Goal: Task Accomplishment & Management: Use online tool/utility

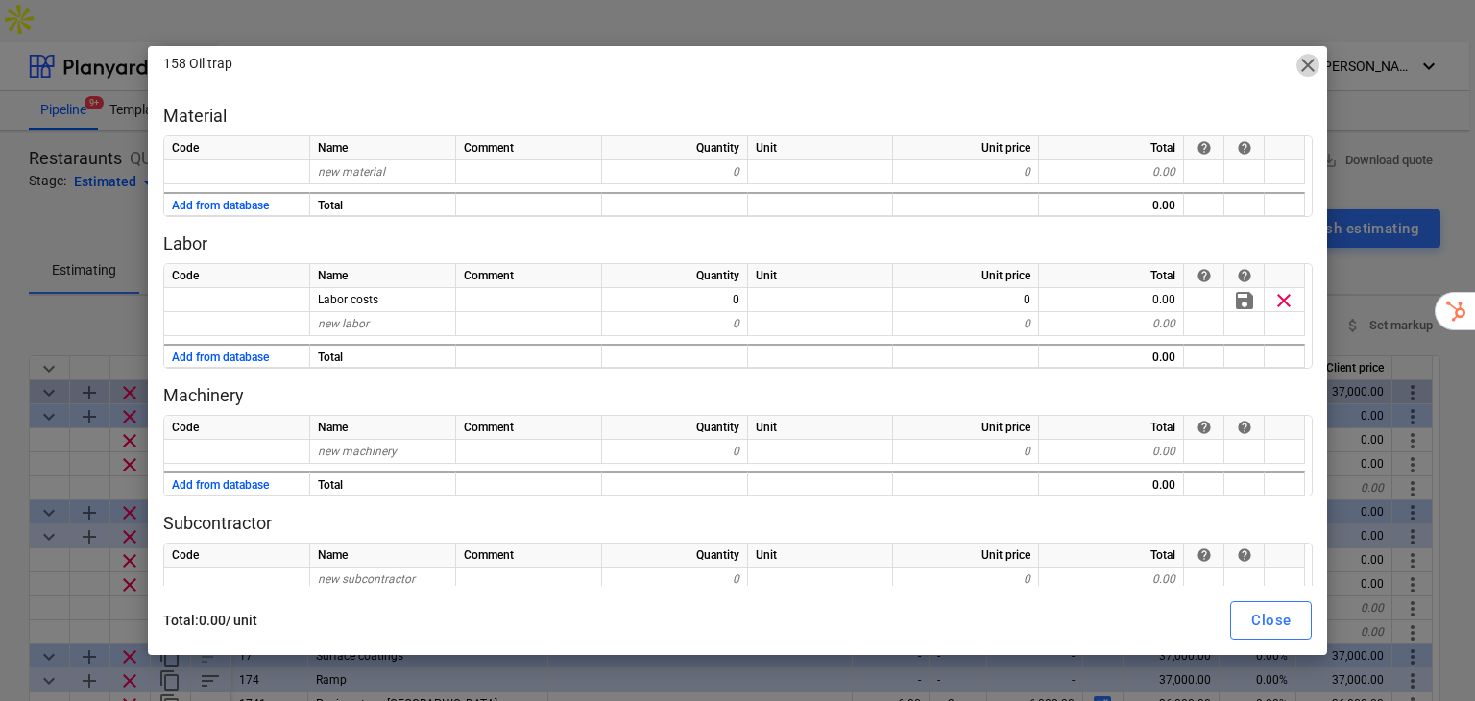
click at [1301, 72] on span "close" at bounding box center [1307, 65] width 23 height 23
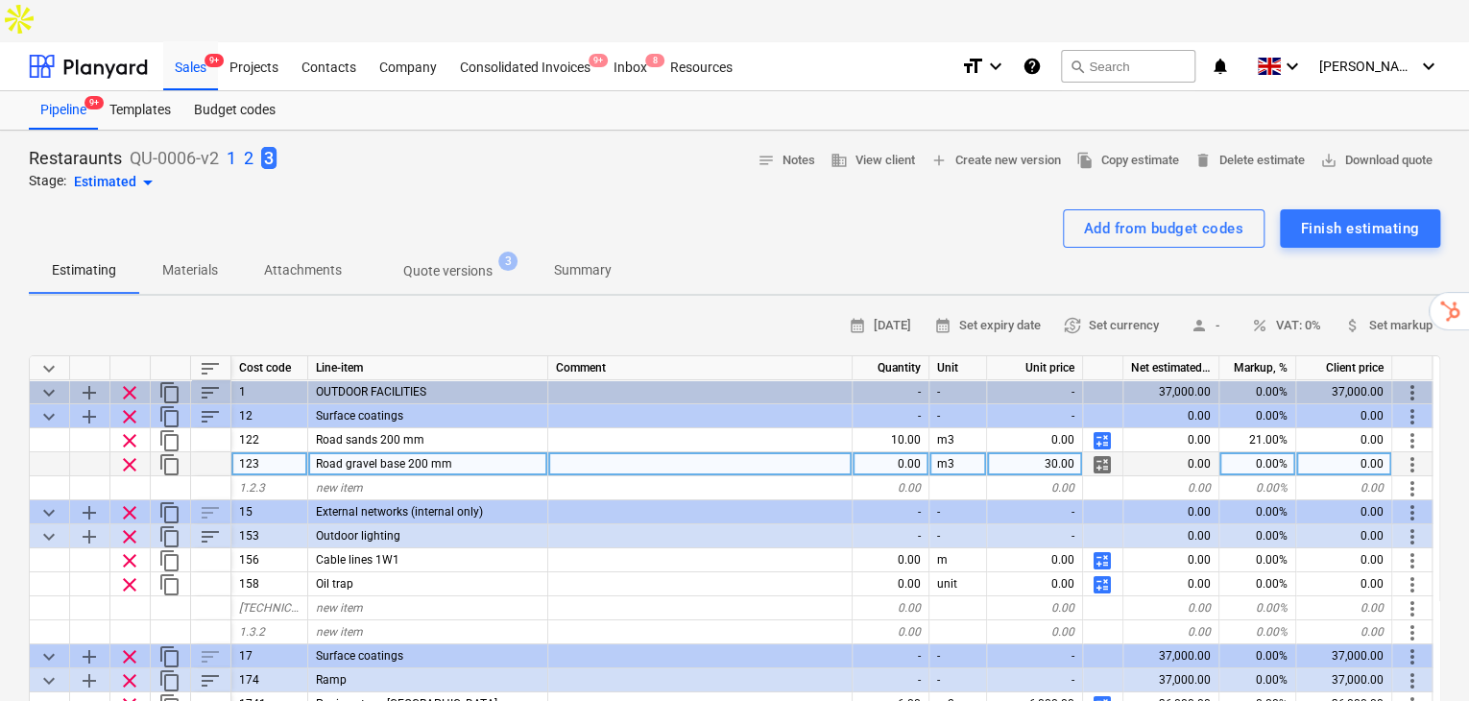
click at [1104, 453] on span "calculate" at bounding box center [1102, 464] width 23 height 23
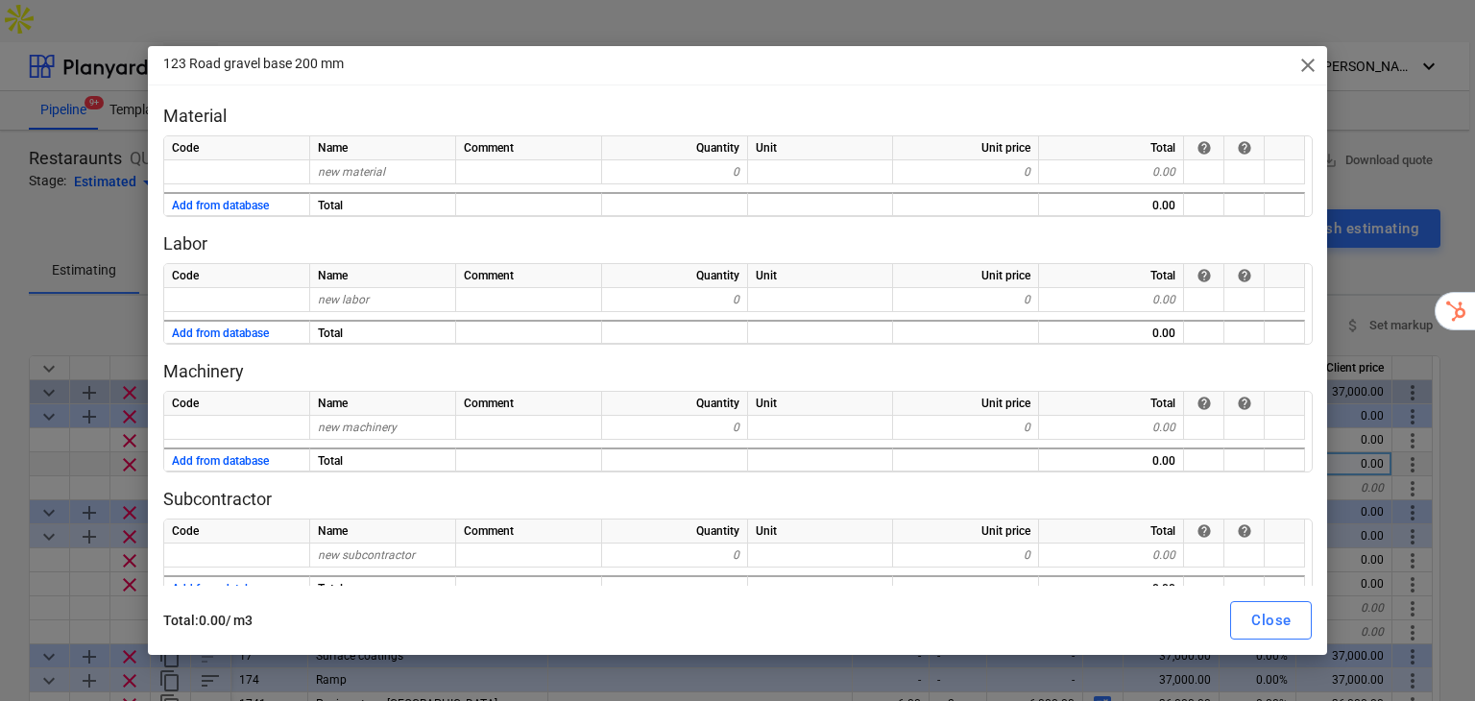
click at [1308, 64] on span "close" at bounding box center [1307, 65] width 23 height 23
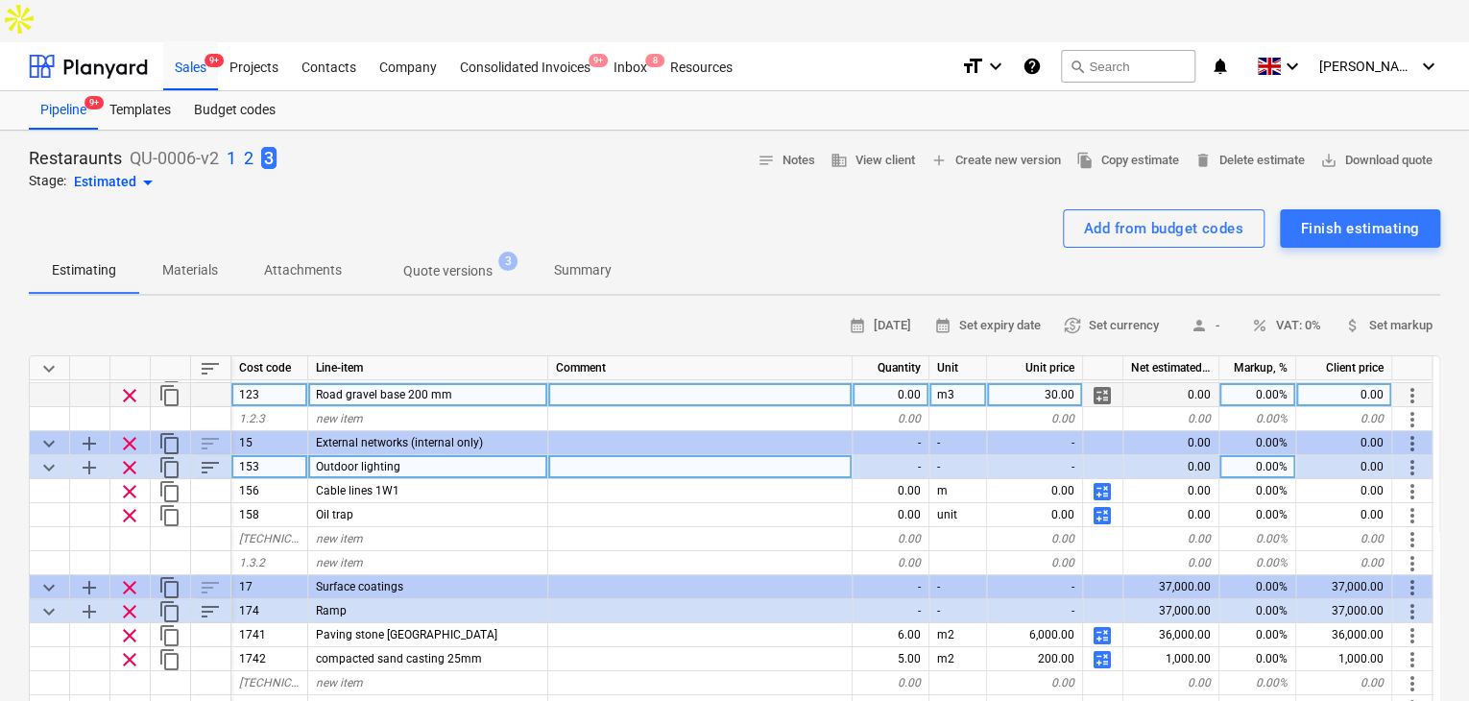
scroll to position [112, 0]
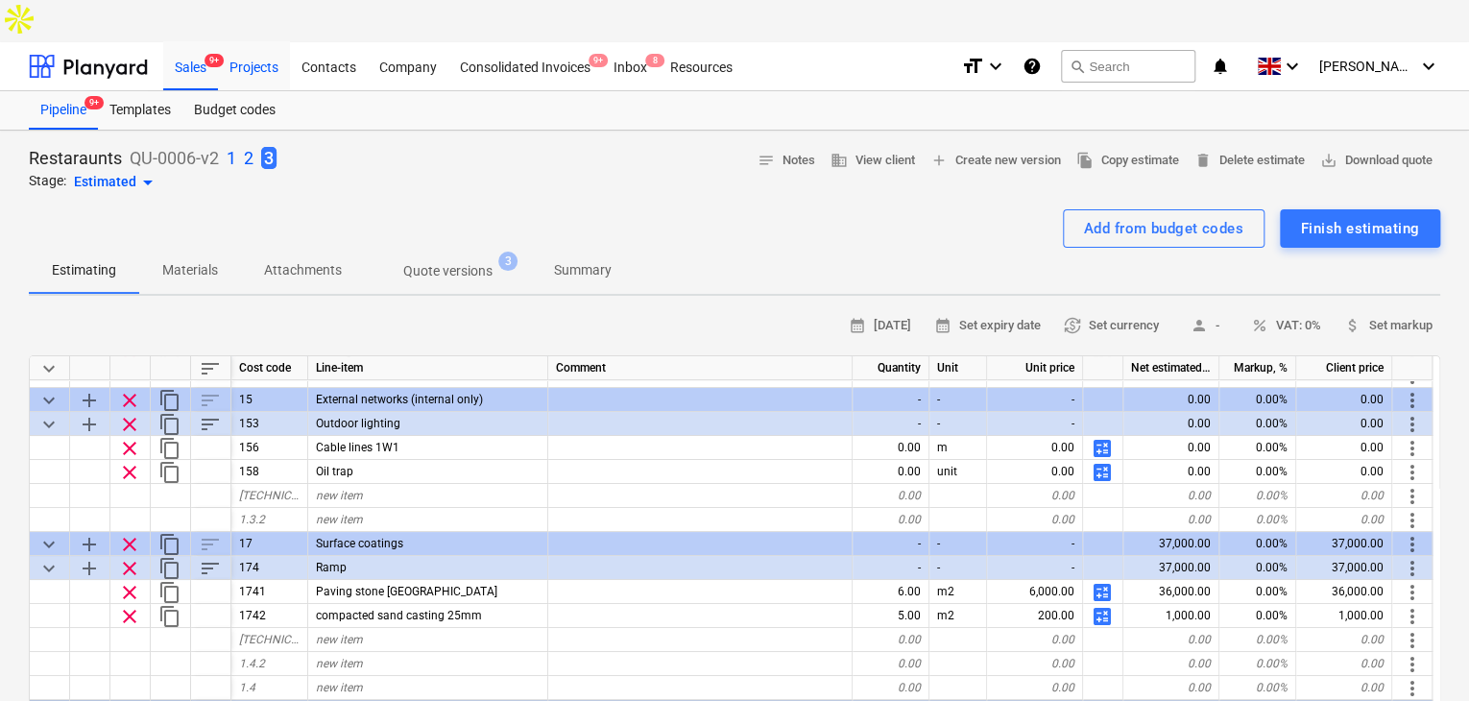
click at [263, 41] on div "Projects" at bounding box center [254, 65] width 72 height 49
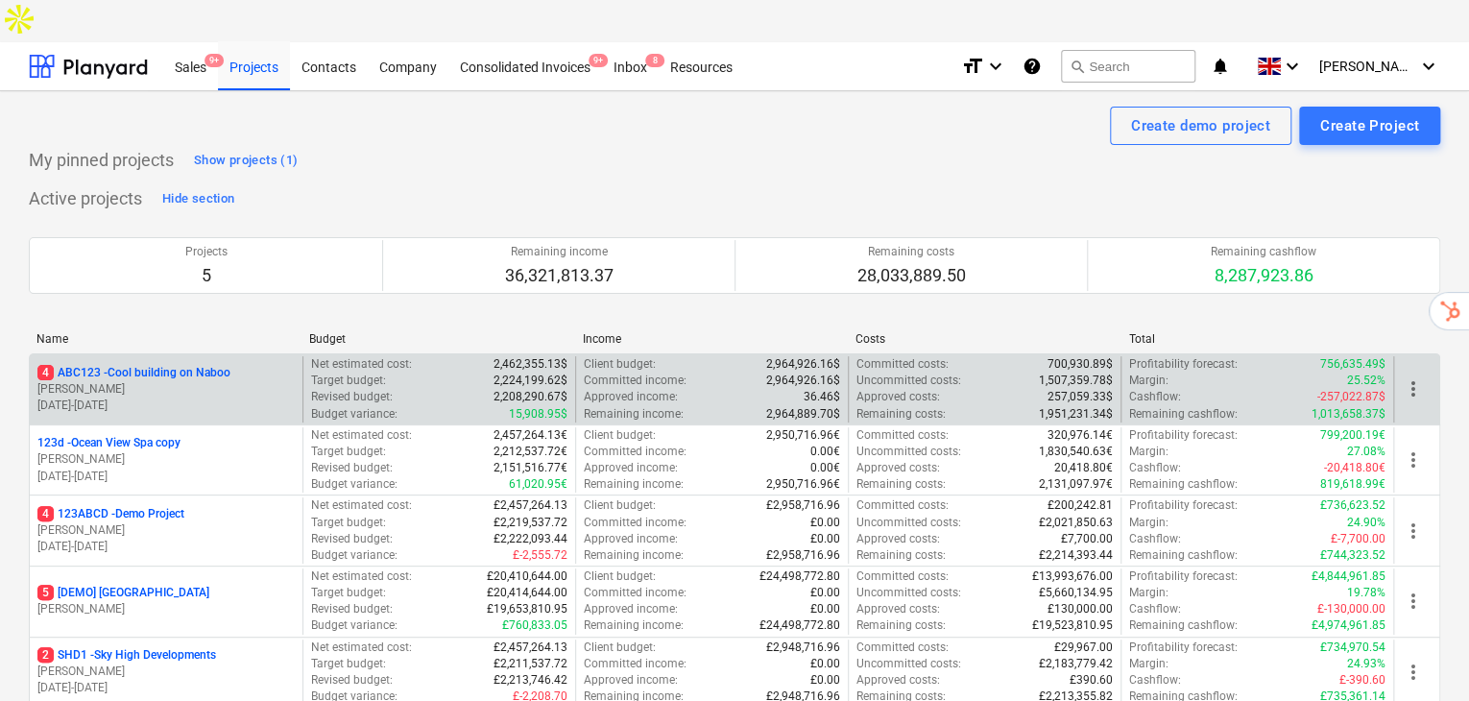
click at [171, 365] on p "4 ABC123 - Cool building on Naboo" at bounding box center [133, 373] width 193 height 16
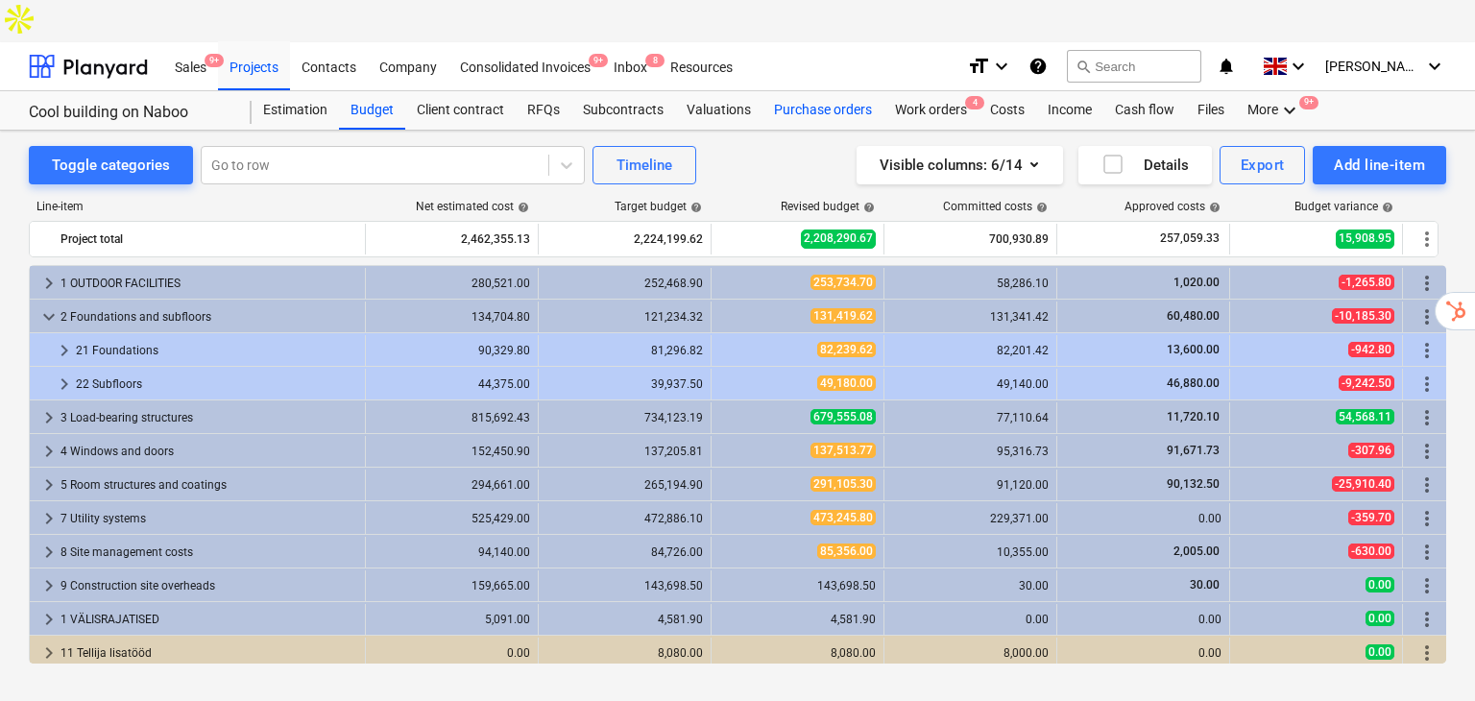
click at [786, 91] on div "Purchase orders" at bounding box center [822, 110] width 121 height 38
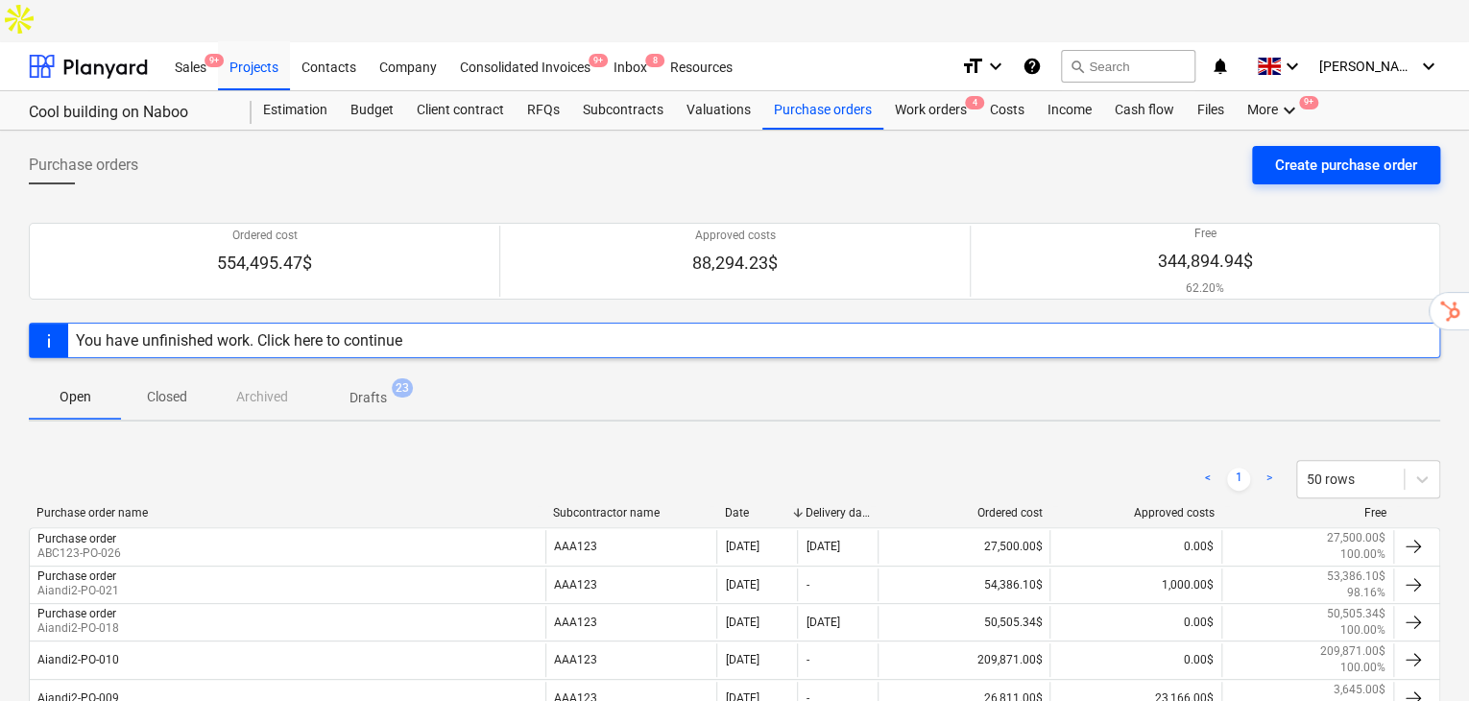
click at [1343, 153] on div "Create purchase order" at bounding box center [1346, 165] width 142 height 25
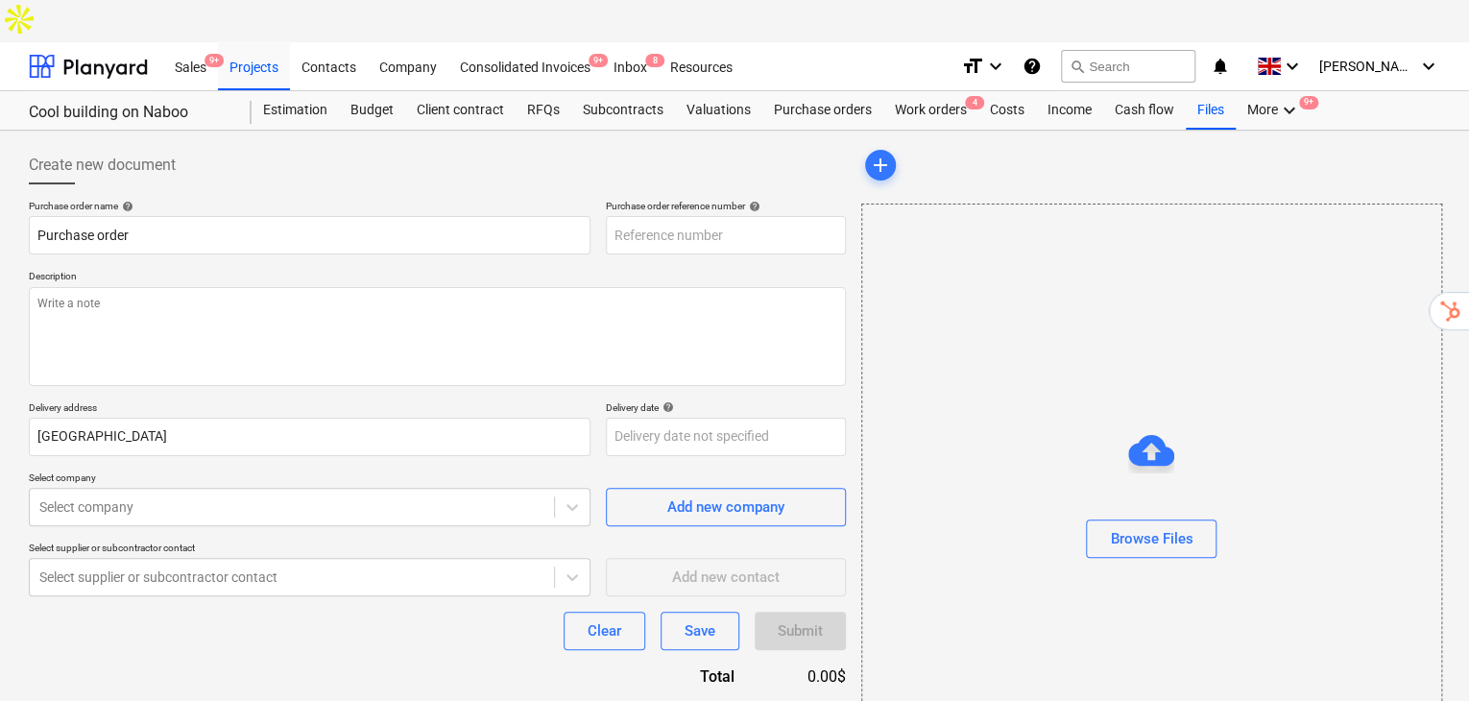
type textarea "x"
type input "ABC123-PO-037"
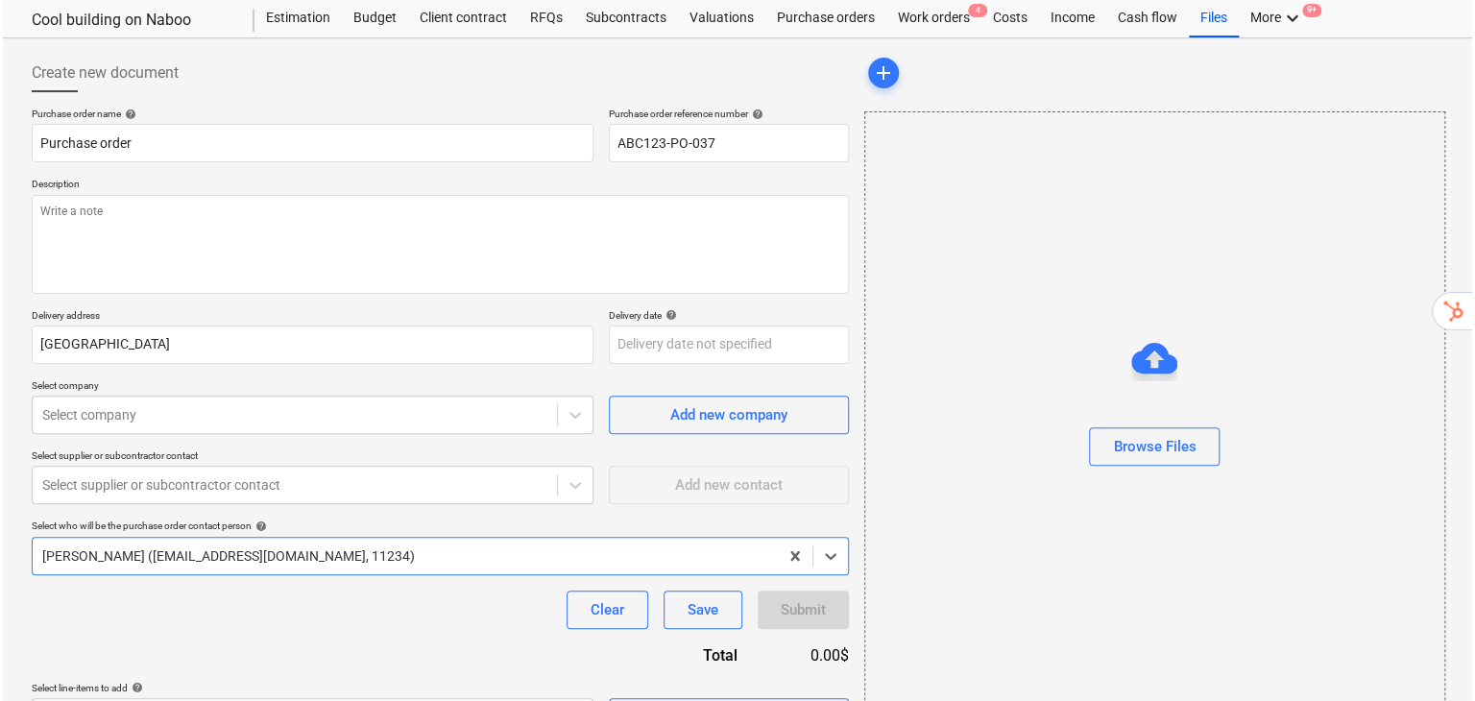
scroll to position [100, 0]
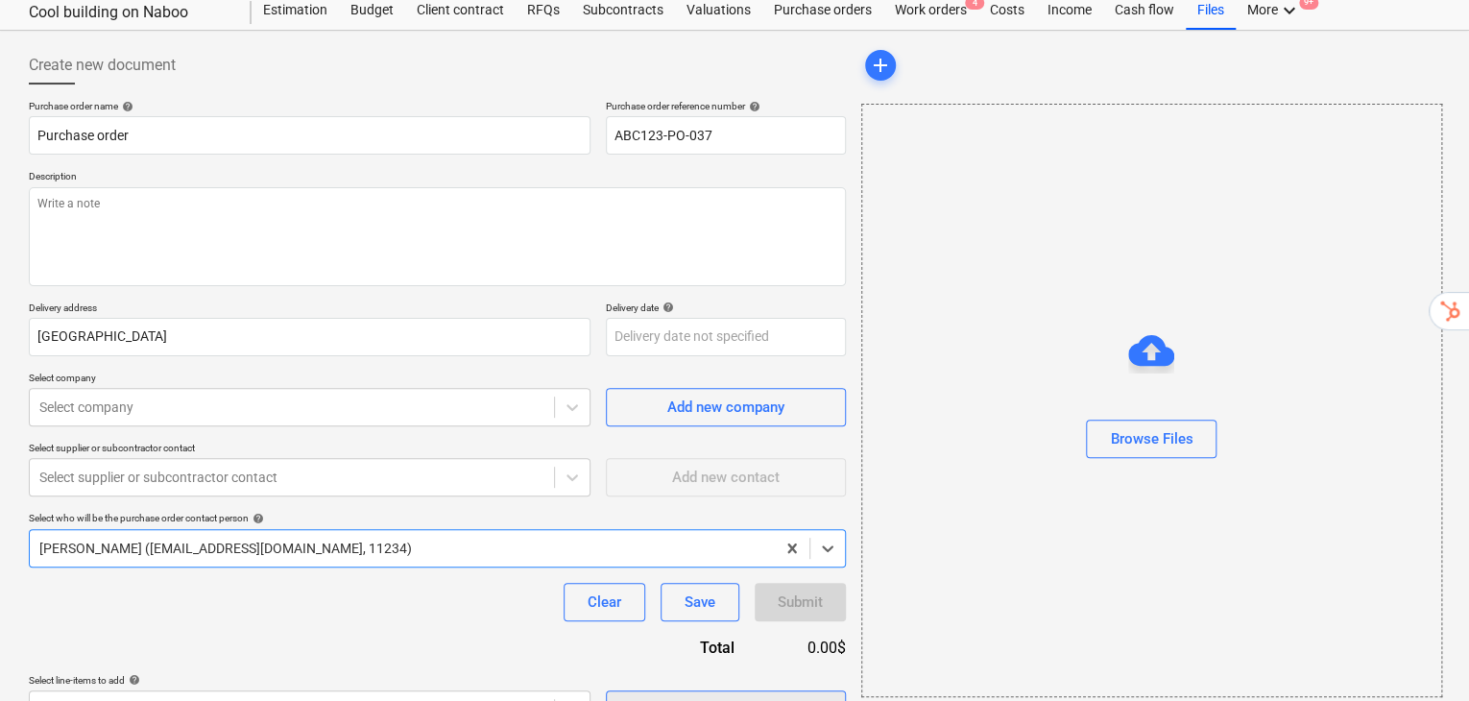
click at [715, 697] on div "Select in bulk" at bounding box center [726, 709] width 86 height 25
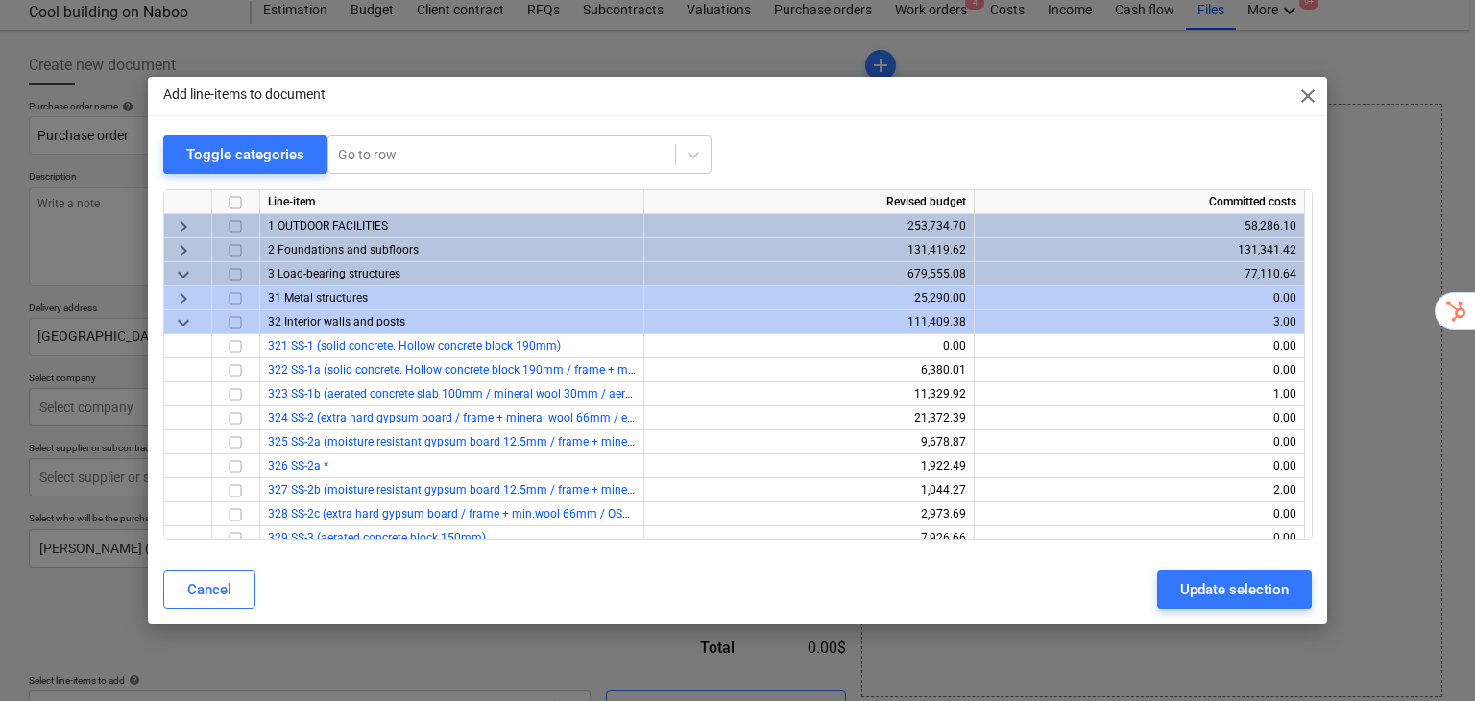
click at [181, 277] on span "keyboard_arrow_down" at bounding box center [183, 274] width 23 height 23
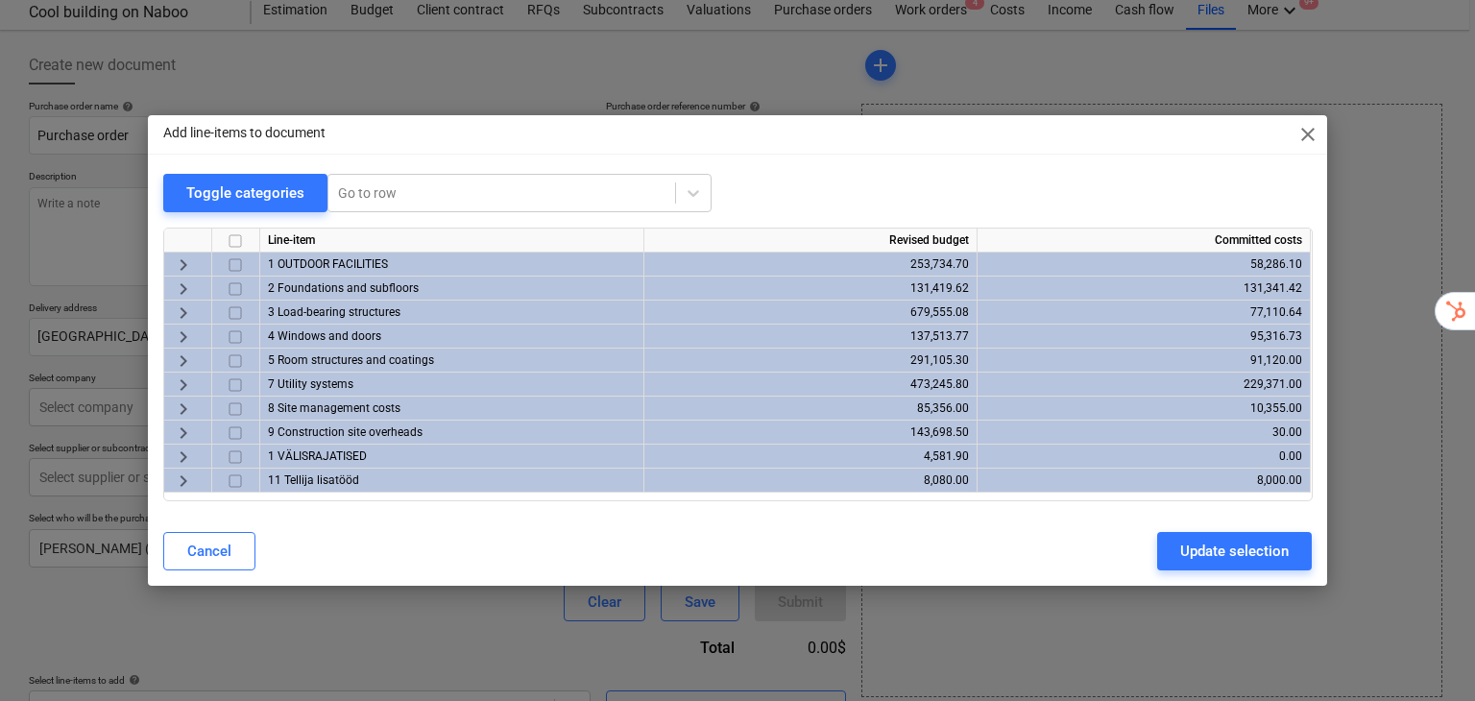
click at [189, 281] on span "keyboard_arrow_right" at bounding box center [183, 288] width 23 height 23
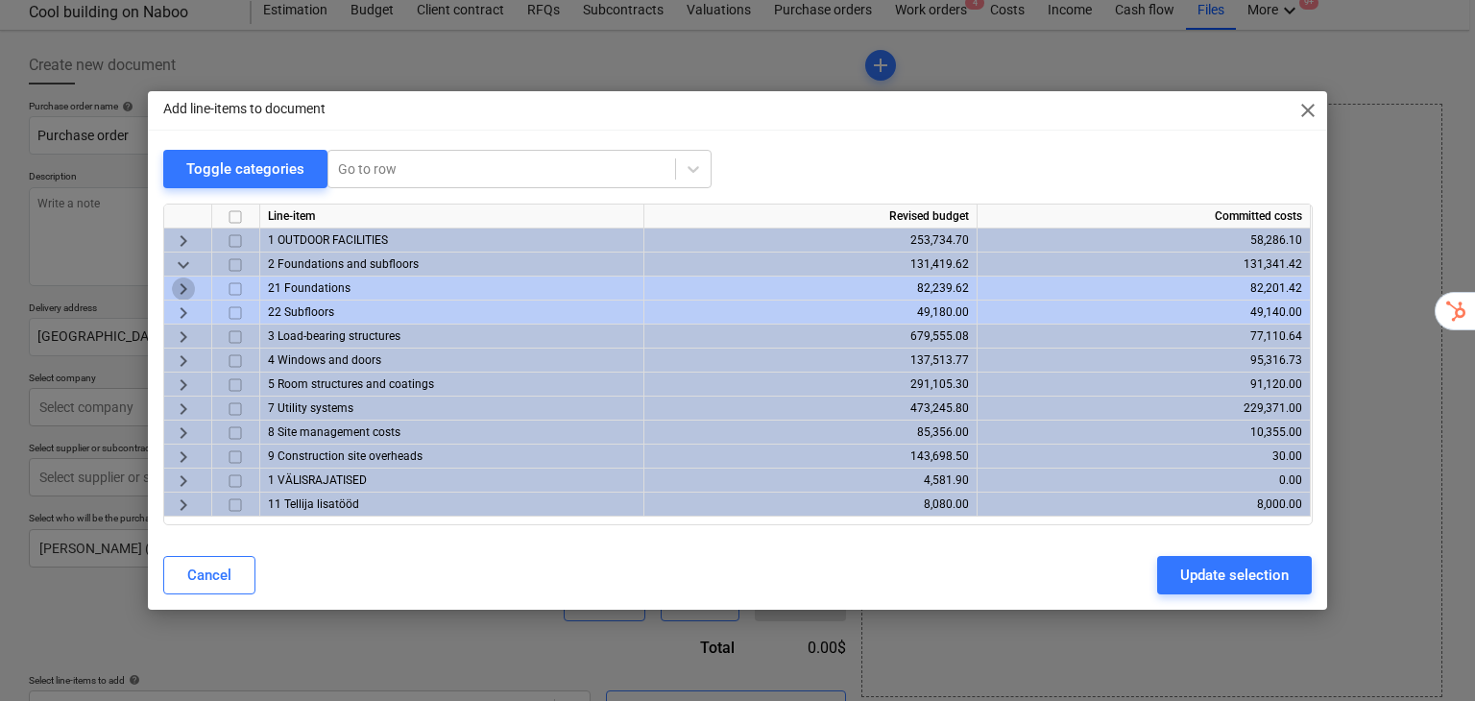
click at [182, 289] on span "keyboard_arrow_right" at bounding box center [183, 288] width 23 height 23
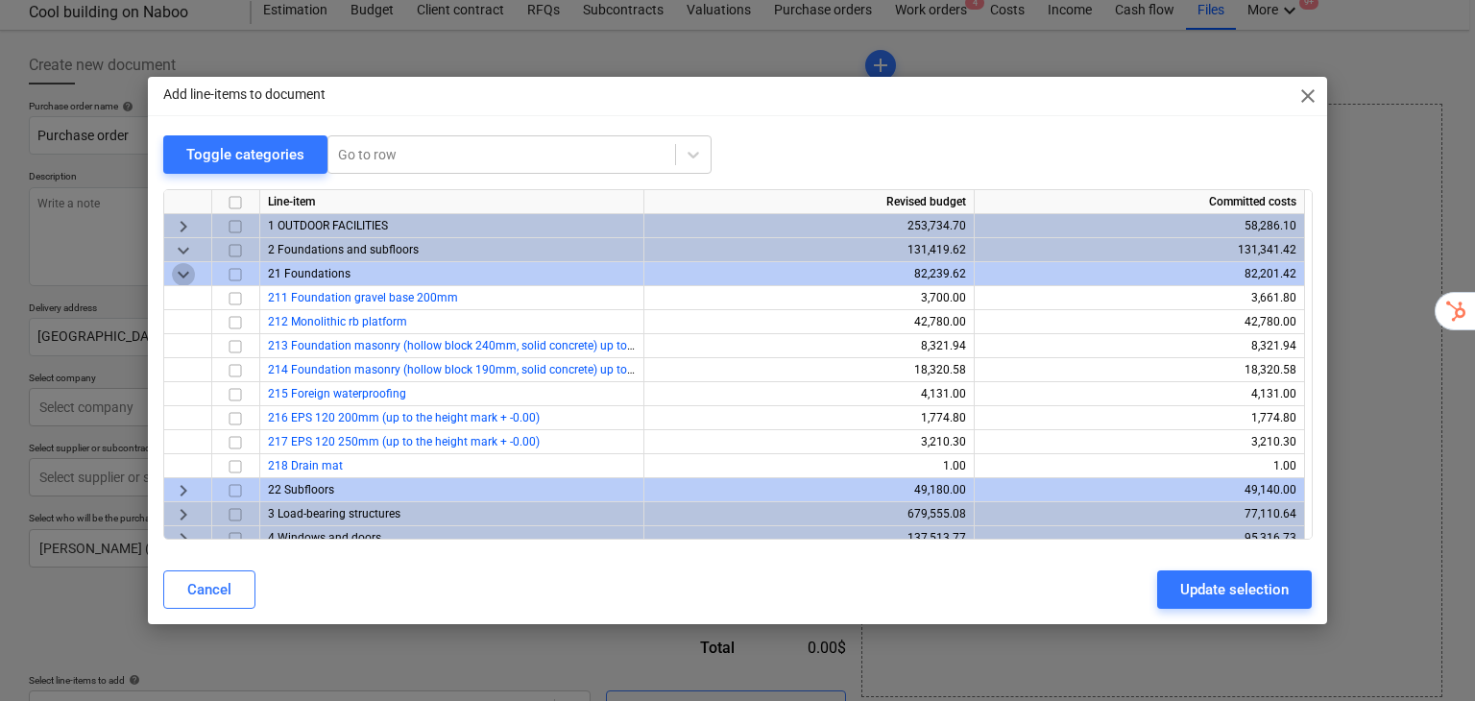
click at [182, 276] on span "keyboard_arrow_down" at bounding box center [183, 274] width 23 height 23
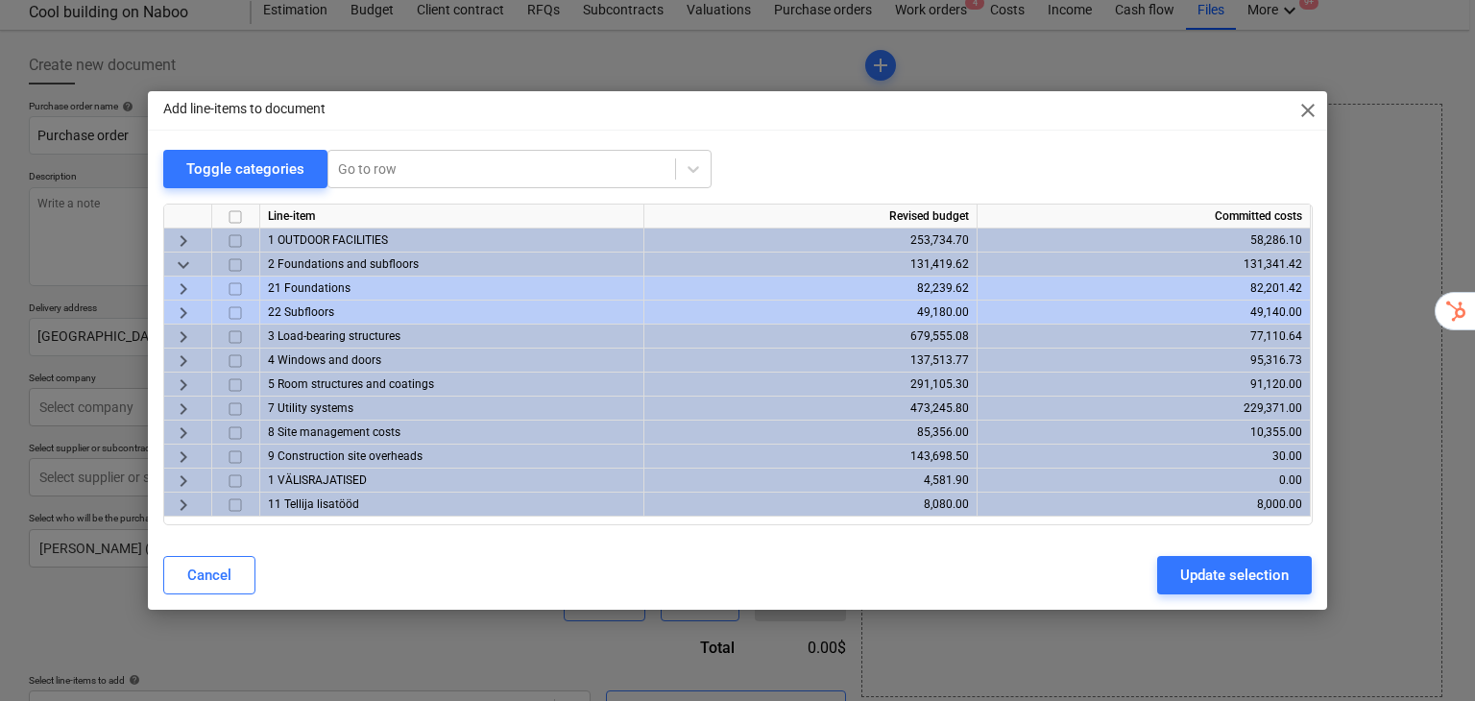
click at [178, 253] on div "keyboard_arrow_down" at bounding box center [188, 265] width 48 height 24
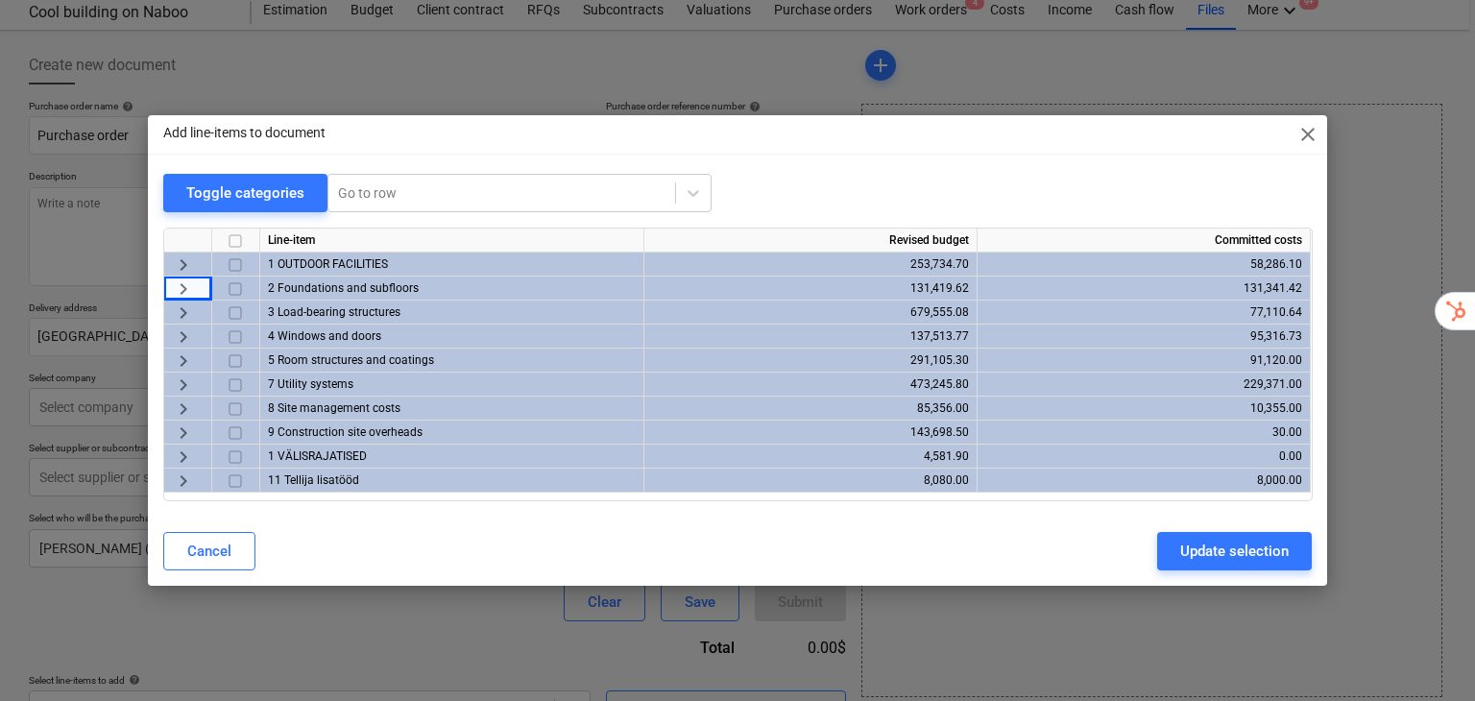
click at [173, 288] on span "keyboard_arrow_right" at bounding box center [183, 288] width 23 height 23
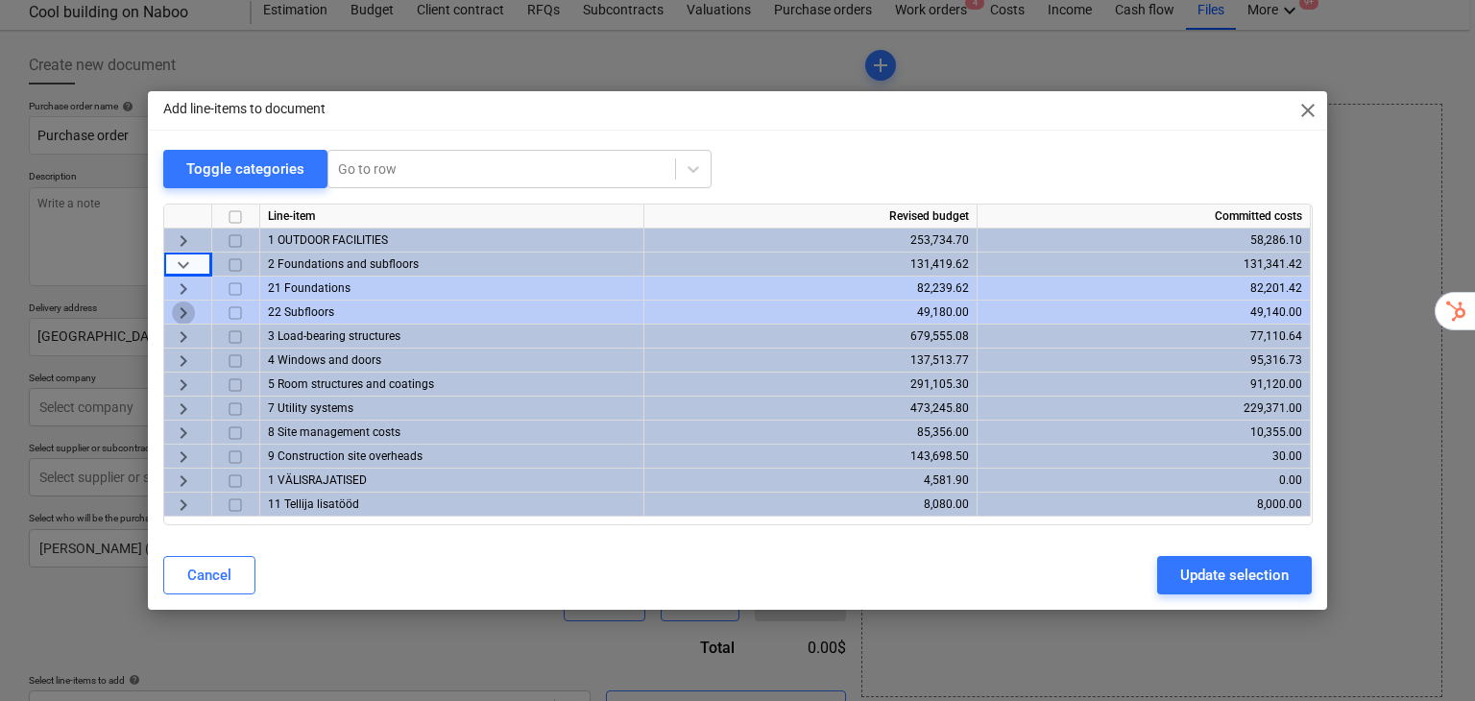
click at [190, 302] on span "keyboard_arrow_right" at bounding box center [183, 312] width 23 height 23
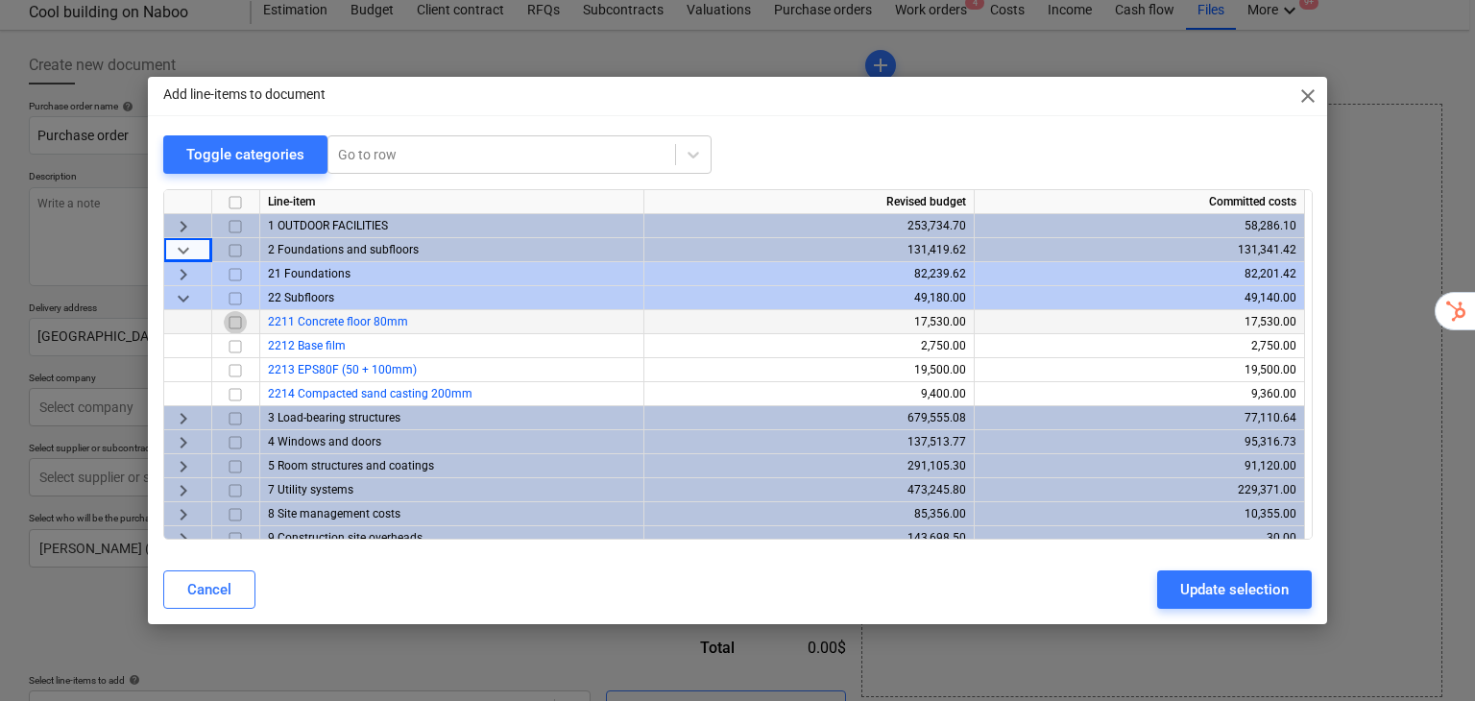
click at [230, 318] on input "checkbox" at bounding box center [235, 322] width 23 height 23
click at [242, 354] on input "checkbox" at bounding box center [235, 346] width 23 height 23
click at [241, 389] on input "checkbox" at bounding box center [235, 394] width 23 height 23
click at [176, 449] on span "keyboard_arrow_right" at bounding box center [183, 442] width 23 height 23
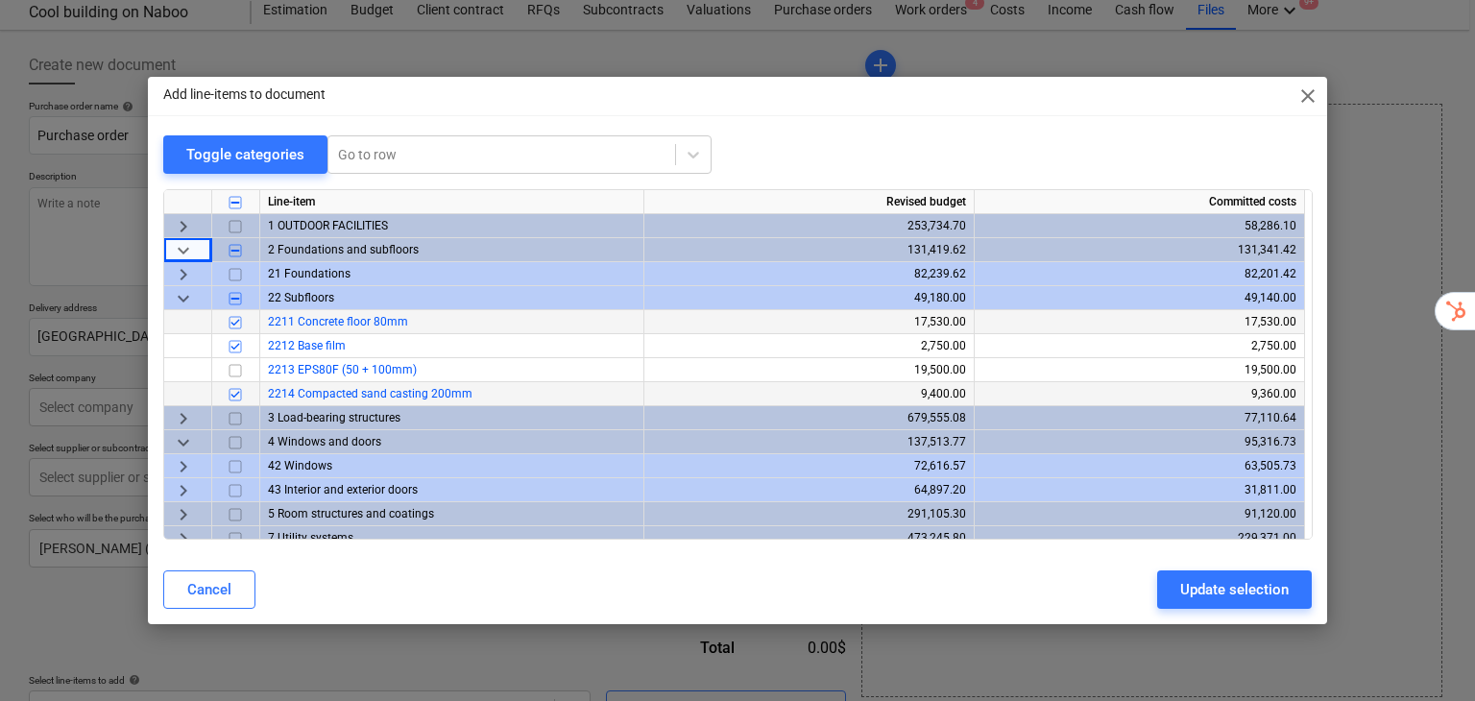
drag, startPoint x: 172, startPoint y: 462, endPoint x: 206, endPoint y: 466, distance: 34.8
click at [173, 462] on span "keyboard_arrow_right" at bounding box center [183, 466] width 23 height 23
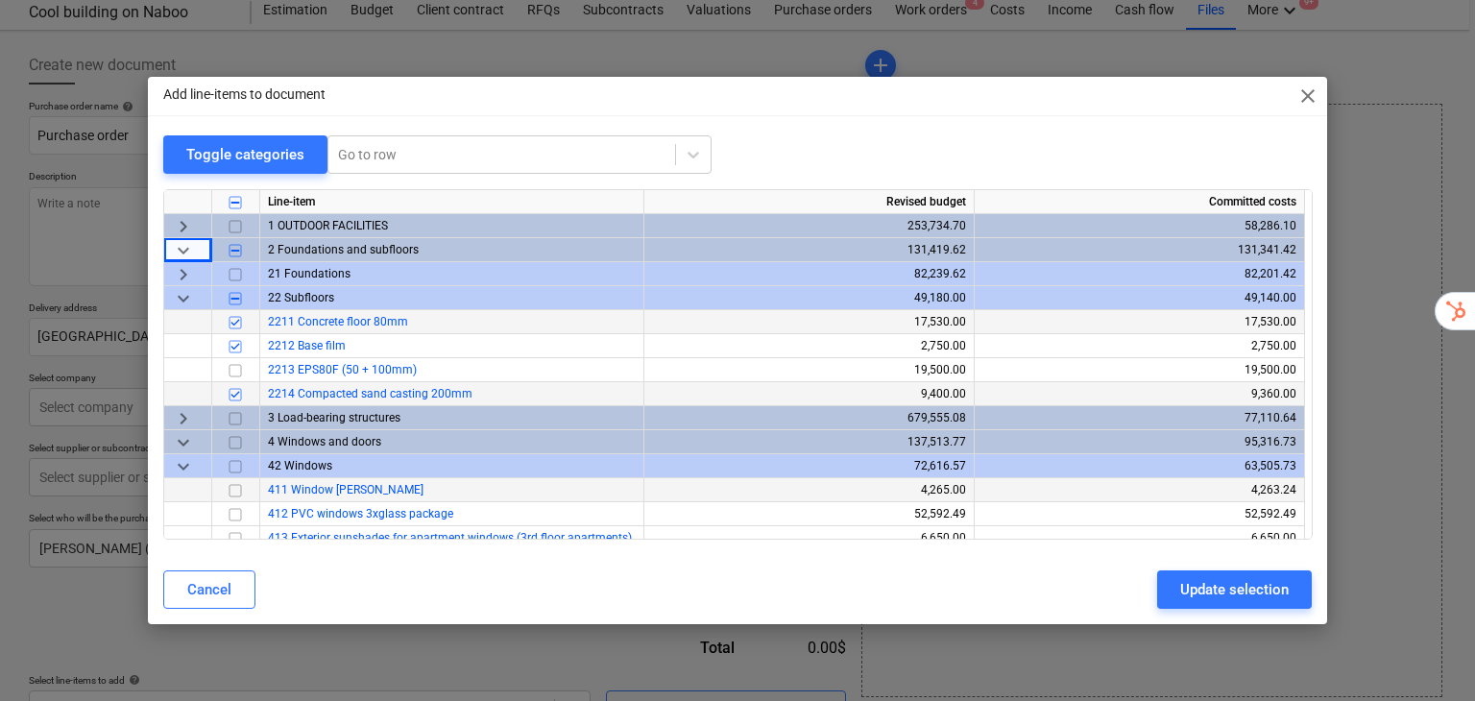
click at [230, 490] on input "checkbox" at bounding box center [235, 490] width 23 height 23
click at [243, 512] on input "checkbox" at bounding box center [235, 514] width 23 height 23
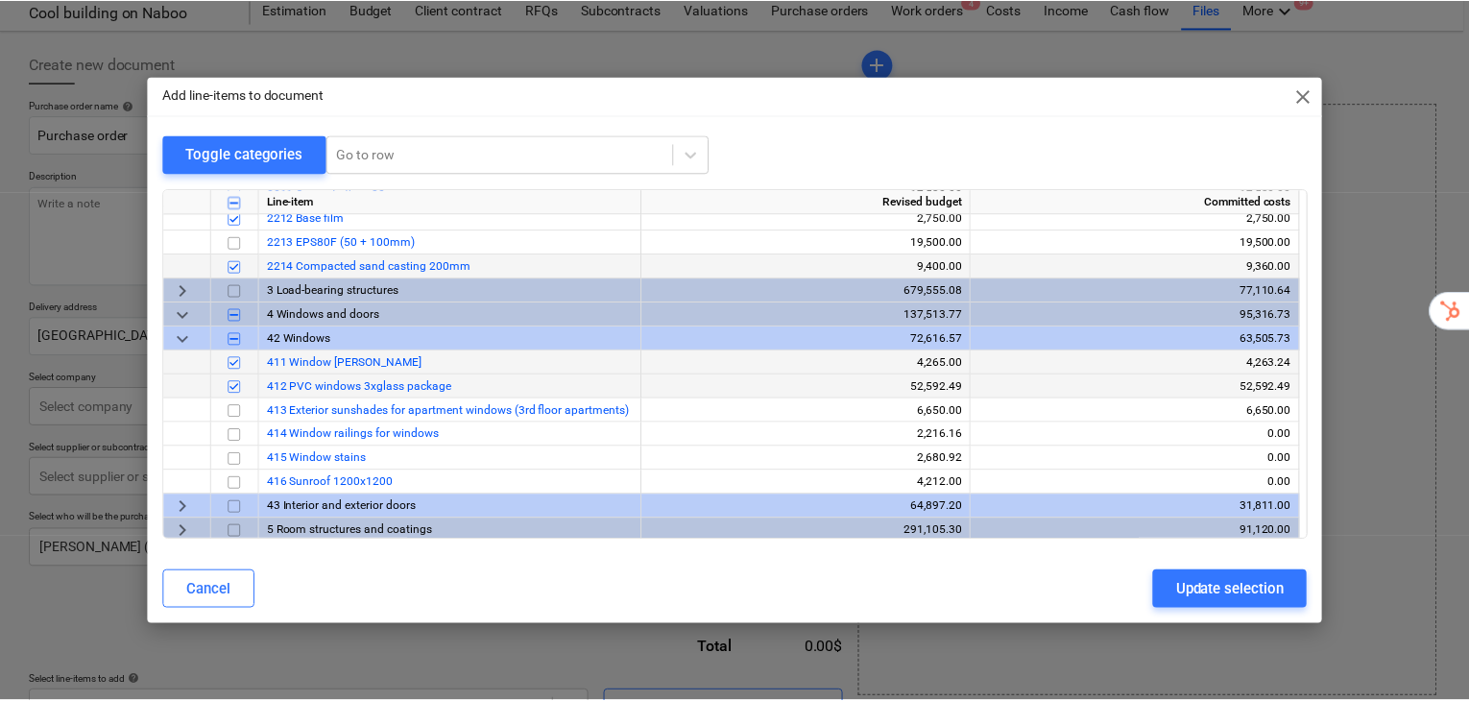
scroll to position [0, 0]
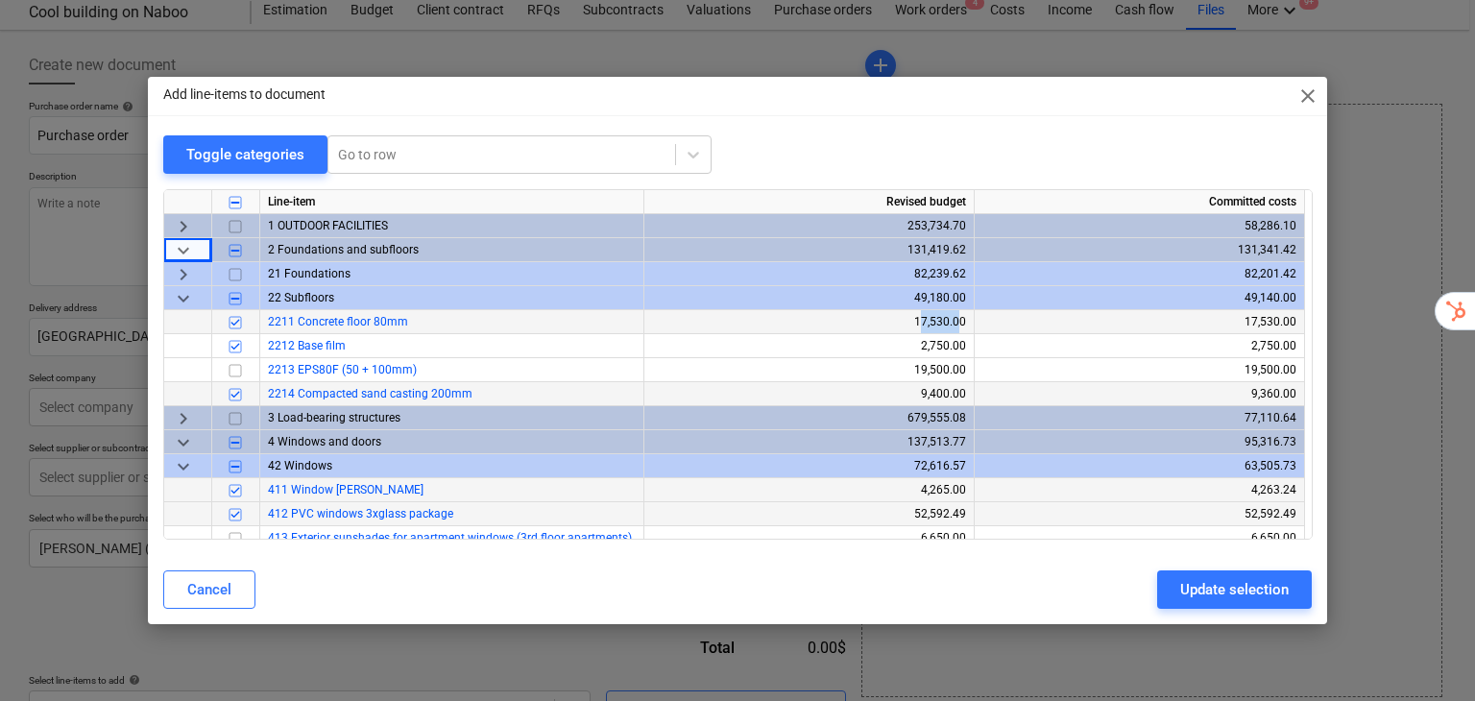
drag, startPoint x: 959, startPoint y: 324, endPoint x: 921, endPoint y: 324, distance: 38.4
click at [921, 324] on div "17,530.00" at bounding box center [809, 322] width 314 height 24
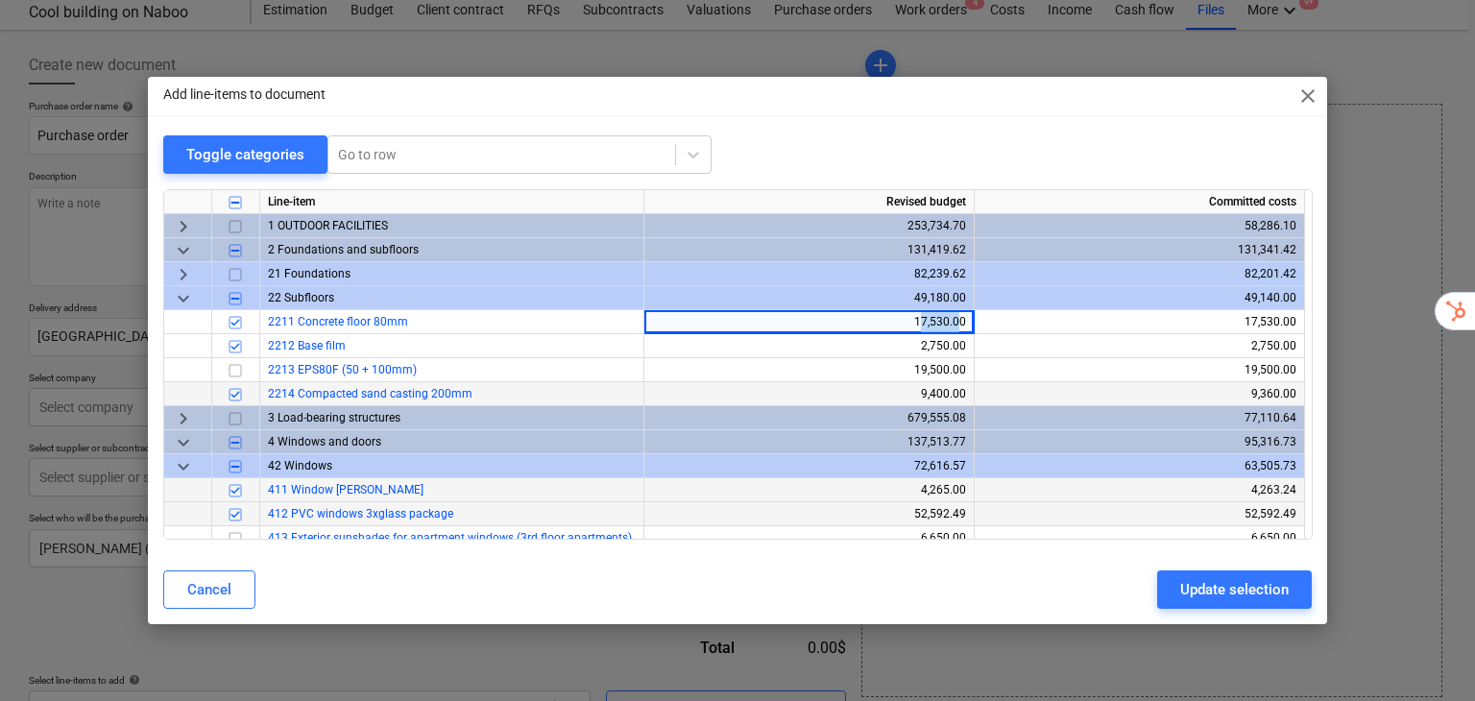
click at [181, 265] on span "keyboard_arrow_right" at bounding box center [183, 274] width 23 height 23
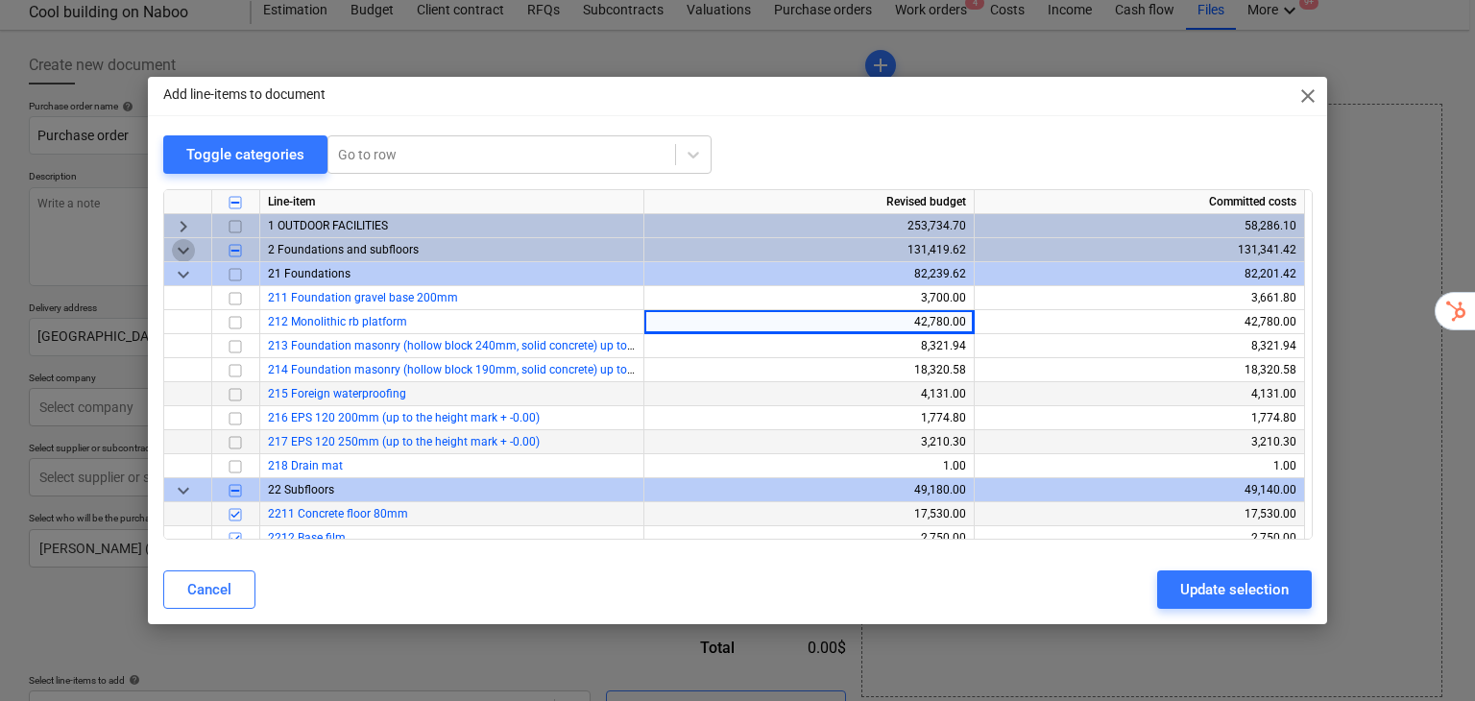
click at [192, 251] on span "keyboard_arrow_down" at bounding box center [183, 250] width 23 height 23
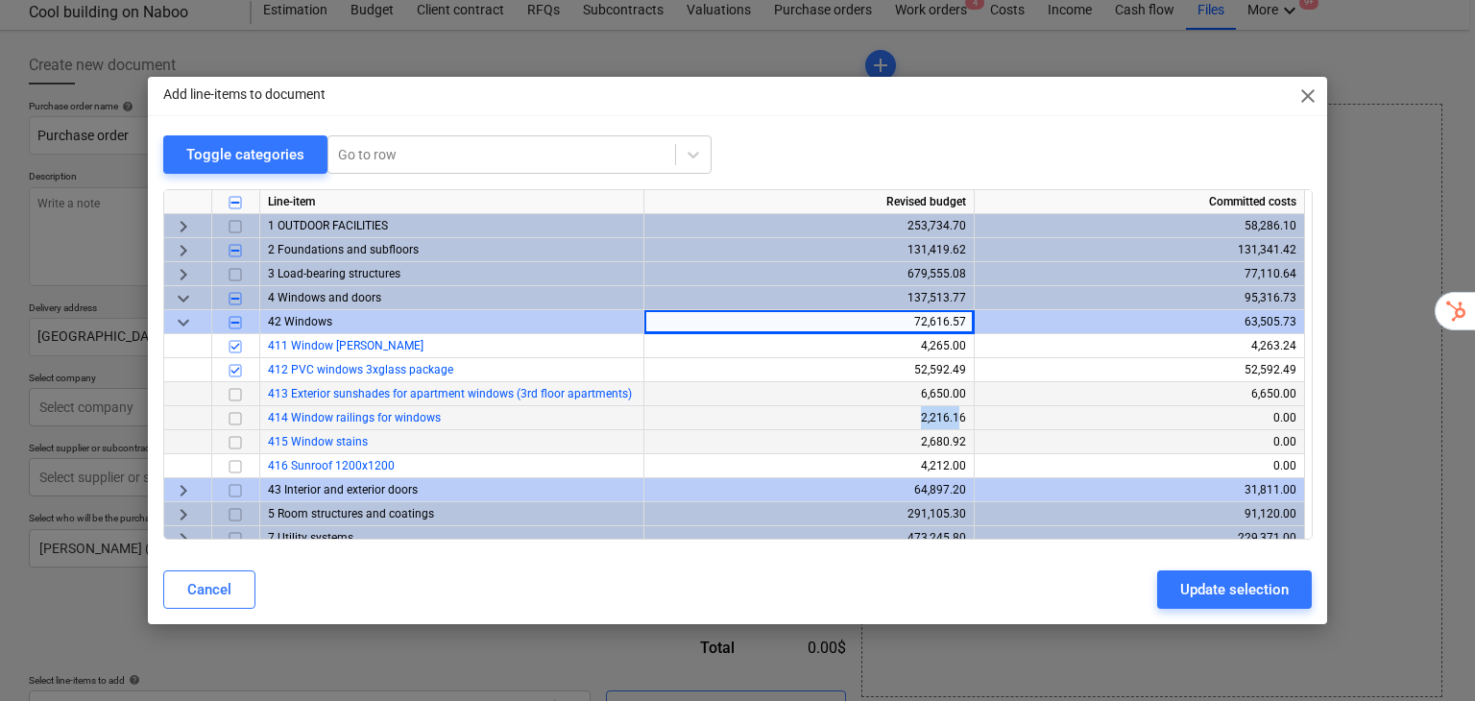
drag, startPoint x: 921, startPoint y: 418, endPoint x: 958, endPoint y: 415, distance: 37.6
click at [958, 415] on div "2,216.16" at bounding box center [809, 418] width 314 height 24
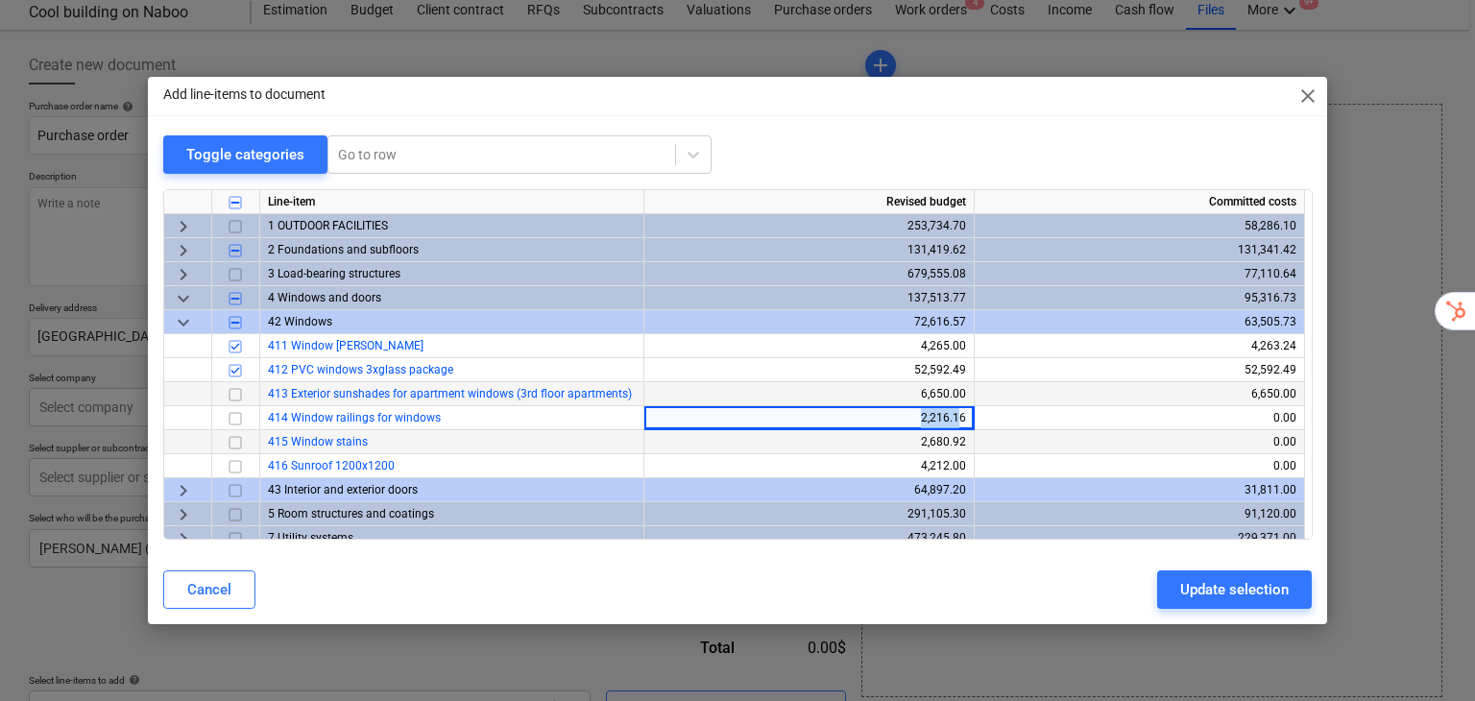
click at [190, 298] on span "keyboard_arrow_down" at bounding box center [183, 298] width 23 height 23
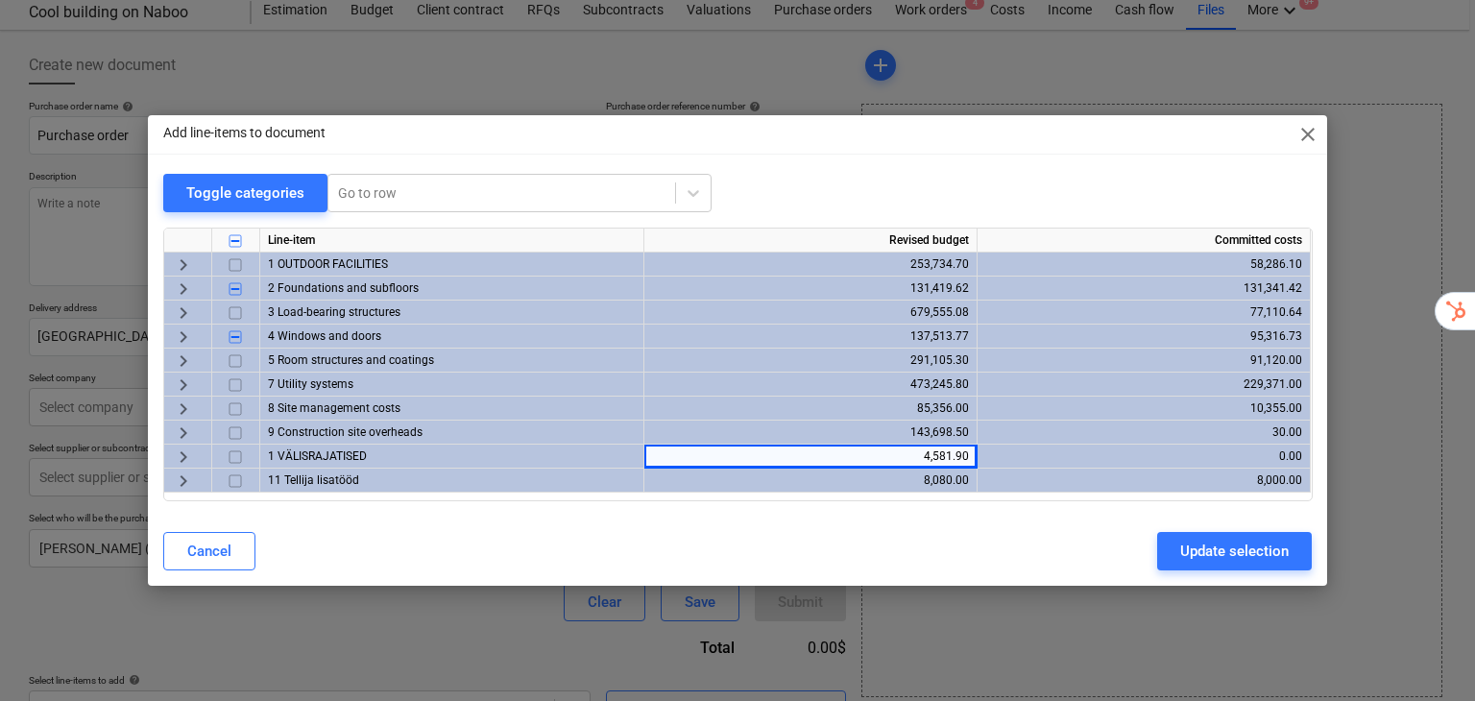
click at [185, 460] on span "keyboard_arrow_right" at bounding box center [183, 456] width 23 height 23
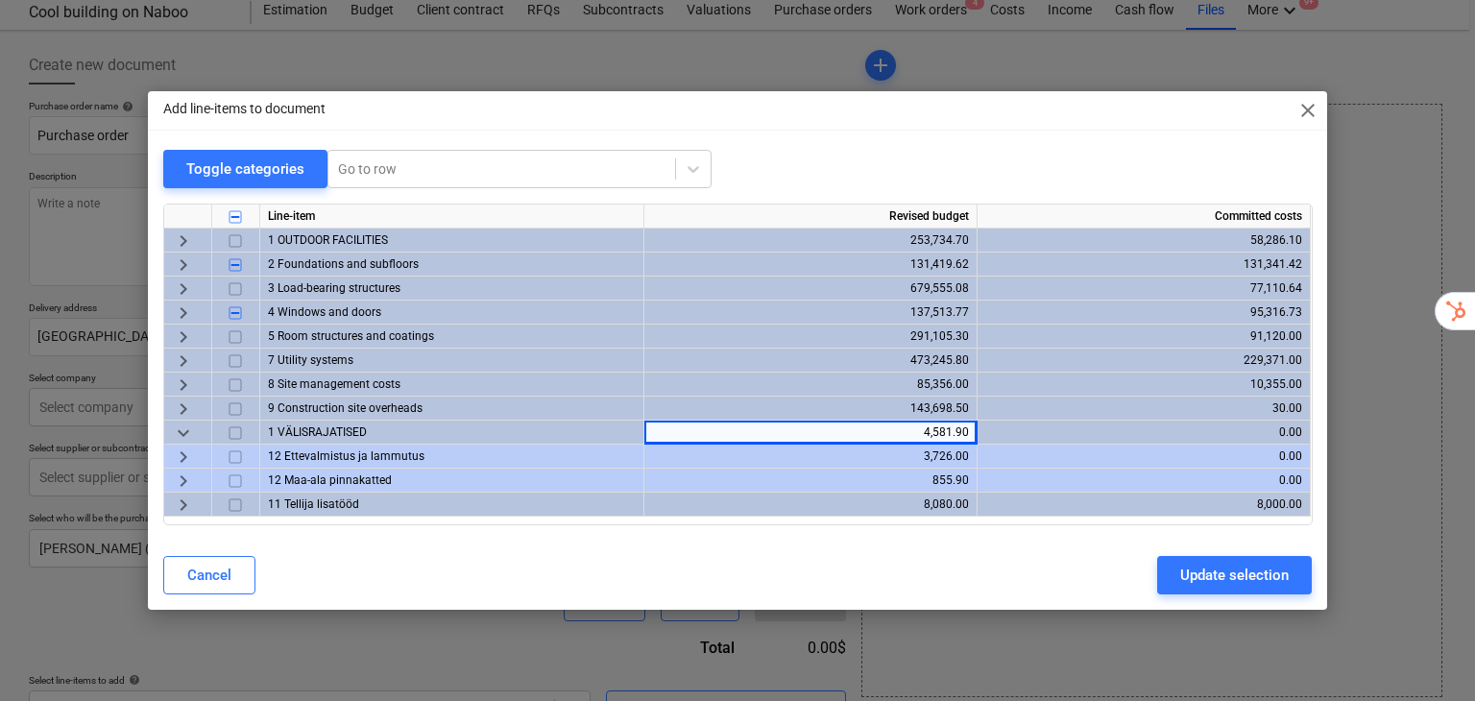
click at [185, 460] on span "keyboard_arrow_right" at bounding box center [183, 456] width 23 height 23
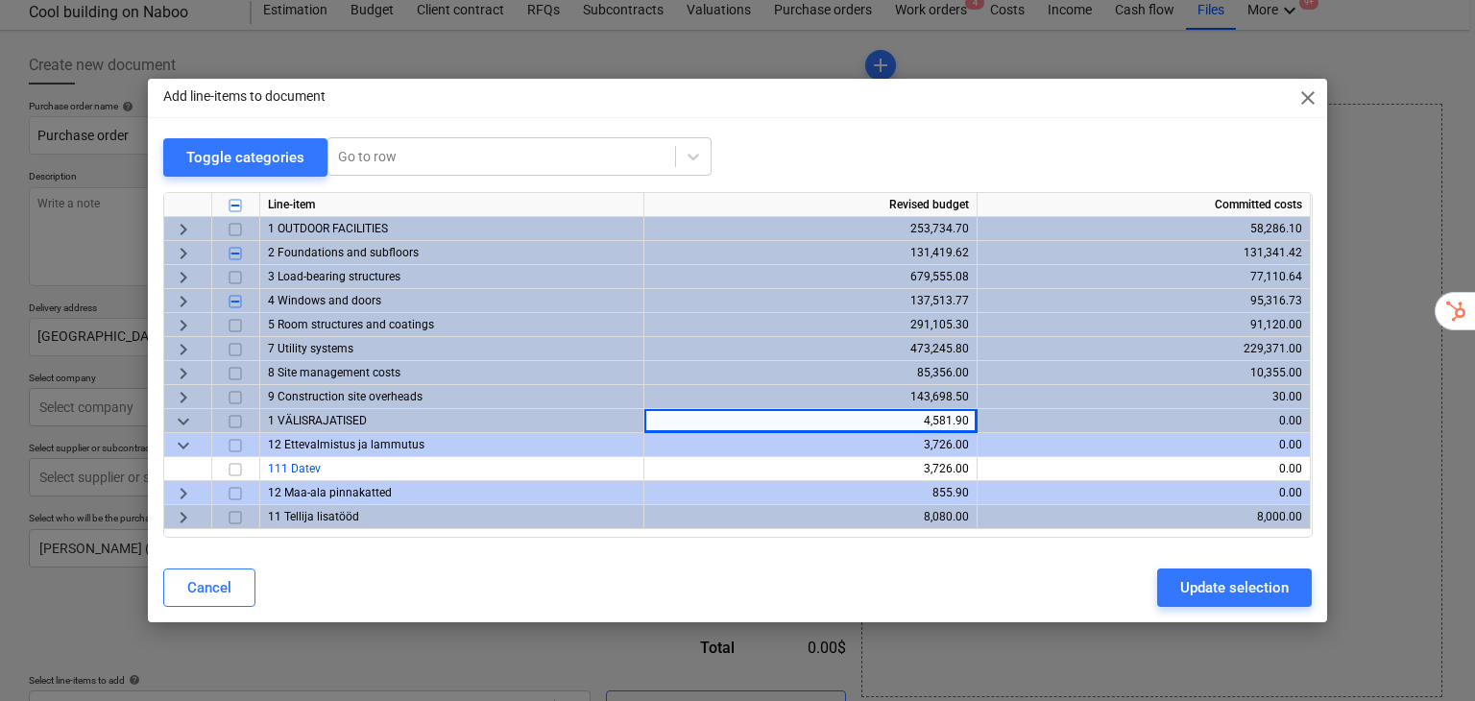
click at [1313, 103] on span "close" at bounding box center [1307, 97] width 23 height 23
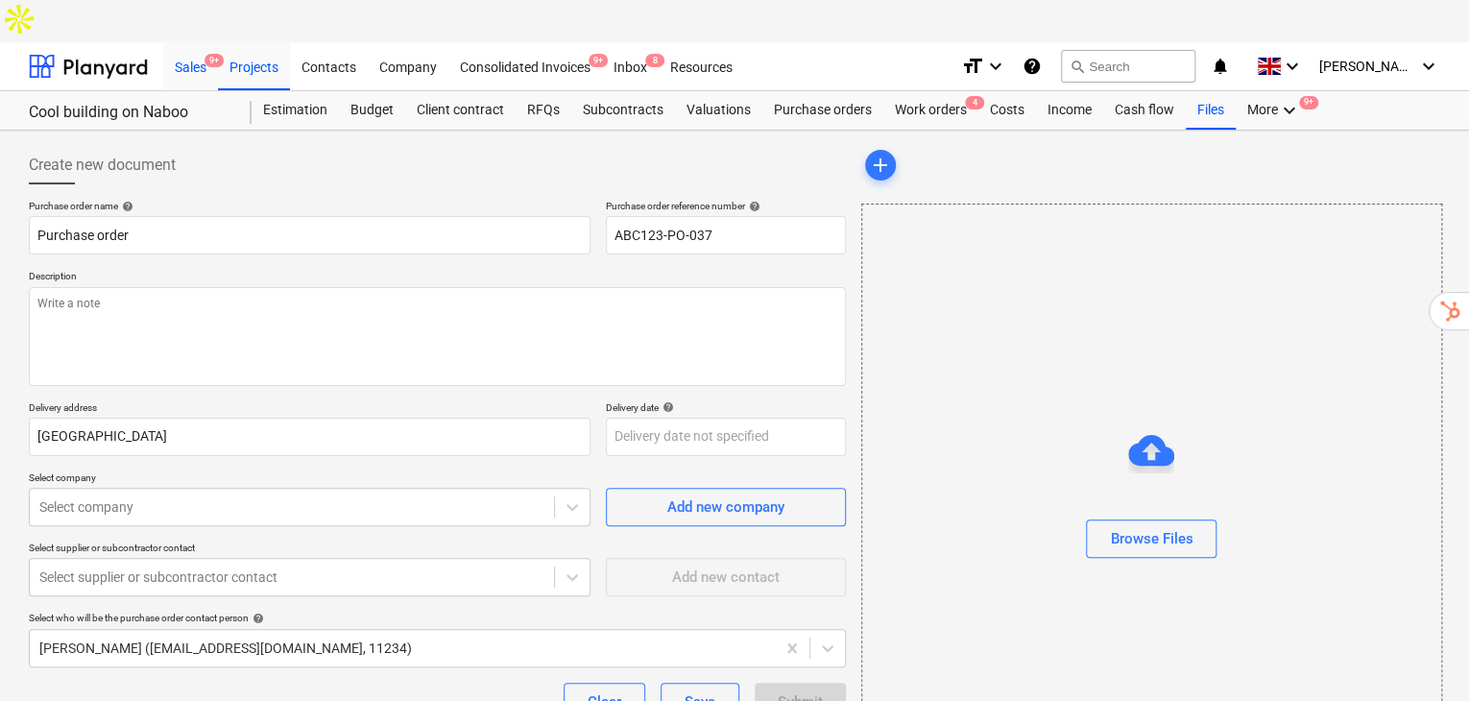
click at [200, 41] on div "Sales 9+" at bounding box center [190, 65] width 55 height 49
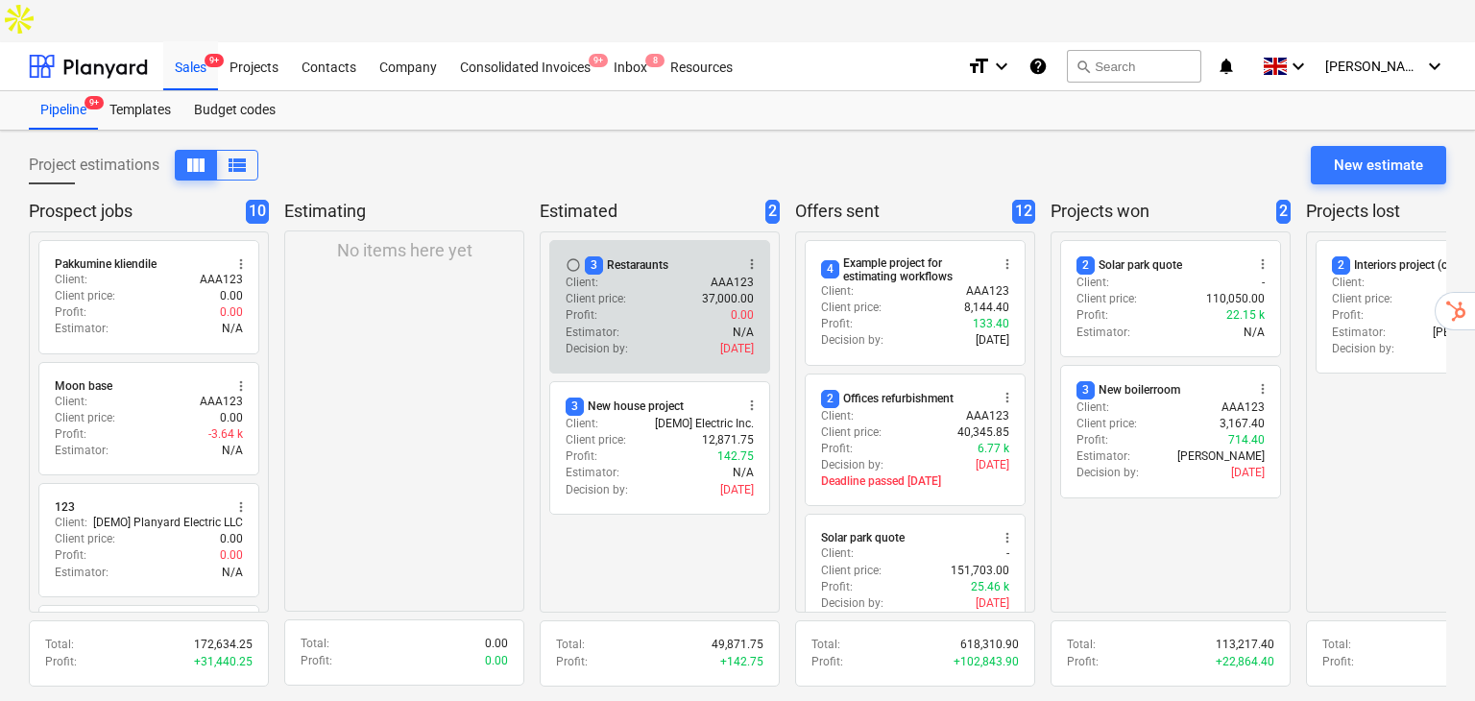
click at [658, 291] on div "Client price : 37,000.00" at bounding box center [659, 299] width 188 height 16
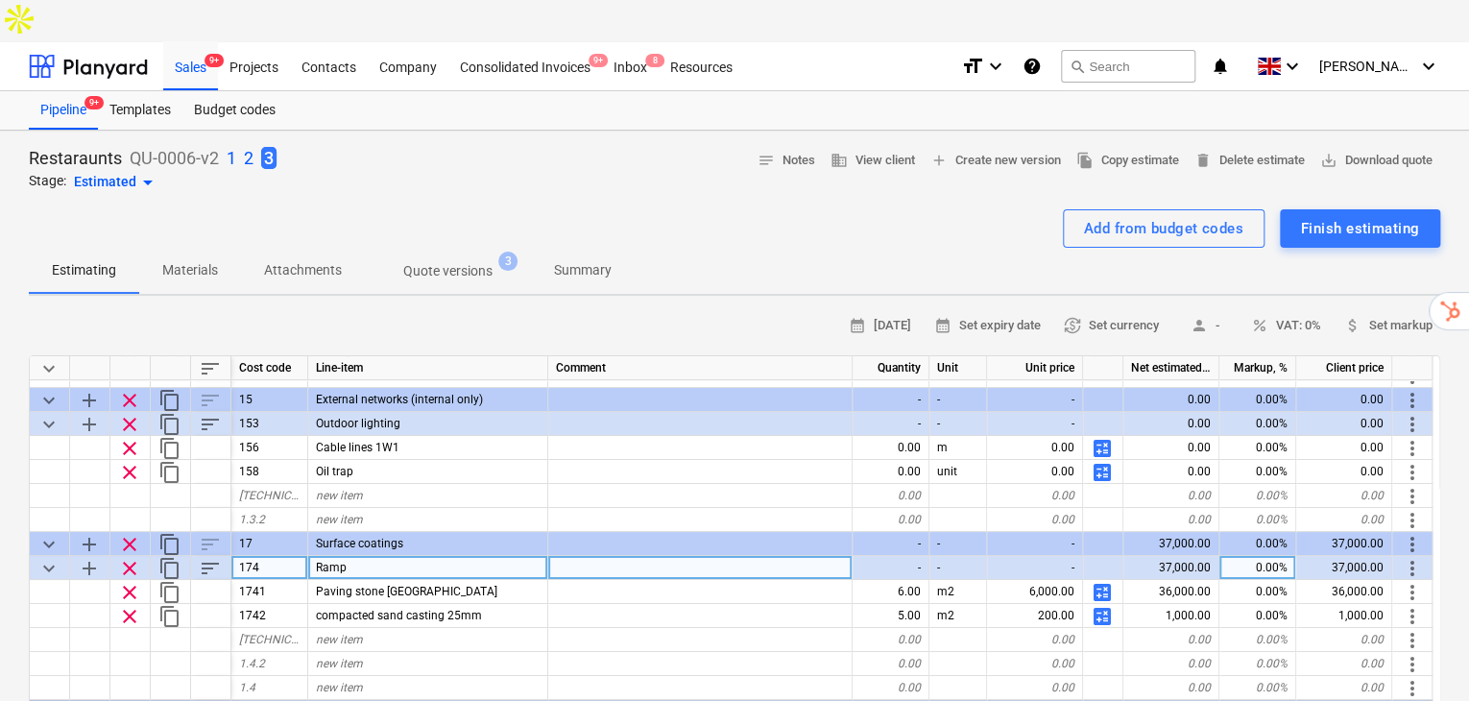
scroll to position [63, 0]
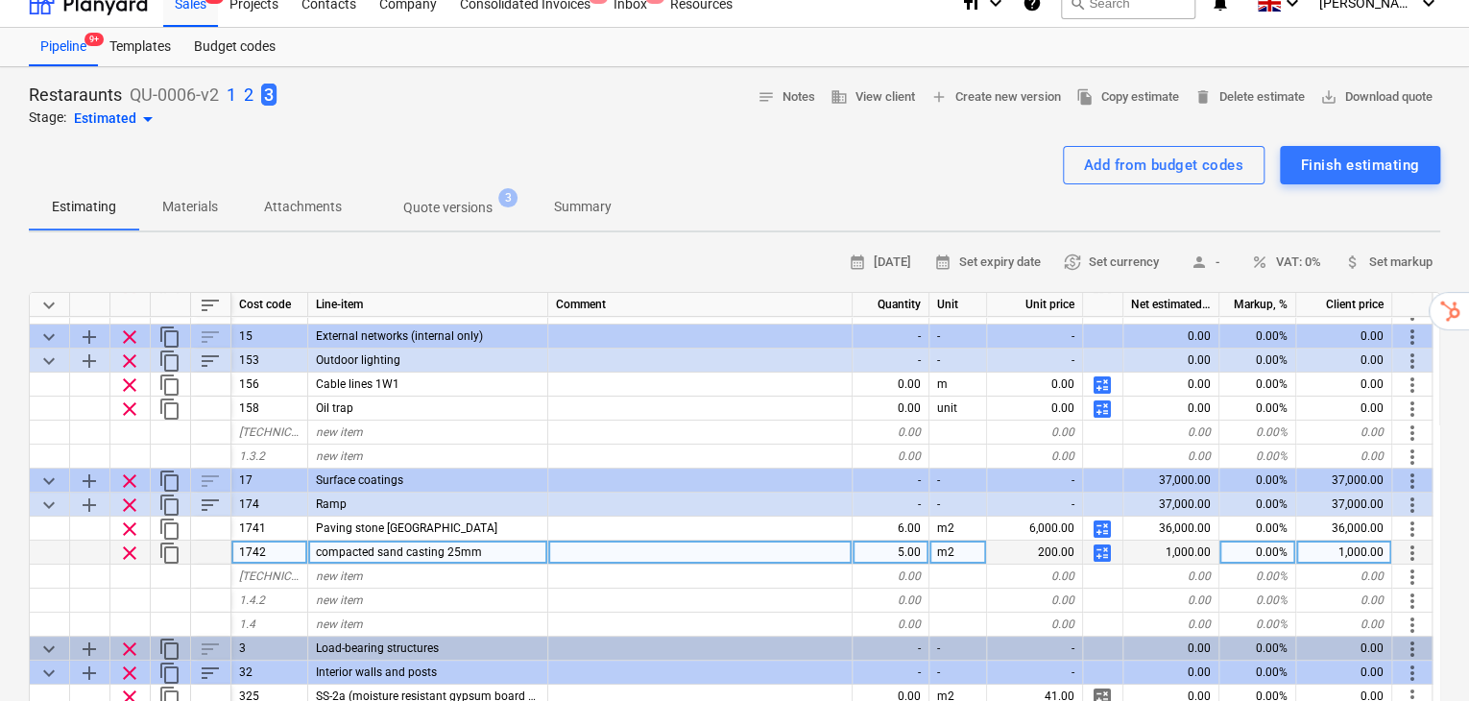
click at [1107, 541] on span "calculate" at bounding box center [1102, 552] width 23 height 23
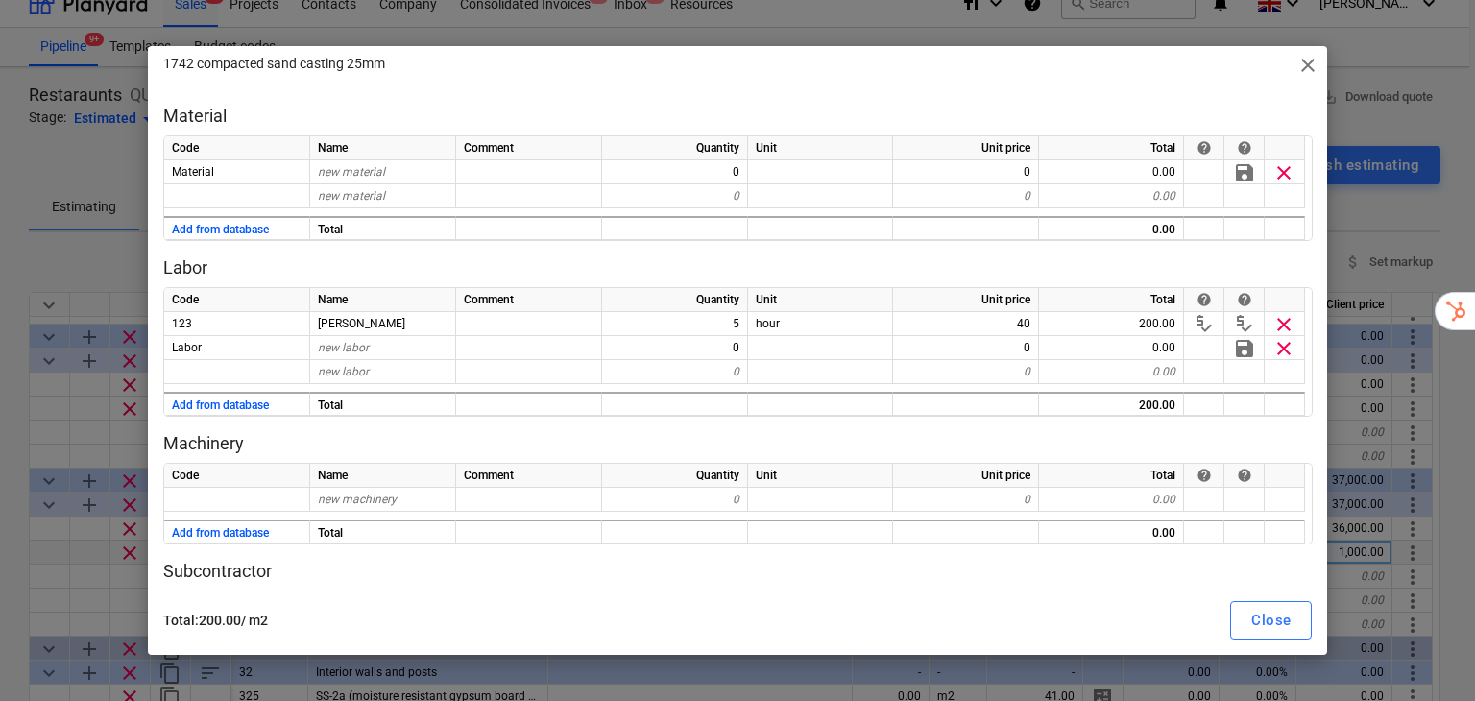
click at [1307, 62] on span "close" at bounding box center [1307, 65] width 23 height 23
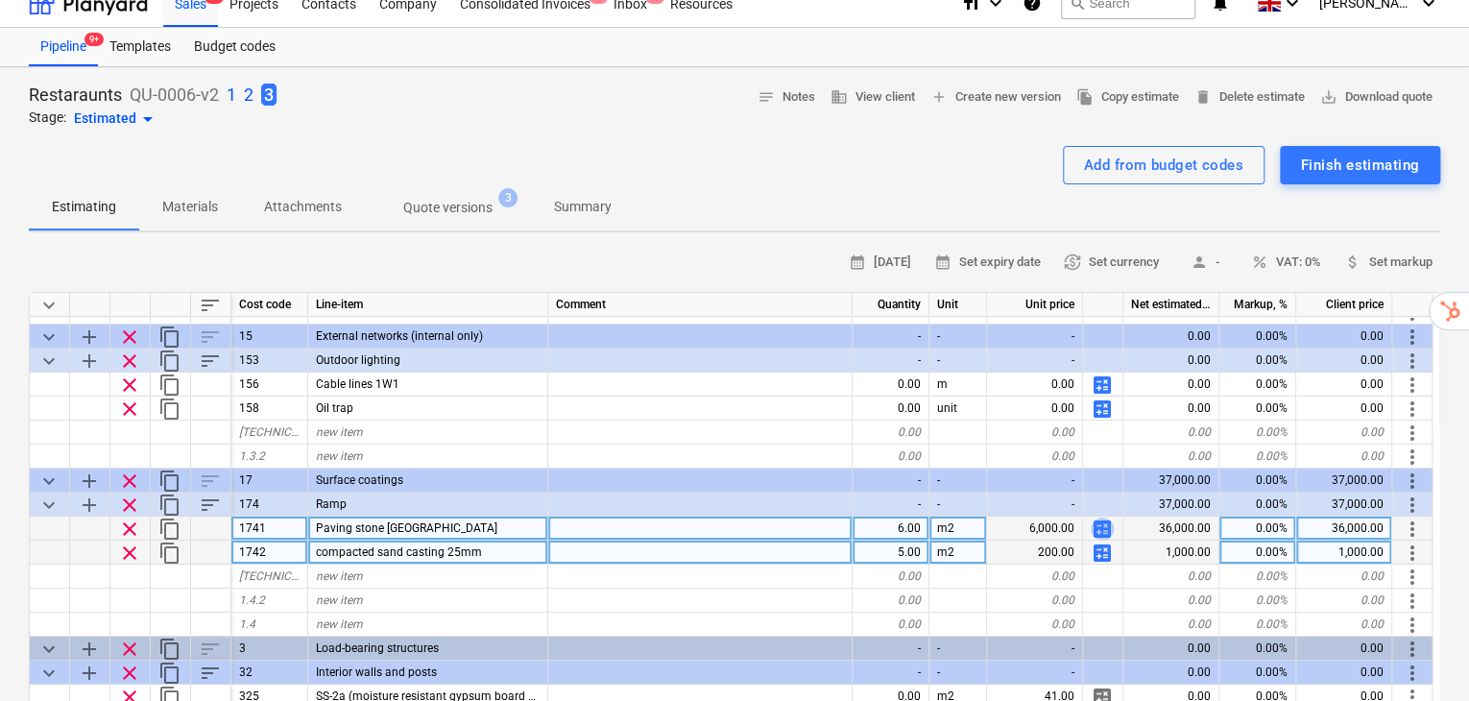
click at [1100, 517] on span "calculate" at bounding box center [1102, 528] width 23 height 23
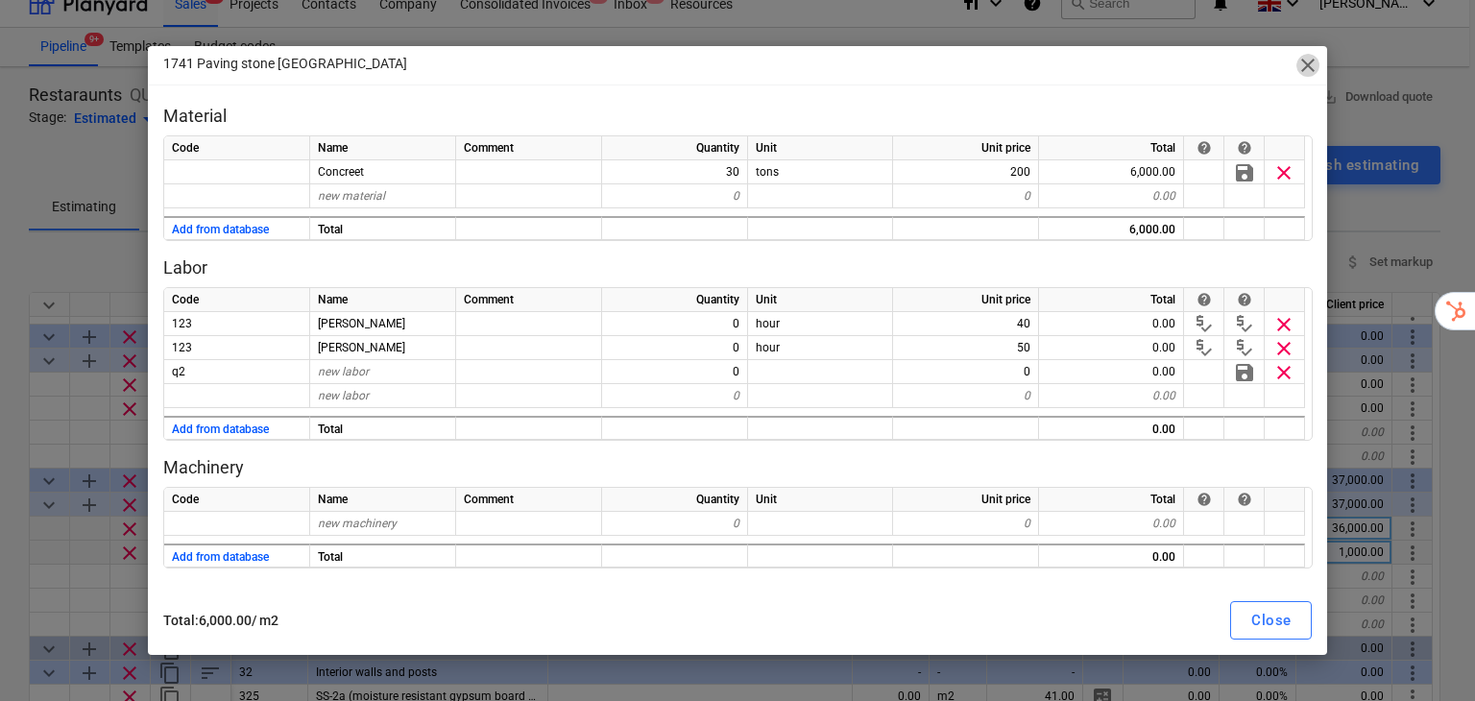
click at [1304, 60] on span "close" at bounding box center [1307, 65] width 23 height 23
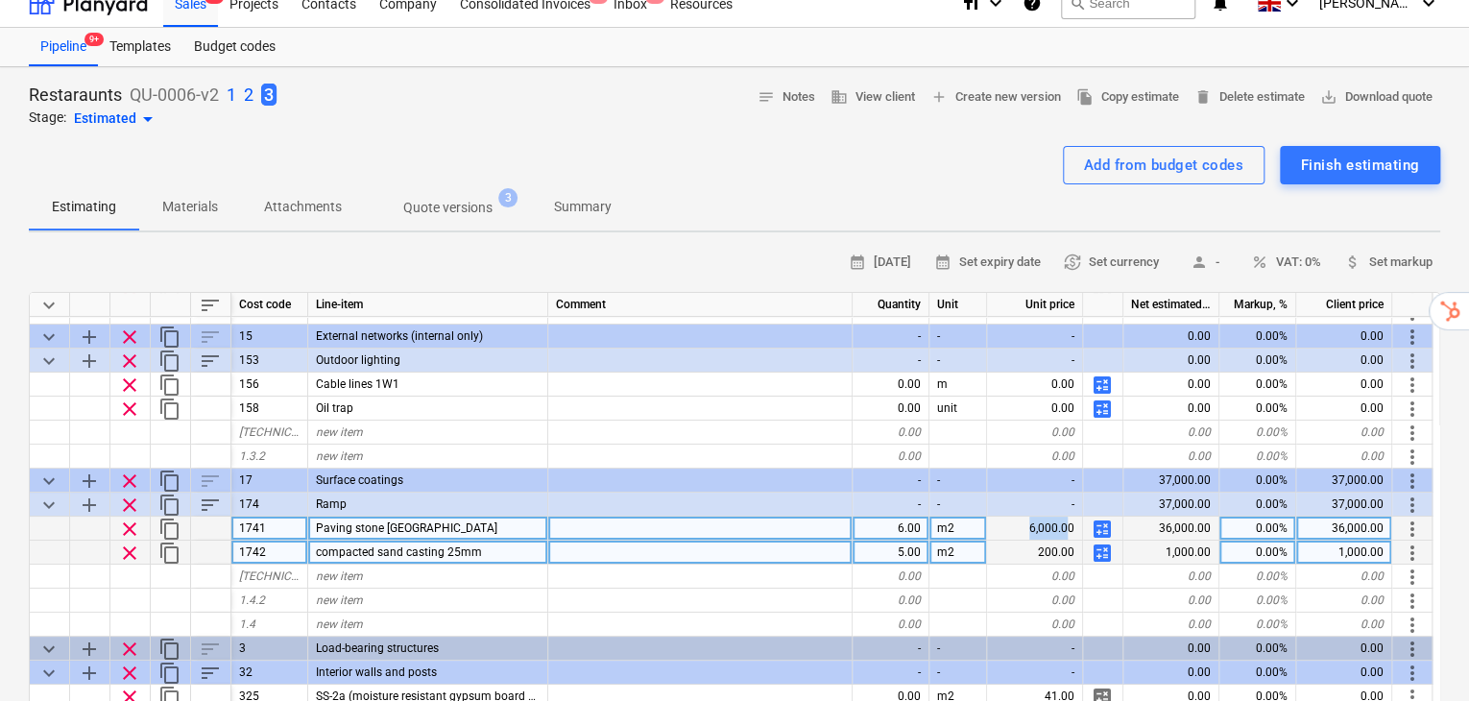
drag, startPoint x: 1070, startPoint y: 484, endPoint x: 1030, endPoint y: 484, distance: 39.4
click at [1030, 517] on div "6,000.00" at bounding box center [1035, 529] width 96 height 24
click at [1056, 517] on div "6,000.00" at bounding box center [1035, 529] width 96 height 24
drag, startPoint x: 1074, startPoint y: 481, endPoint x: 1053, endPoint y: 480, distance: 21.1
click at [1053, 517] on div "6,000.00" at bounding box center [1035, 529] width 96 height 24
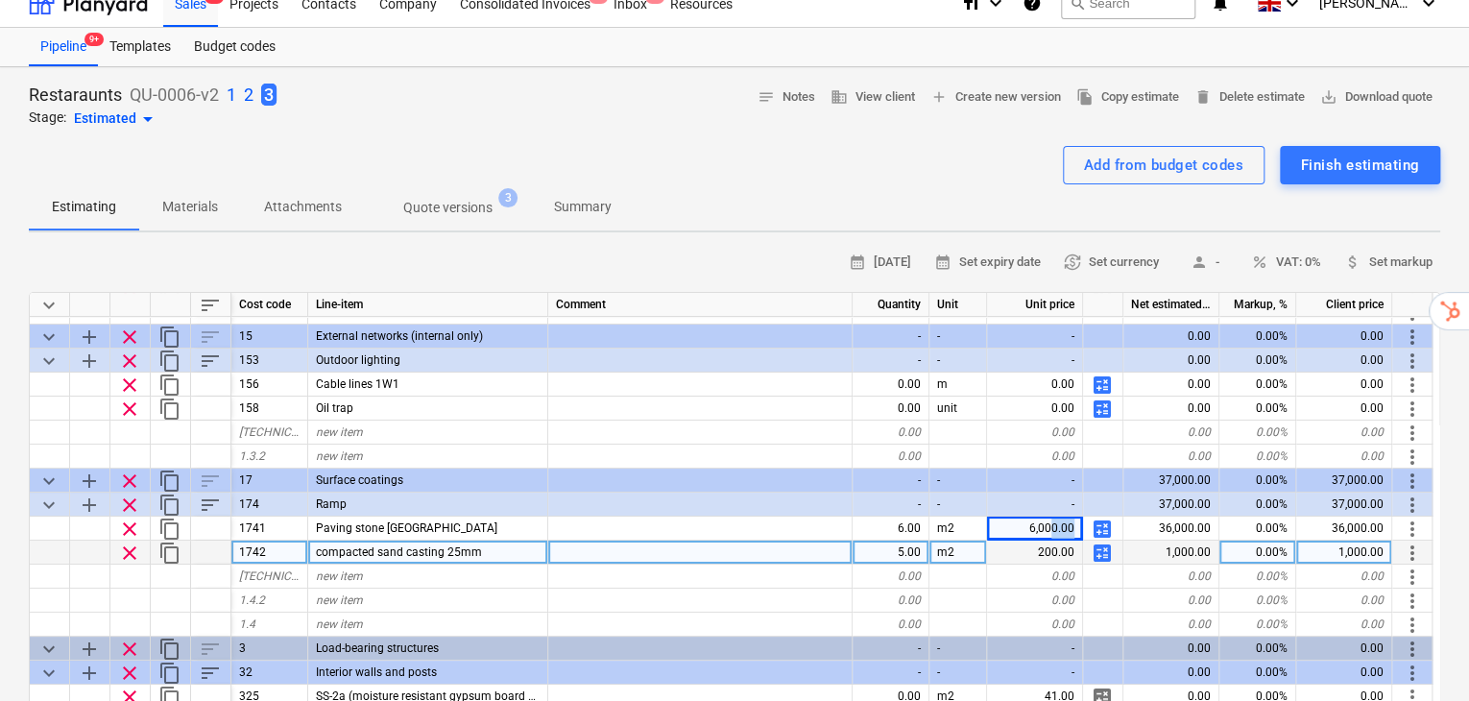
click at [1103, 517] on span "calculate" at bounding box center [1102, 528] width 23 height 23
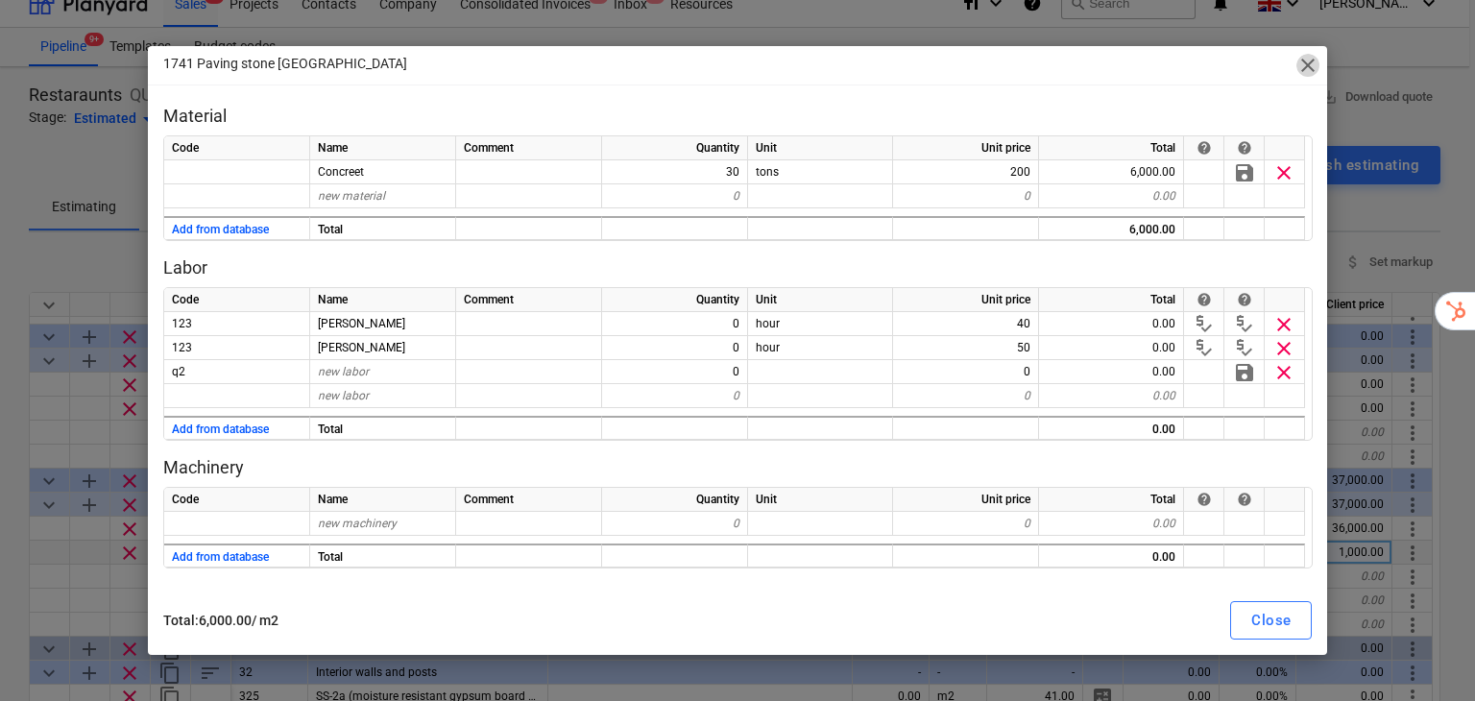
click at [1311, 58] on span "close" at bounding box center [1307, 65] width 23 height 23
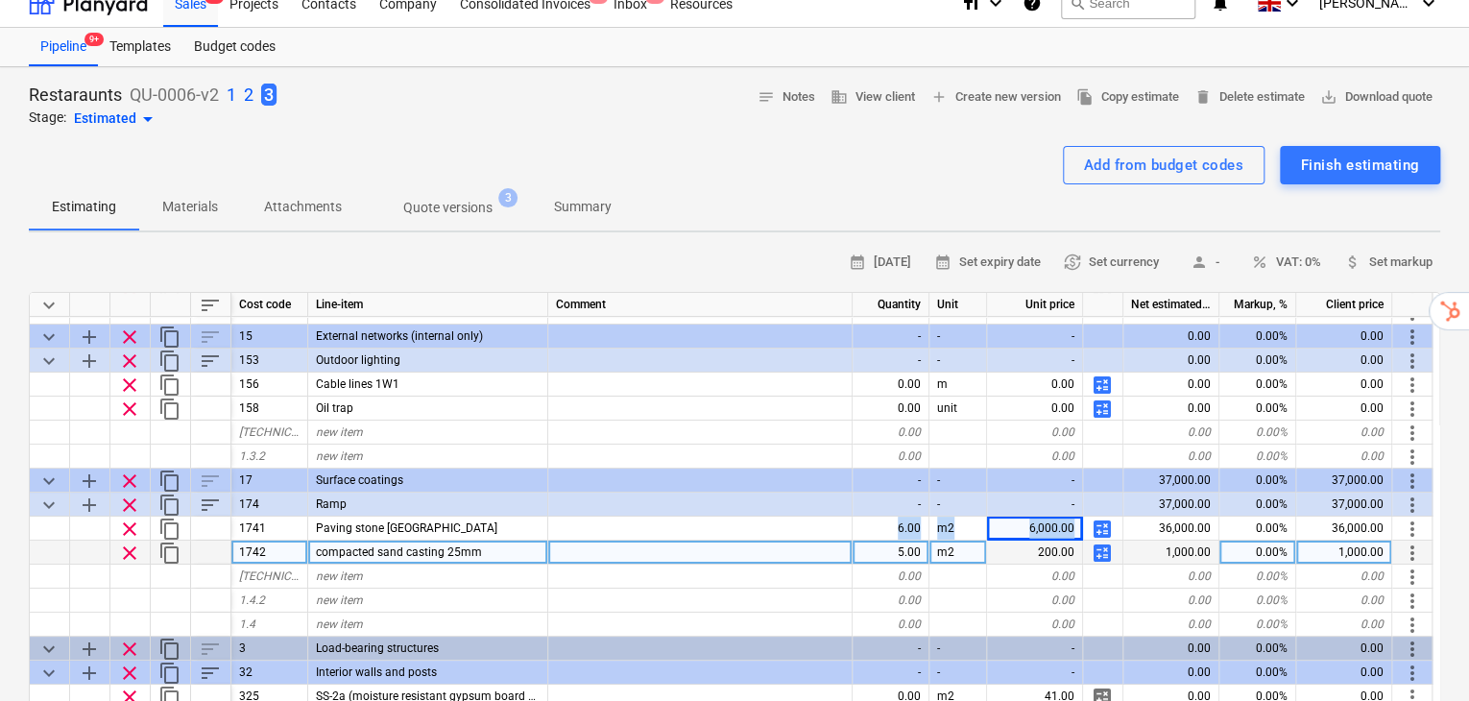
drag, startPoint x: 894, startPoint y: 487, endPoint x: 1101, endPoint y: 490, distance: 207.4
click at [0, 0] on div "clear content_copy 1741 Paving stone [GEOGRAPHIC_DATA] 6.00 m2 6,000.00 calcula…" at bounding box center [0, 0] width 0 height 0
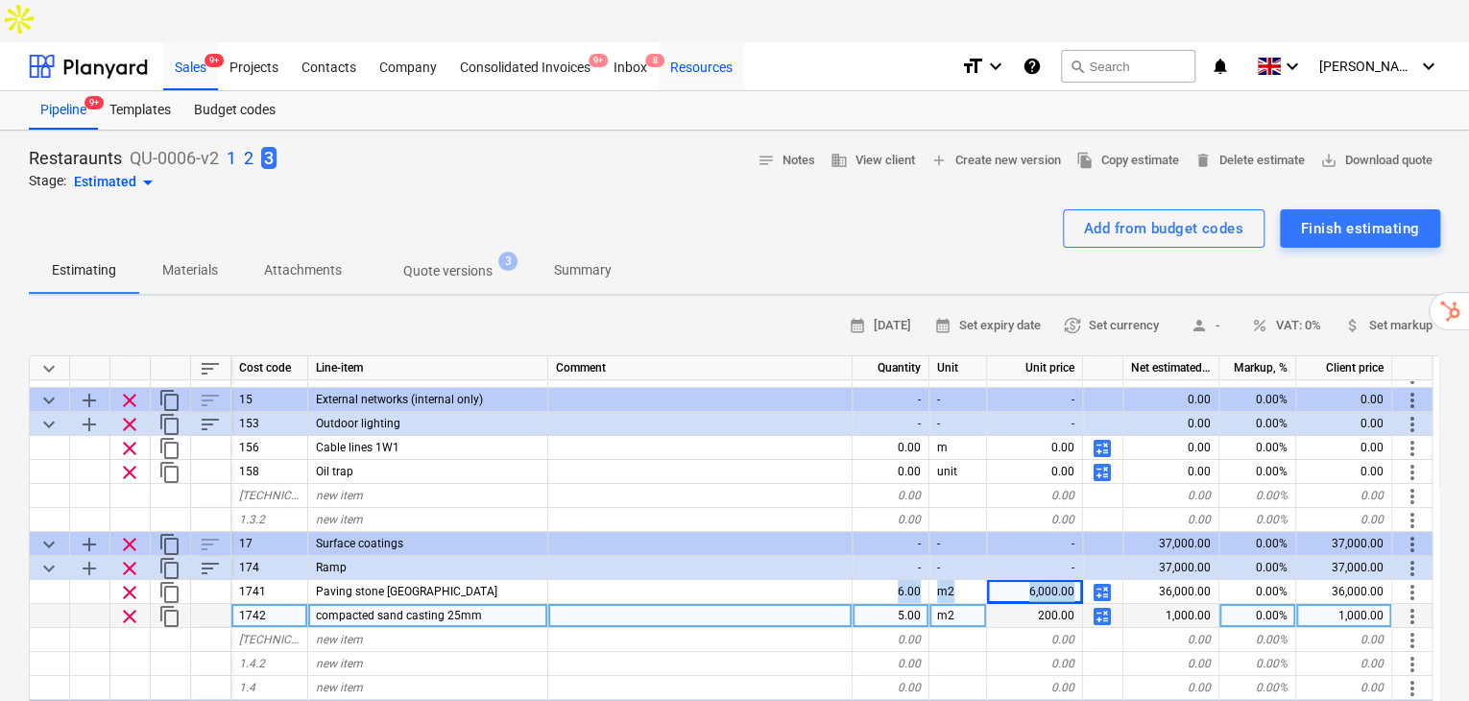
click at [701, 41] on div "Resources" at bounding box center [701, 65] width 85 height 49
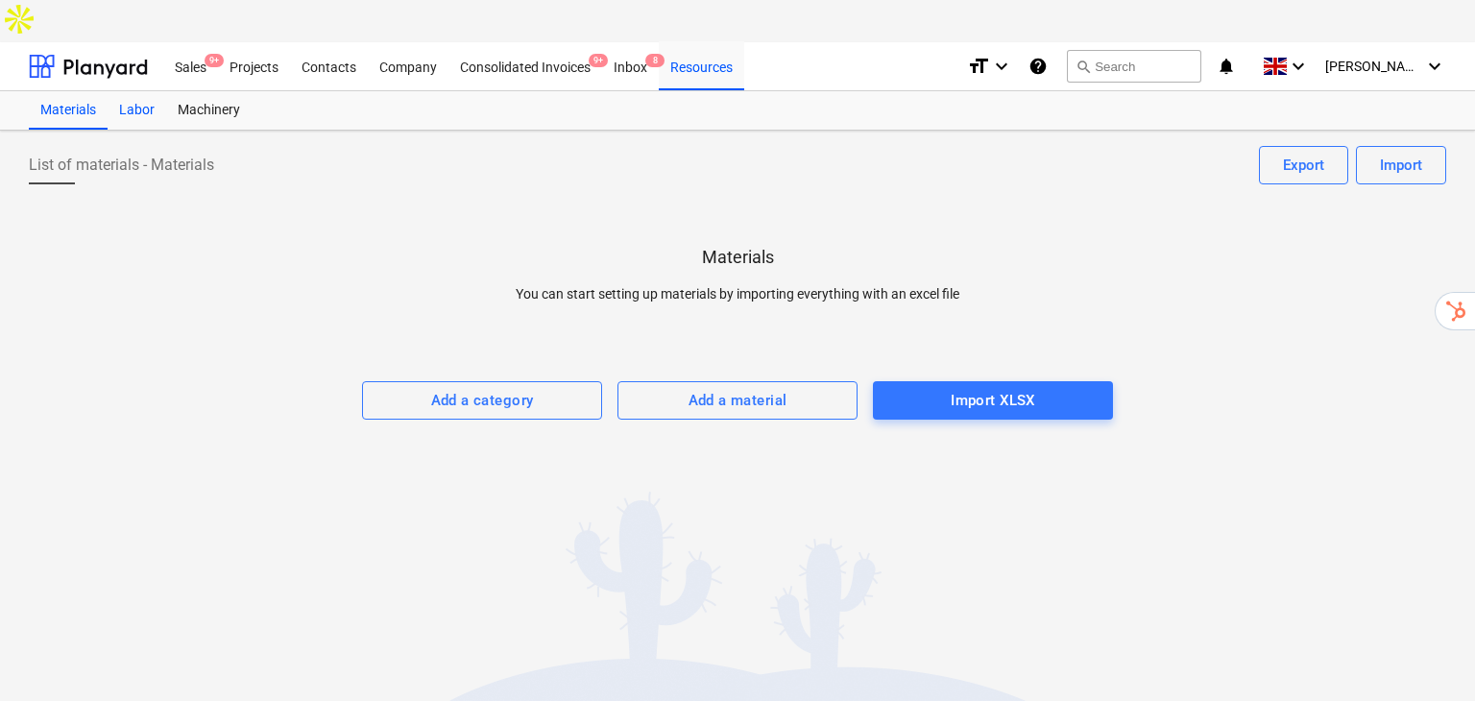
click at [132, 91] on div "Labor" at bounding box center [137, 110] width 59 height 38
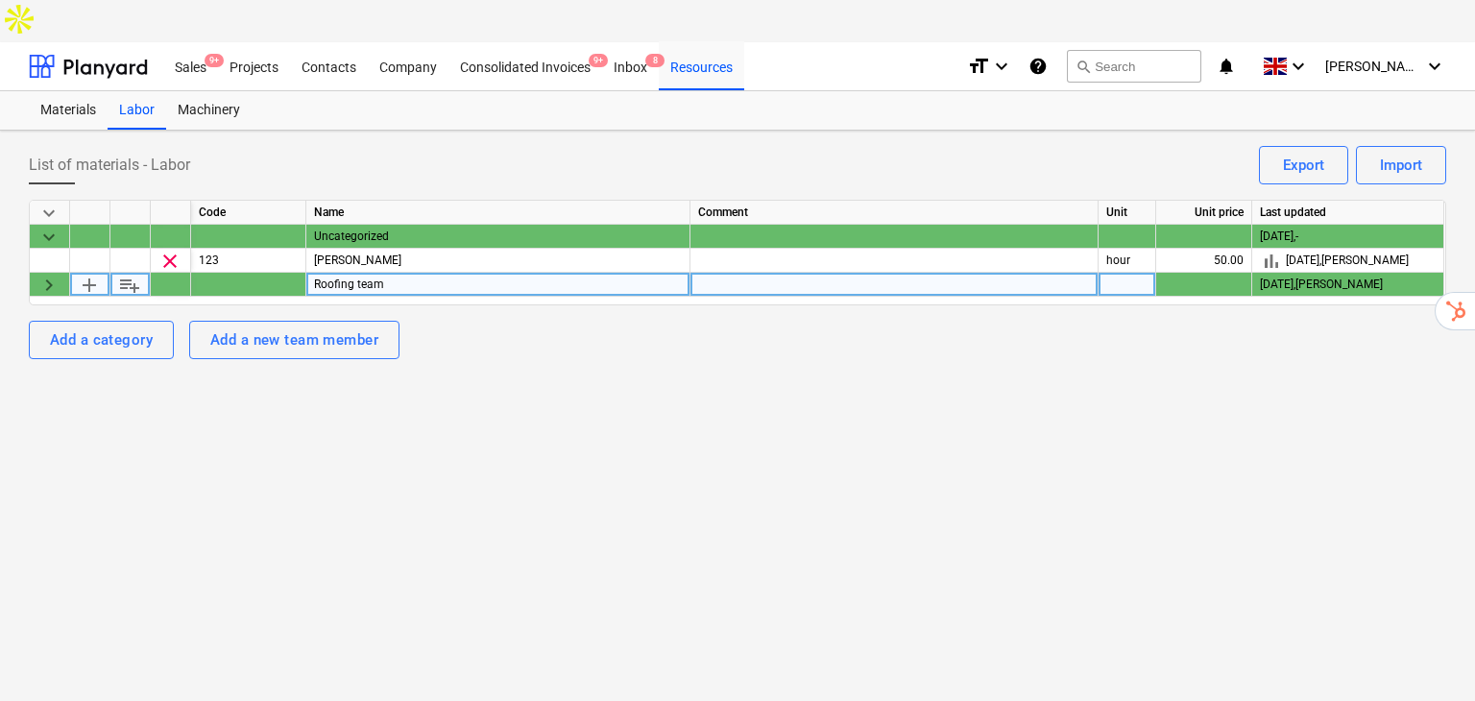
click at [59, 274] on span "keyboard_arrow_right" at bounding box center [48, 285] width 23 height 23
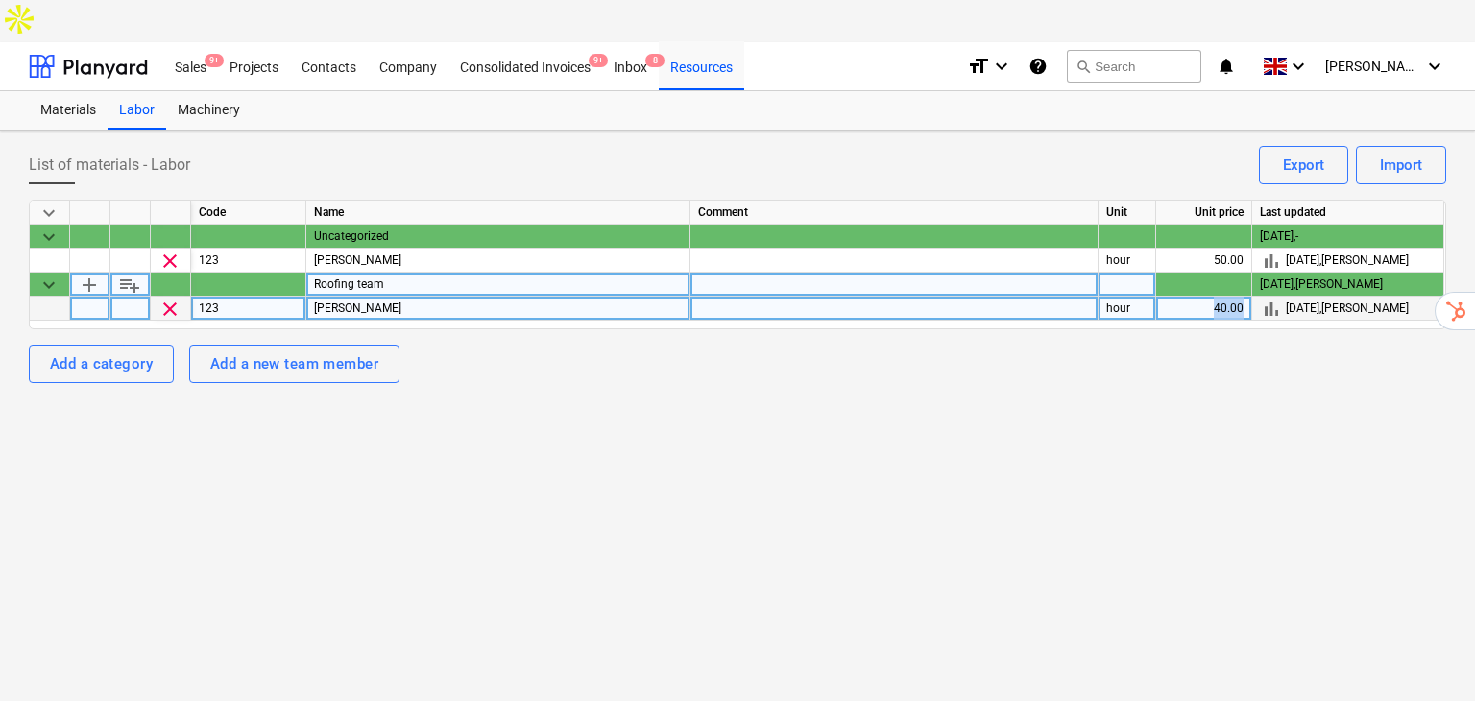
drag, startPoint x: 1238, startPoint y: 264, endPoint x: 1213, endPoint y: 268, distance: 25.3
click at [1213, 297] on div "40.00" at bounding box center [1204, 309] width 96 height 24
click at [192, 41] on div "Sales 9+" at bounding box center [190, 65] width 55 height 49
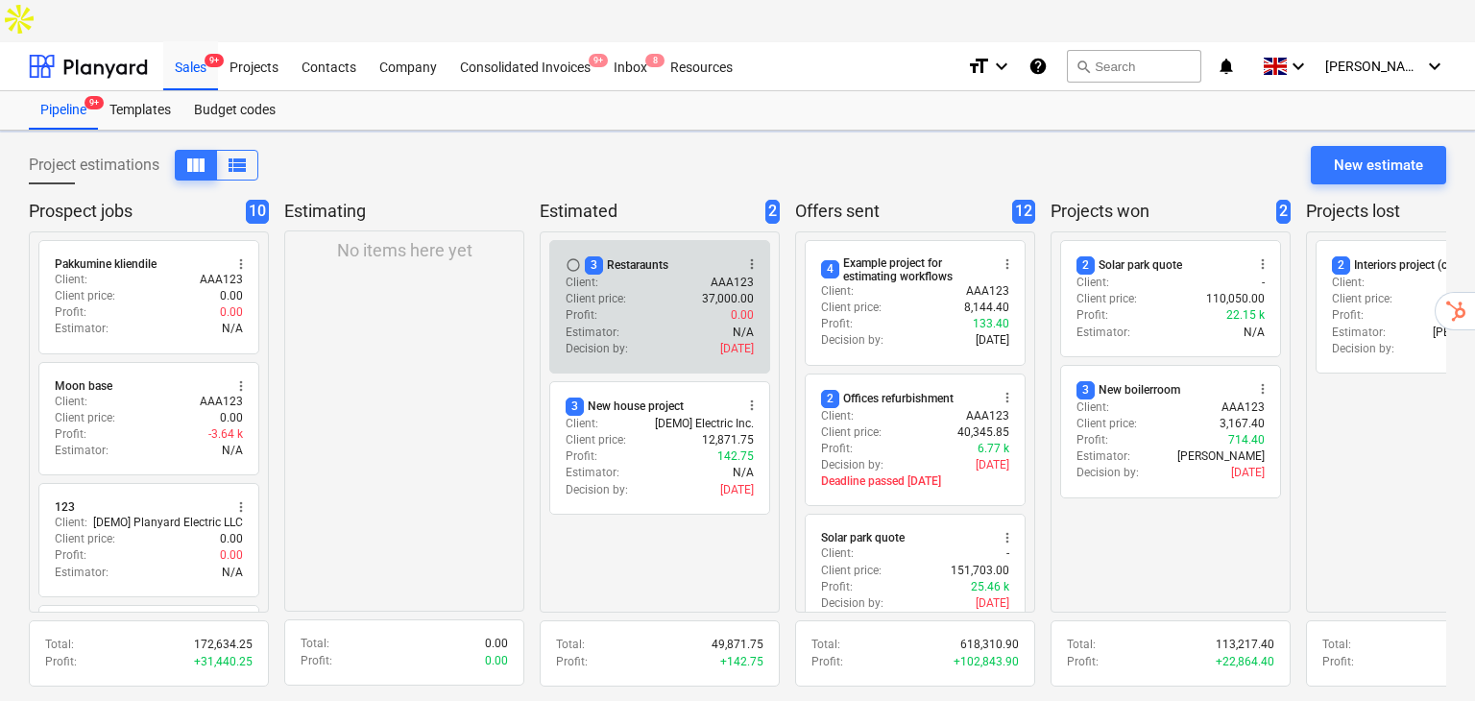
click at [645, 325] on div "Estimator : N/A" at bounding box center [659, 333] width 188 height 16
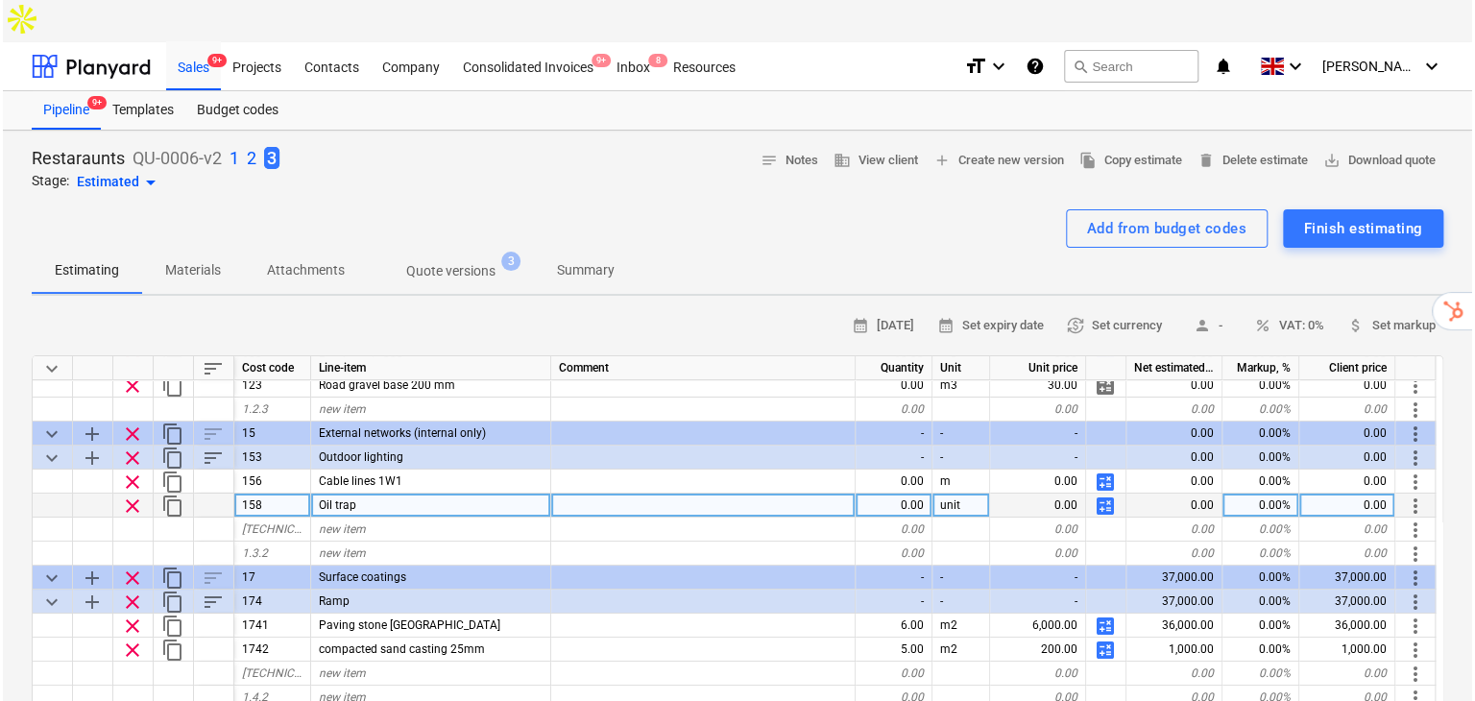
scroll to position [112, 0]
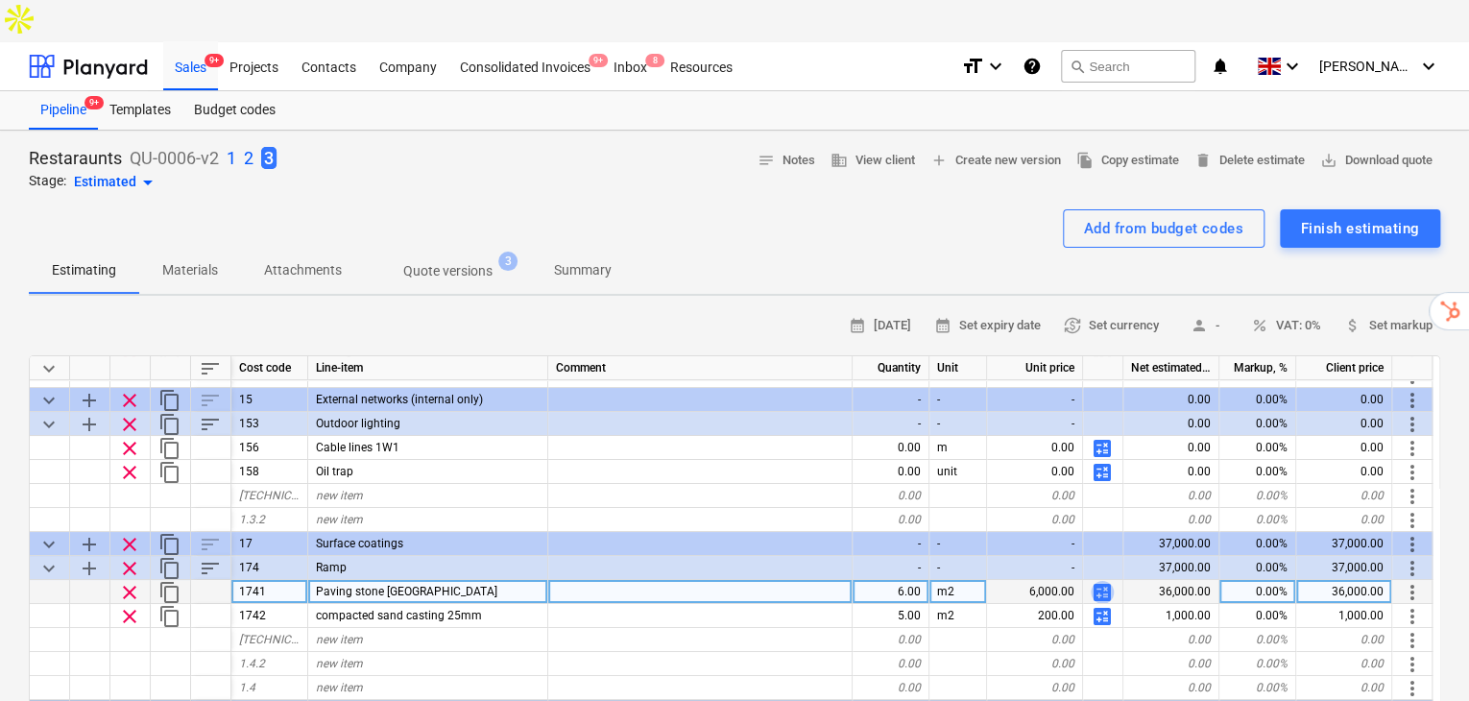
click at [1107, 581] on span "calculate" at bounding box center [1102, 592] width 23 height 23
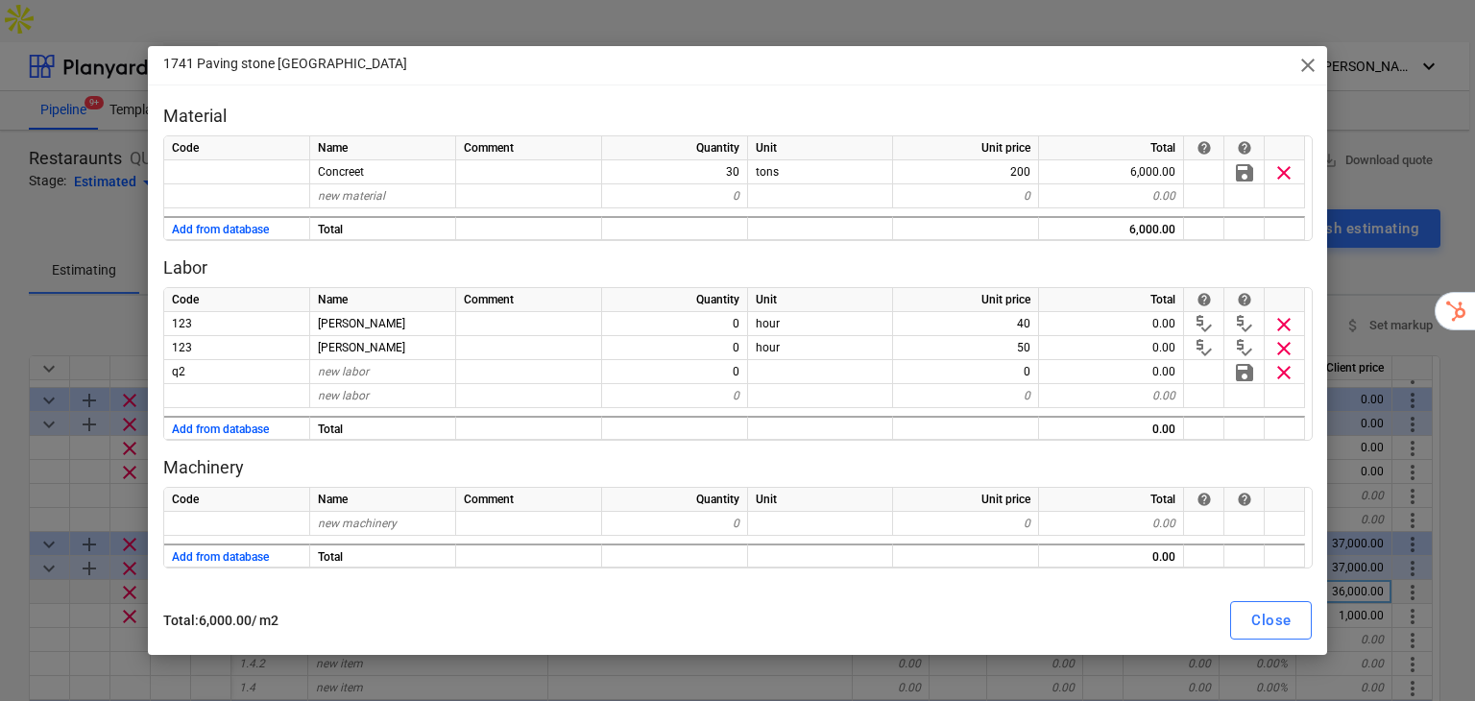
click at [1306, 62] on span "close" at bounding box center [1307, 65] width 23 height 23
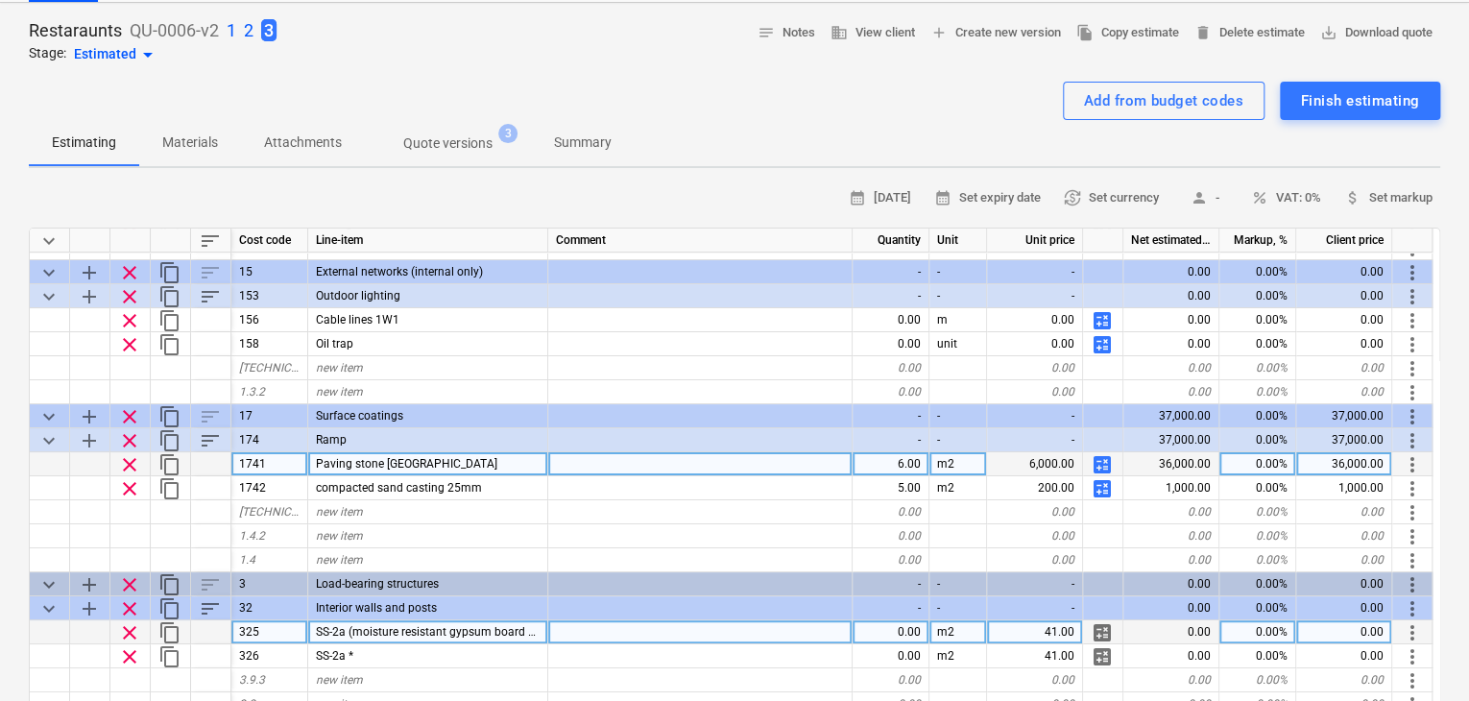
scroll to position [255, 0]
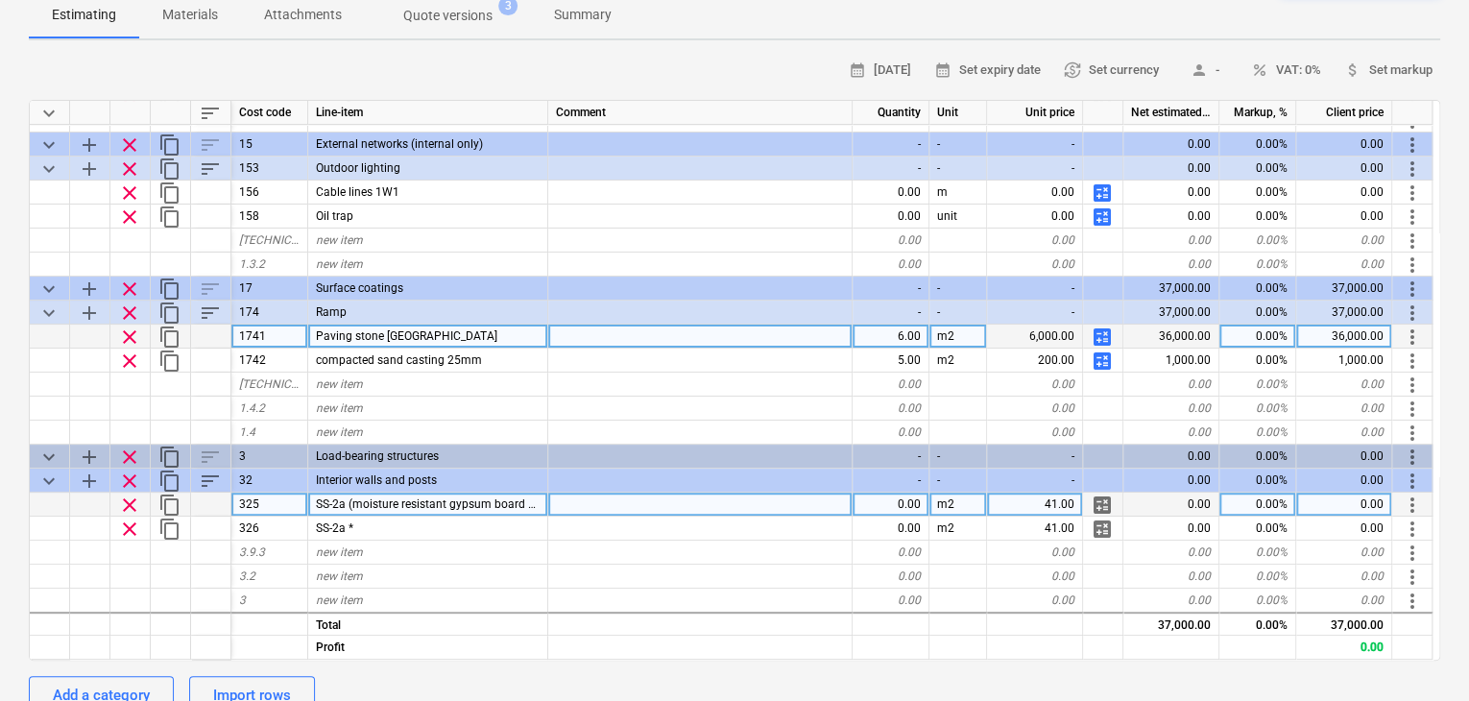
click at [1090, 493] on div "calculate" at bounding box center [1103, 505] width 40 height 24
click at [1096, 493] on span "calculate" at bounding box center [1102, 504] width 23 height 23
type textarea "x"
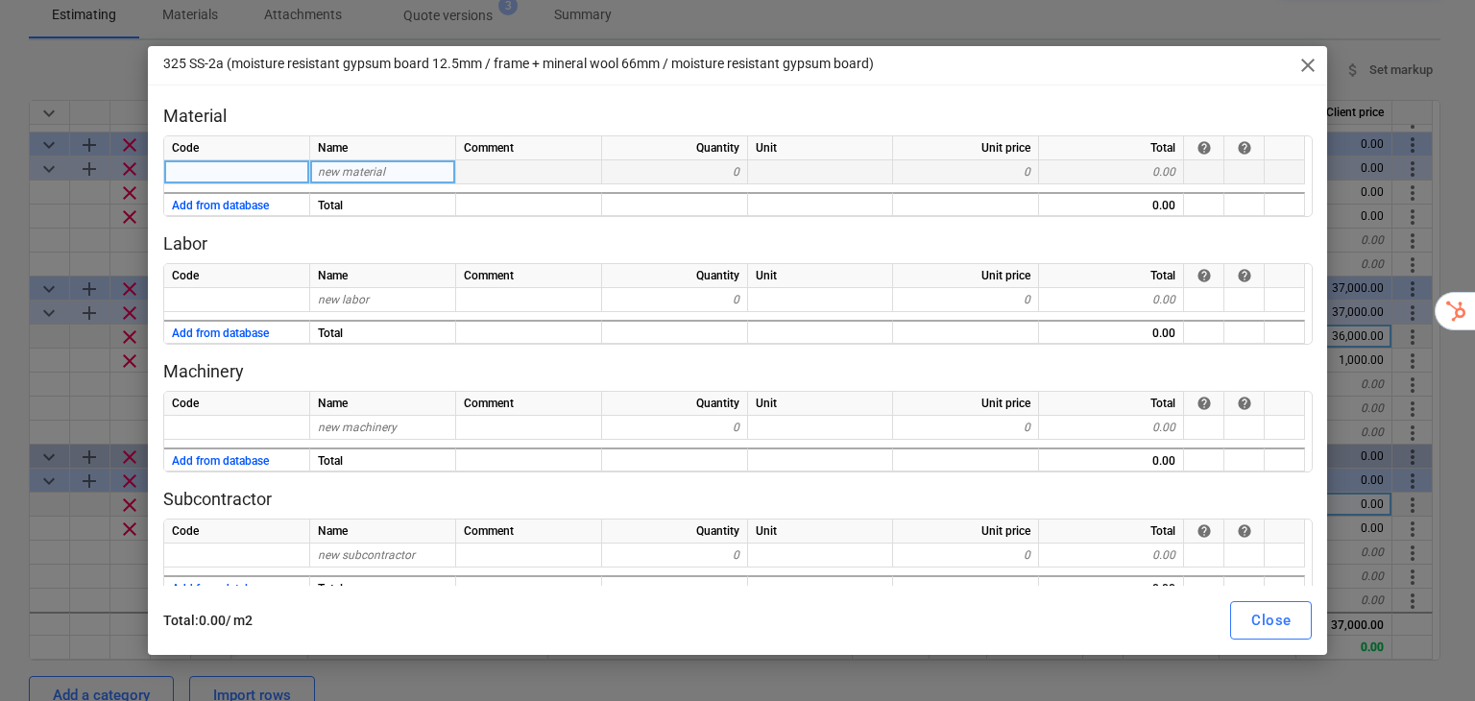
click at [384, 164] on div "new material" at bounding box center [383, 172] width 146 height 24
type input "Material"
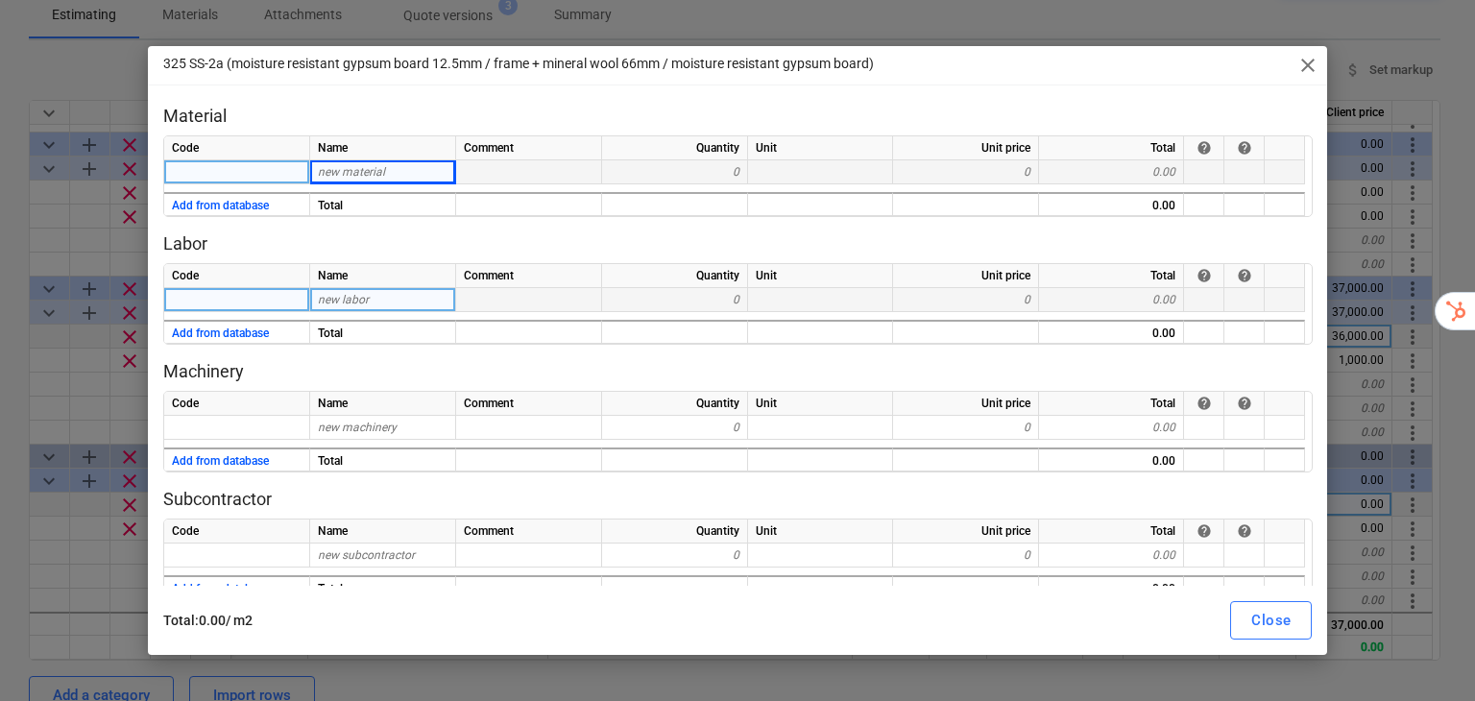
click at [937, 306] on div "0" at bounding box center [966, 300] width 146 height 24
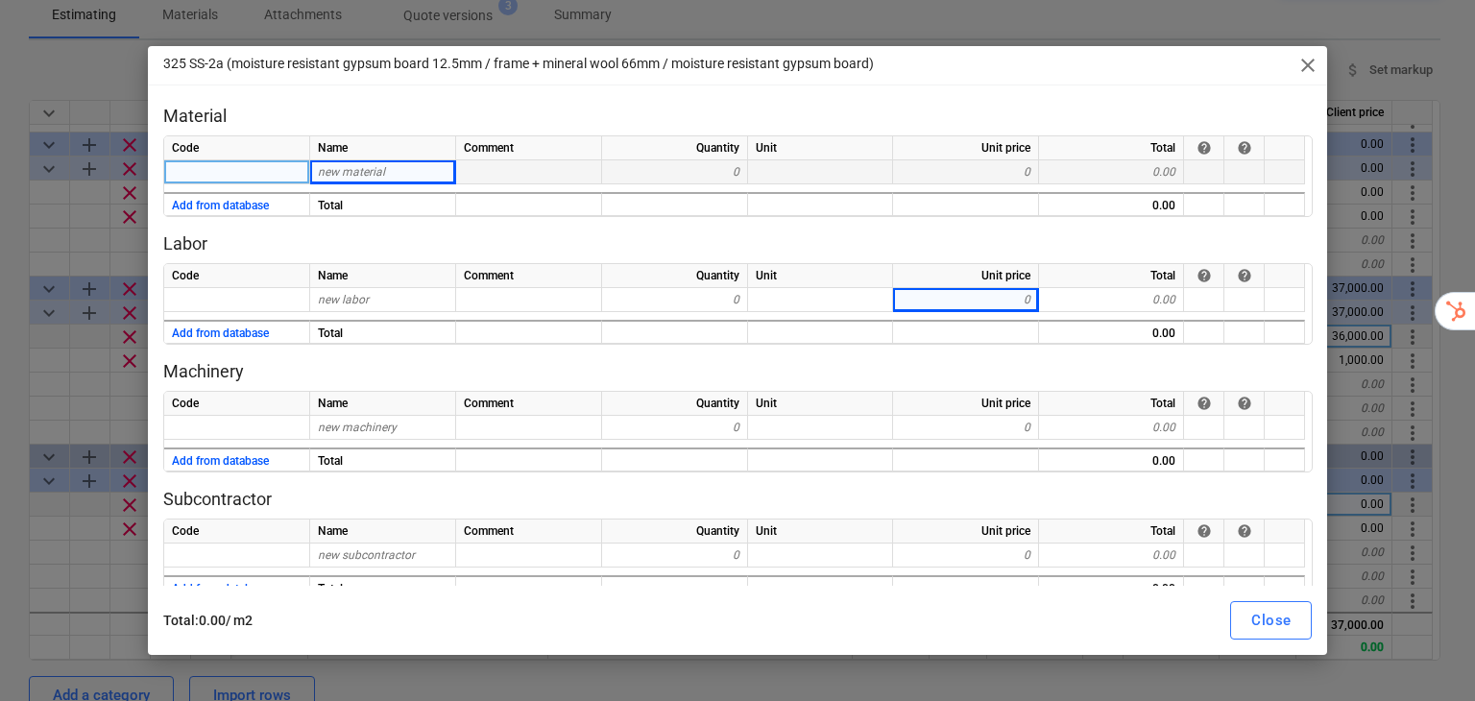
type textarea "x"
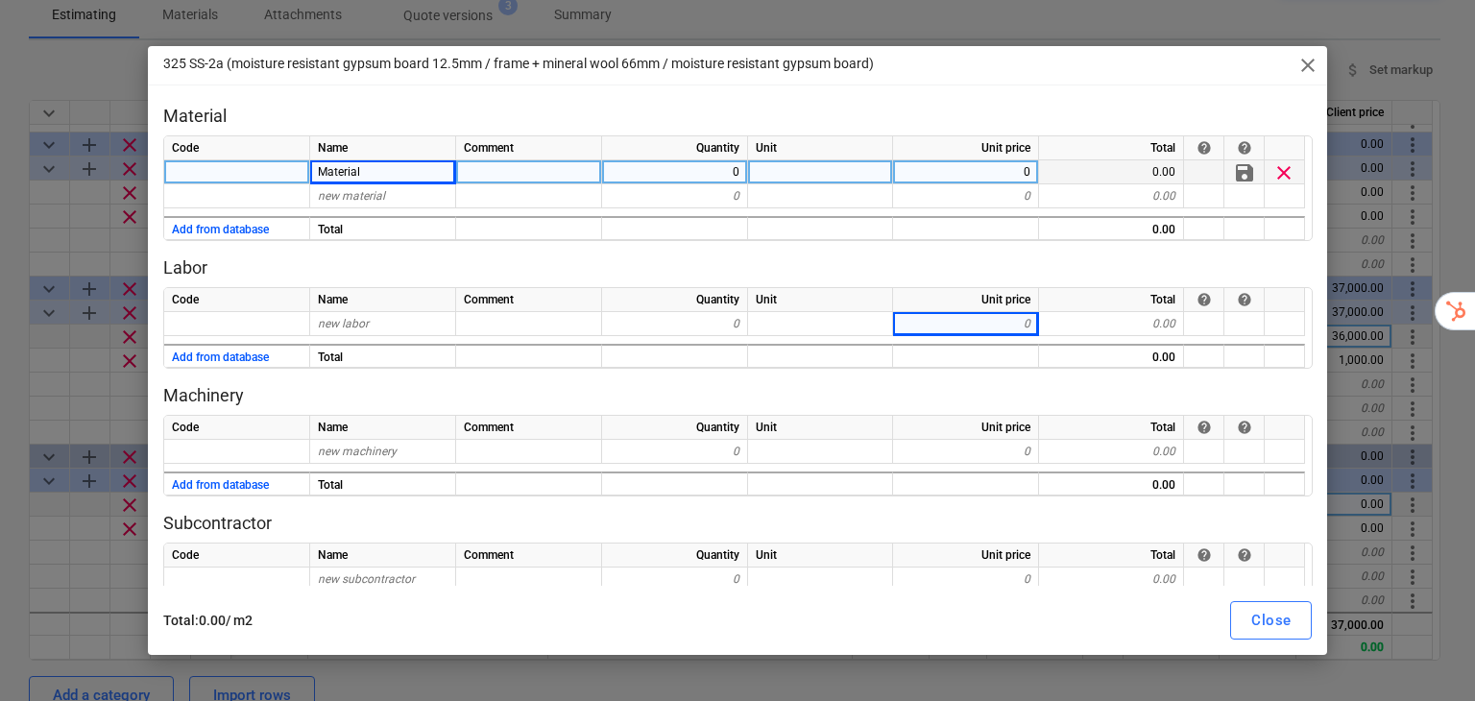
click at [981, 174] on div "0" at bounding box center [966, 172] width 146 height 24
type input "900"
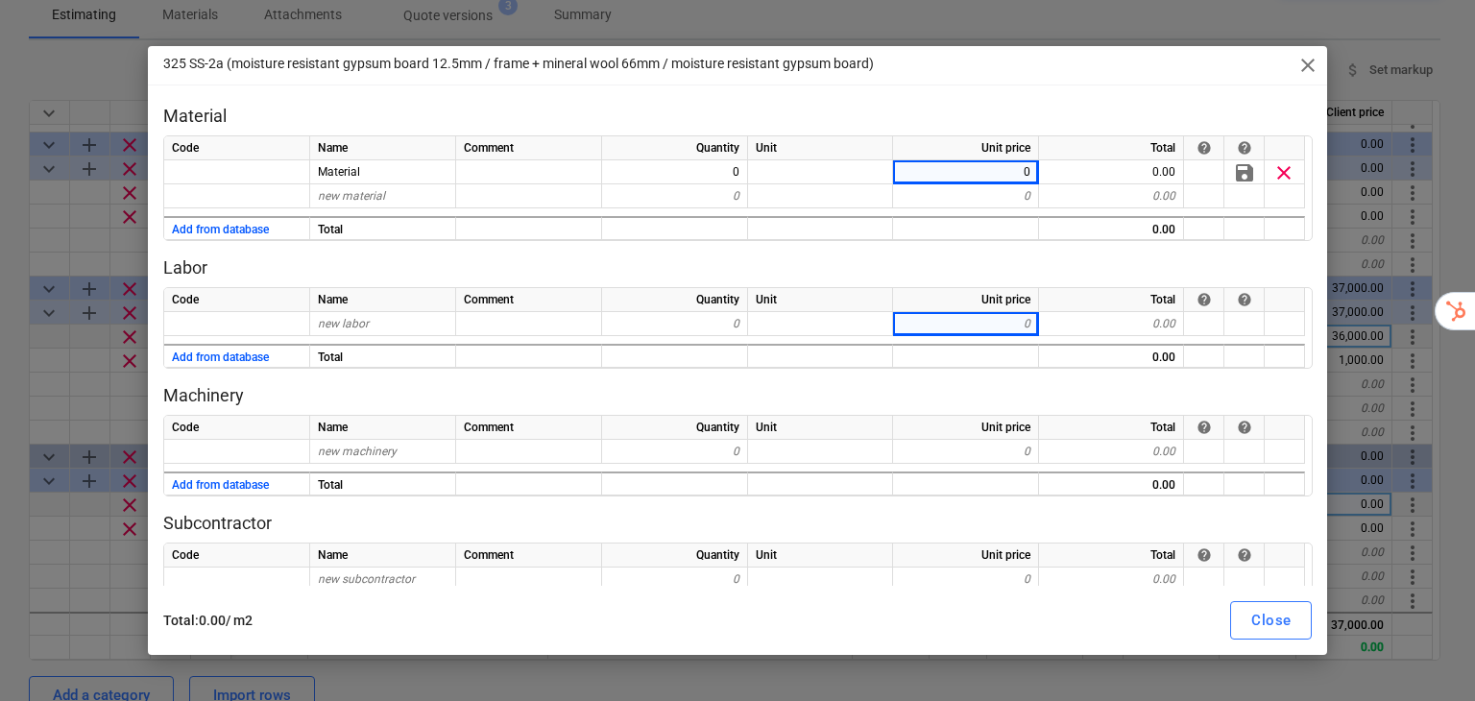
click at [1030, 95] on div "325 SS-2a (moisture resistant gypsum board 12.5mm / frame + mineral wool 66mm /…" at bounding box center [738, 350] width 1180 height 609
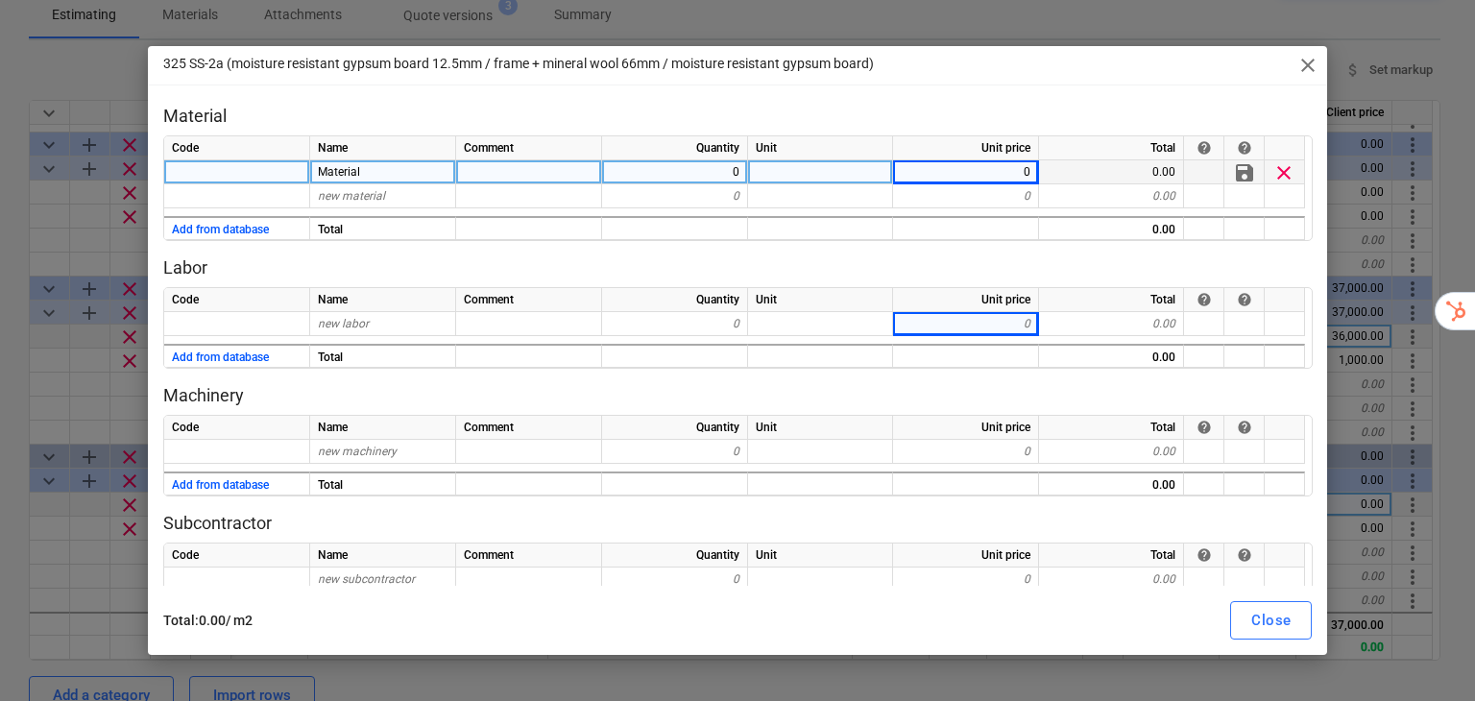
type textarea "x"
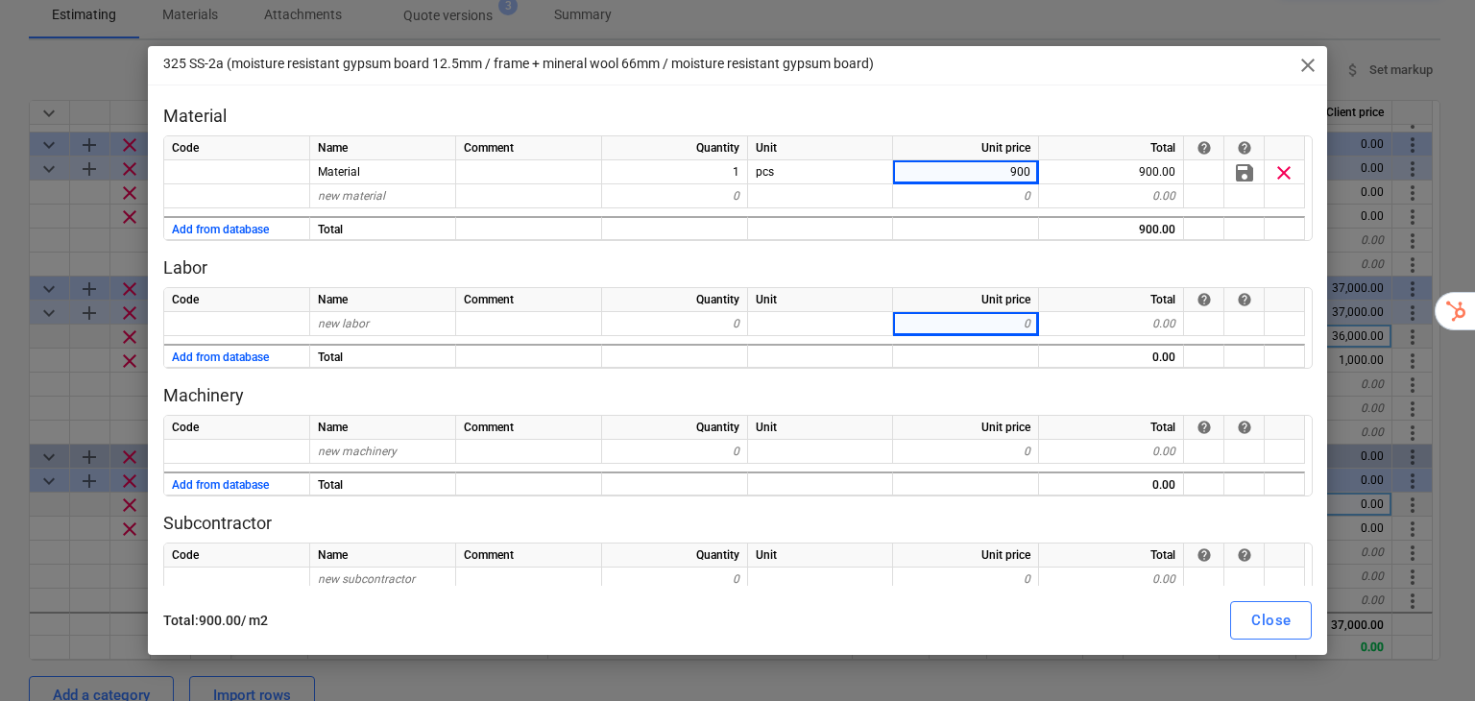
click at [828, 294] on div "Unit" at bounding box center [820, 300] width 145 height 24
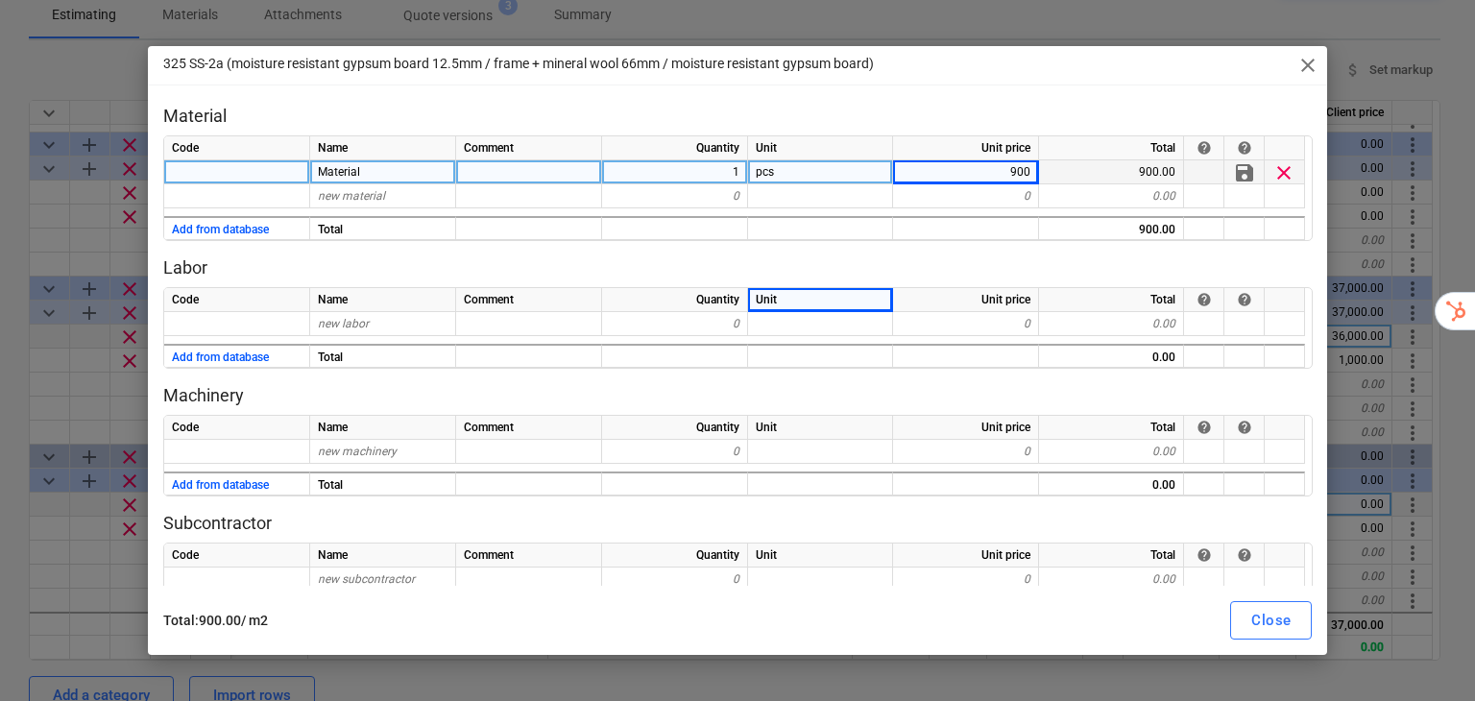
click at [1009, 167] on div "900" at bounding box center [966, 172] width 146 height 24
click at [380, 317] on div "new labor" at bounding box center [383, 324] width 146 height 24
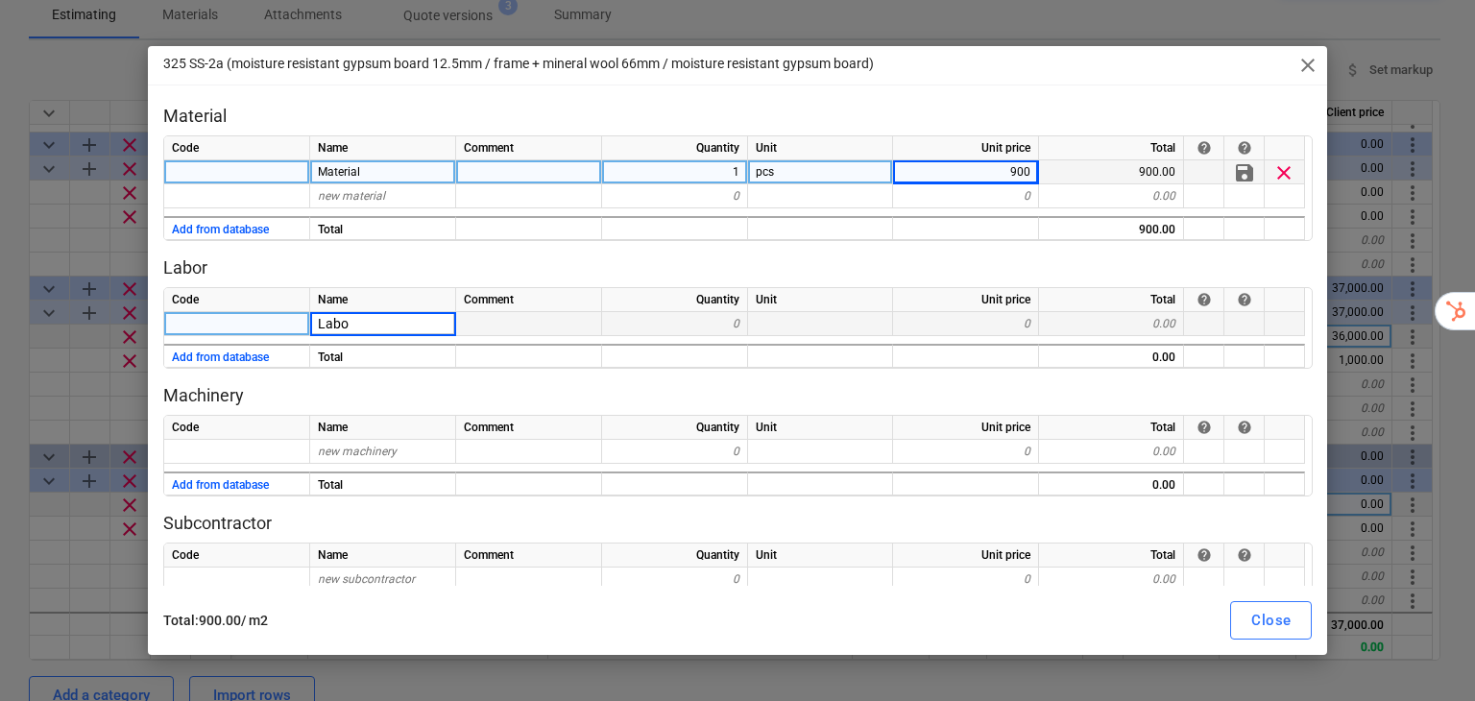
type input "Labor"
click at [1013, 335] on div "Code Name Comment Quantity Unit Unit price Total help help Labor 0 0 0.00 Add f…" at bounding box center [737, 328] width 1149 height 82
type textarea "x"
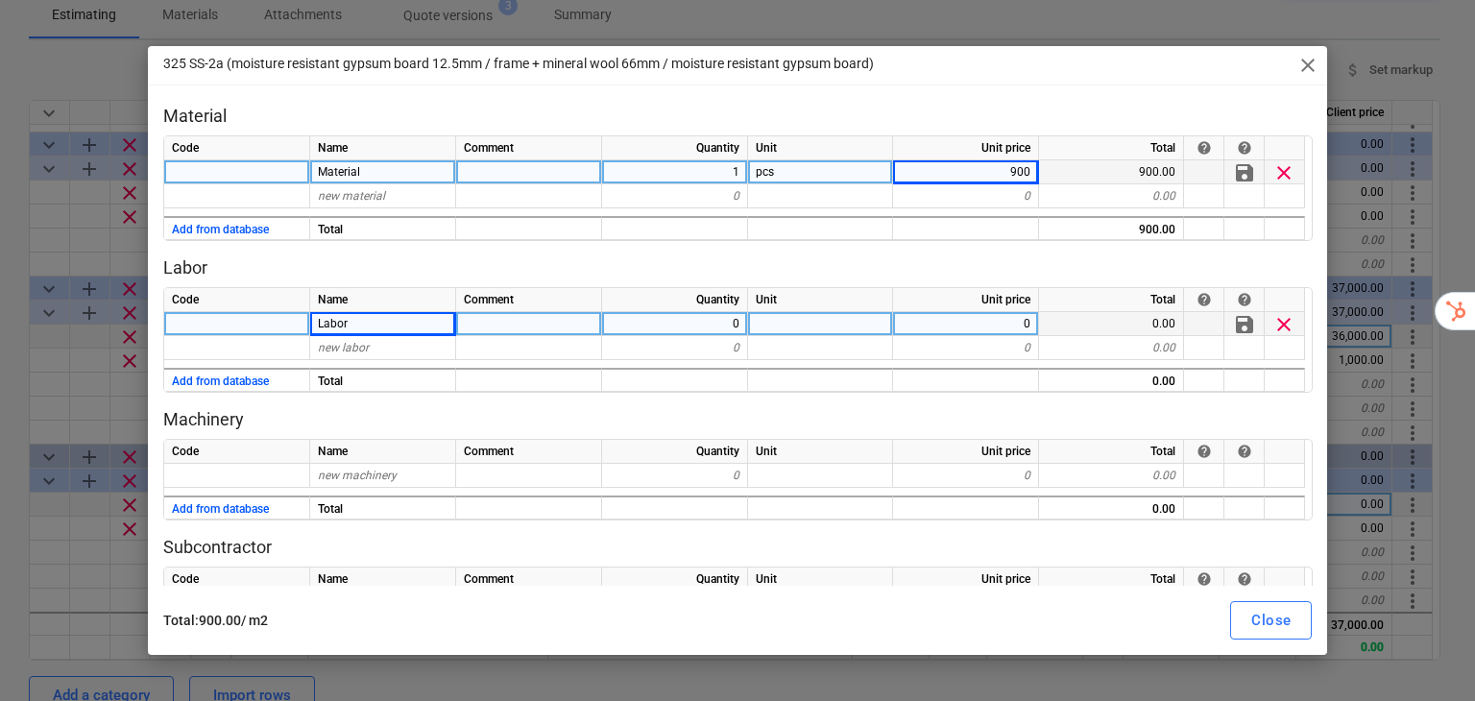
click at [1010, 330] on div "0" at bounding box center [966, 324] width 146 height 24
type input "900"
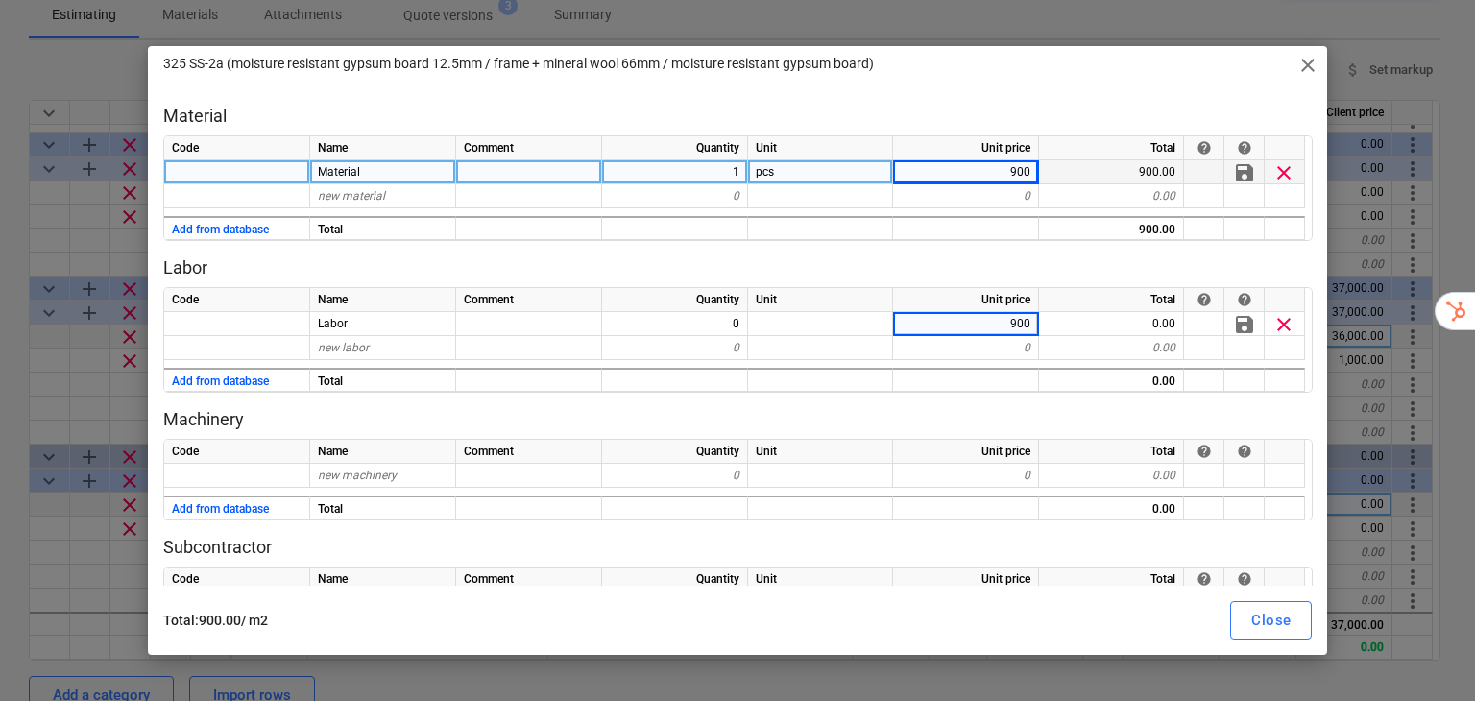
click at [1133, 262] on p "Labor" at bounding box center [737, 267] width 1149 height 23
drag, startPoint x: 173, startPoint y: 263, endPoint x: 207, endPoint y: 263, distance: 34.6
click at [207, 263] on p "Labor" at bounding box center [737, 267] width 1149 height 23
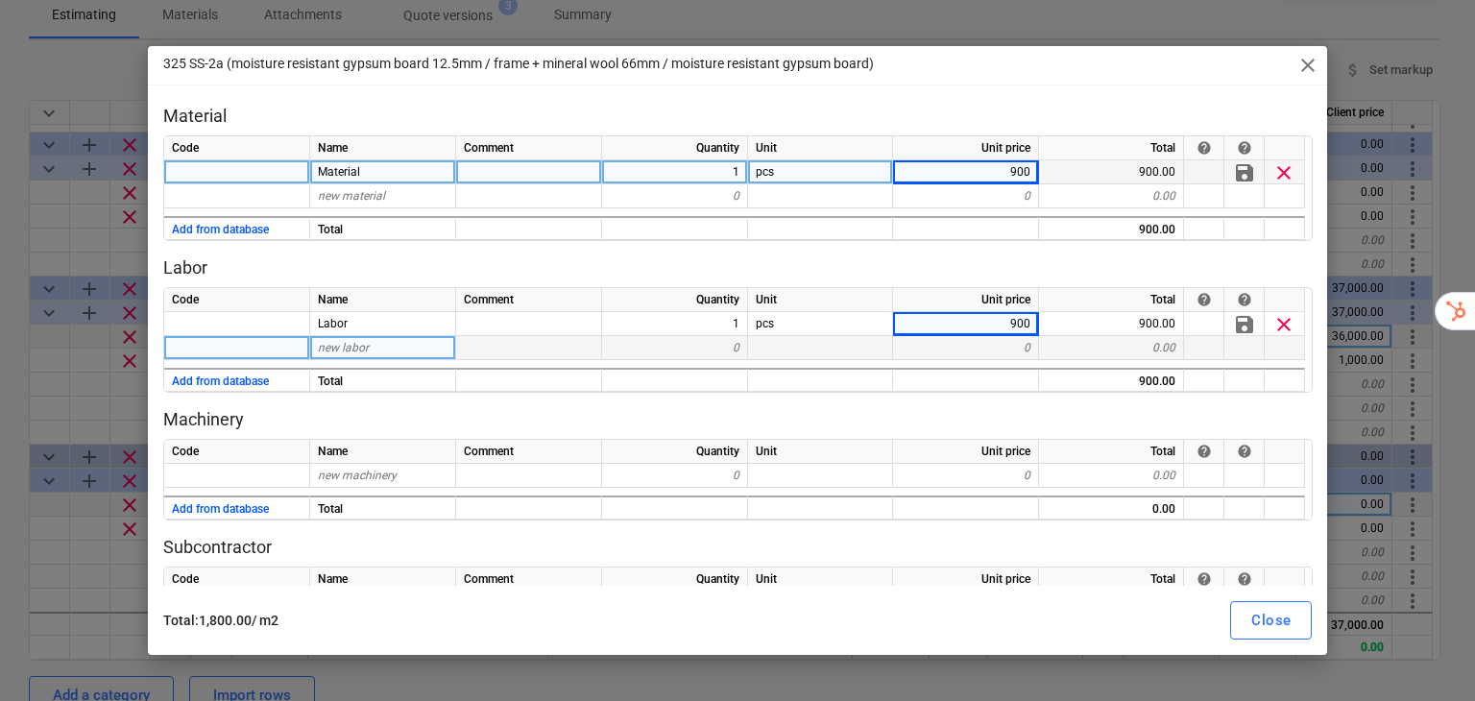
click at [273, 353] on div at bounding box center [237, 348] width 146 height 24
click at [327, 349] on span "new labor" at bounding box center [343, 347] width 51 height 13
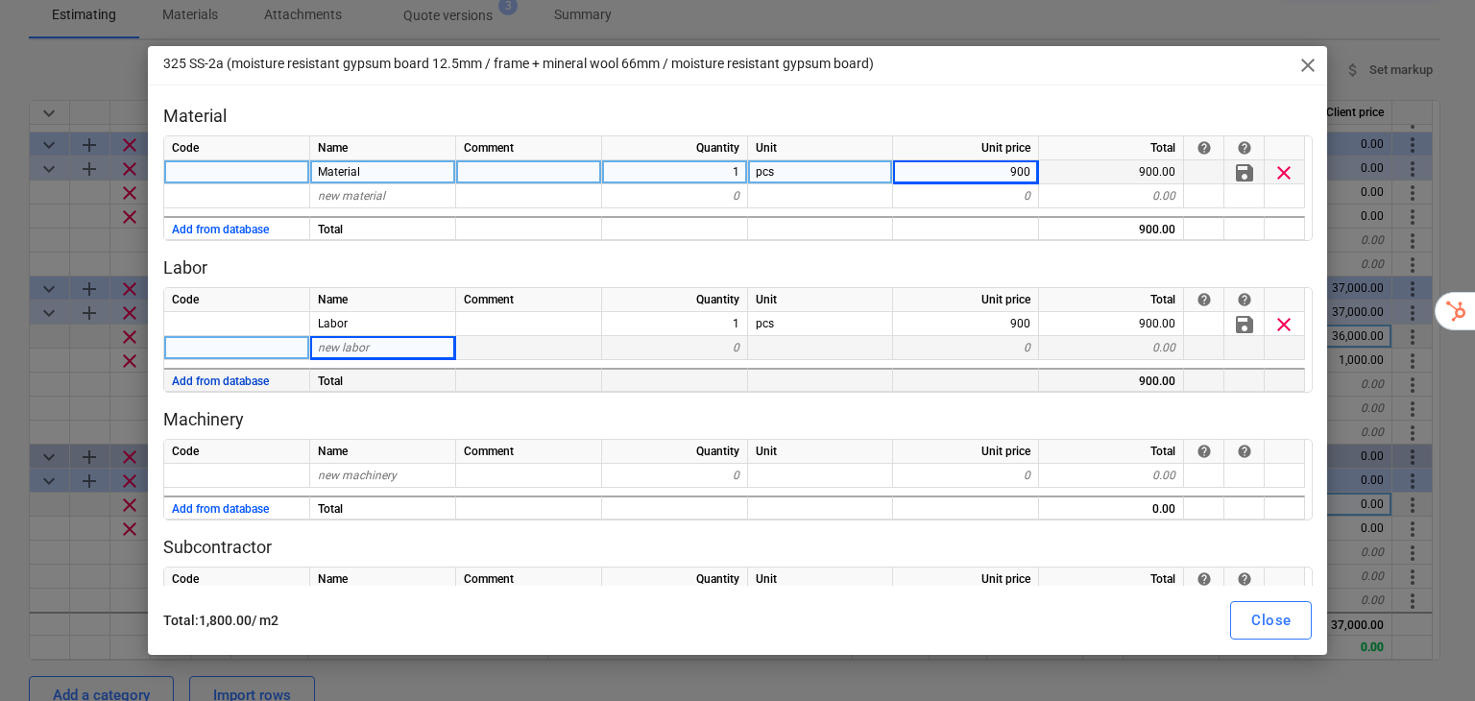
click at [233, 381] on button "Add from database" at bounding box center [220, 382] width 97 height 24
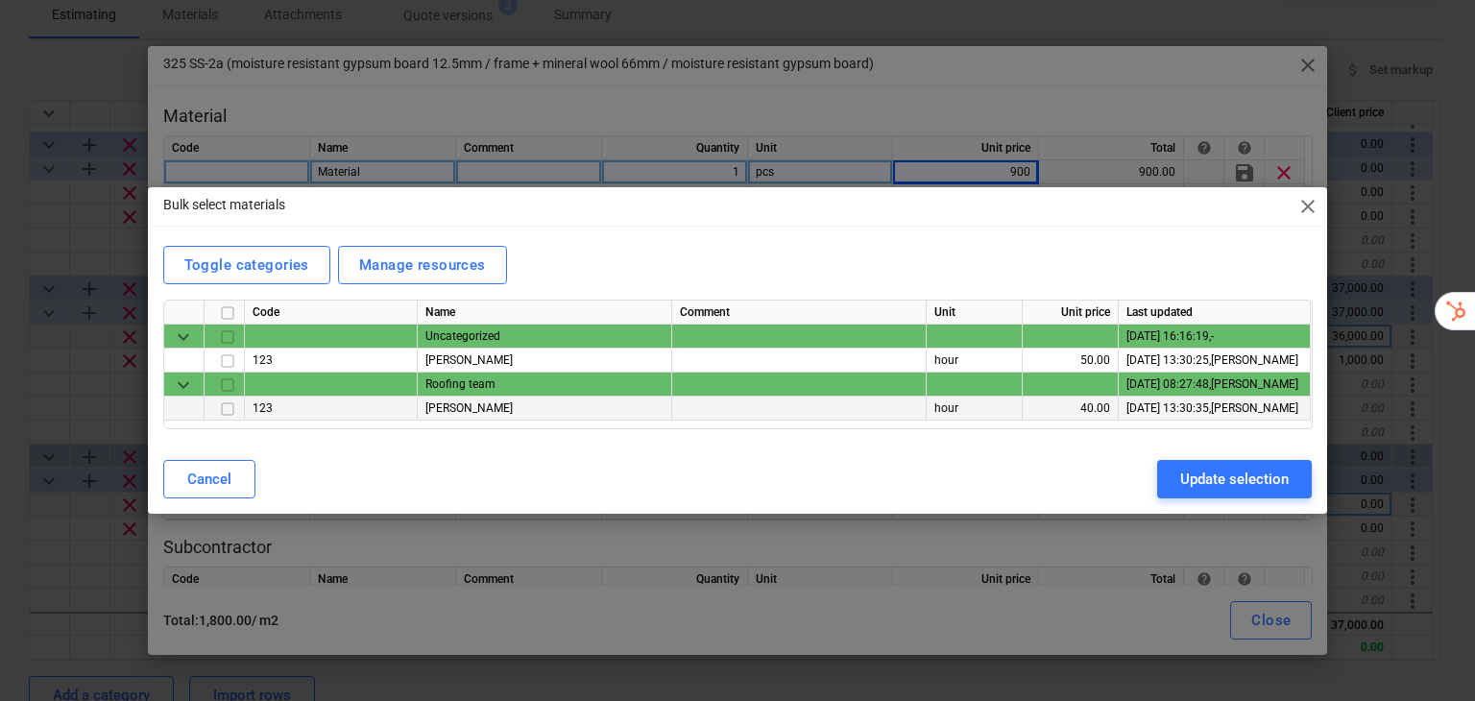
click at [231, 409] on input "checkbox" at bounding box center [227, 408] width 23 height 23
click at [1235, 467] on div "Update selection" at bounding box center [1234, 479] width 108 height 25
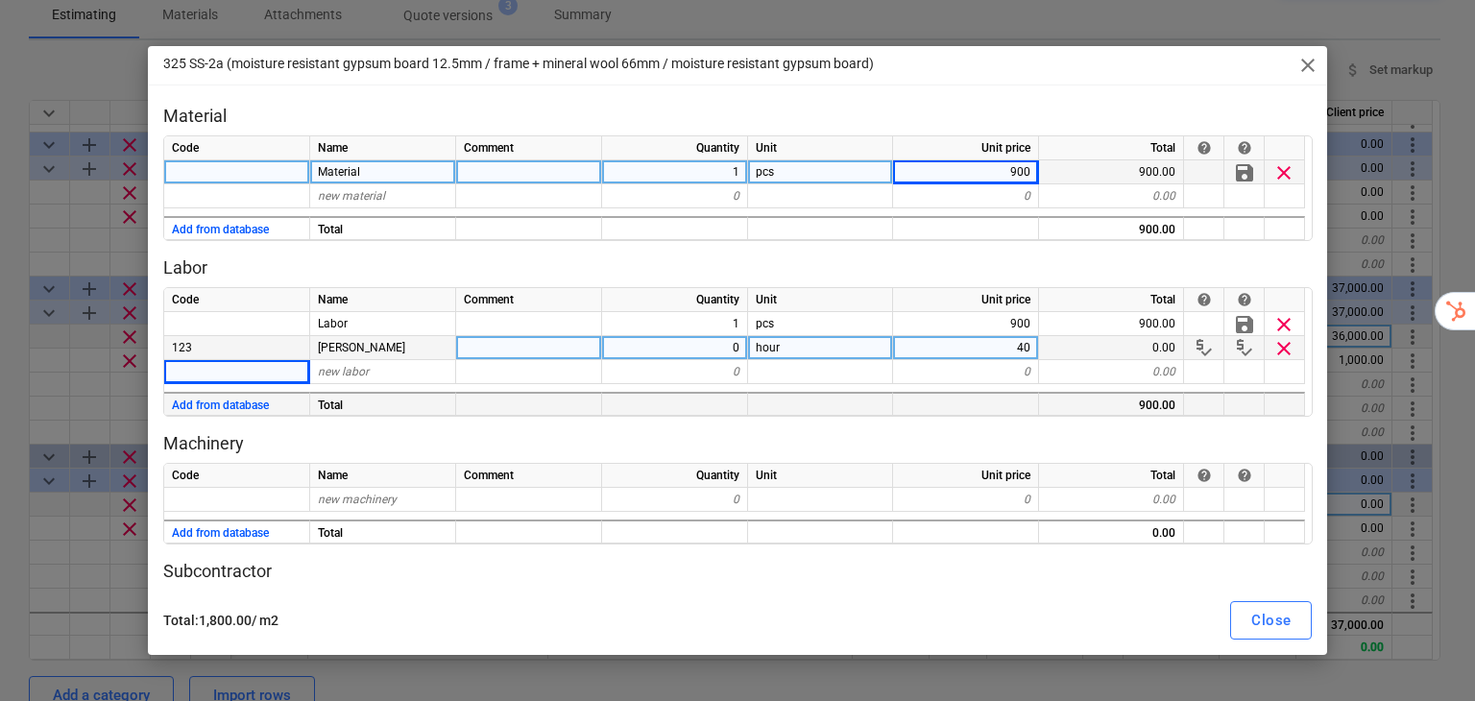
click at [1017, 347] on div "40" at bounding box center [966, 348] width 146 height 24
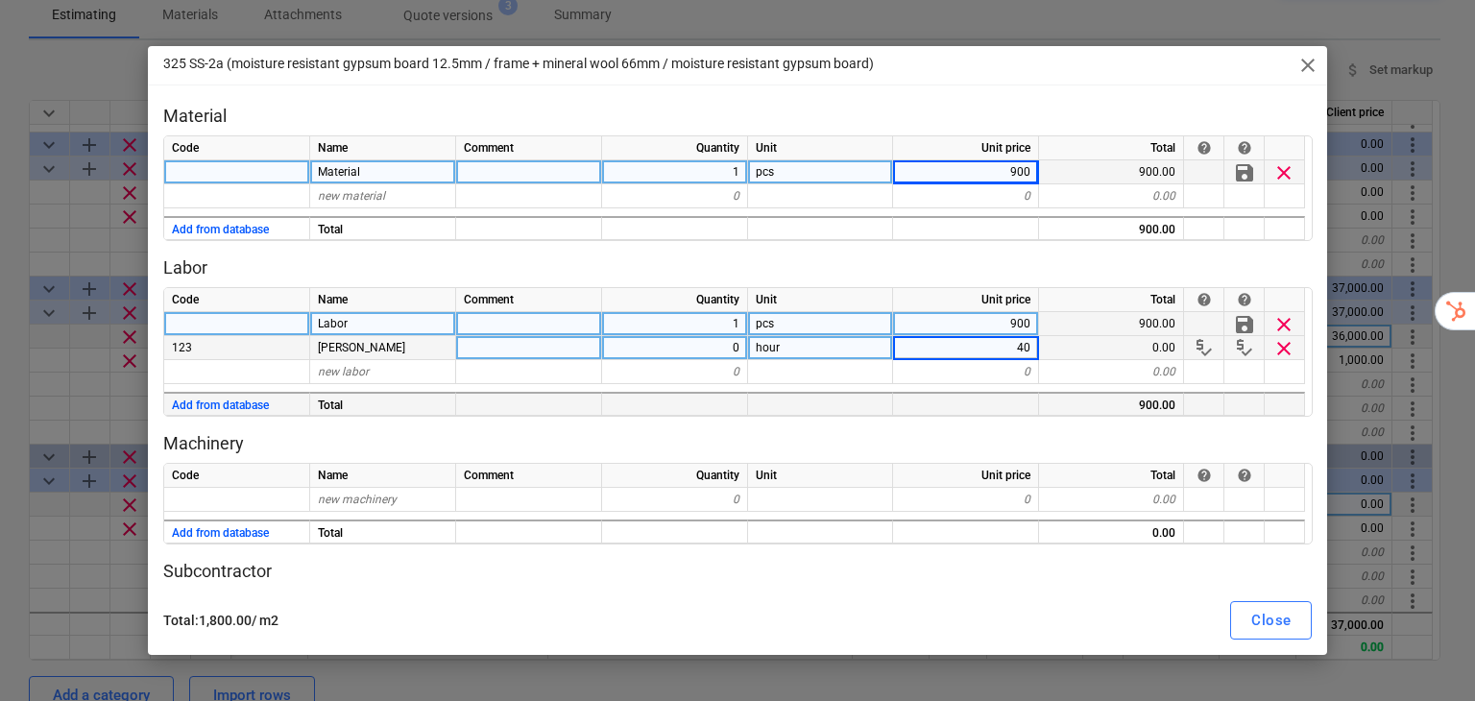
click at [1290, 322] on span "clear" at bounding box center [1283, 324] width 23 height 23
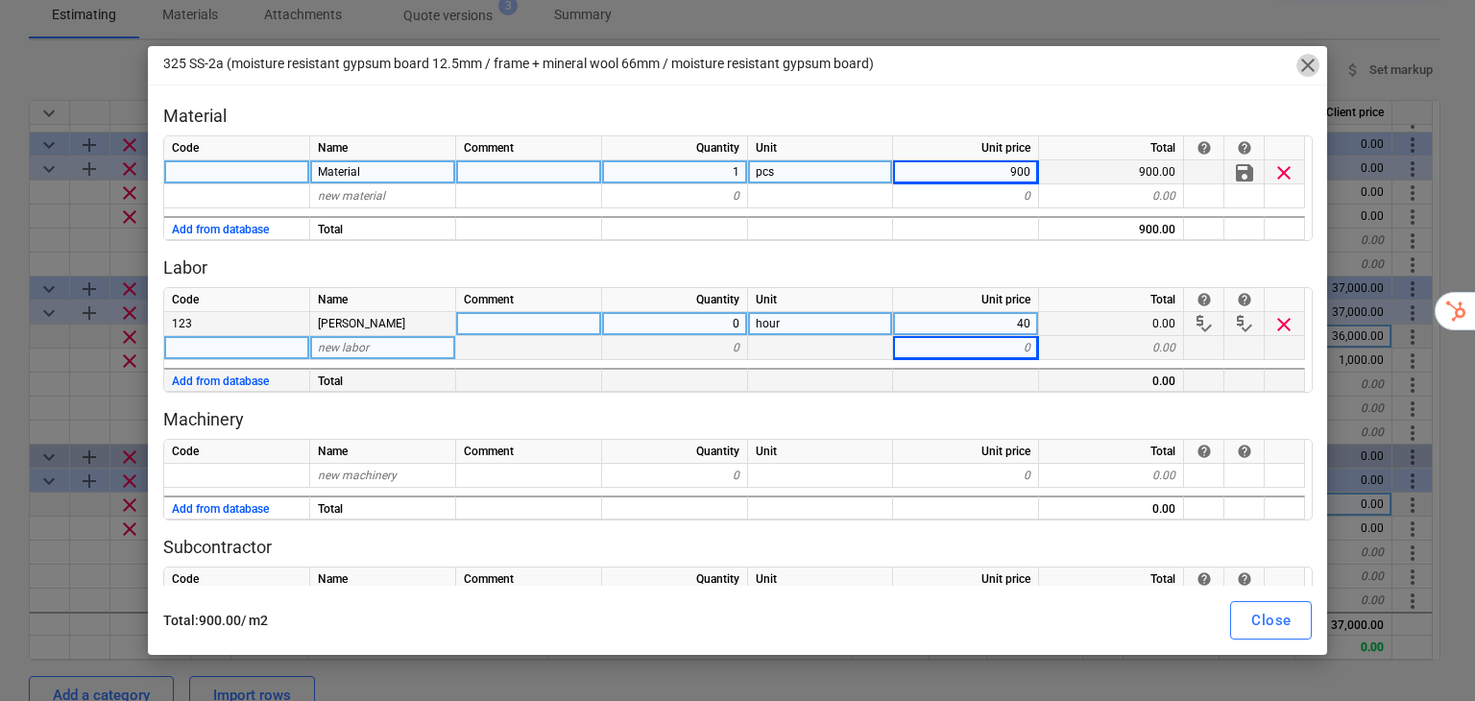
click at [1310, 66] on span "close" at bounding box center [1307, 65] width 23 height 23
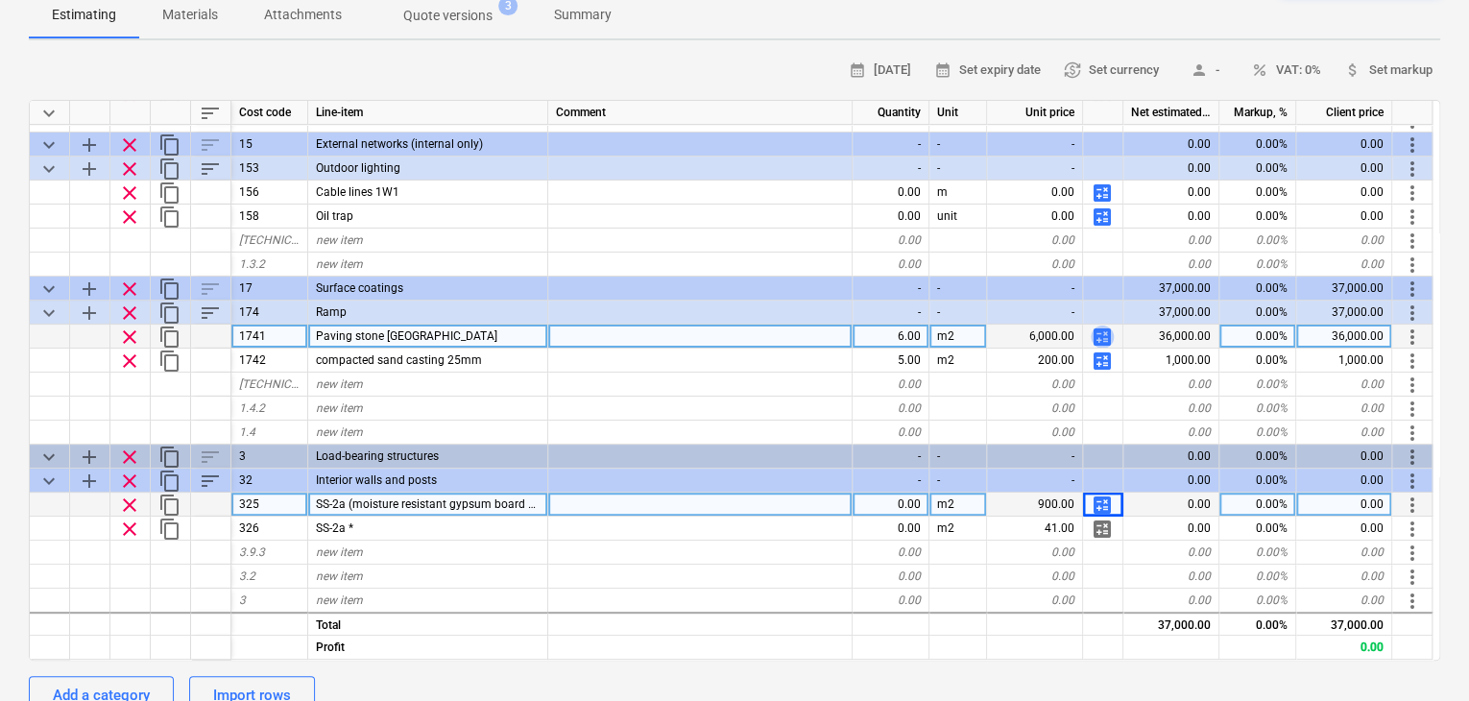
click at [1099, 325] on span "calculate" at bounding box center [1102, 336] width 23 height 23
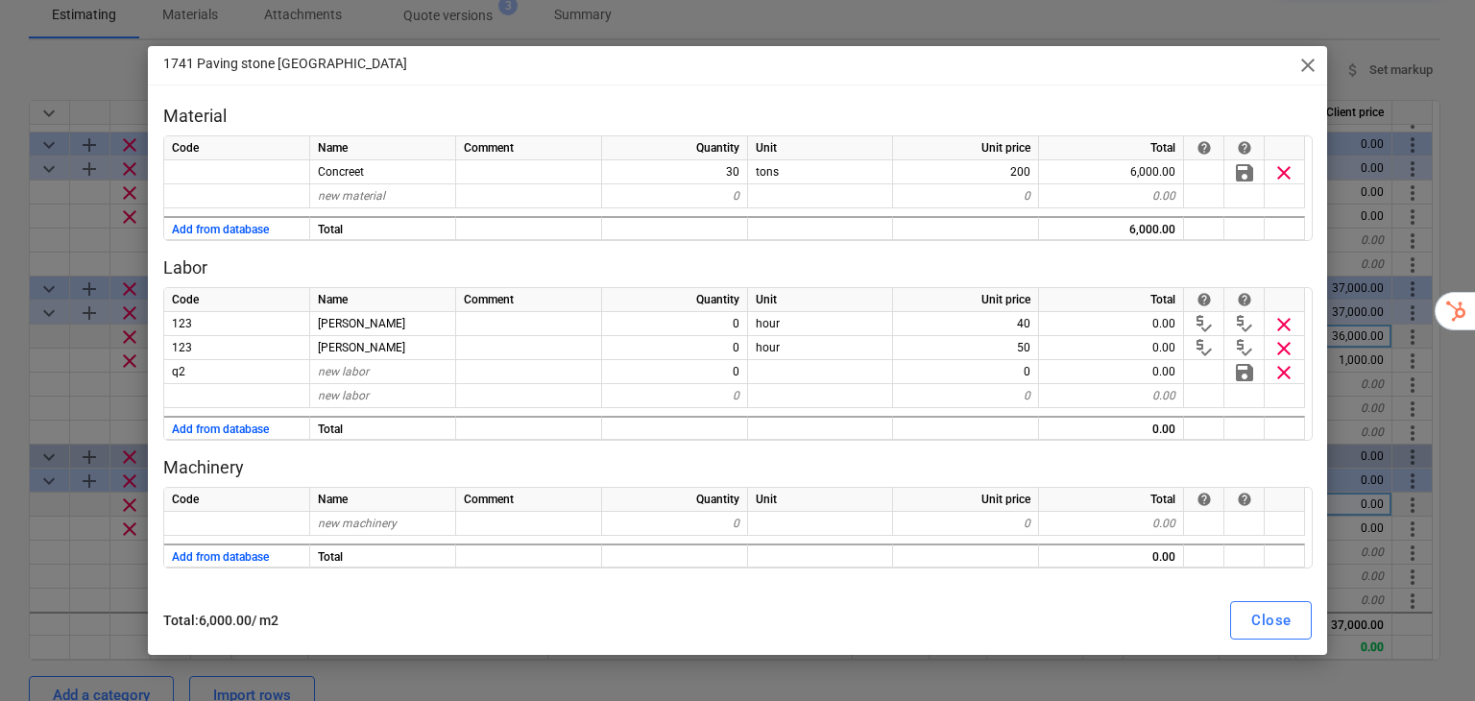
click at [1311, 77] on div "1741 Paving stone [GEOGRAPHIC_DATA] close" at bounding box center [738, 65] width 1180 height 38
click at [1311, 70] on span "close" at bounding box center [1307, 65] width 23 height 23
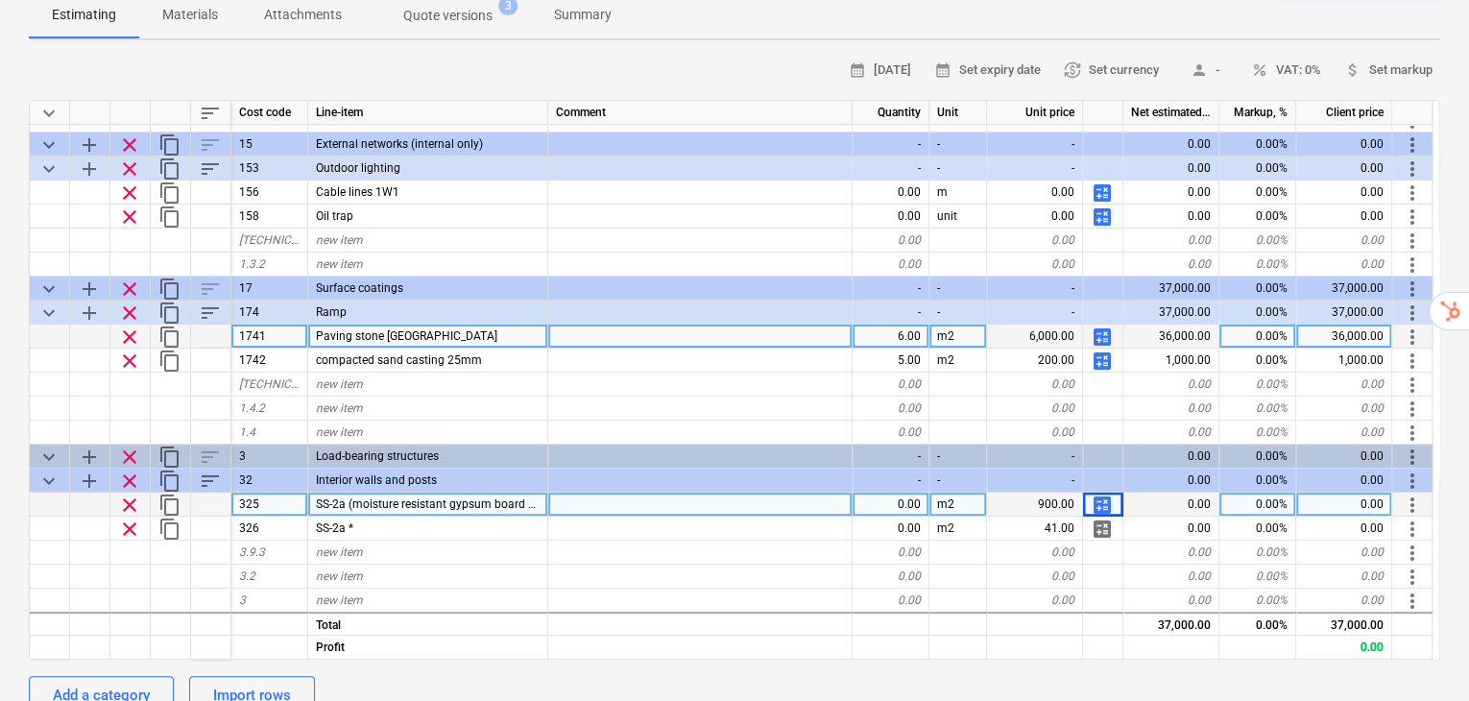
click at [1109, 325] on span "calculate" at bounding box center [1102, 336] width 23 height 23
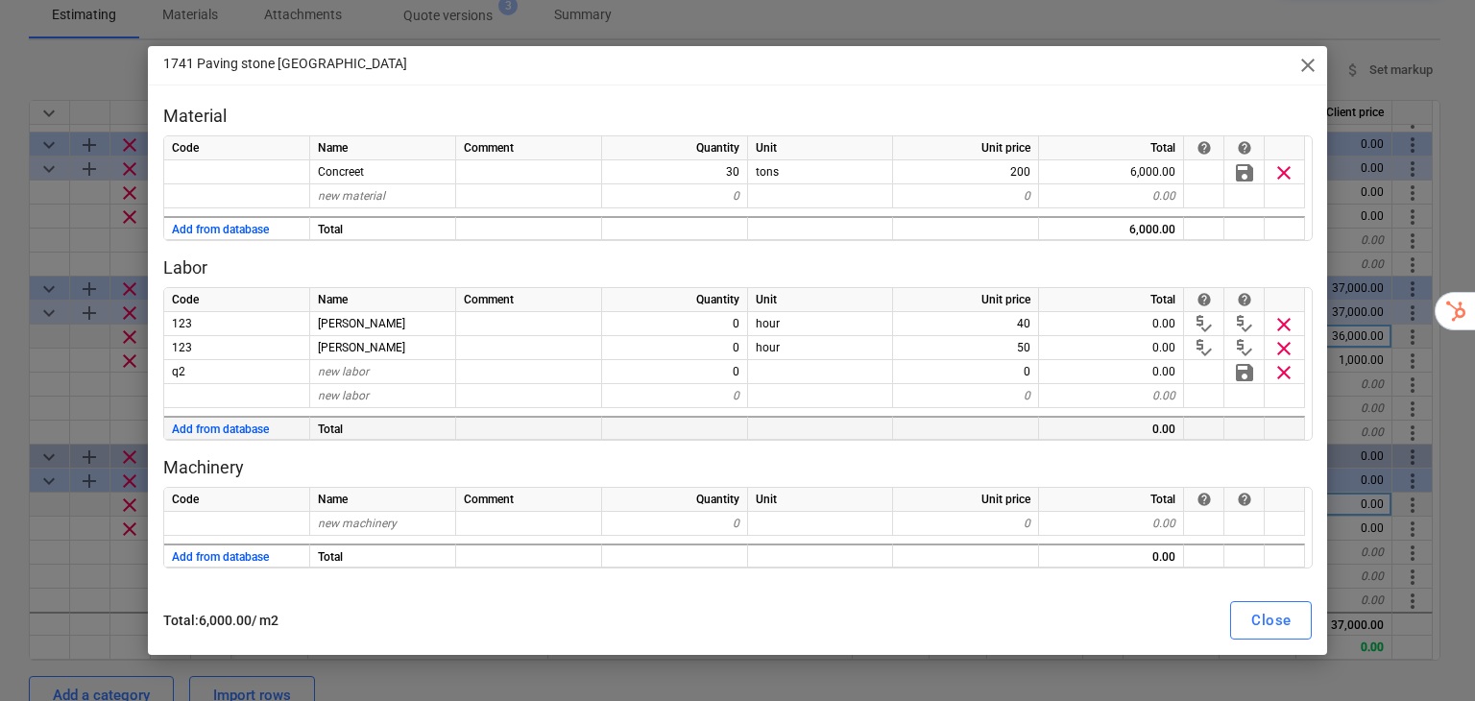
click at [1160, 423] on div "0.00" at bounding box center [1111, 428] width 145 height 24
click at [251, 431] on button "Add from database" at bounding box center [220, 430] width 97 height 24
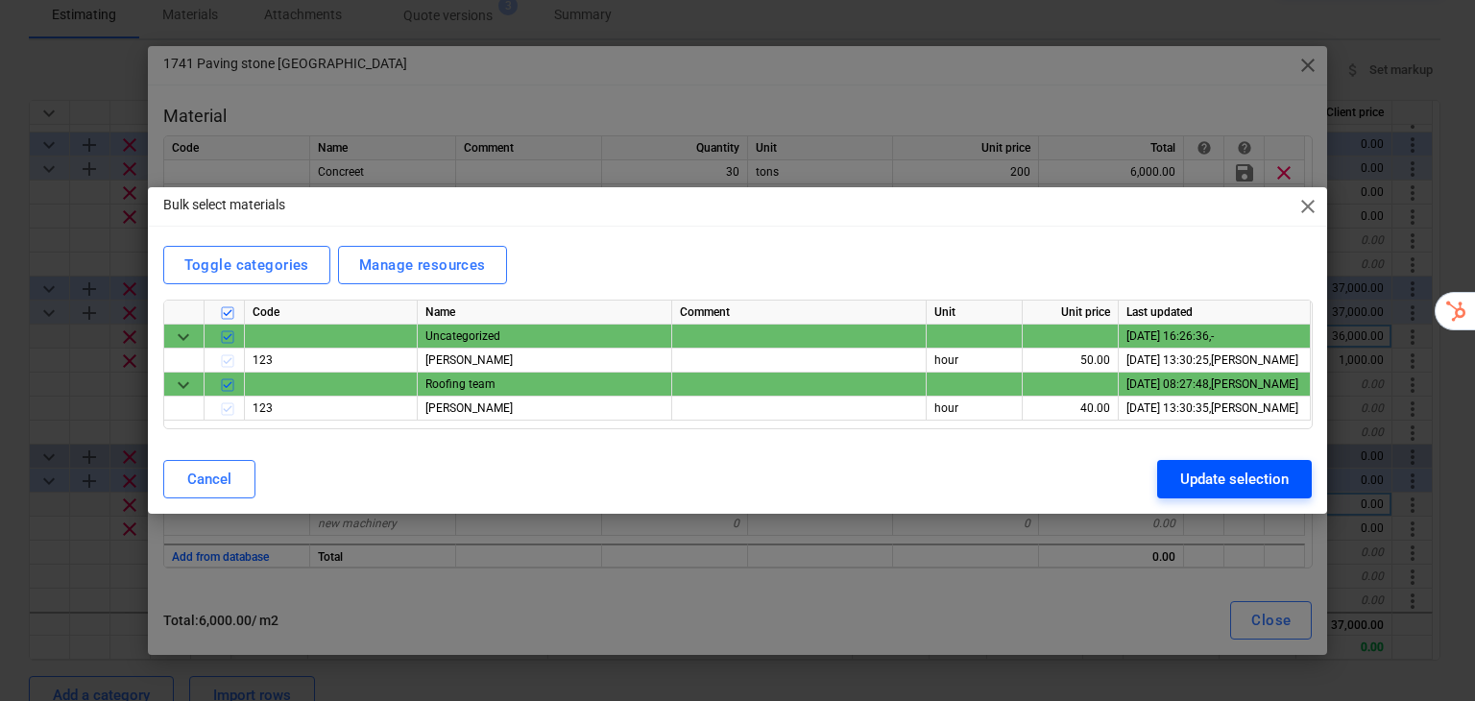
click at [1269, 469] on div "Update selection" at bounding box center [1234, 479] width 108 height 25
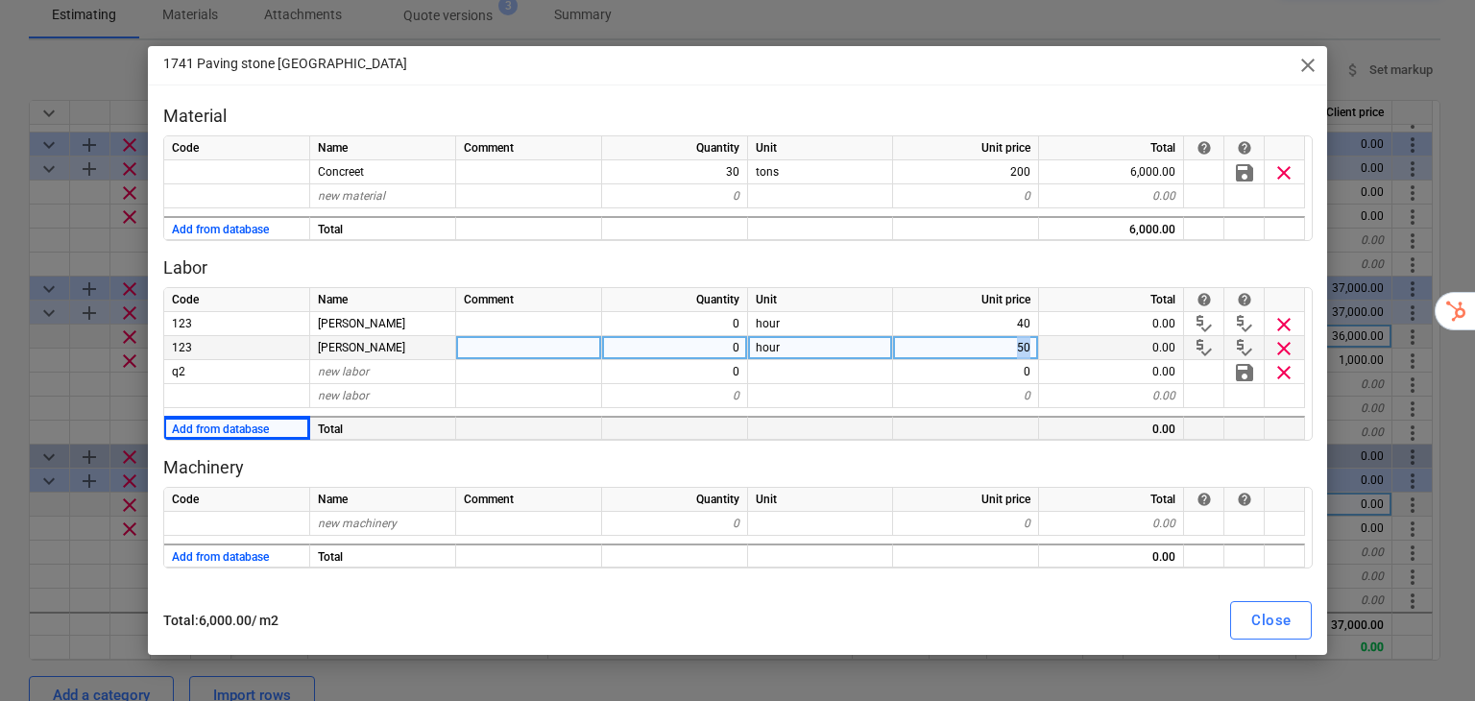
drag, startPoint x: 1031, startPoint y: 345, endPoint x: 1013, endPoint y: 345, distance: 18.2
click at [1013, 345] on div "50" at bounding box center [966, 348] width 146 height 24
click at [721, 347] on div "0" at bounding box center [675, 348] width 146 height 24
click at [1315, 72] on span "close" at bounding box center [1307, 65] width 23 height 23
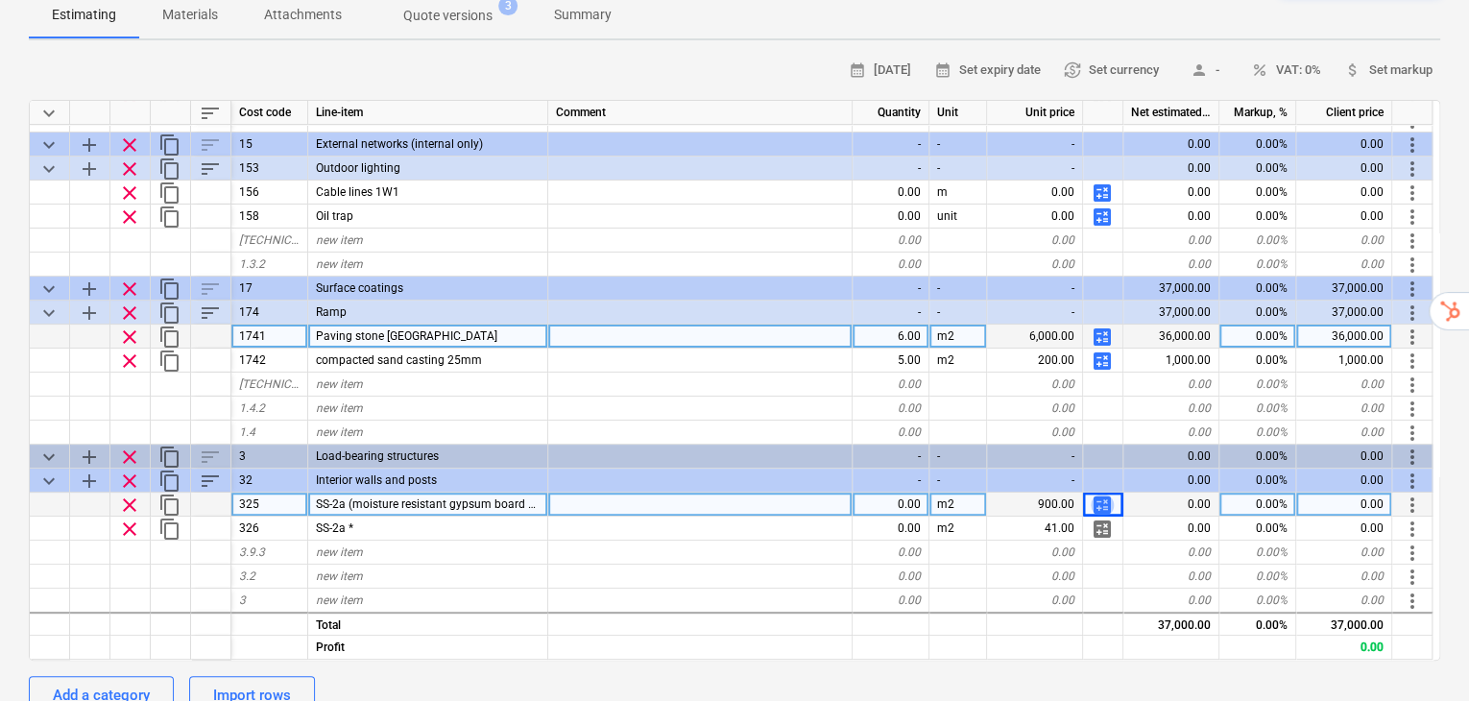
click at [1097, 493] on span "calculate" at bounding box center [1102, 504] width 23 height 23
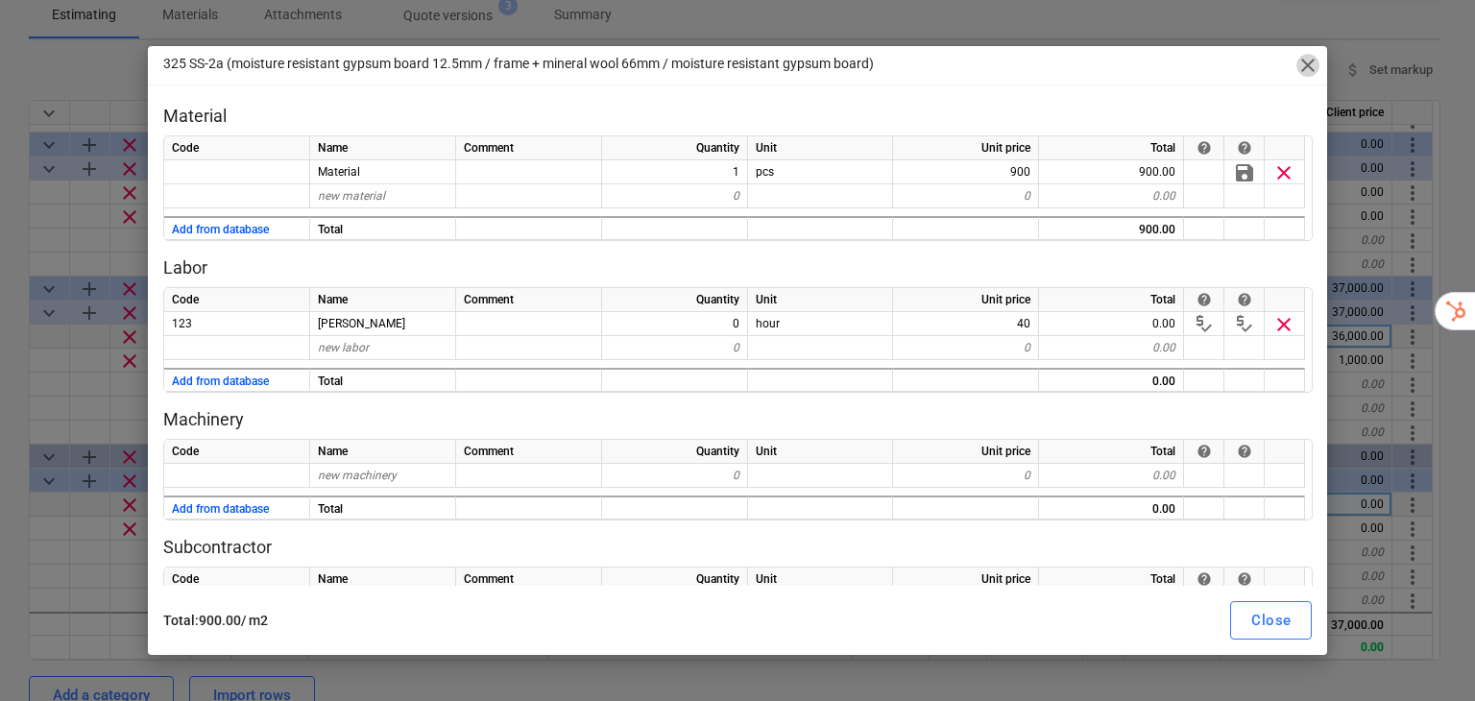
click at [1311, 63] on span "close" at bounding box center [1307, 65] width 23 height 23
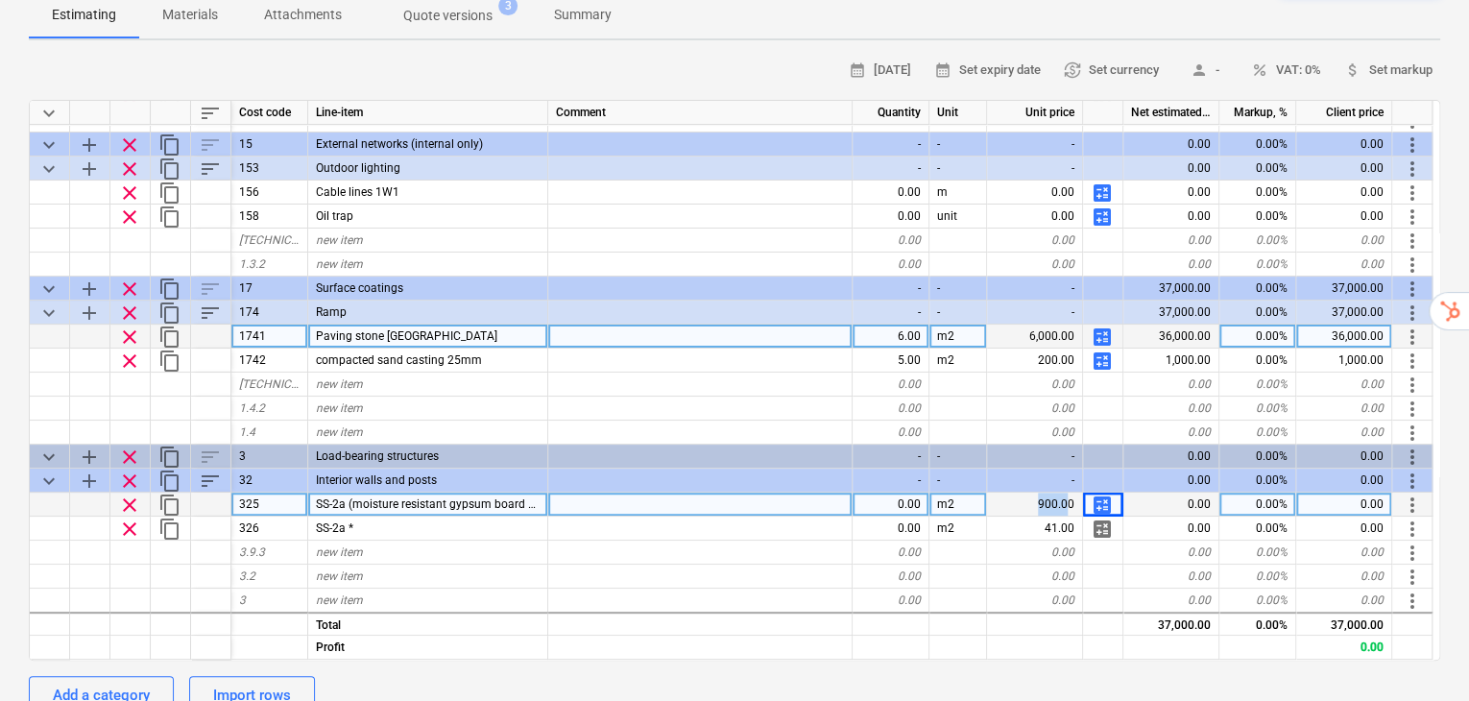
drag, startPoint x: 1041, startPoint y: 460, endPoint x: 1069, endPoint y: 455, distance: 28.3
click at [1069, 493] on div "900.00" at bounding box center [1035, 505] width 96 height 24
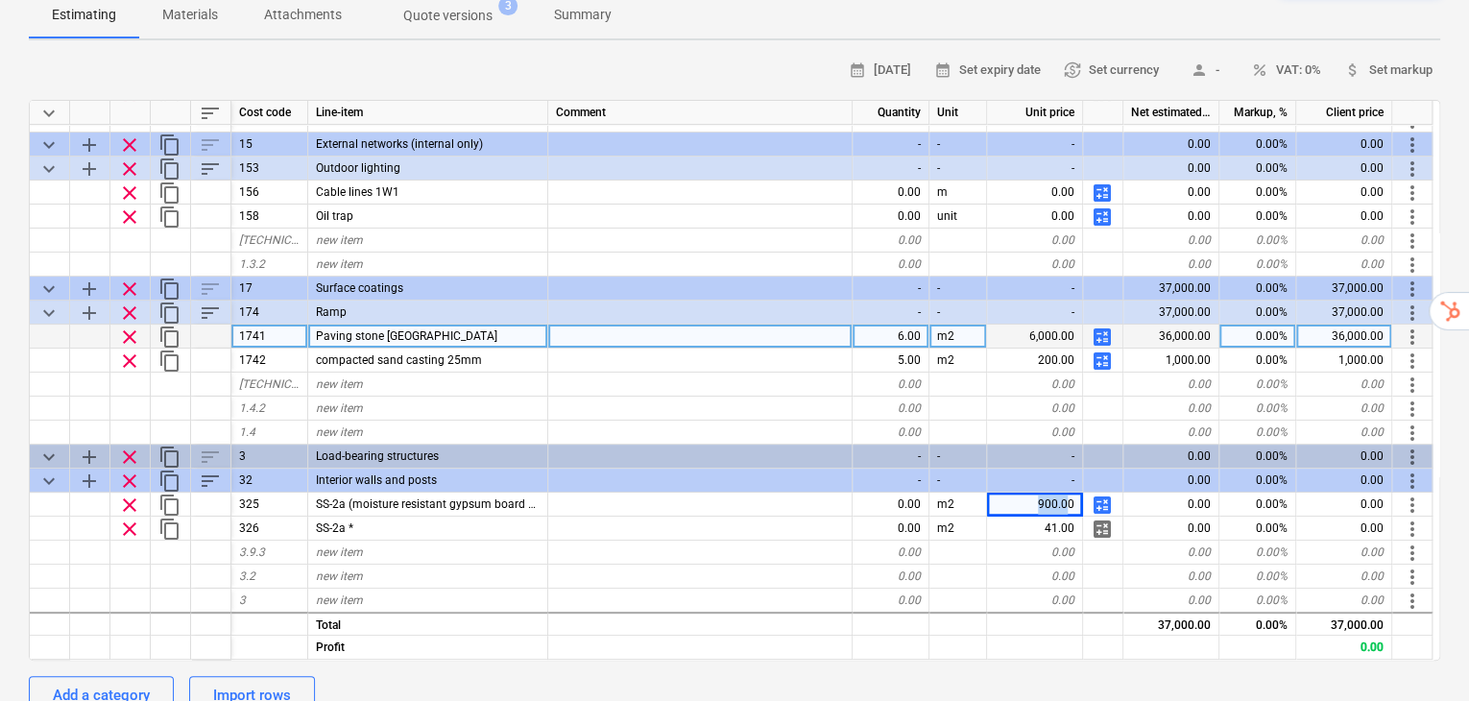
click at [1098, 493] on span "calculate" at bounding box center [1102, 504] width 23 height 23
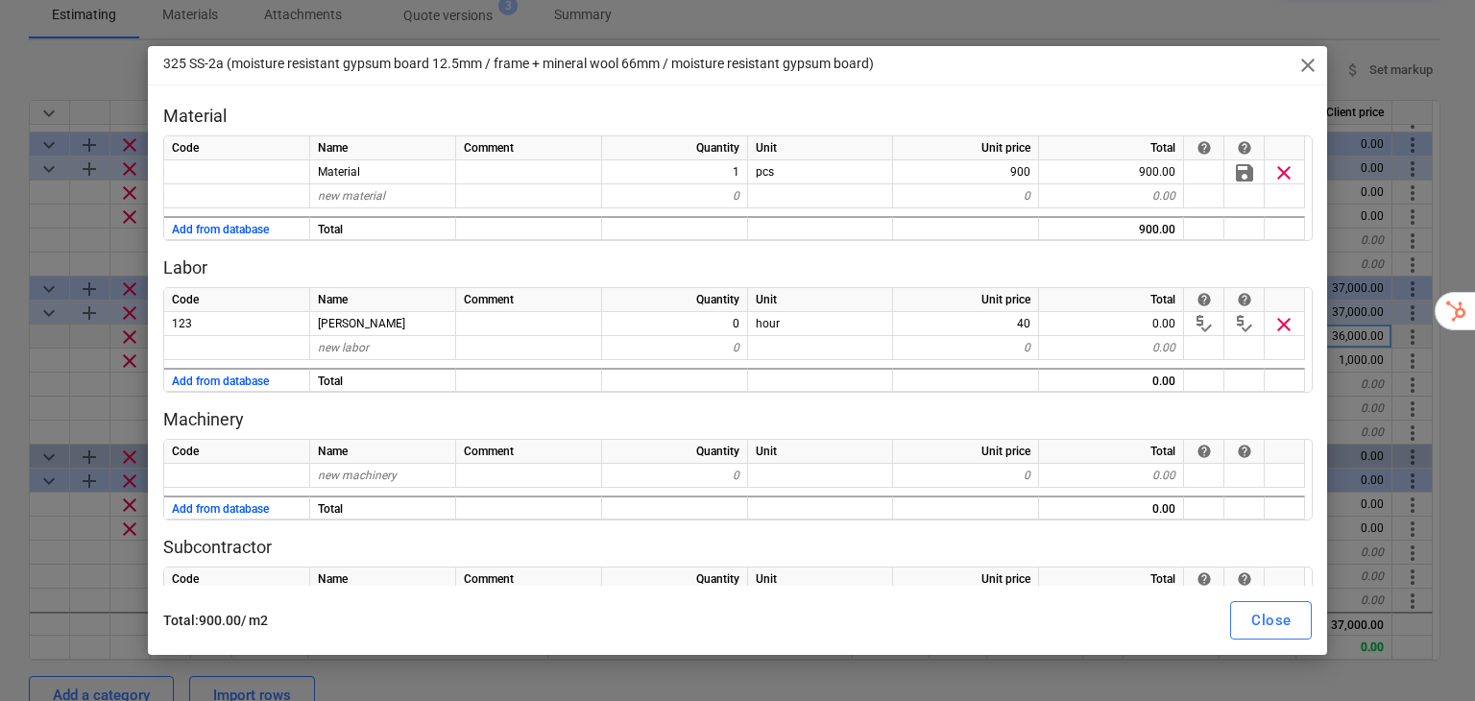
click at [1301, 75] on span "close" at bounding box center [1307, 65] width 23 height 23
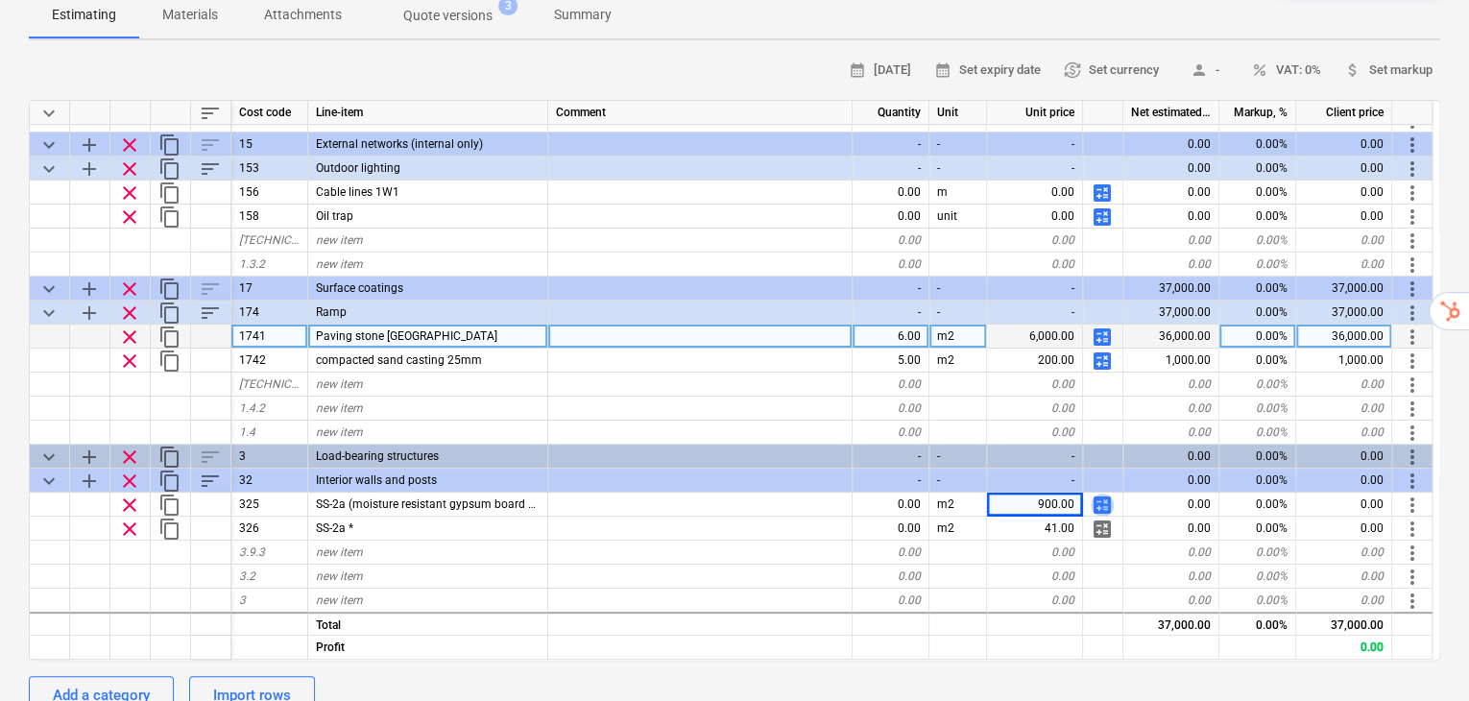
click at [1108, 493] on span "calculate" at bounding box center [1102, 504] width 23 height 23
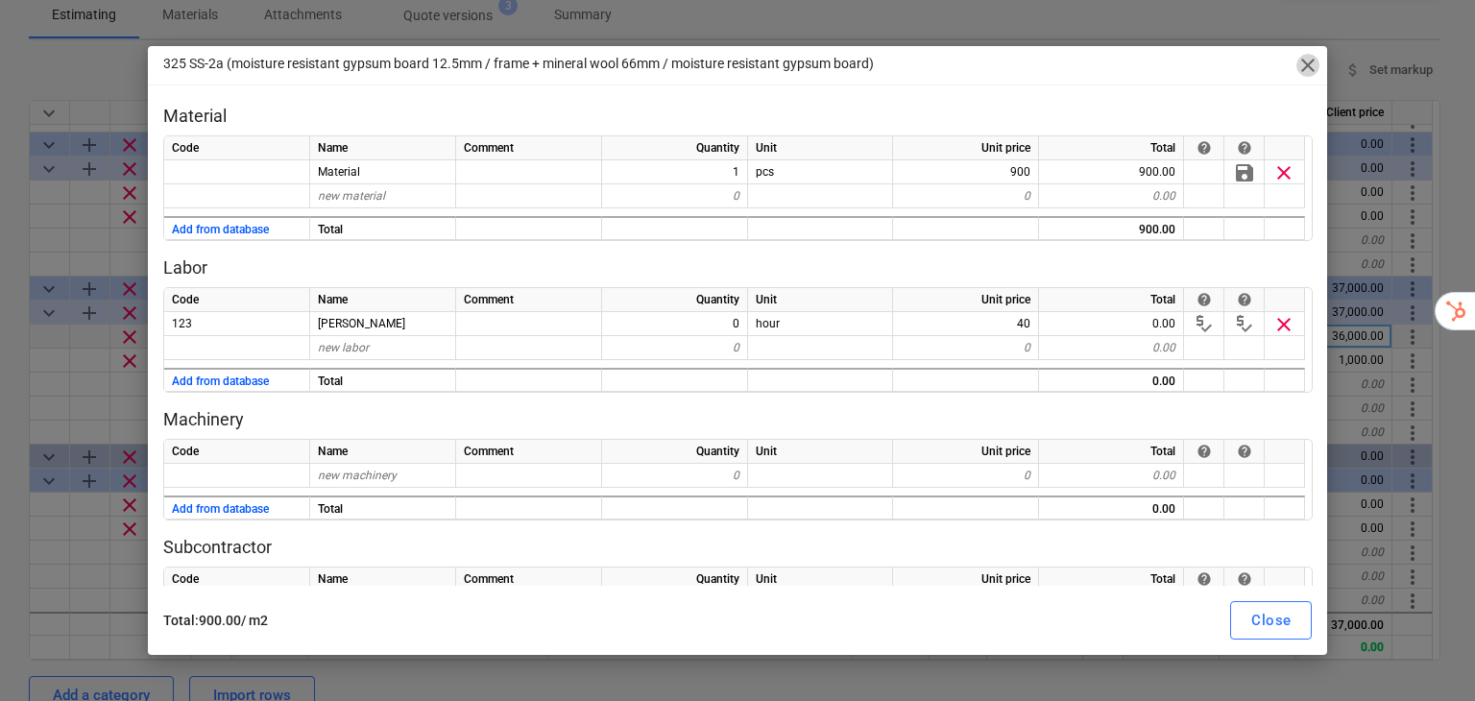
click at [1302, 70] on span "close" at bounding box center [1307, 65] width 23 height 23
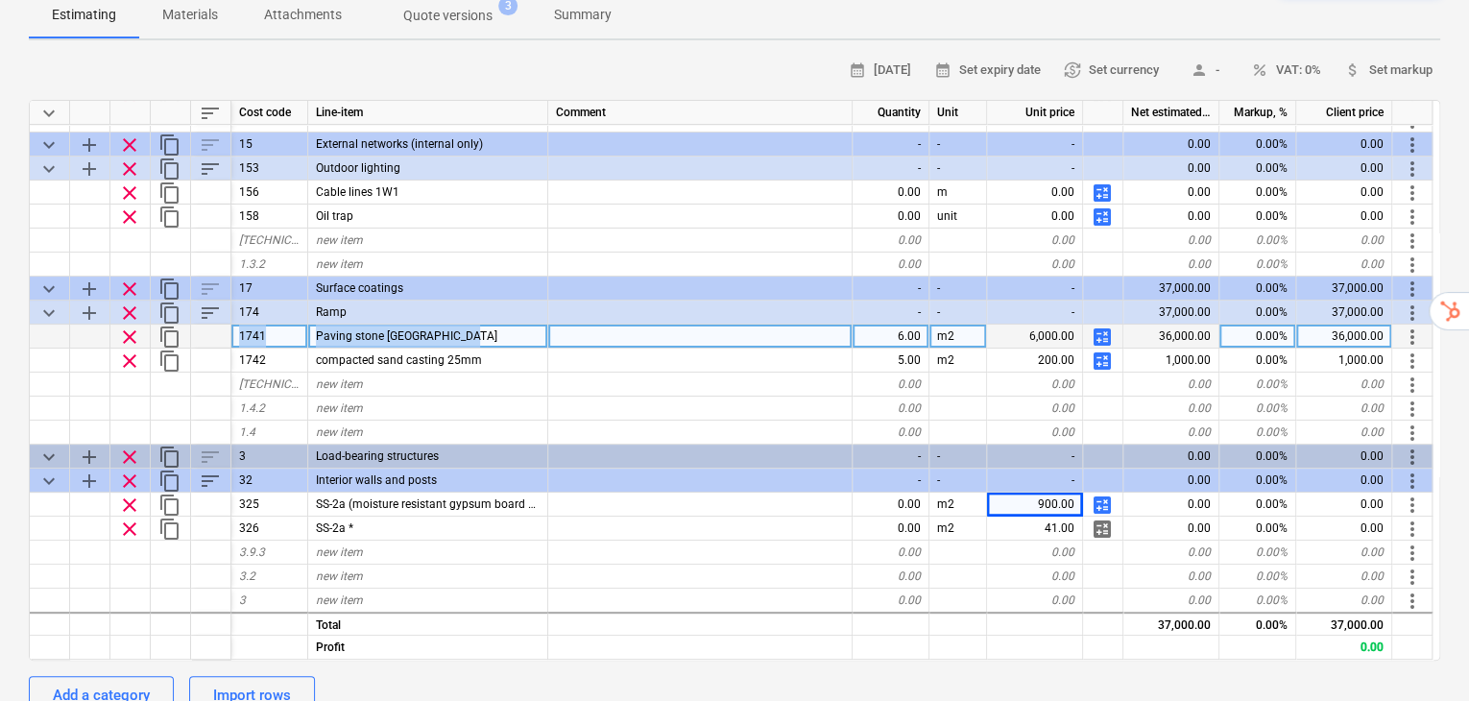
drag, startPoint x: 240, startPoint y: 289, endPoint x: 507, endPoint y: 297, distance: 267.0
click at [0, 0] on div "clear content_copy 1741 Paving stone [GEOGRAPHIC_DATA] 6.00 m2 6,000.00 calcula…" at bounding box center [0, 0] width 0 height 0
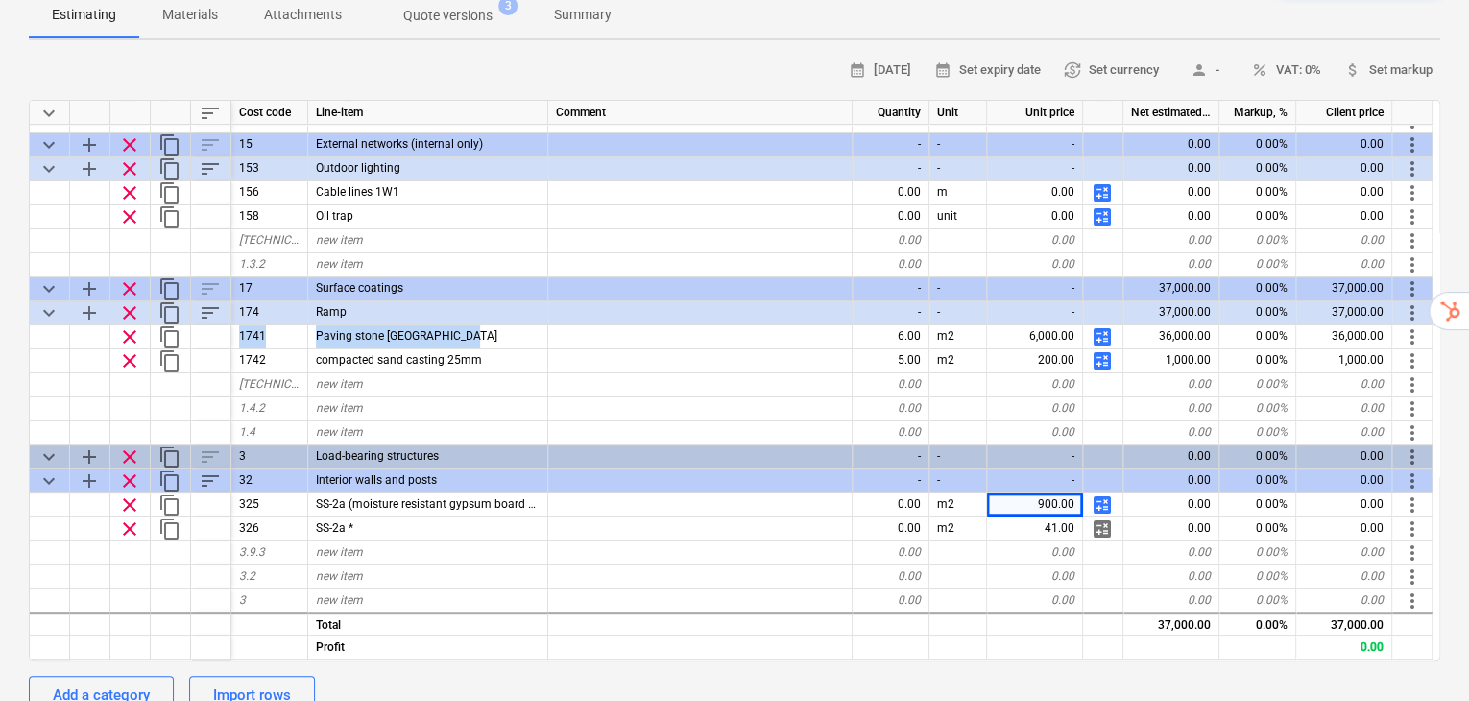
click at [1100, 325] on span "calculate" at bounding box center [1102, 336] width 23 height 23
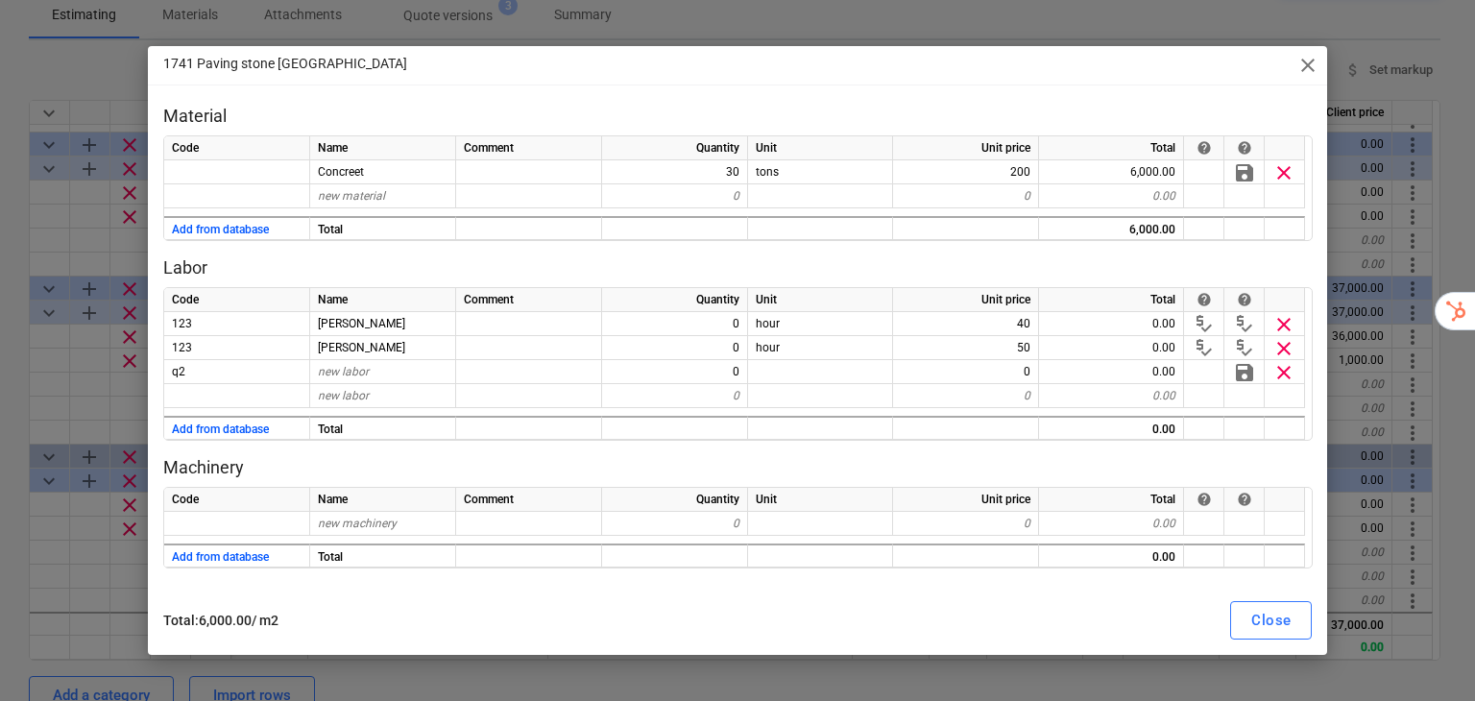
click at [1315, 65] on span "close" at bounding box center [1307, 65] width 23 height 23
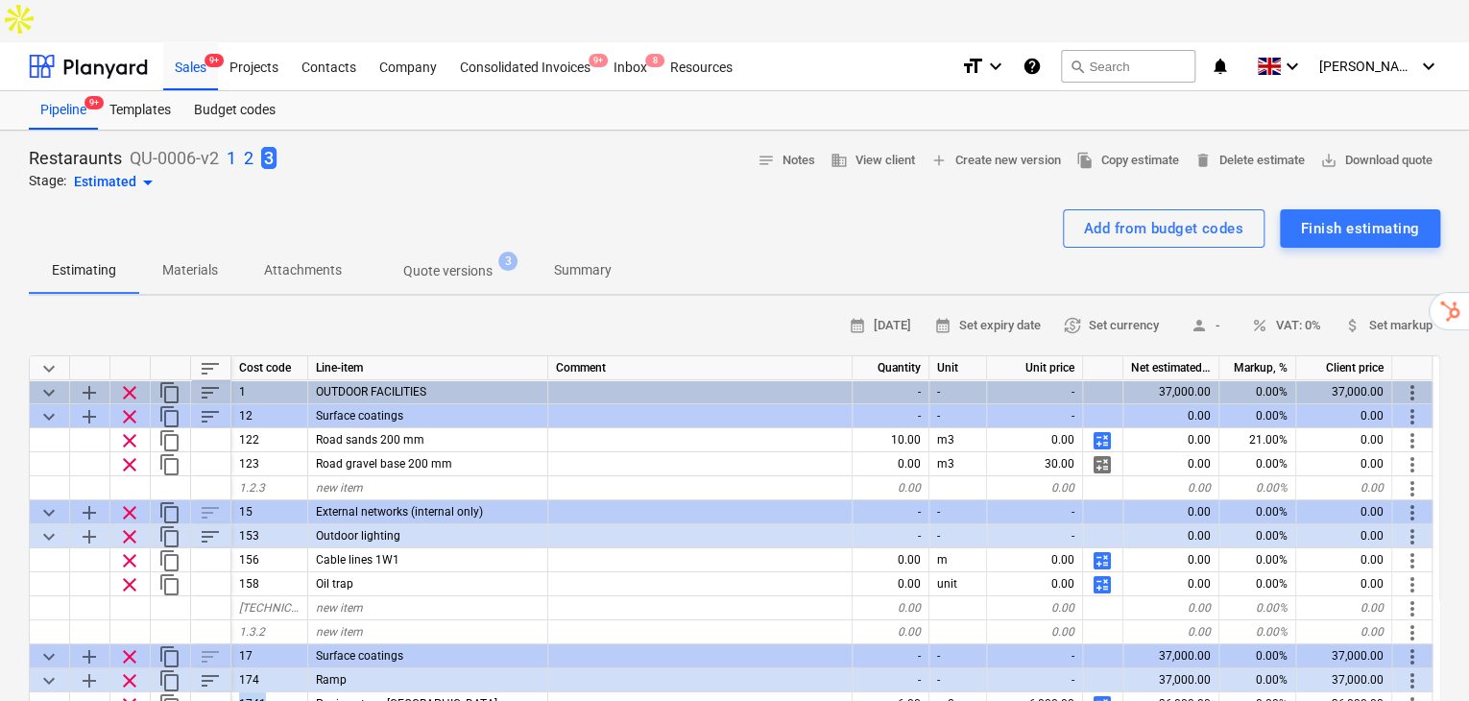
click at [189, 260] on p "Materials" at bounding box center [190, 270] width 56 height 20
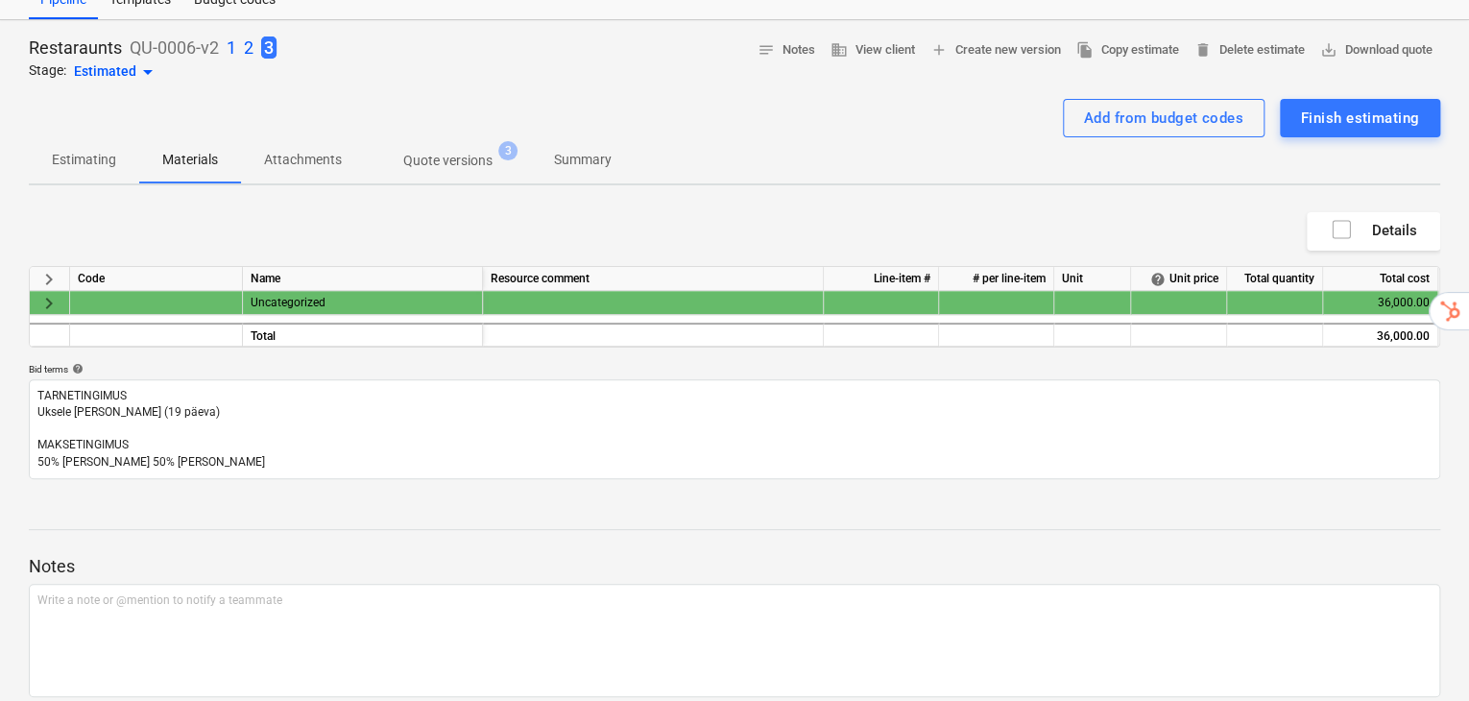
scroll to position [128, 0]
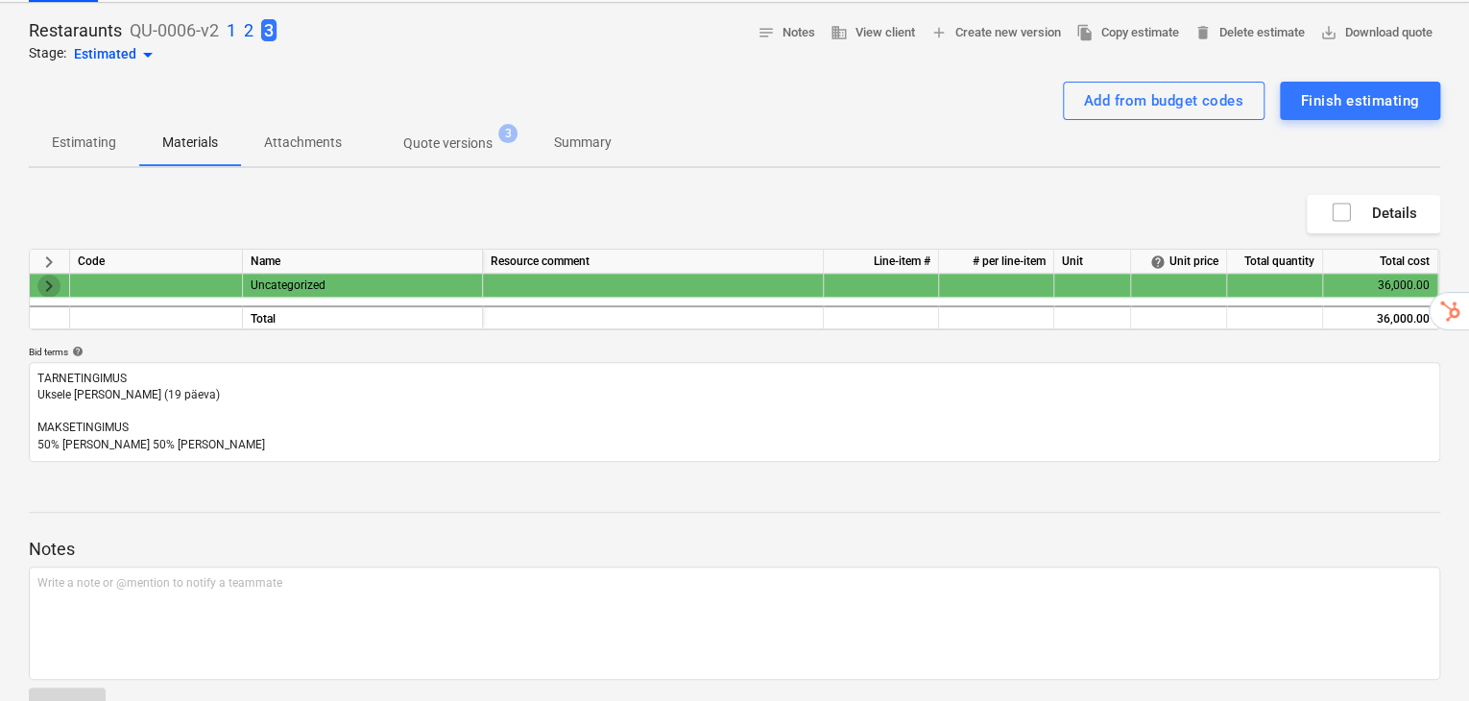
click at [45, 274] on span "keyboard_arrow_right" at bounding box center [48, 285] width 23 height 23
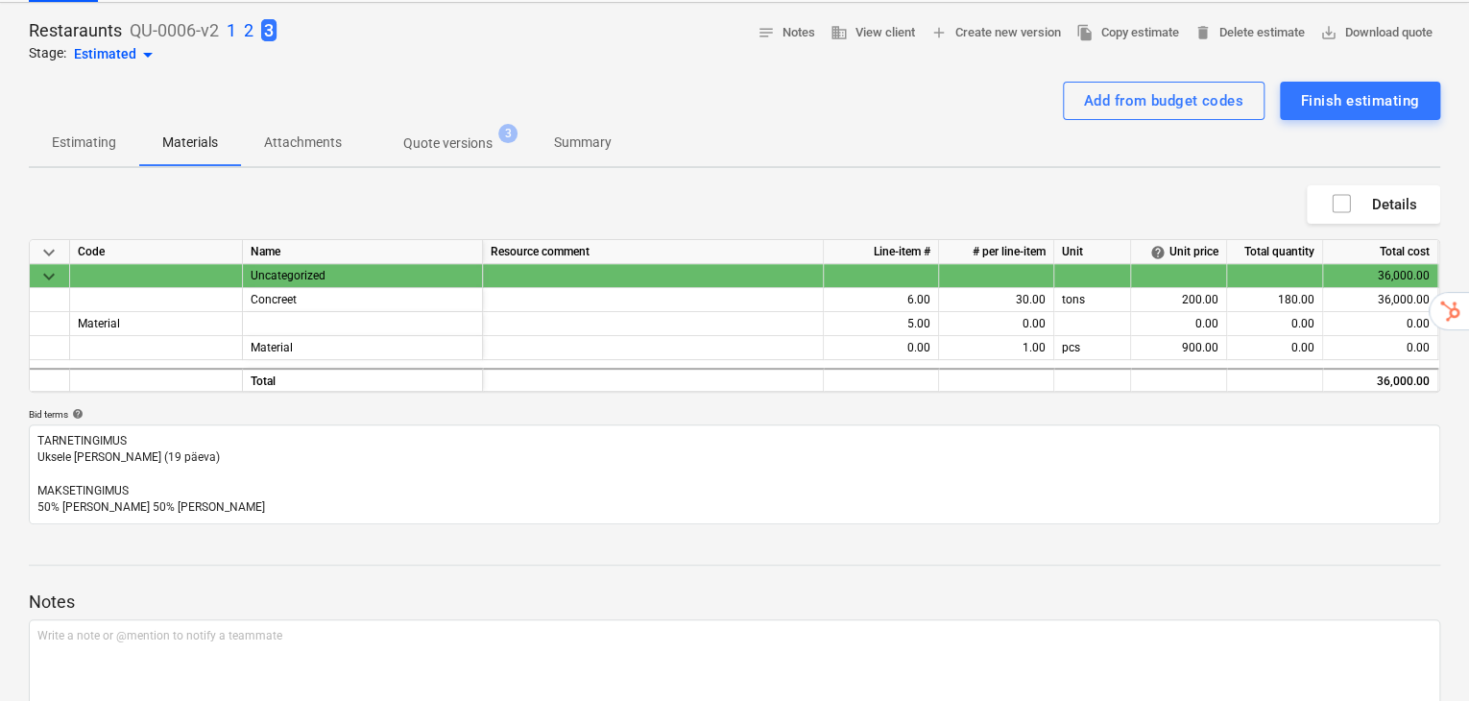
click at [92, 132] on p "Estimating" at bounding box center [84, 142] width 64 height 20
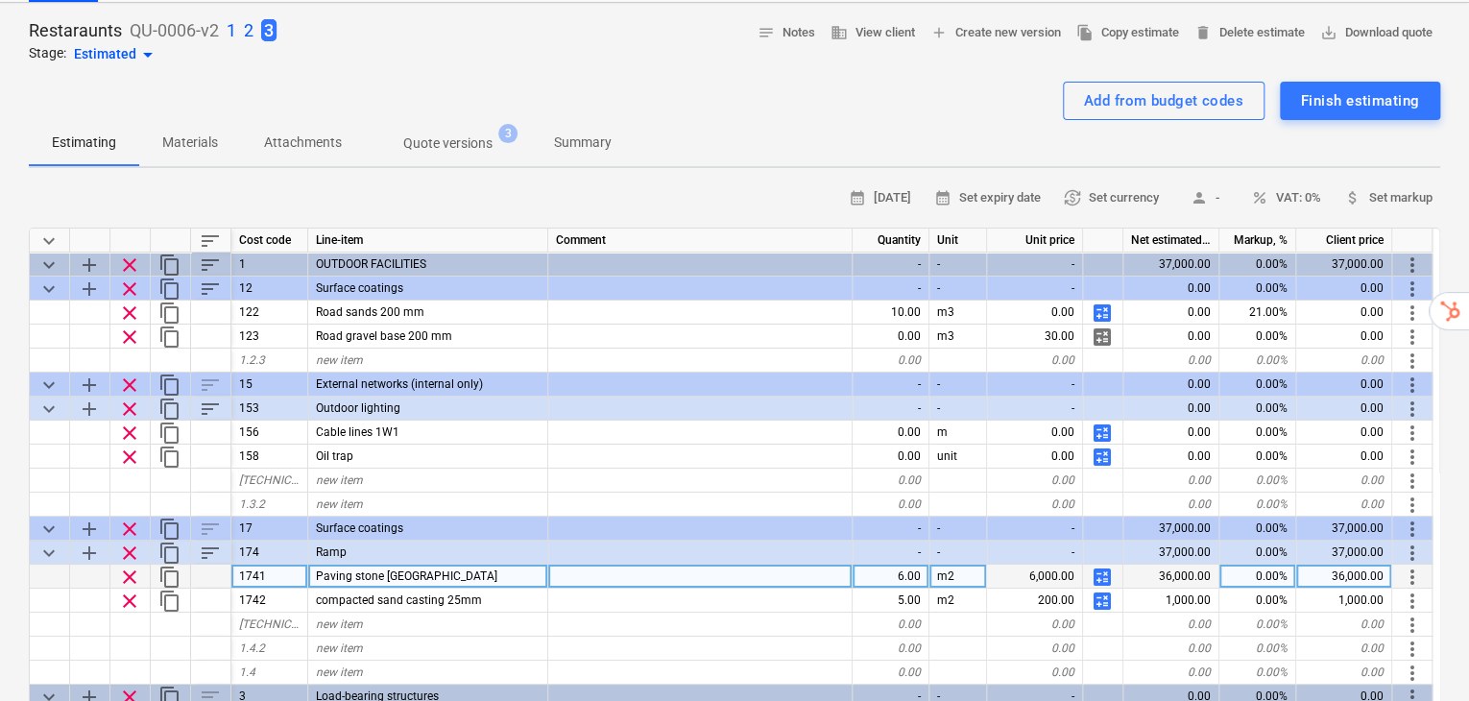
click at [1100, 565] on span "calculate" at bounding box center [1102, 576] width 23 height 23
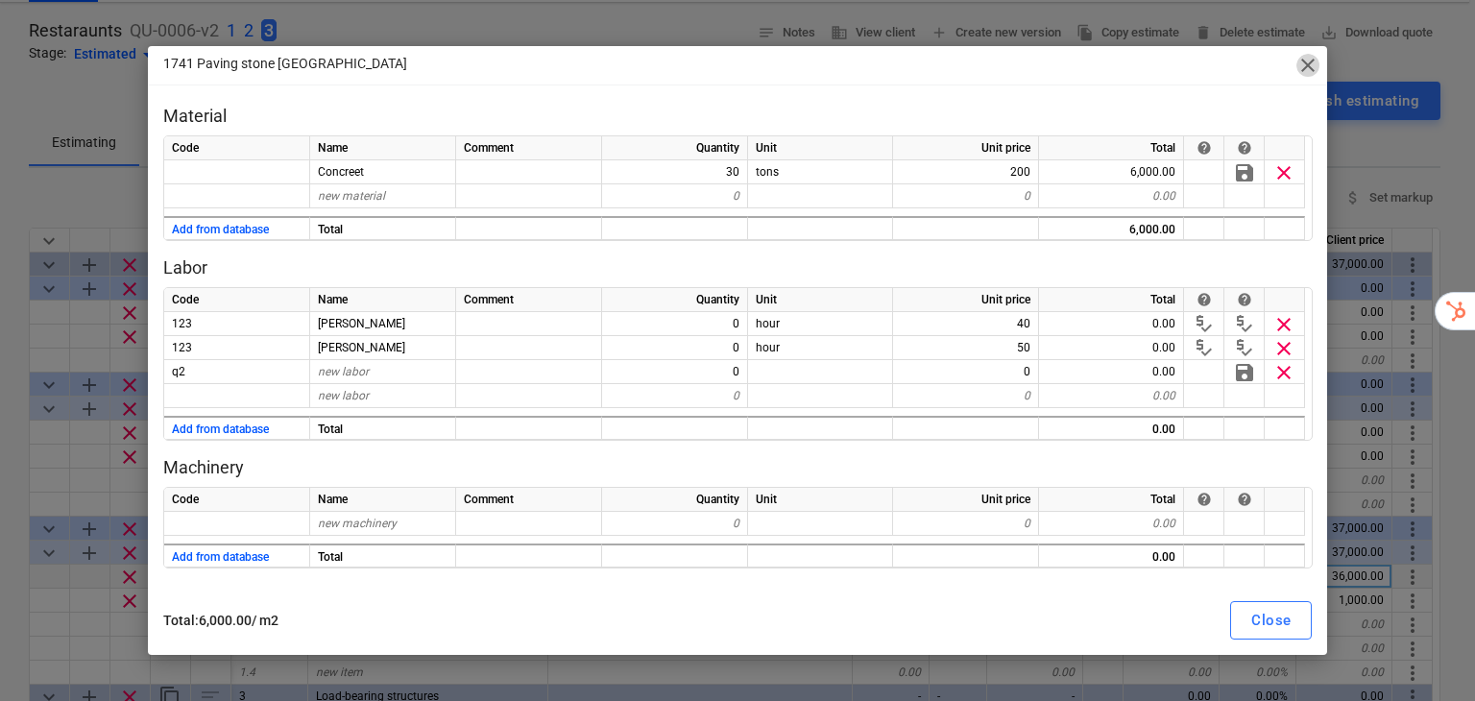
click at [1307, 70] on span "close" at bounding box center [1307, 65] width 23 height 23
type textarea "x"
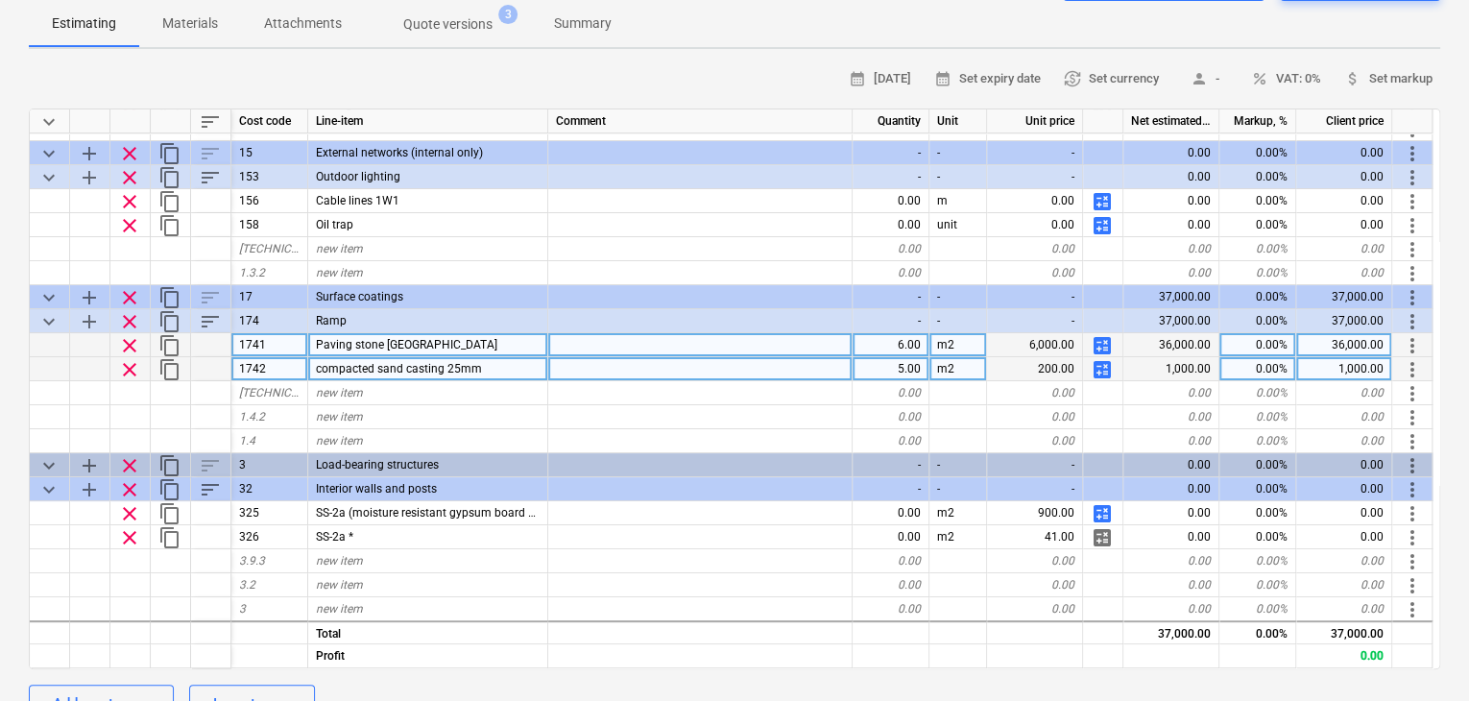
scroll to position [255, 0]
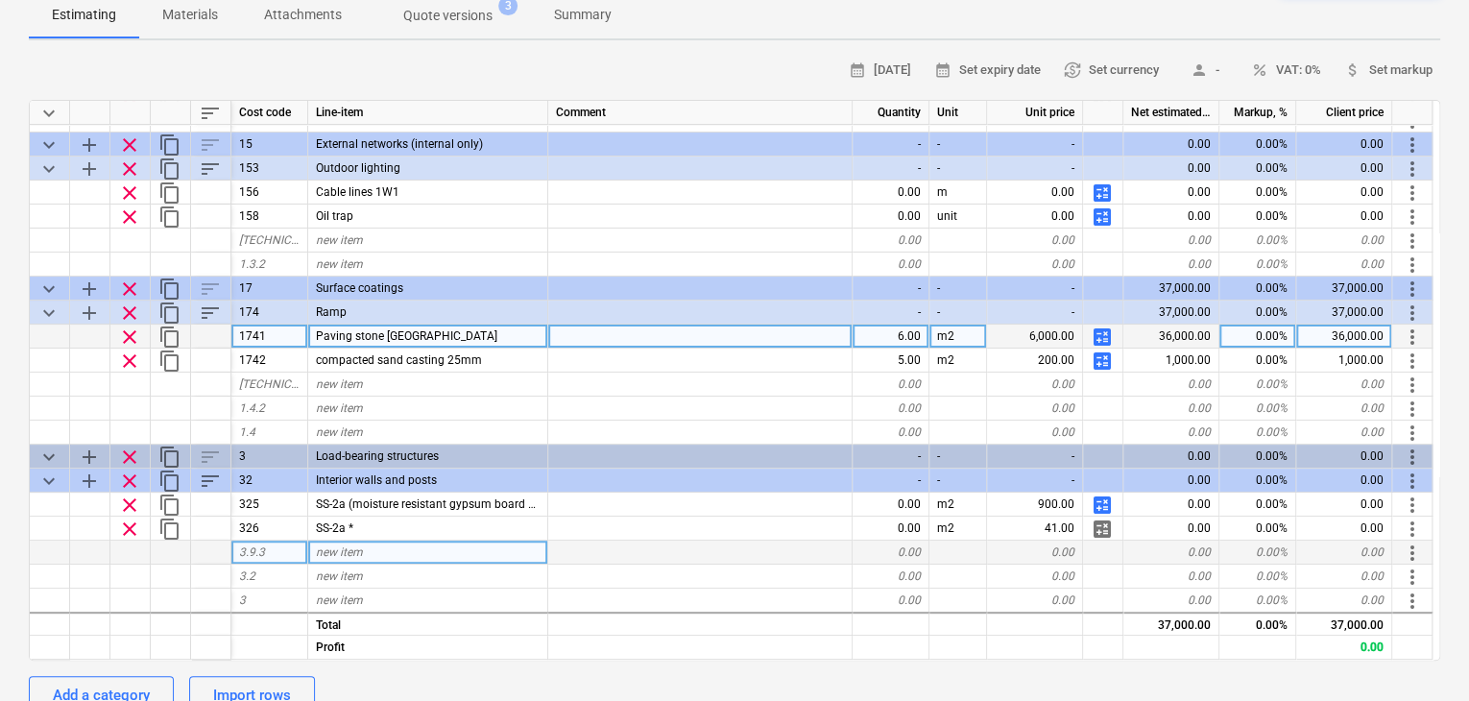
click at [1095, 541] on div at bounding box center [1103, 553] width 40 height 24
click at [912, 541] on div "0.00" at bounding box center [891, 553] width 77 height 24
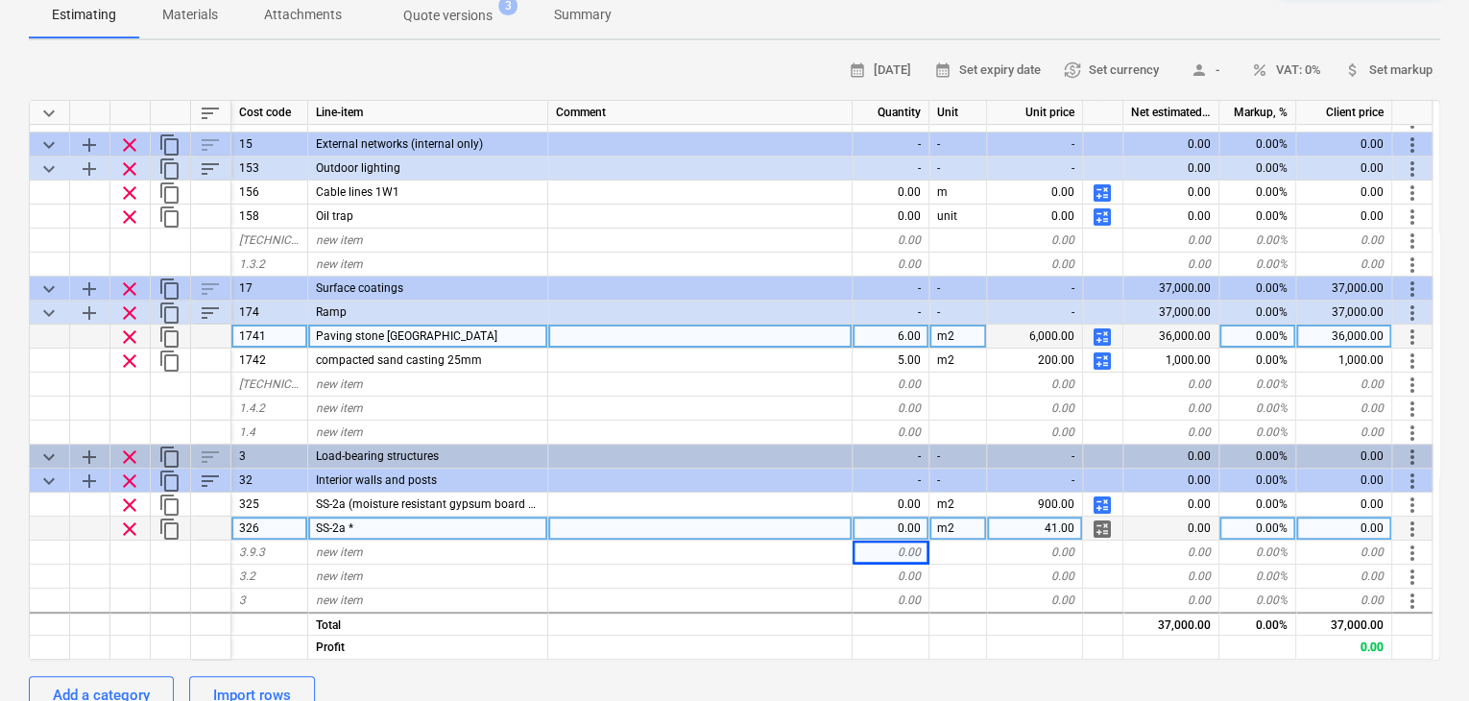
click at [908, 517] on div "0.00" at bounding box center [891, 529] width 77 height 24
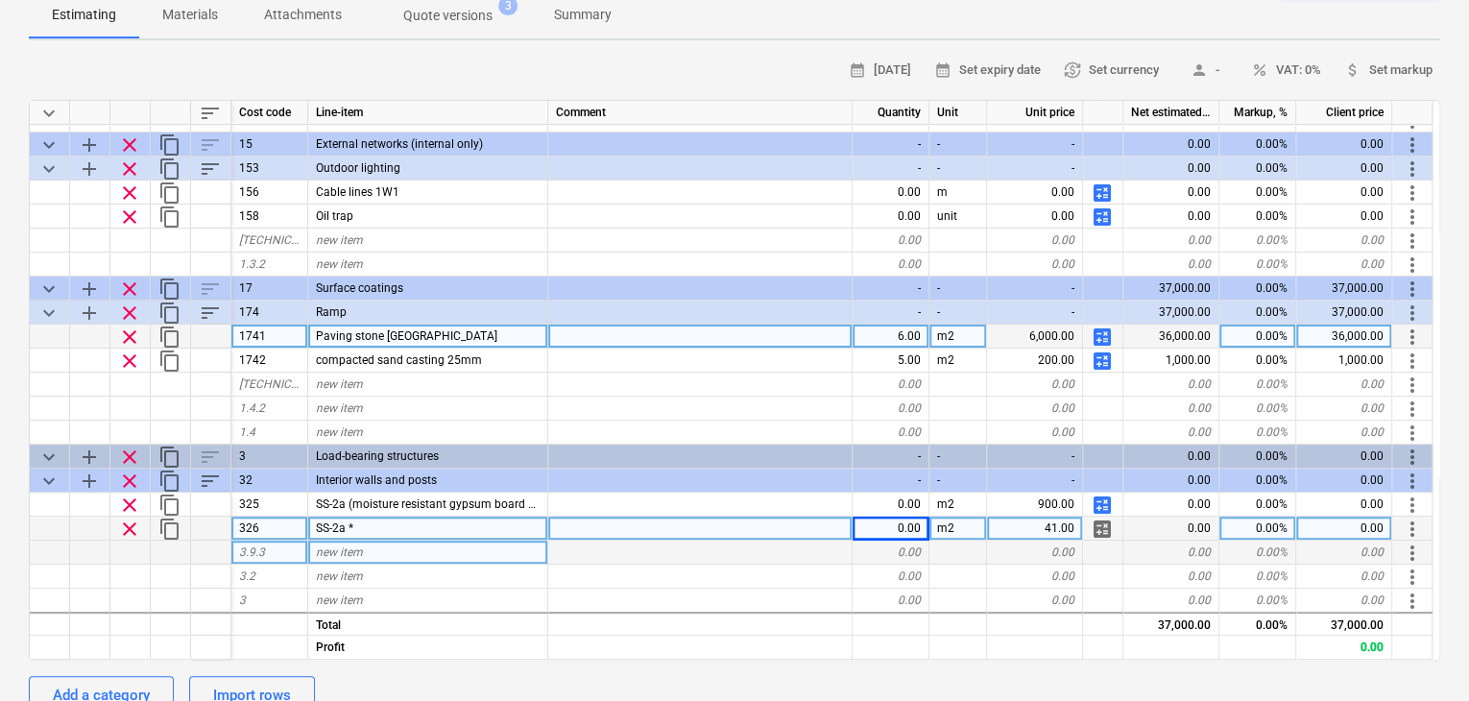
click at [918, 541] on div "0.00" at bounding box center [891, 553] width 77 height 24
click at [952, 541] on div at bounding box center [958, 553] width 58 height 24
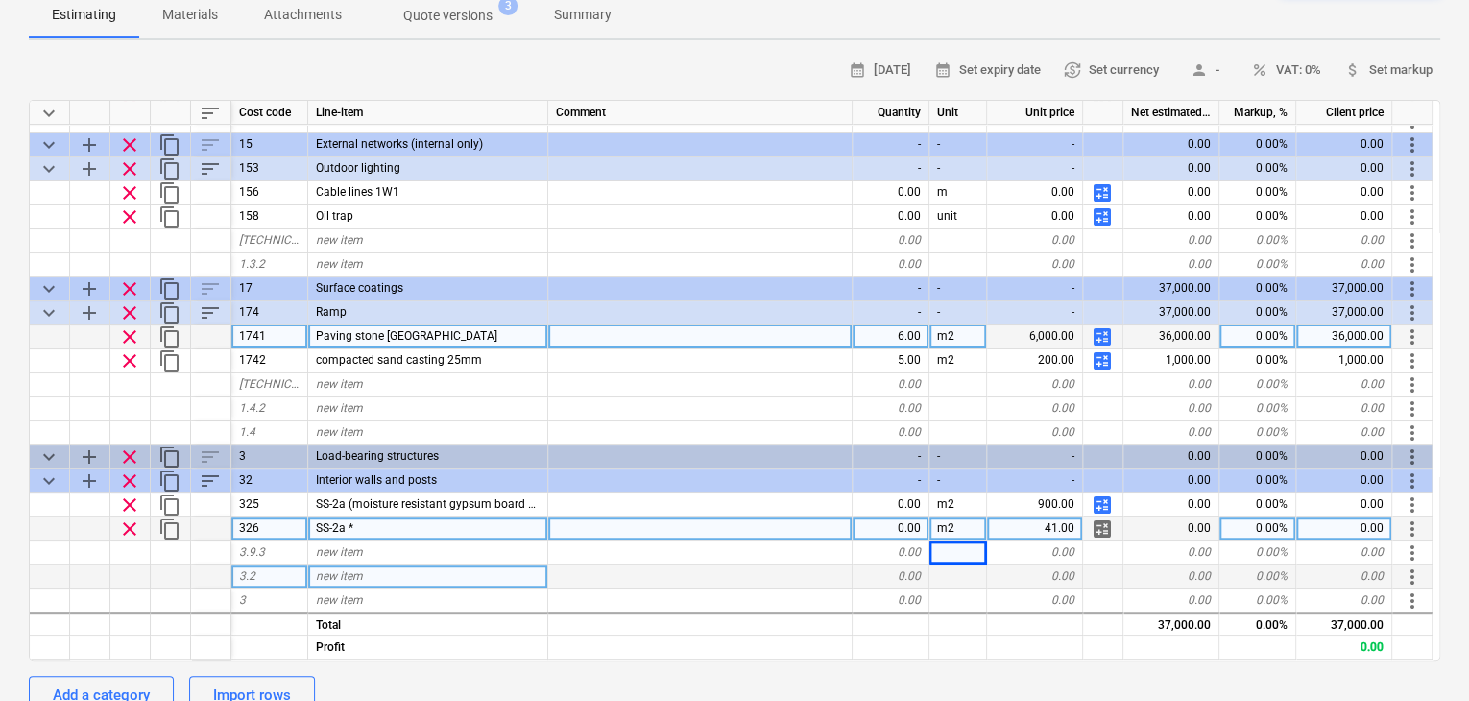
click at [924, 565] on div "0.00" at bounding box center [891, 577] width 77 height 24
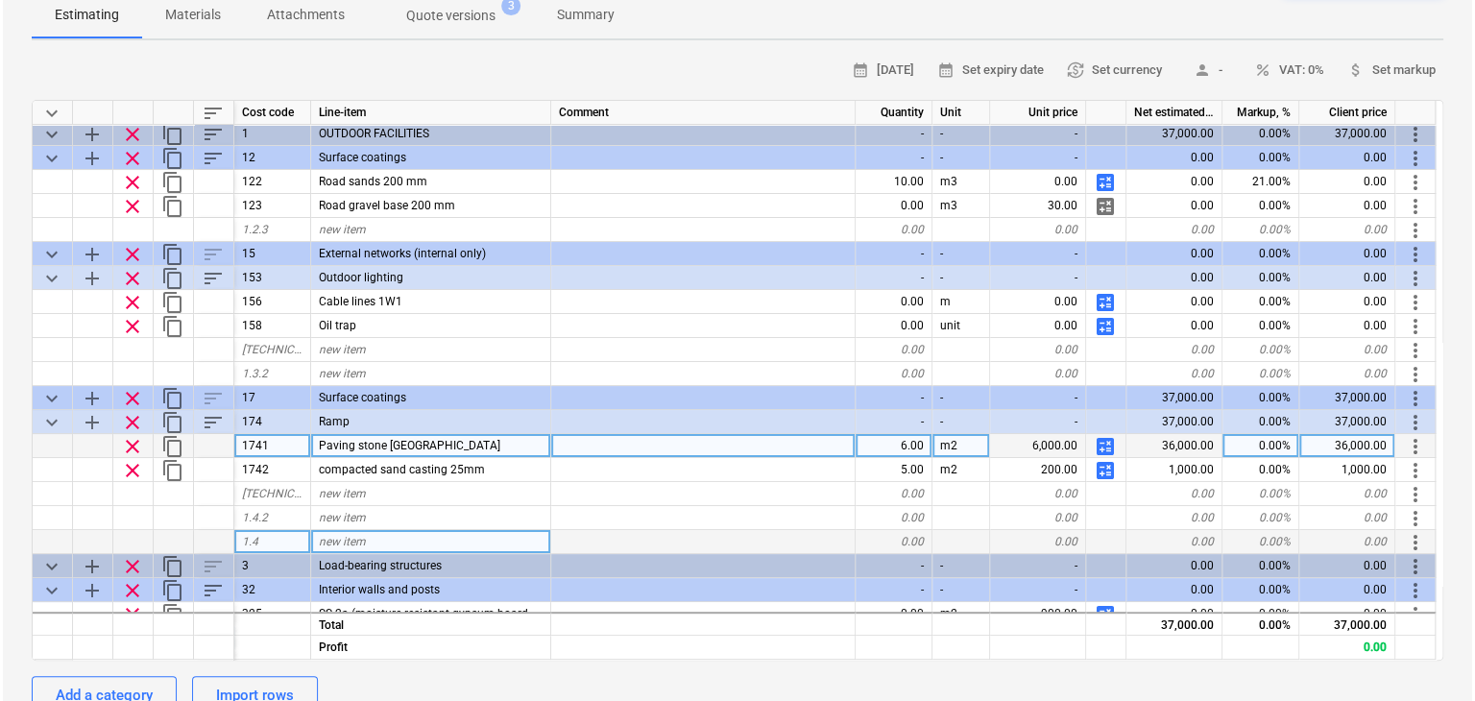
scroll to position [0, 0]
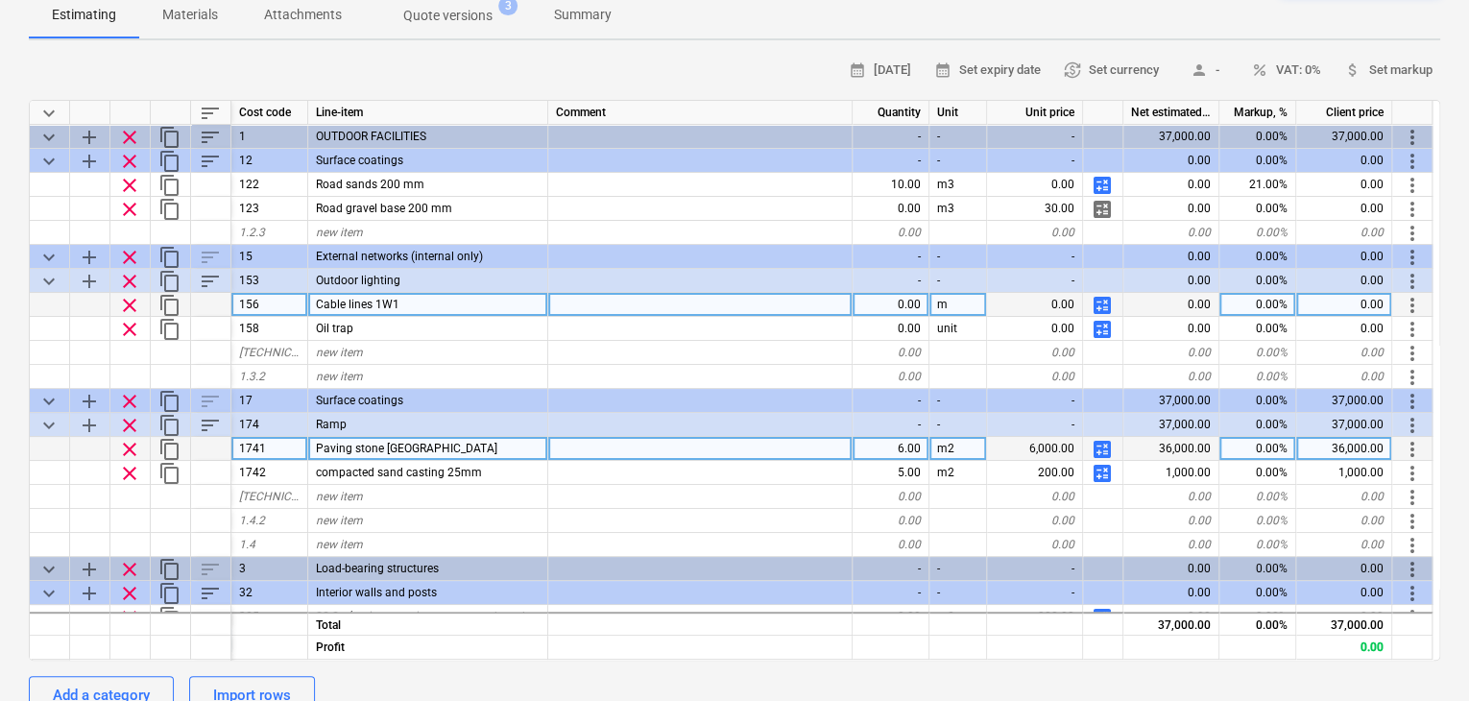
click at [902, 293] on div "0.00" at bounding box center [891, 305] width 77 height 24
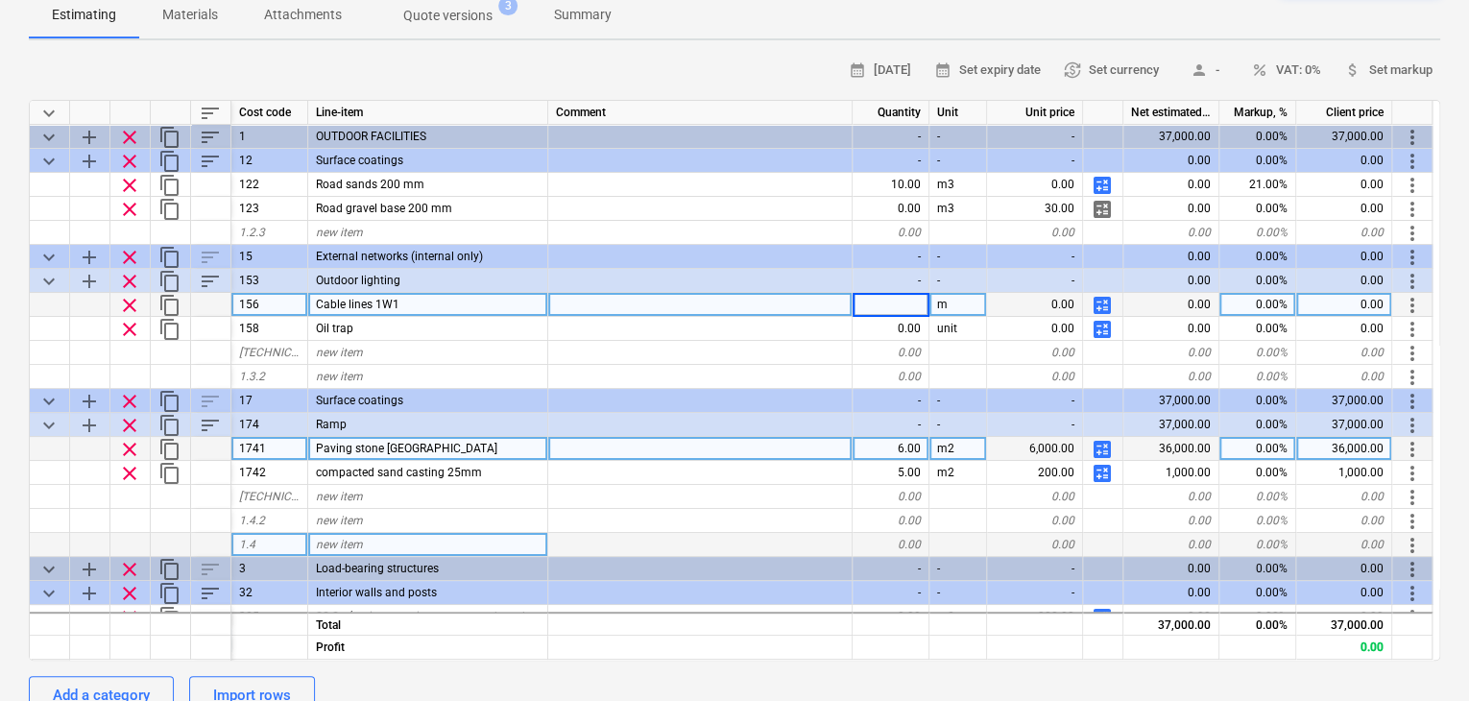
type input "1"
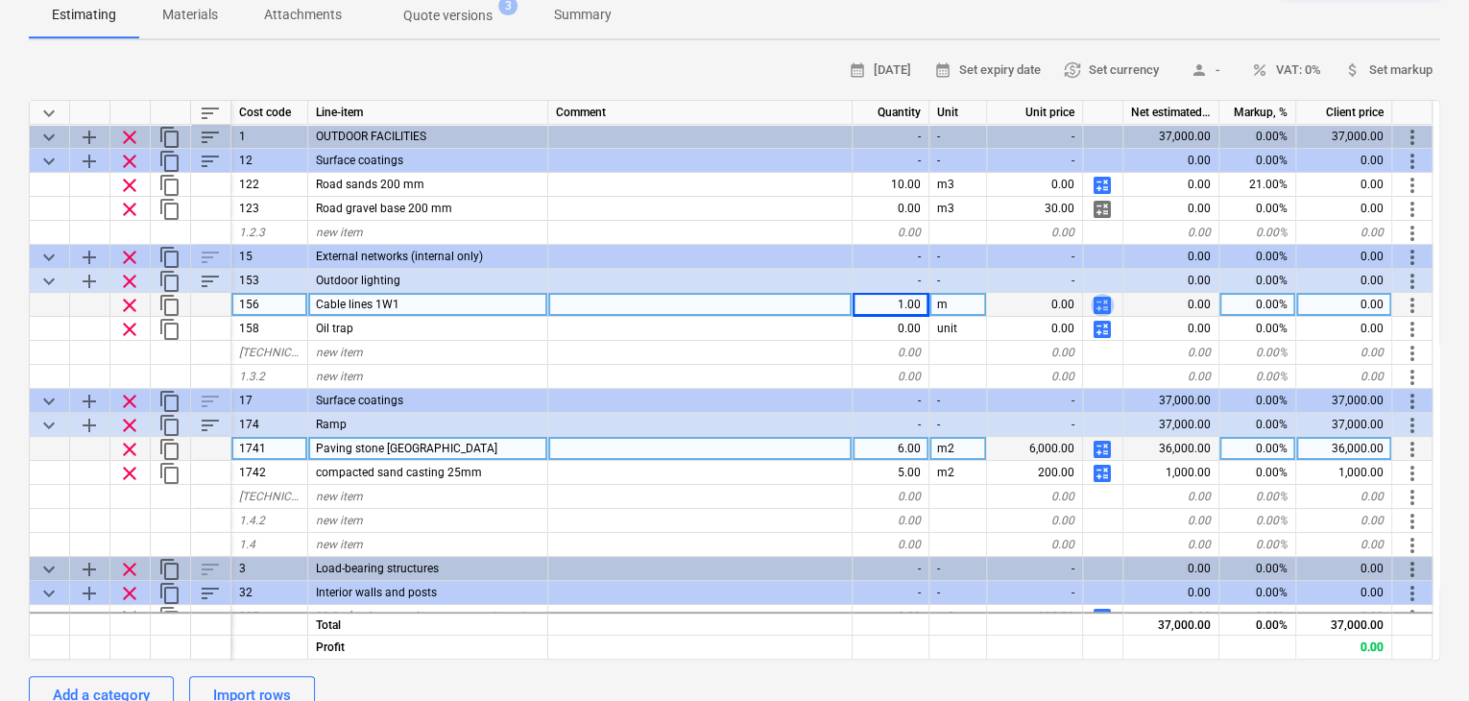
click at [1112, 294] on span "calculate" at bounding box center [1102, 305] width 23 height 23
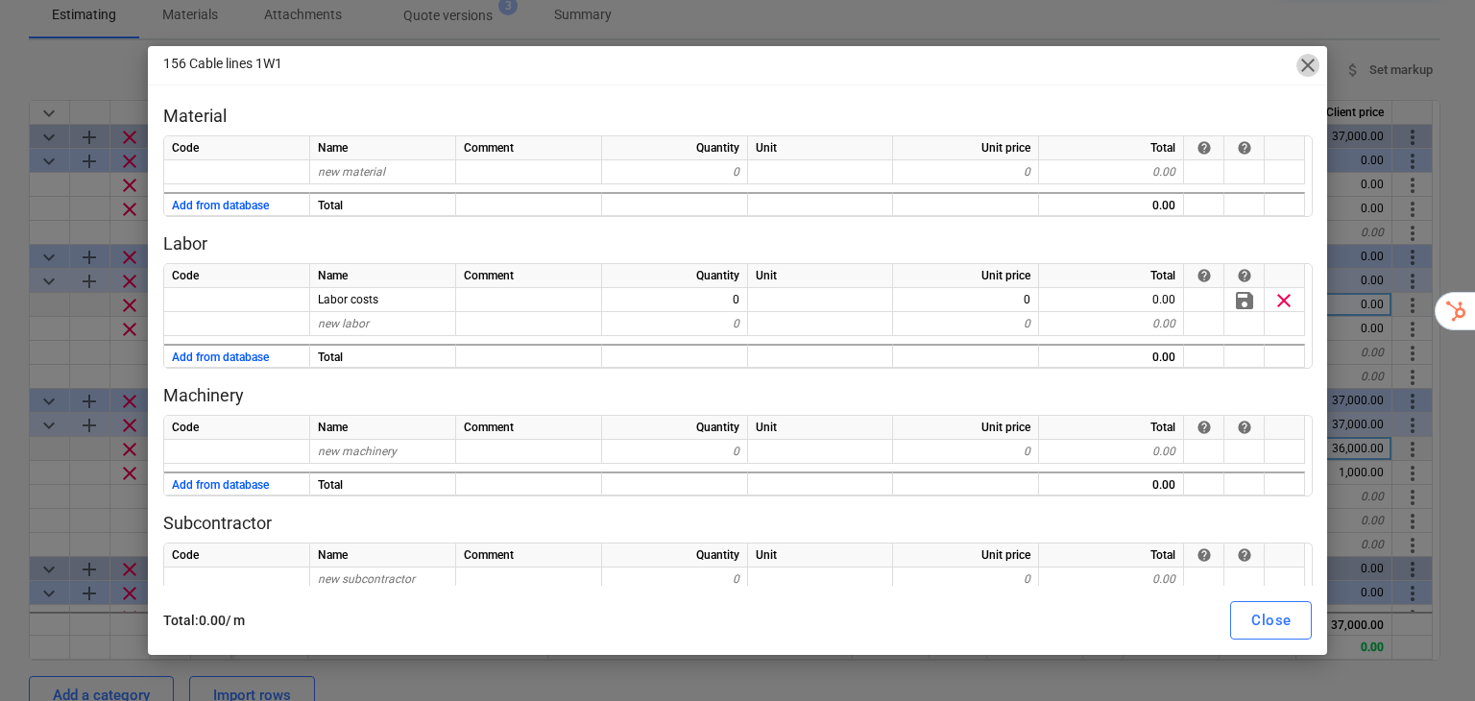
click at [1306, 66] on span "close" at bounding box center [1307, 65] width 23 height 23
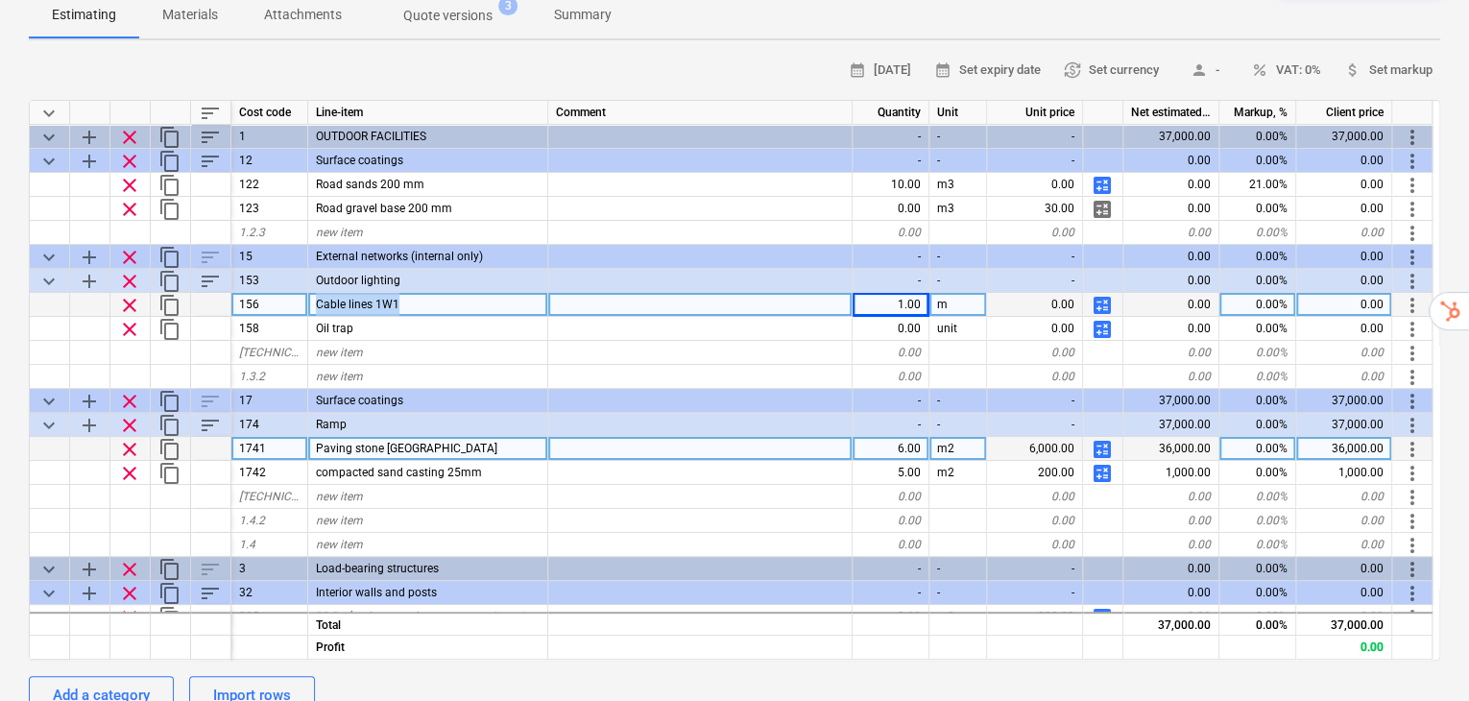
drag, startPoint x: 314, startPoint y: 257, endPoint x: 409, endPoint y: 258, distance: 95.1
click at [409, 293] on div "Cable lines 1W1" at bounding box center [428, 305] width 240 height 24
click at [1095, 294] on span "calculate" at bounding box center [1102, 305] width 23 height 23
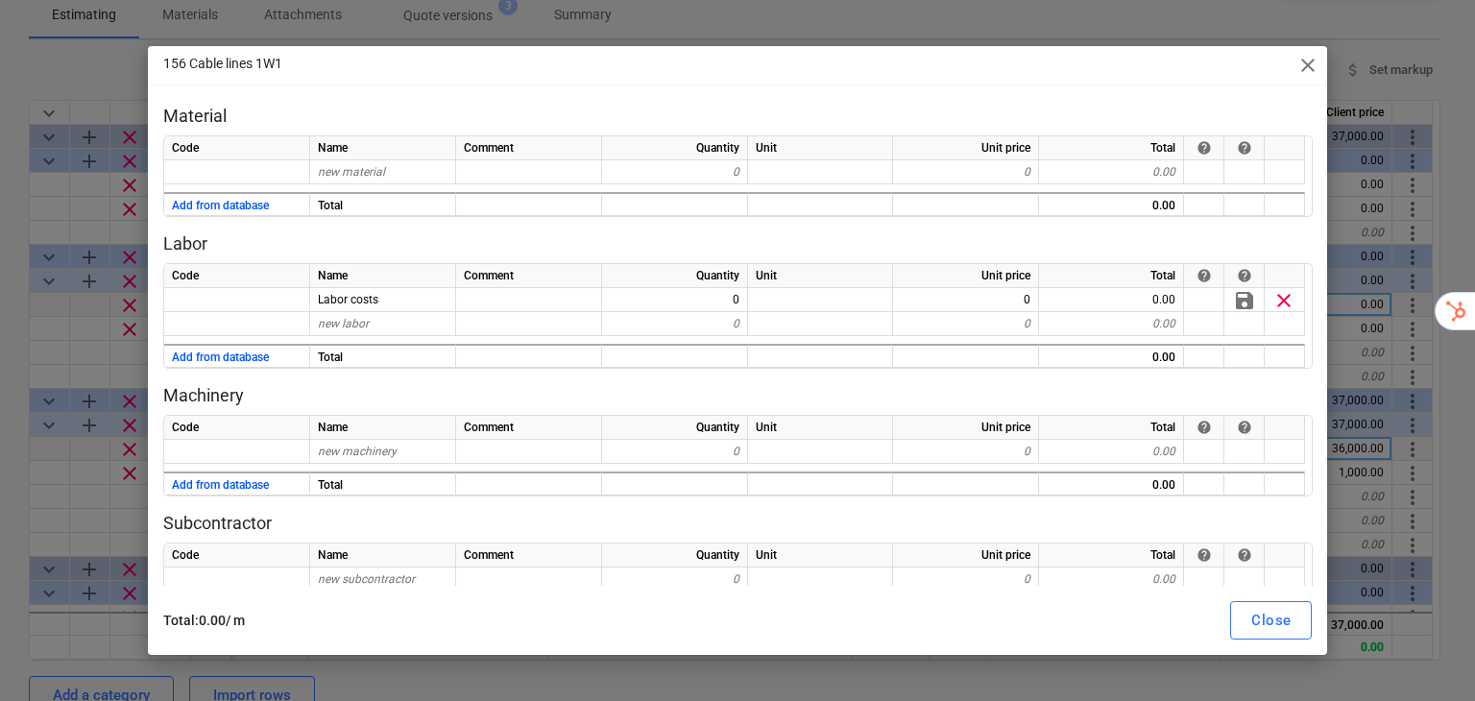
click at [1315, 52] on div "156 Cable lines 1W1 close" at bounding box center [738, 65] width 1180 height 38
click at [1308, 74] on span "close" at bounding box center [1307, 65] width 23 height 23
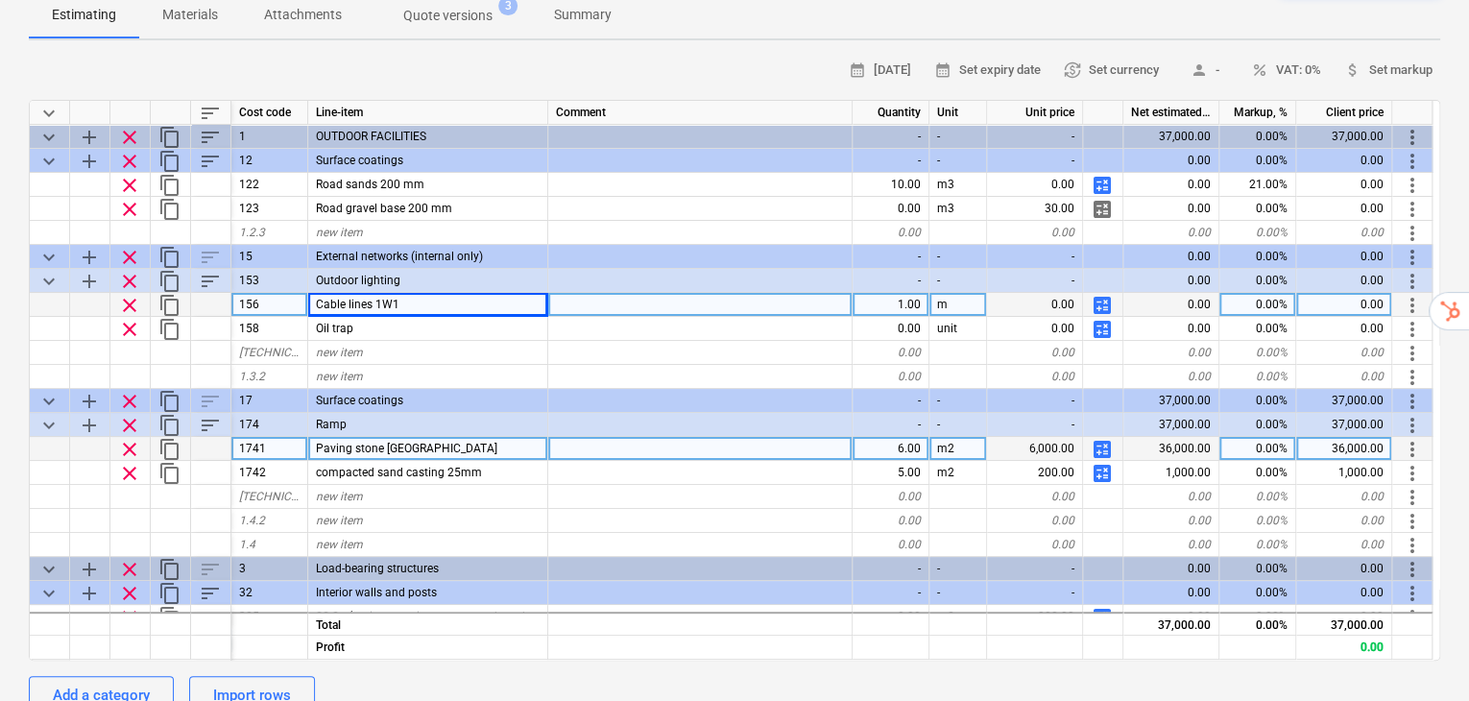
click at [1105, 294] on span "calculate" at bounding box center [1102, 305] width 23 height 23
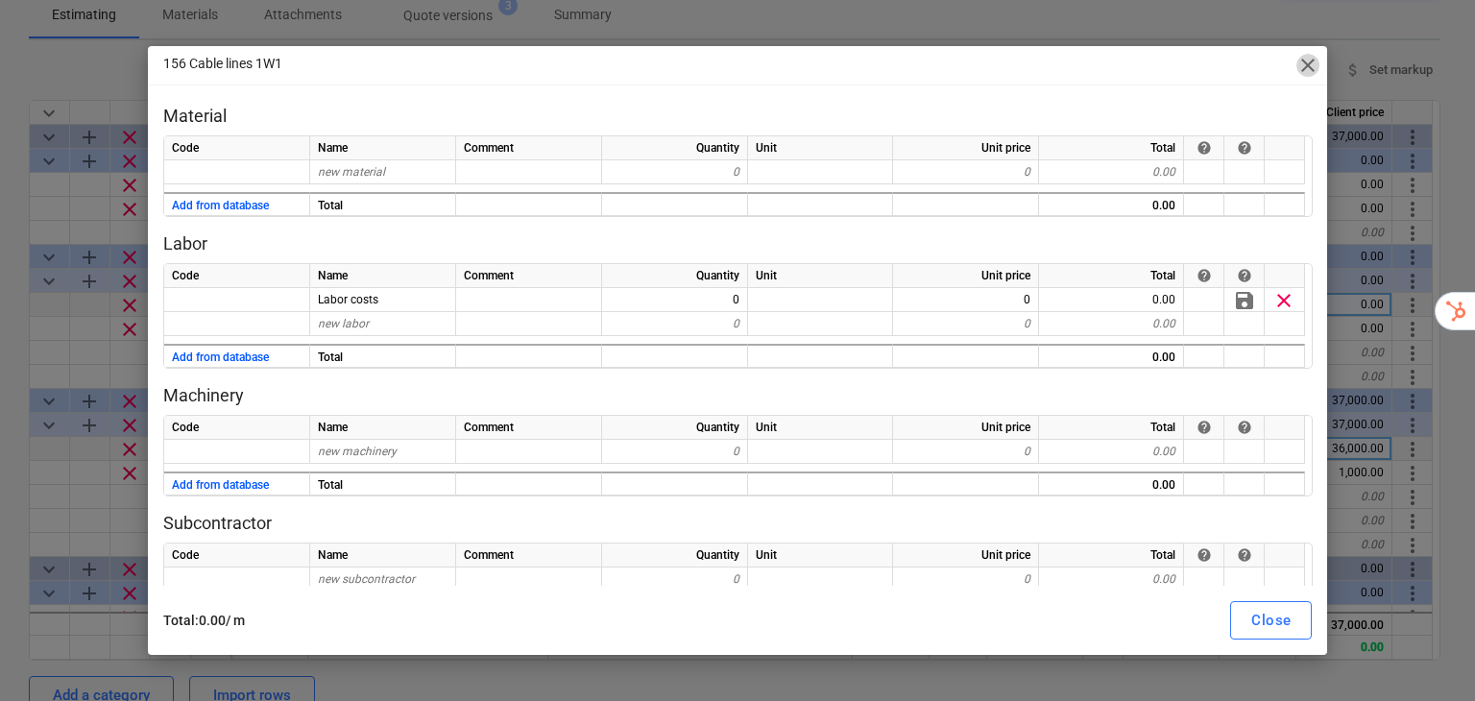
click at [1306, 67] on span "close" at bounding box center [1307, 65] width 23 height 23
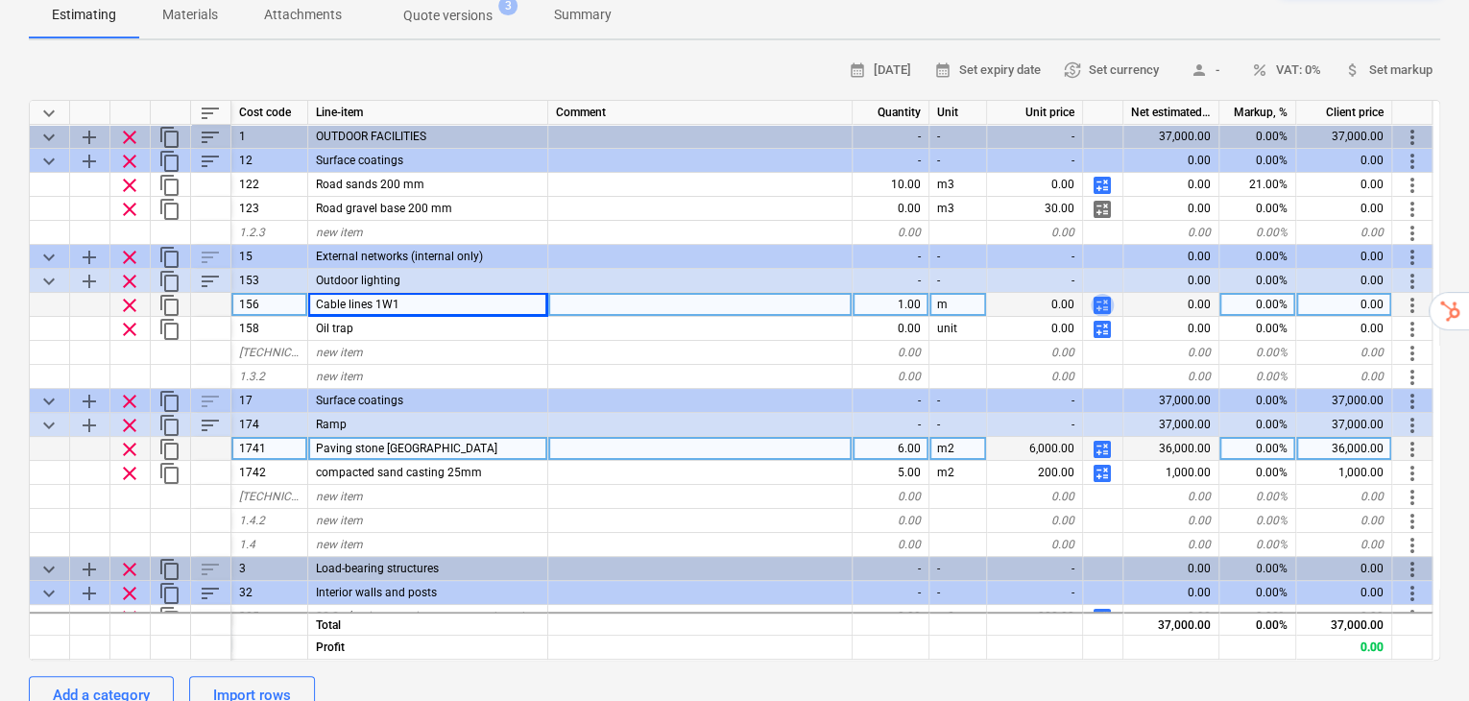
click at [1106, 294] on span "calculate" at bounding box center [1102, 305] width 23 height 23
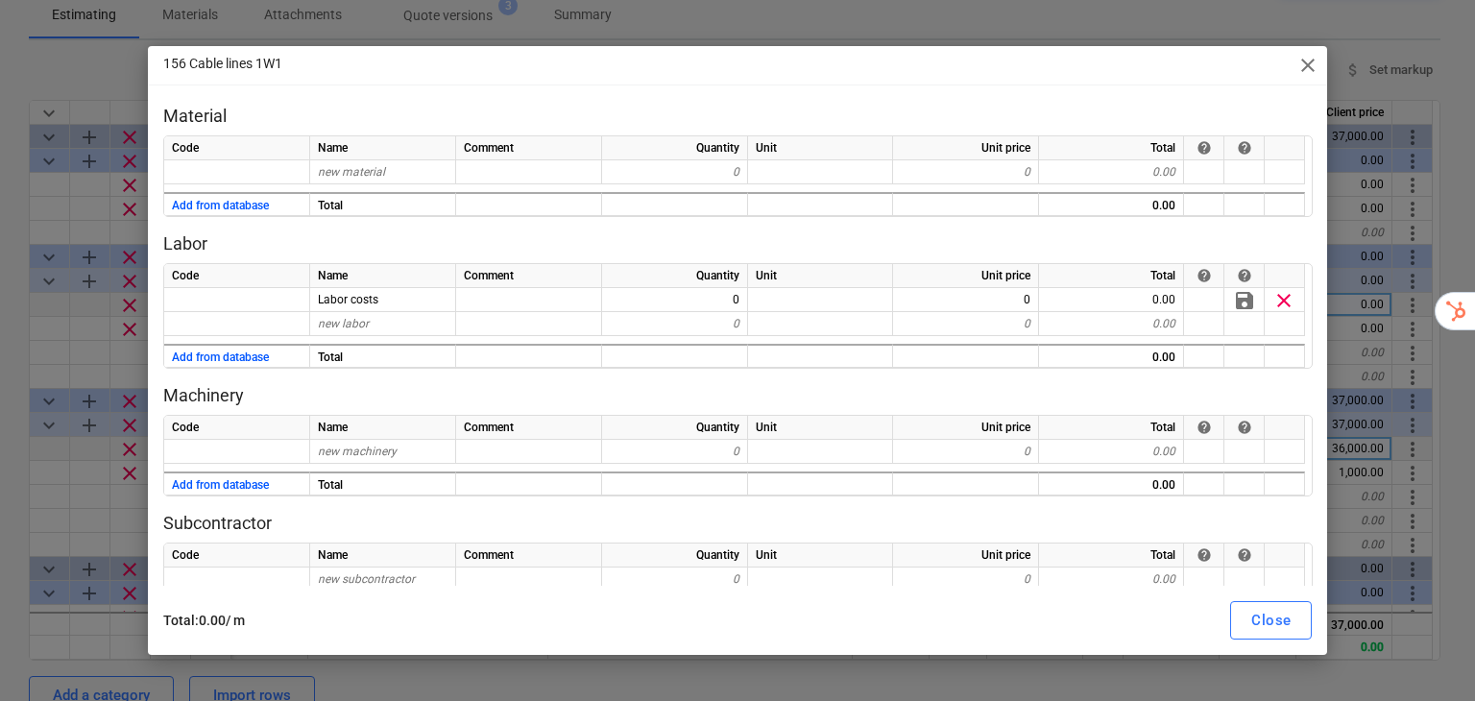
click at [1306, 64] on span "close" at bounding box center [1307, 65] width 23 height 23
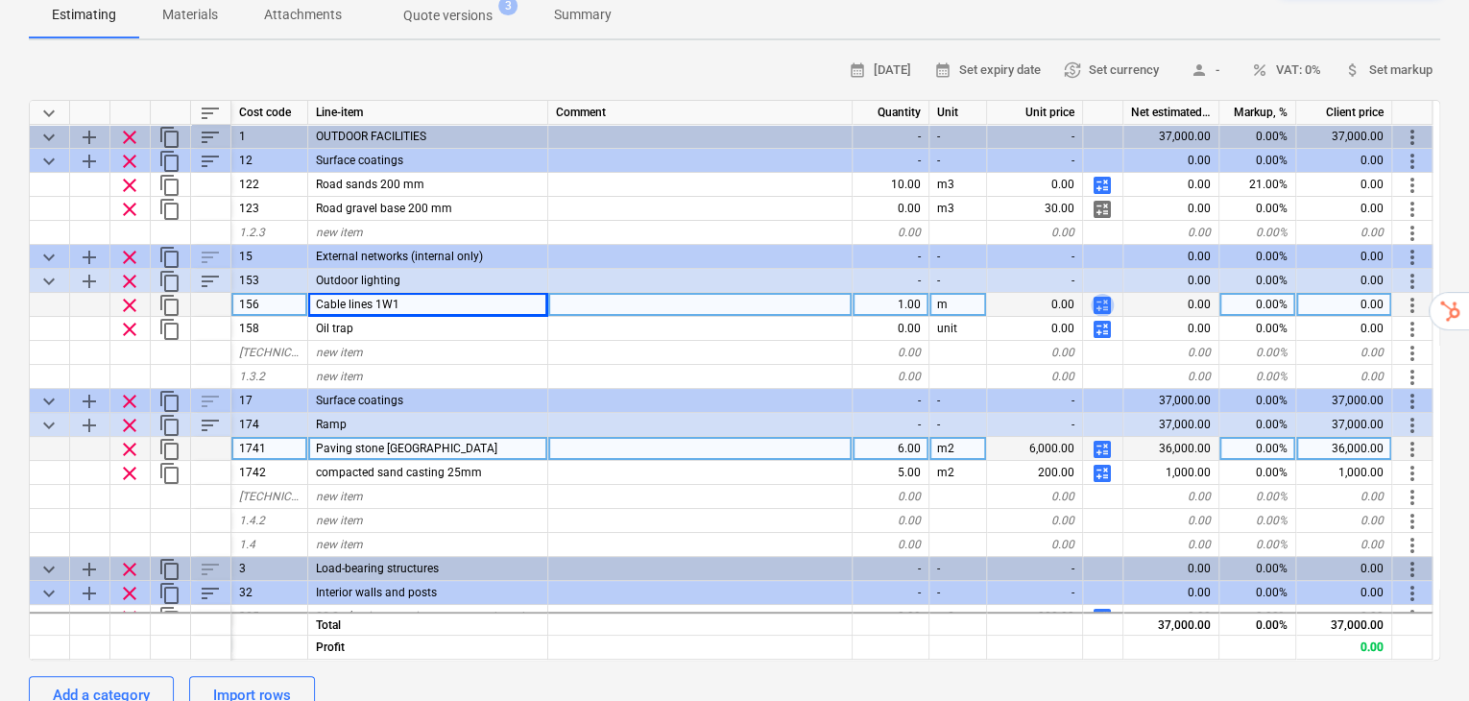
click at [1104, 294] on span "calculate" at bounding box center [1102, 305] width 23 height 23
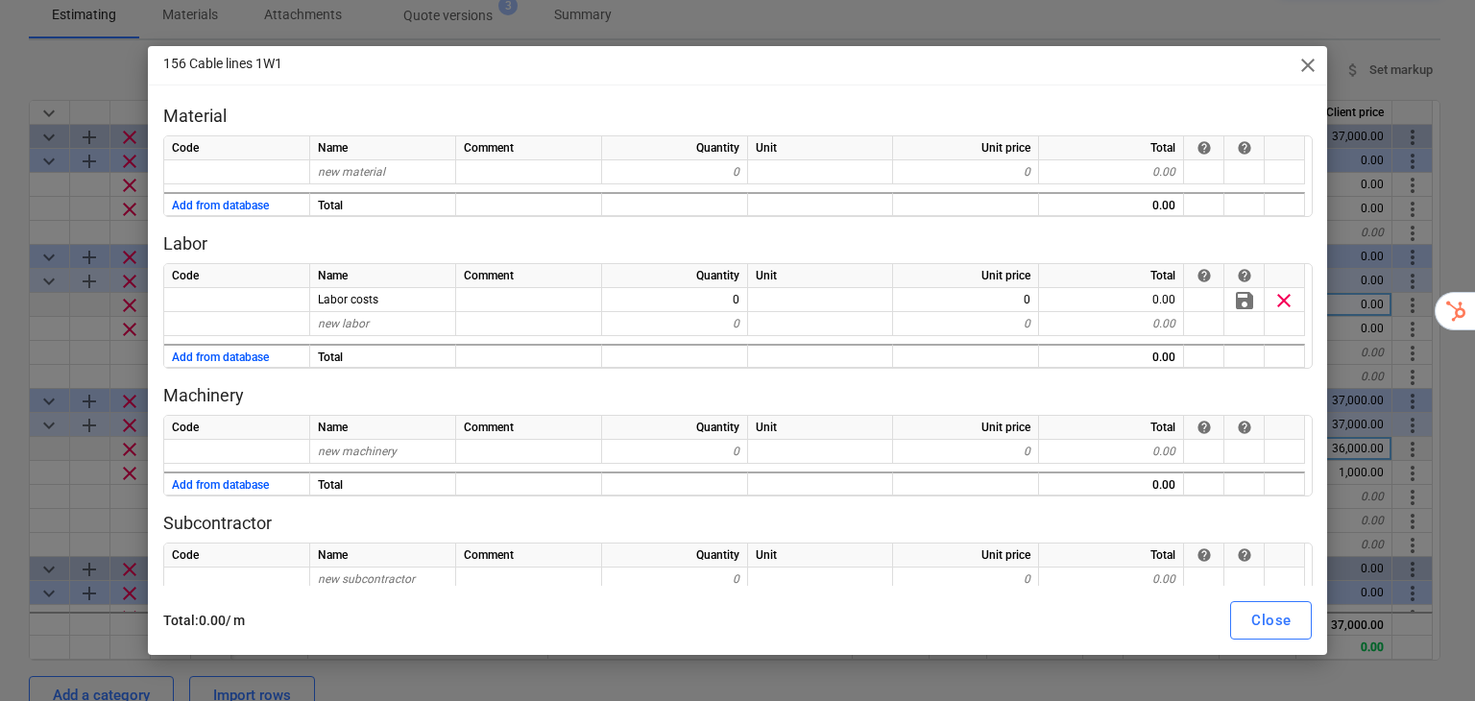
click at [1319, 62] on div "156 Cable lines 1W1 close" at bounding box center [738, 65] width 1180 height 38
click at [1314, 62] on span "close" at bounding box center [1307, 65] width 23 height 23
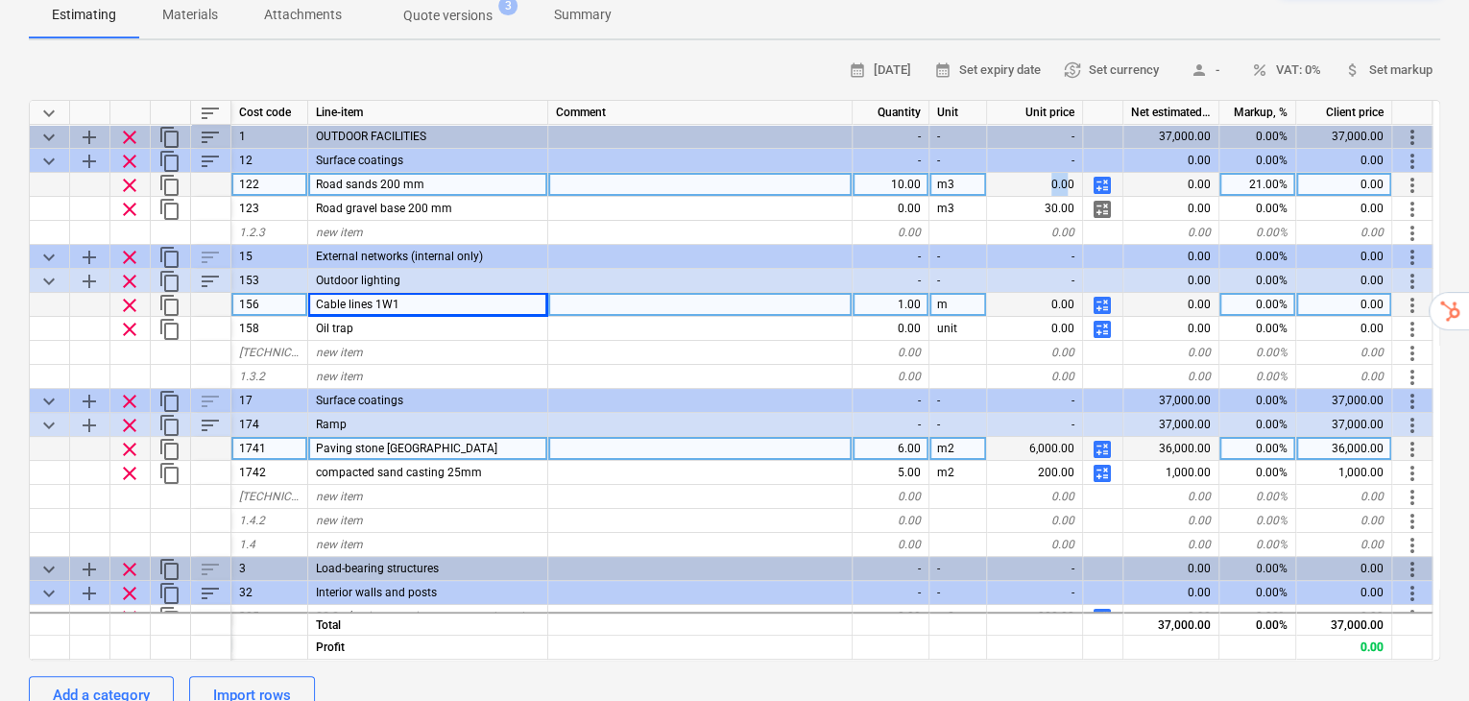
drag, startPoint x: 1071, startPoint y: 138, endPoint x: 1037, endPoint y: 139, distance: 33.6
click at [1037, 173] on div "0.00" at bounding box center [1035, 185] width 96 height 24
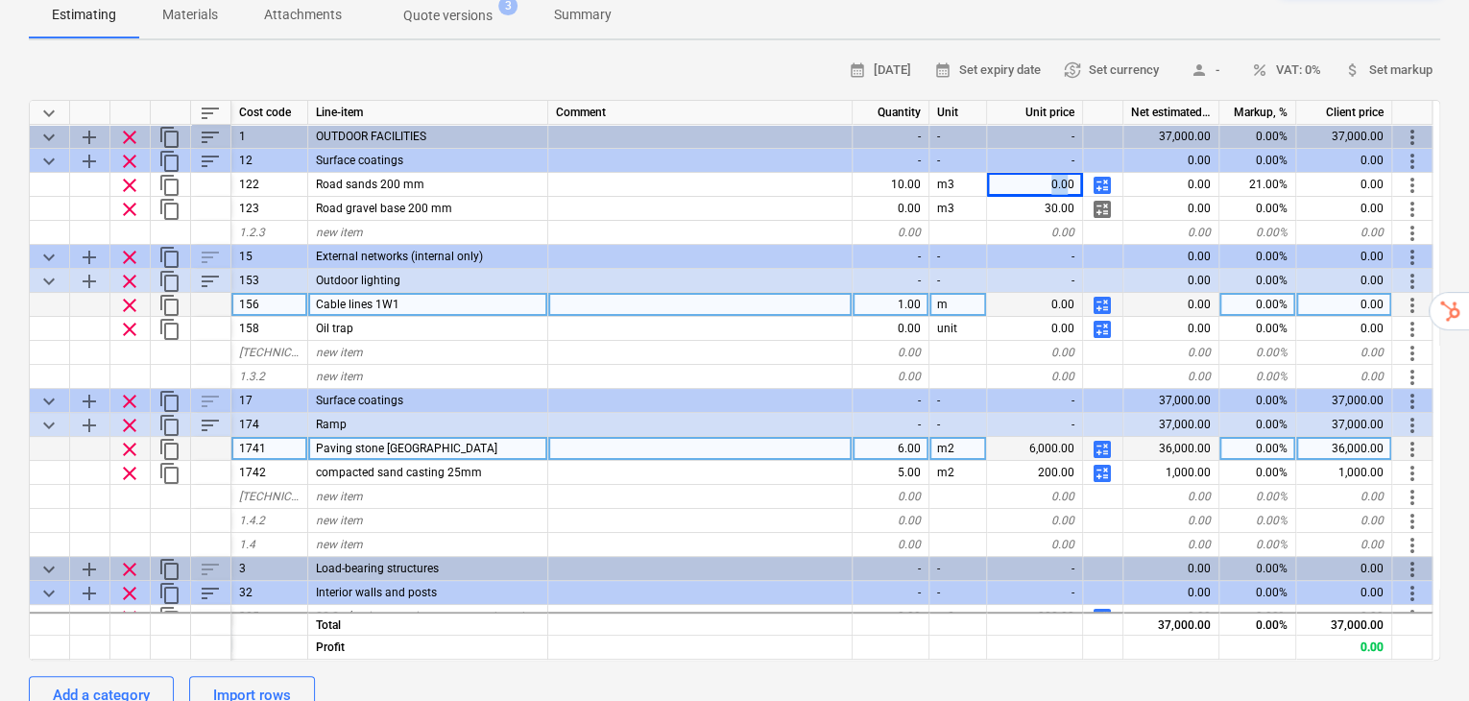
click at [1104, 294] on span "calculate" at bounding box center [1102, 305] width 23 height 23
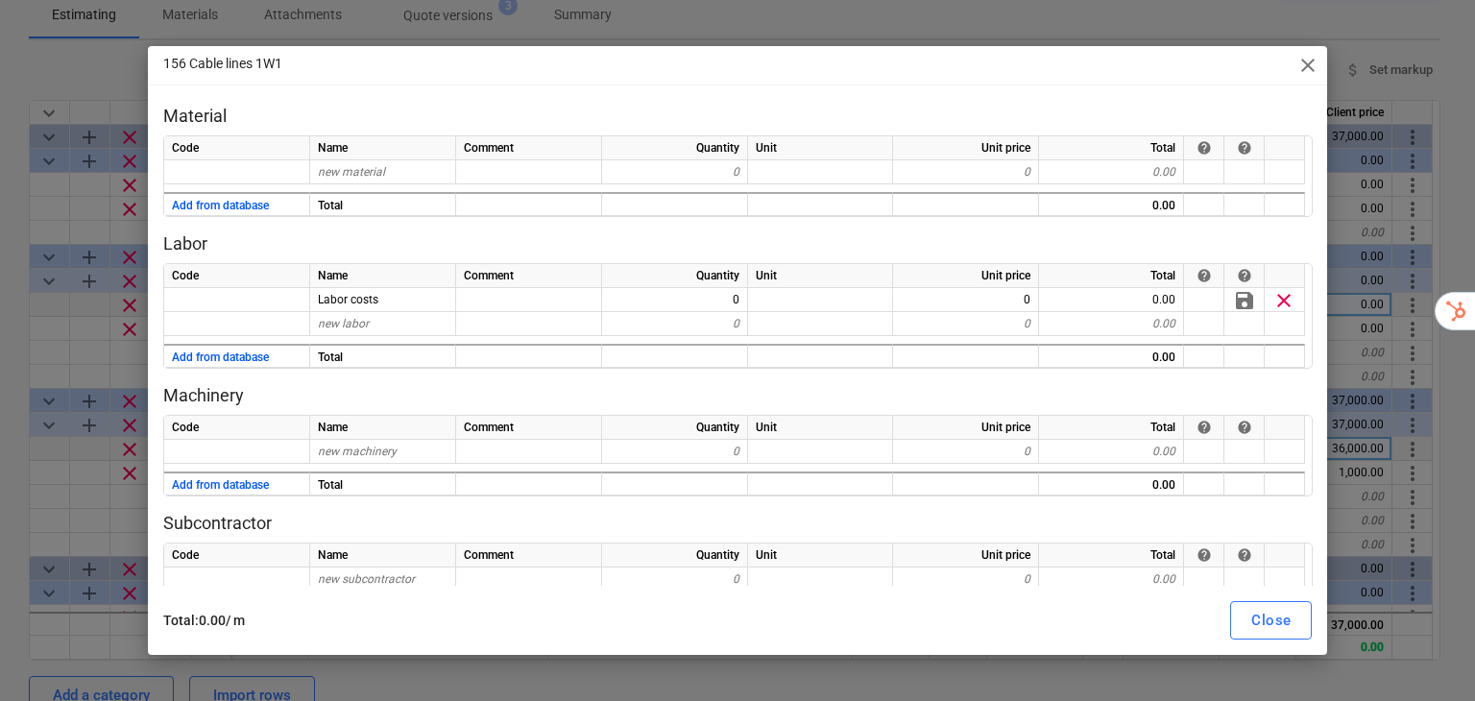
click at [1311, 61] on span "close" at bounding box center [1307, 65] width 23 height 23
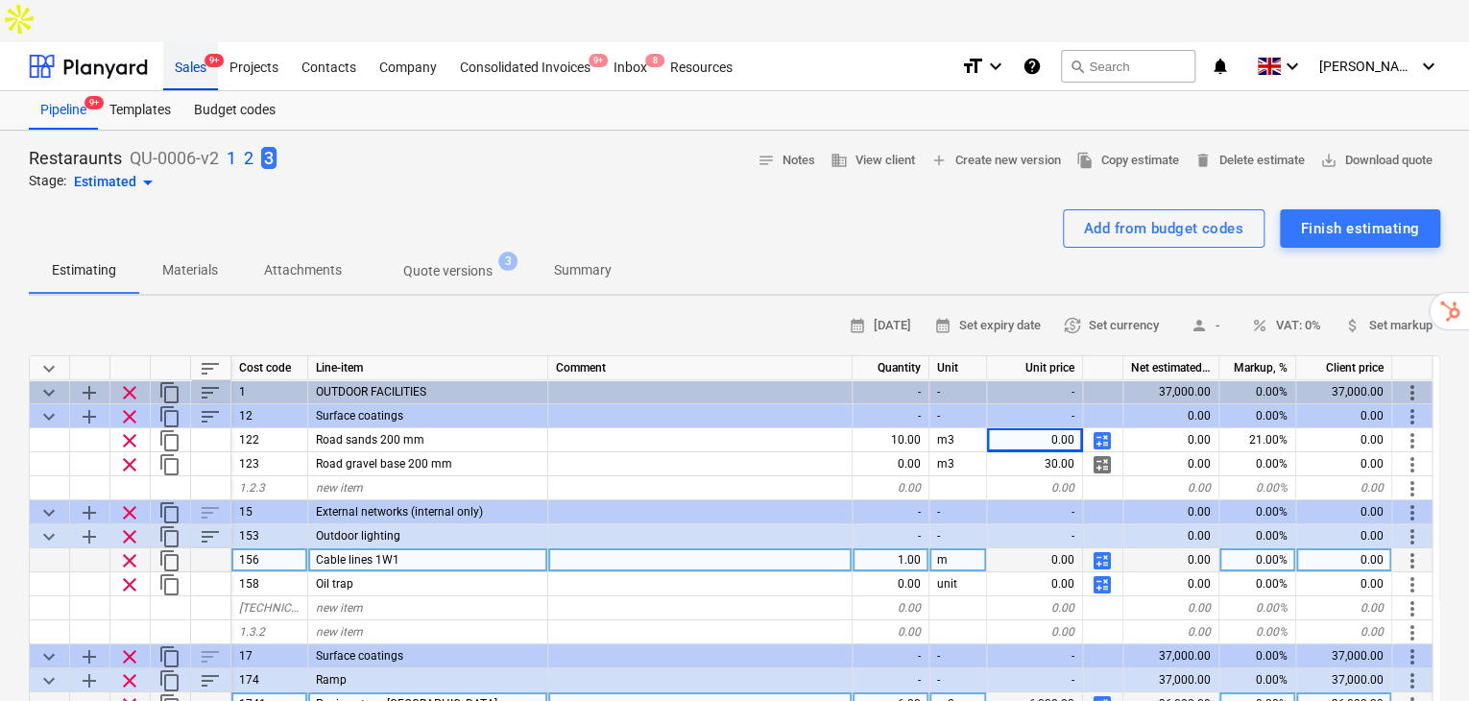
click at [196, 41] on div "Sales 9+" at bounding box center [190, 65] width 55 height 49
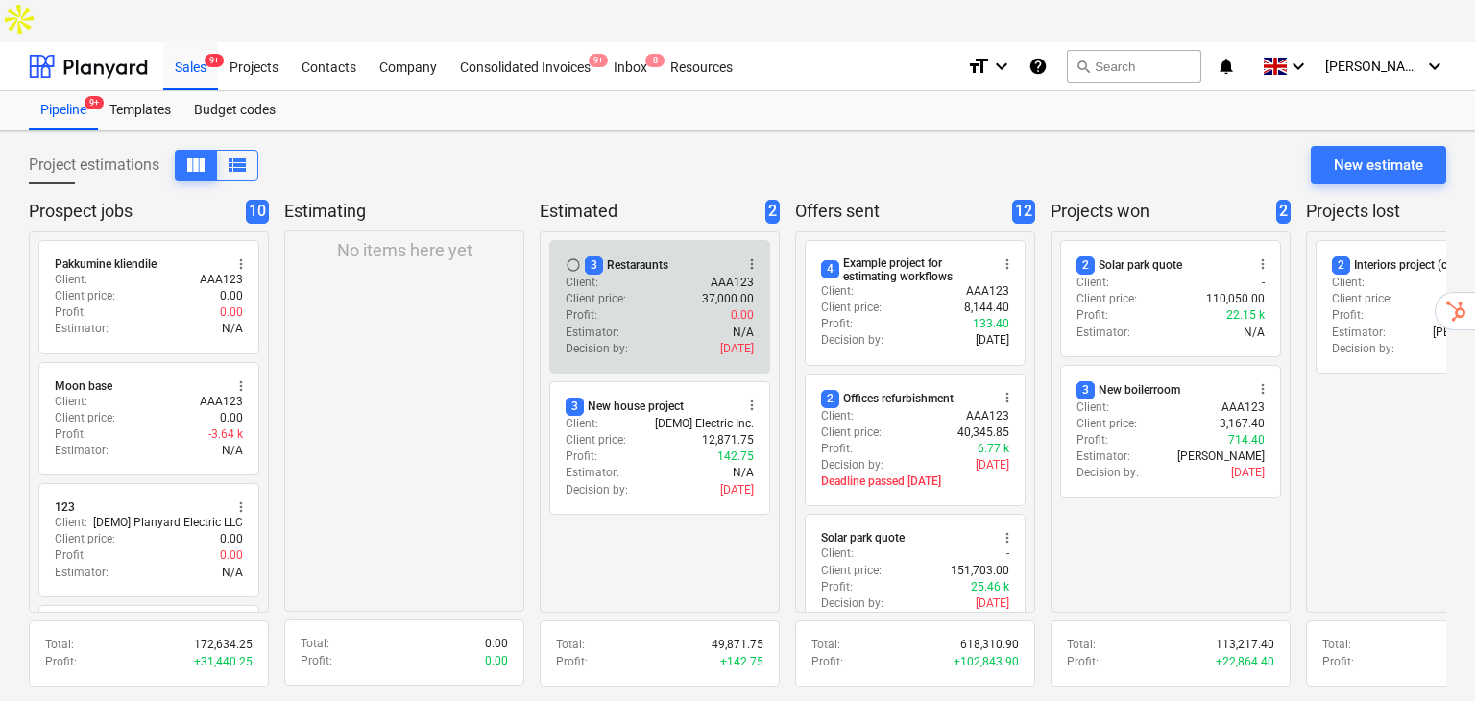
click at [677, 275] on div "Client : AAA123" at bounding box center [659, 283] width 188 height 16
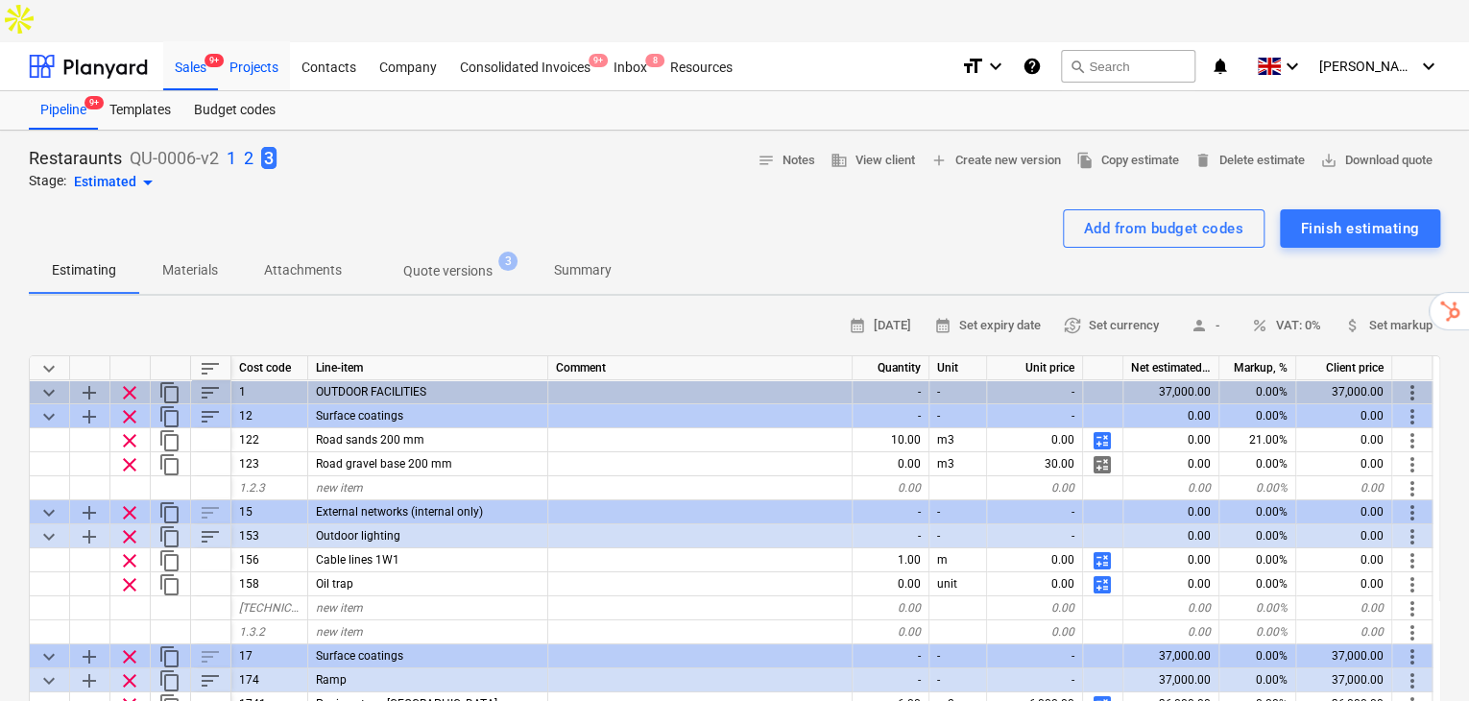
click at [271, 41] on div "Projects" at bounding box center [254, 65] width 72 height 49
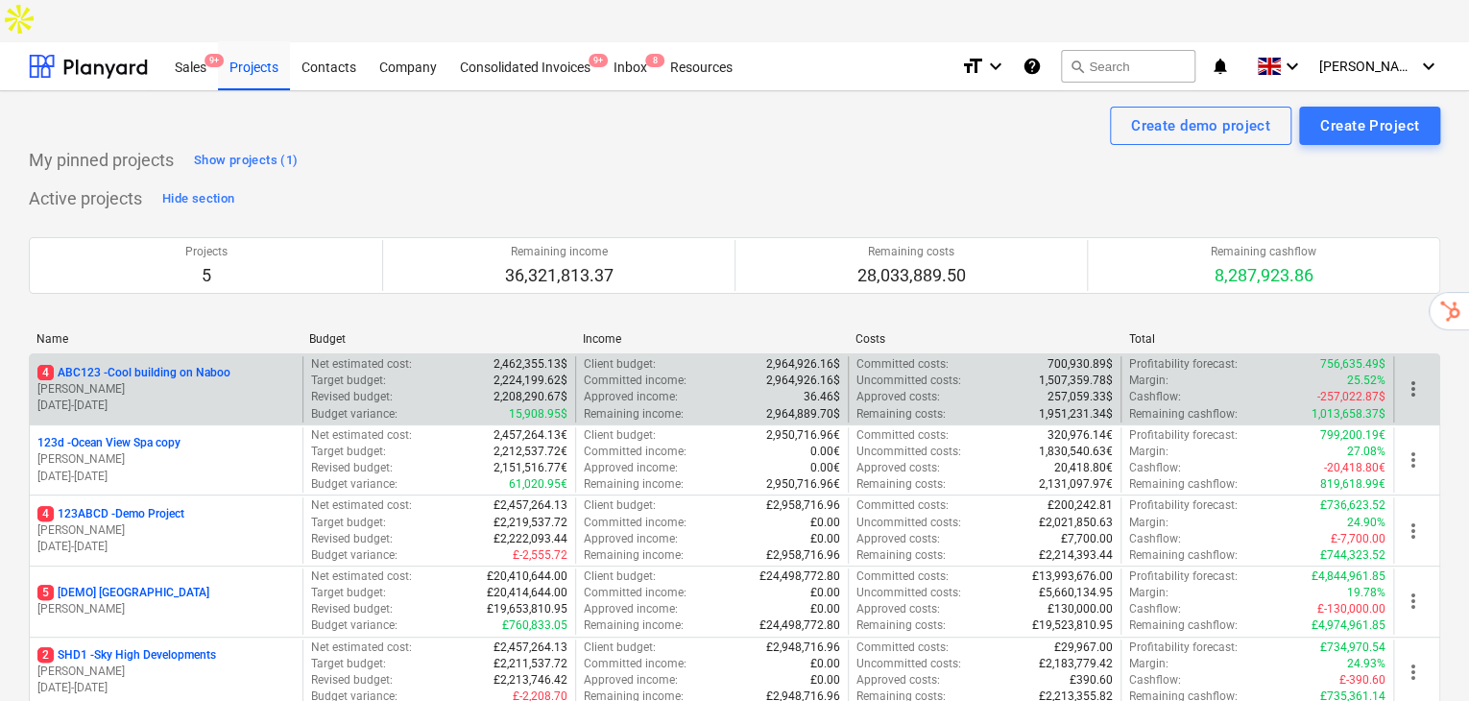
click at [184, 397] on p "[DATE] - [DATE]" at bounding box center [165, 405] width 257 height 16
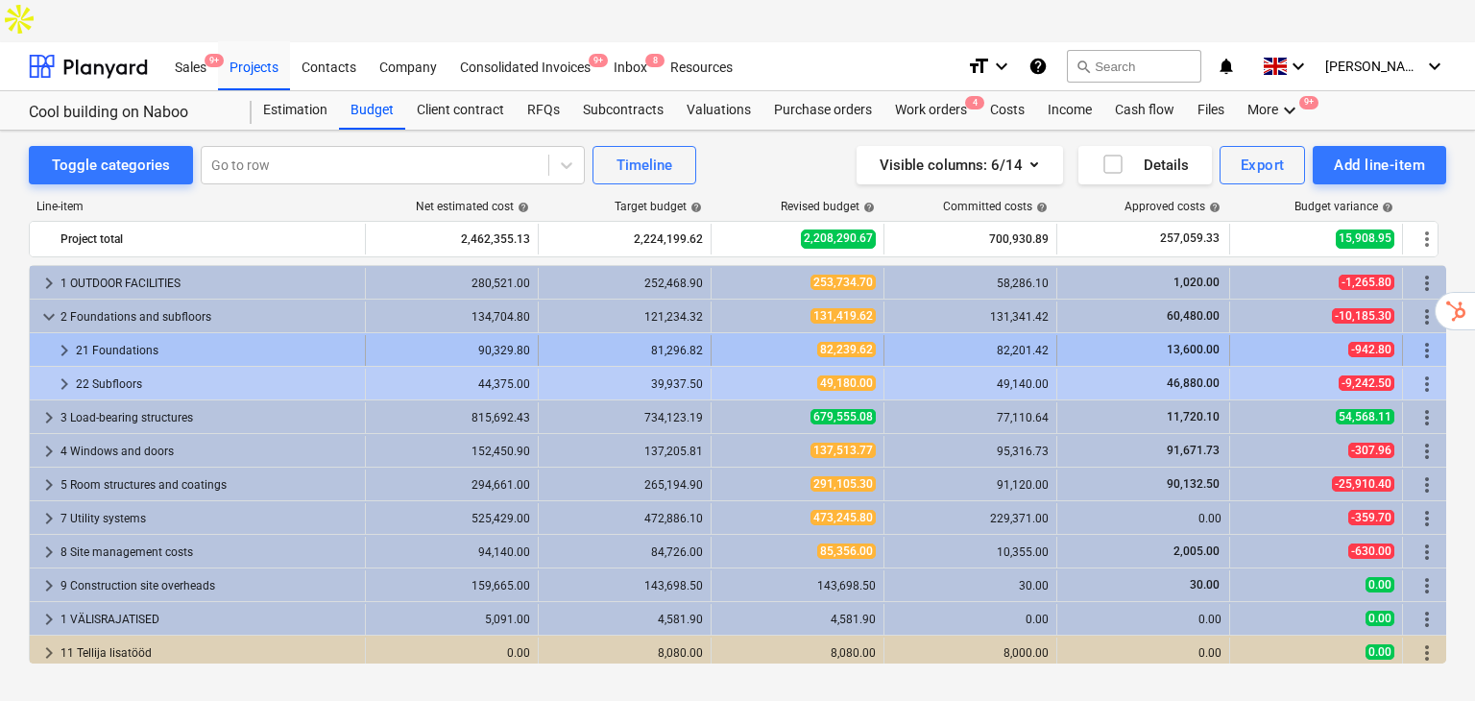
click at [296, 335] on div "21 Foundations" at bounding box center [216, 350] width 281 height 31
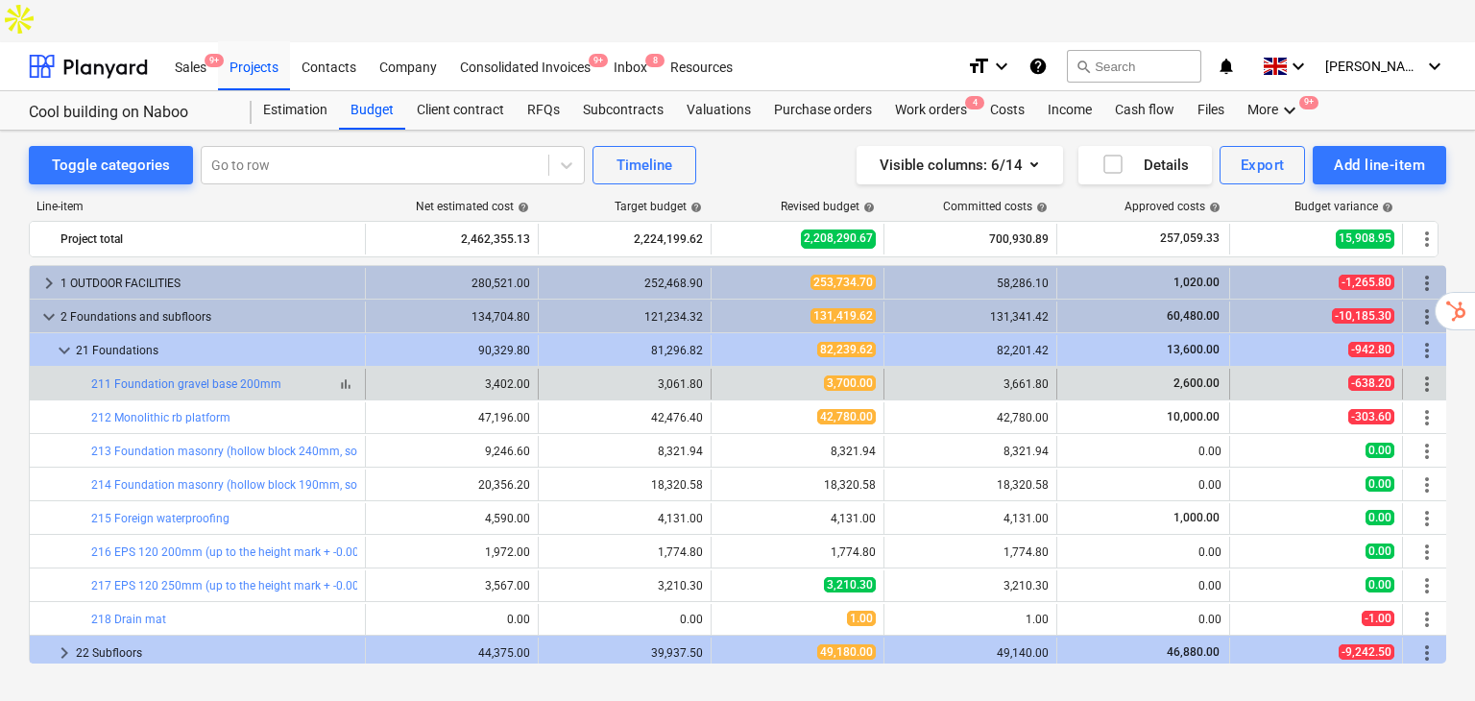
click at [345, 376] on span "bar_chart" at bounding box center [345, 383] width 15 height 15
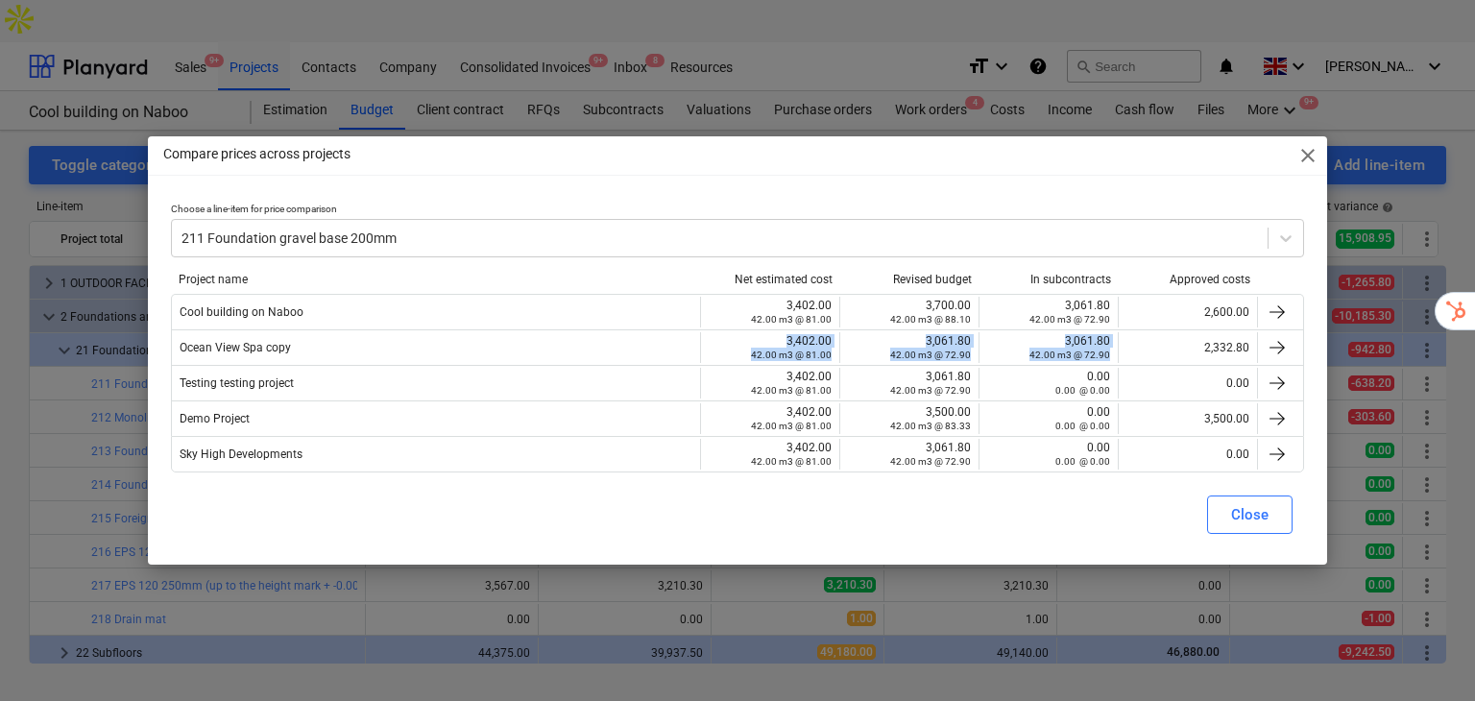
drag, startPoint x: 782, startPoint y: 343, endPoint x: 1102, endPoint y: 358, distance: 320.1
click at [1108, 358] on div "Ocean View Spa copy 3,402.00 42.00 m3 @ 81.00 3,061.80 42.00 m3 @ 72.90 3,061.8…" at bounding box center [738, 347] width 1132 height 31
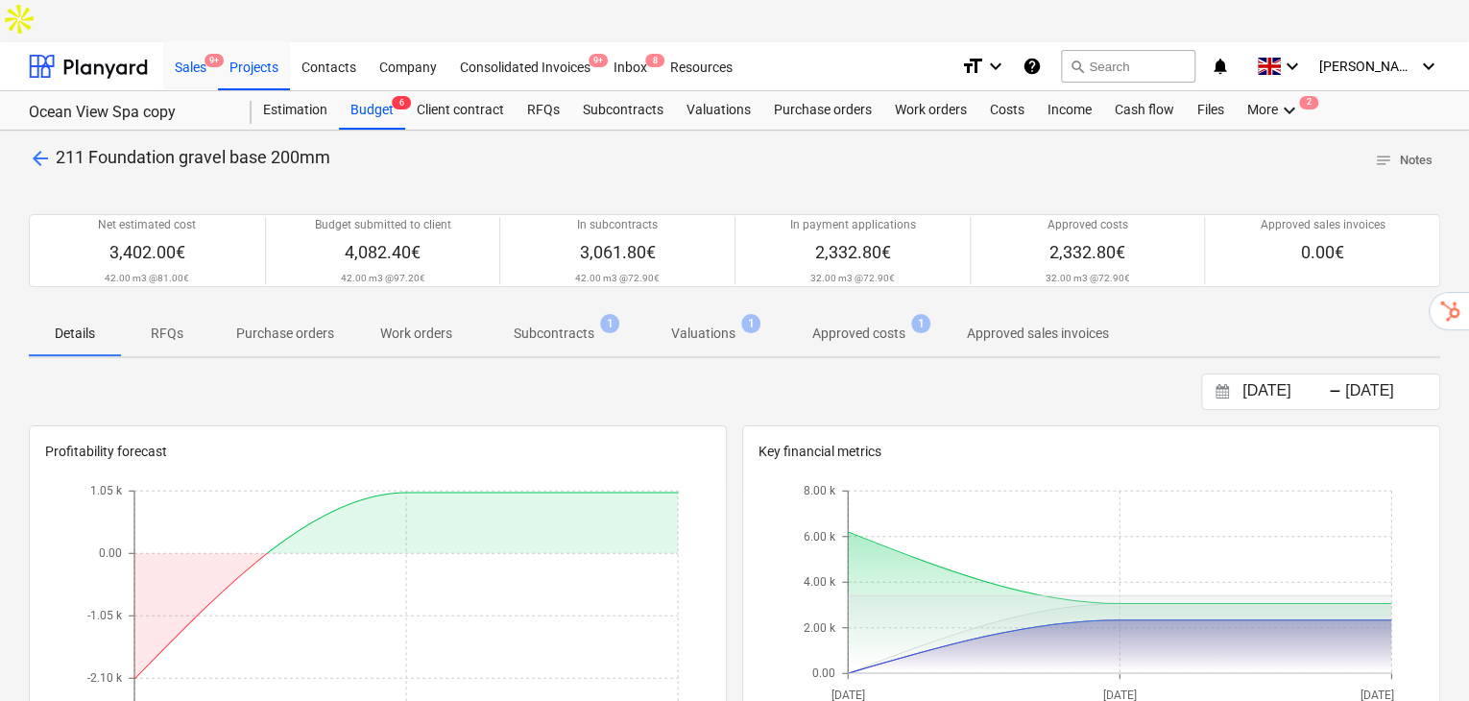
click at [199, 41] on div "Sales 9+" at bounding box center [190, 65] width 55 height 49
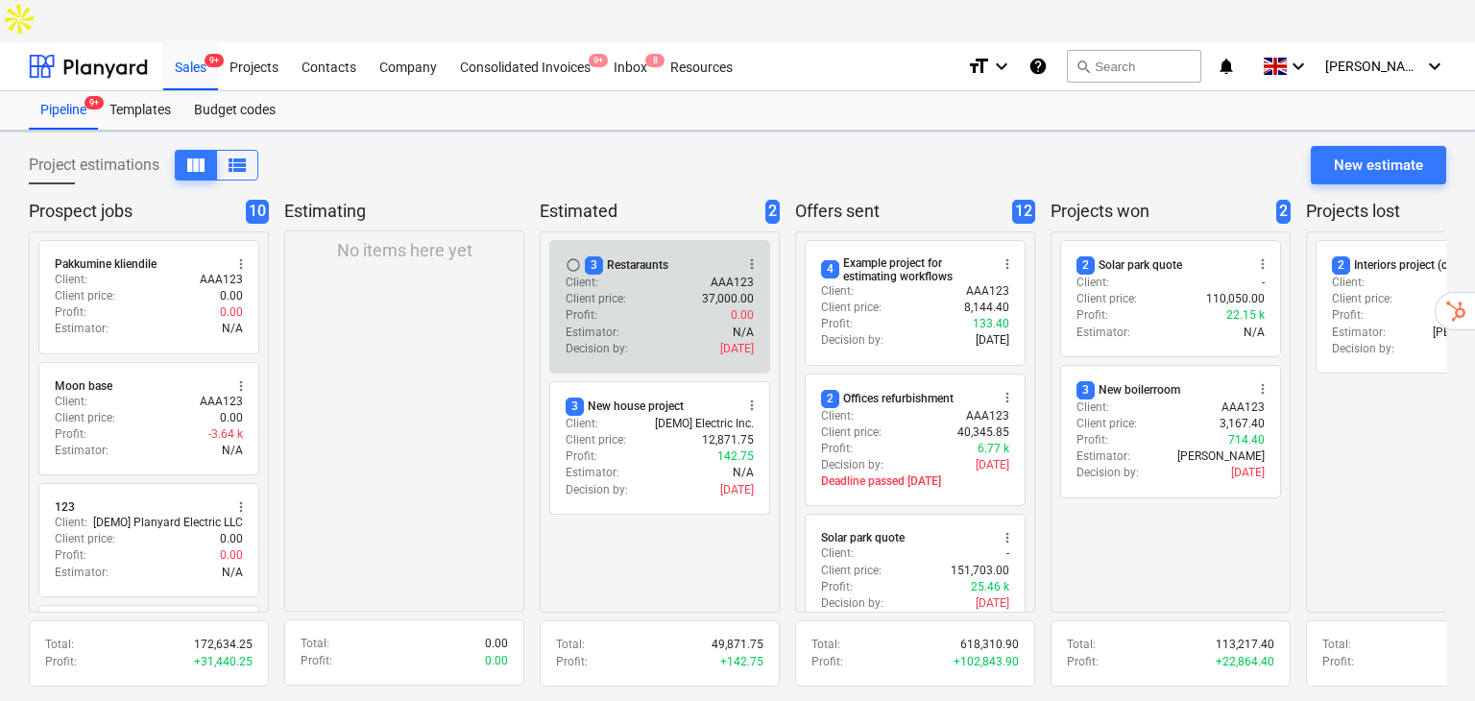
click at [640, 275] on div "Client : AAA123" at bounding box center [659, 283] width 188 height 16
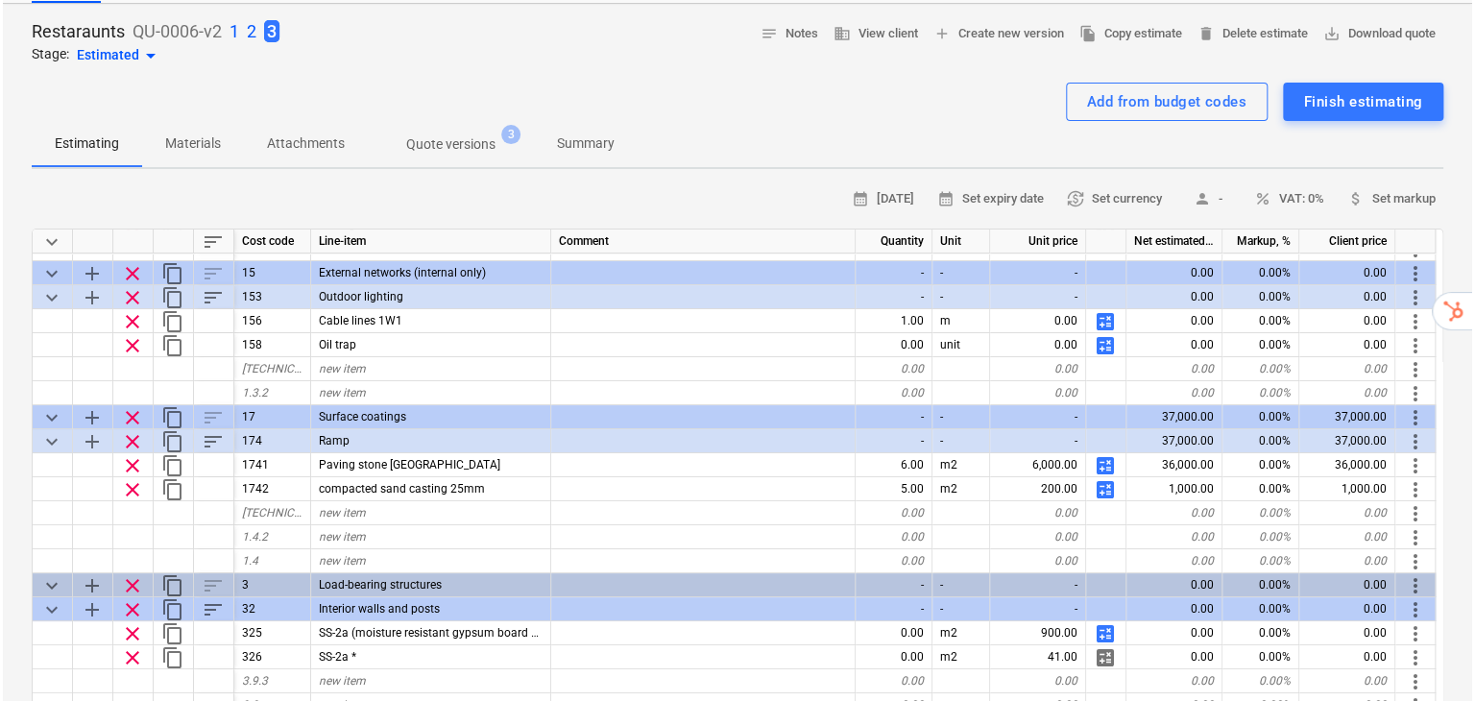
scroll to position [255, 0]
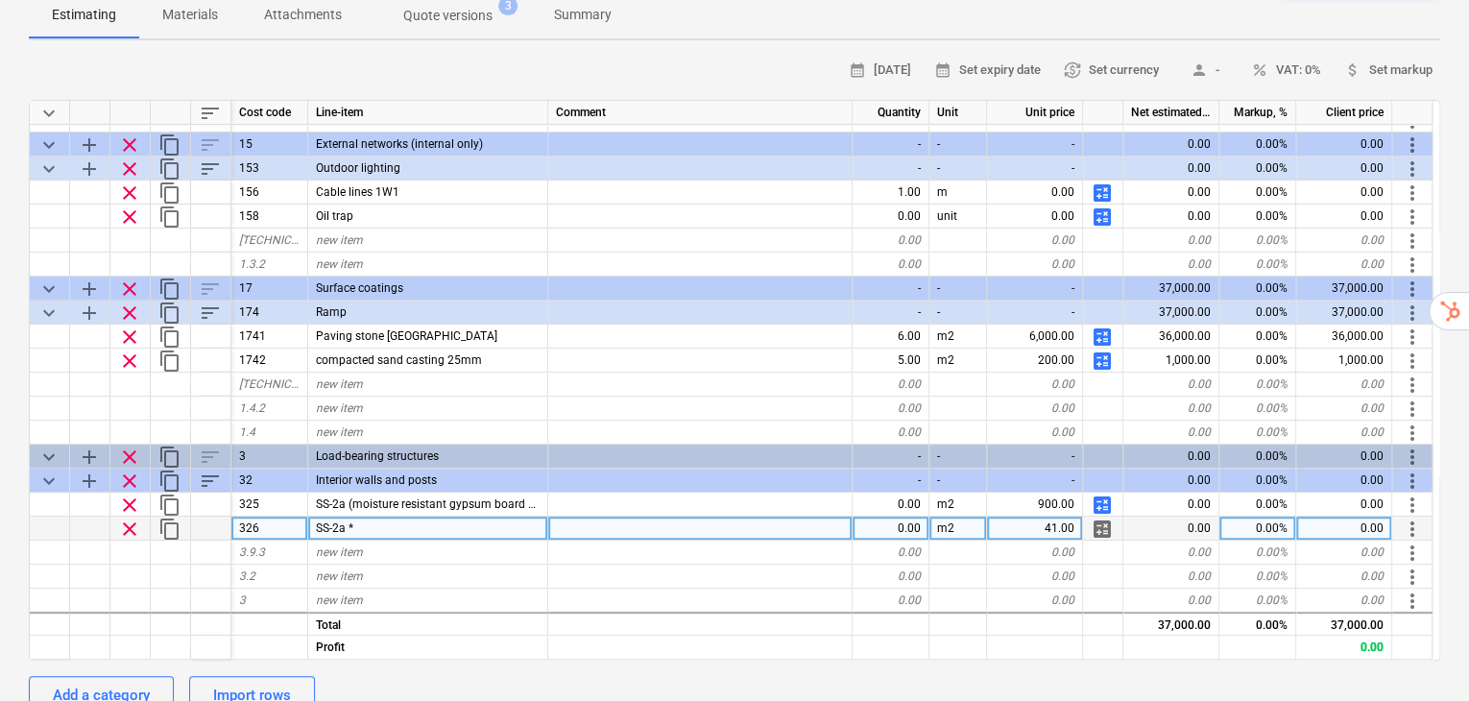
click at [1098, 517] on span "calculate" at bounding box center [1102, 528] width 23 height 23
type textarea "x"
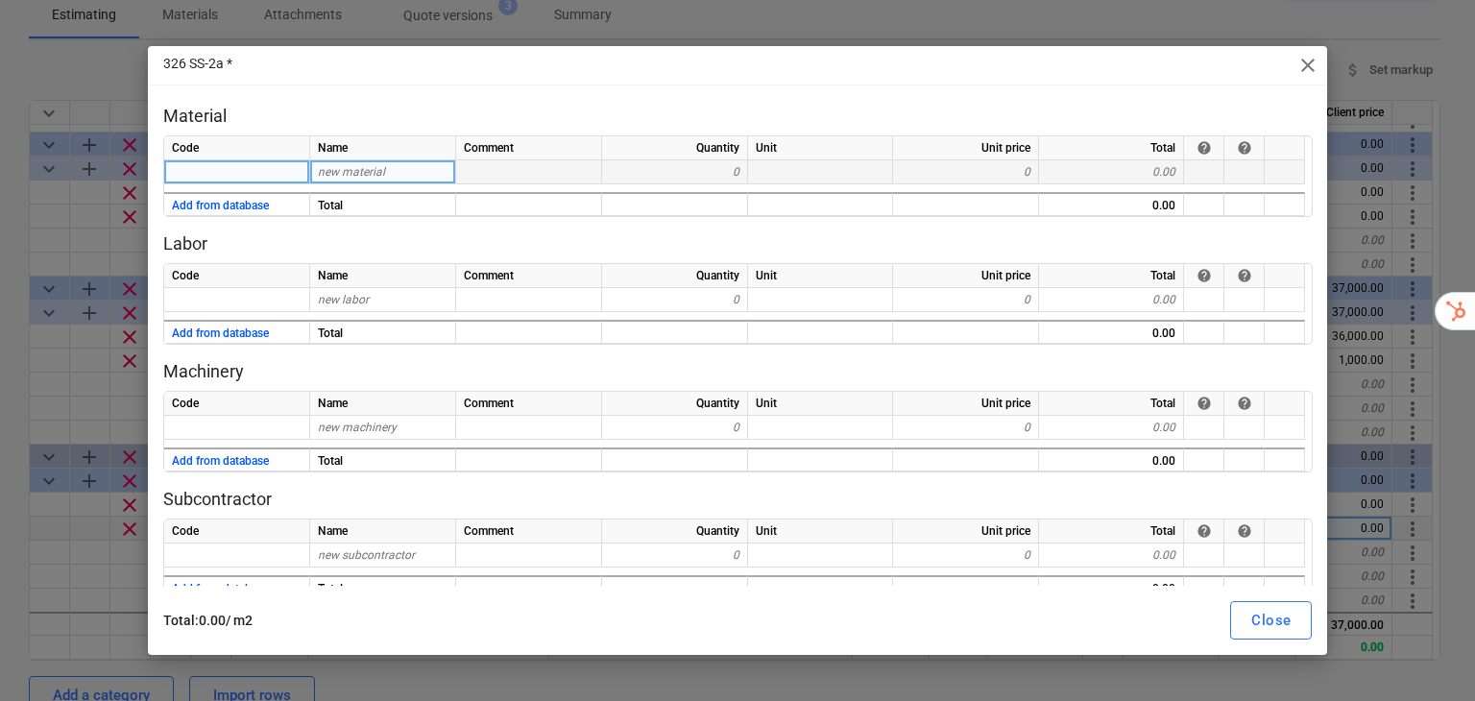
click at [269, 178] on div at bounding box center [237, 172] width 146 height 24
type input "Lülitid"
click at [275, 166] on input "Lülitid" at bounding box center [236, 171] width 145 height 23
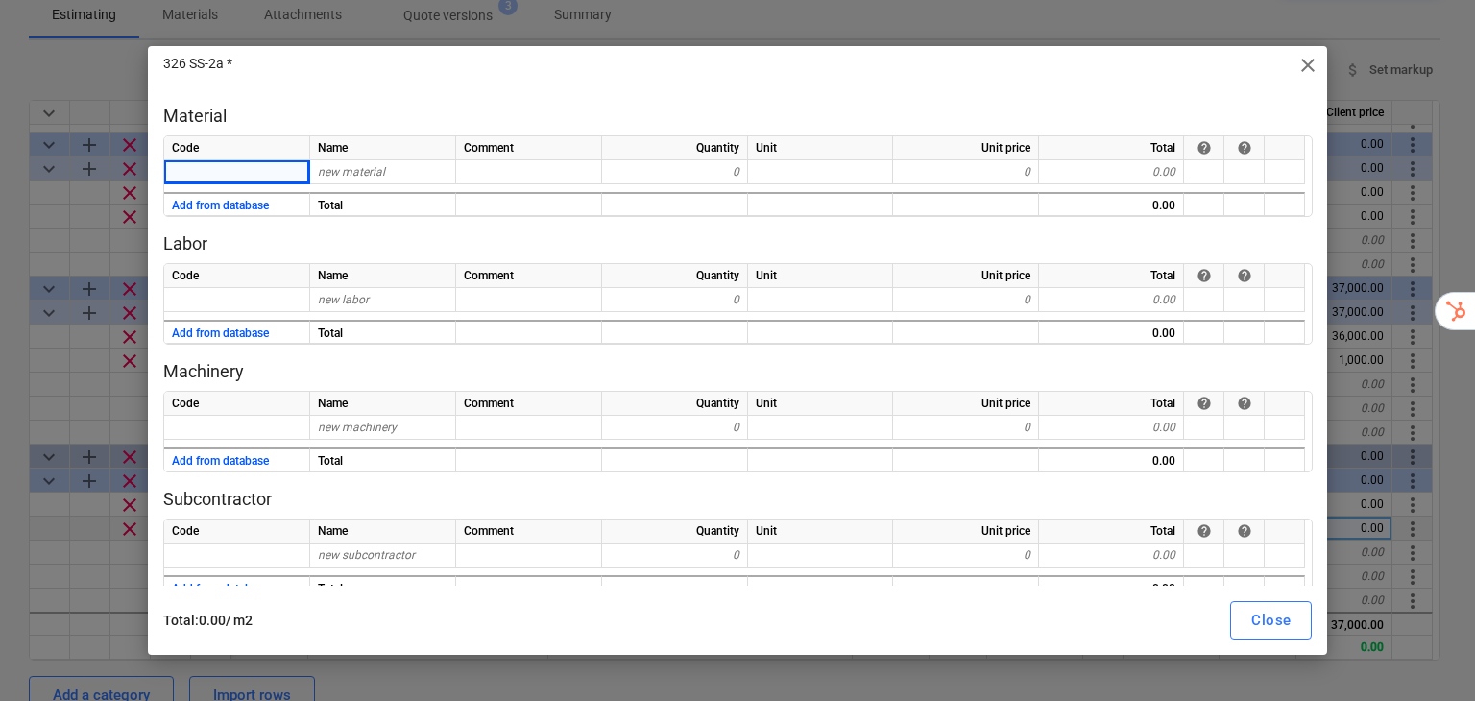
drag, startPoint x: 430, startPoint y: 200, endPoint x: 608, endPoint y: 222, distance: 179.0
click at [431, 200] on div "Total" at bounding box center [383, 204] width 146 height 24
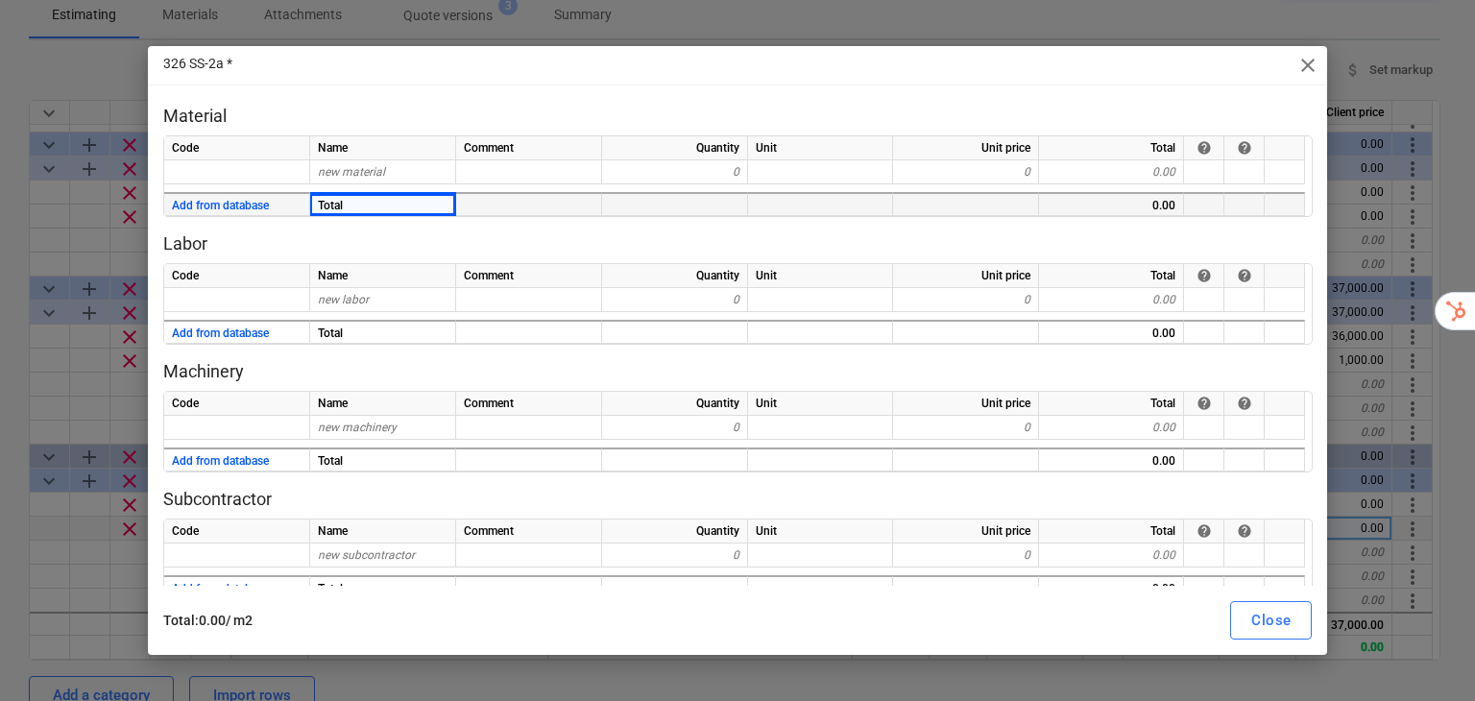
type textarea "x"
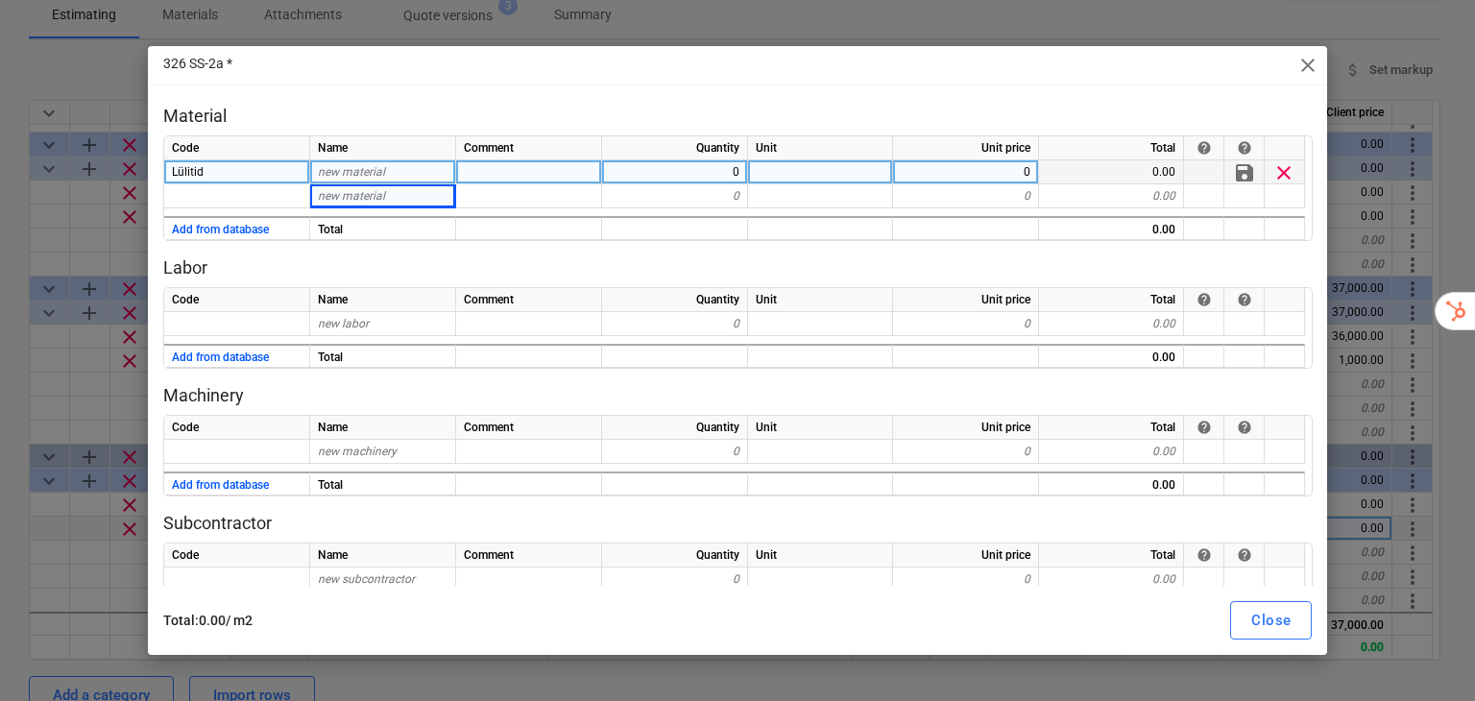
click at [734, 171] on div "0" at bounding box center [675, 172] width 146 height 24
type input "10"
click at [855, 162] on div at bounding box center [820, 172] width 145 height 24
type textarea "x"
type input "tk"
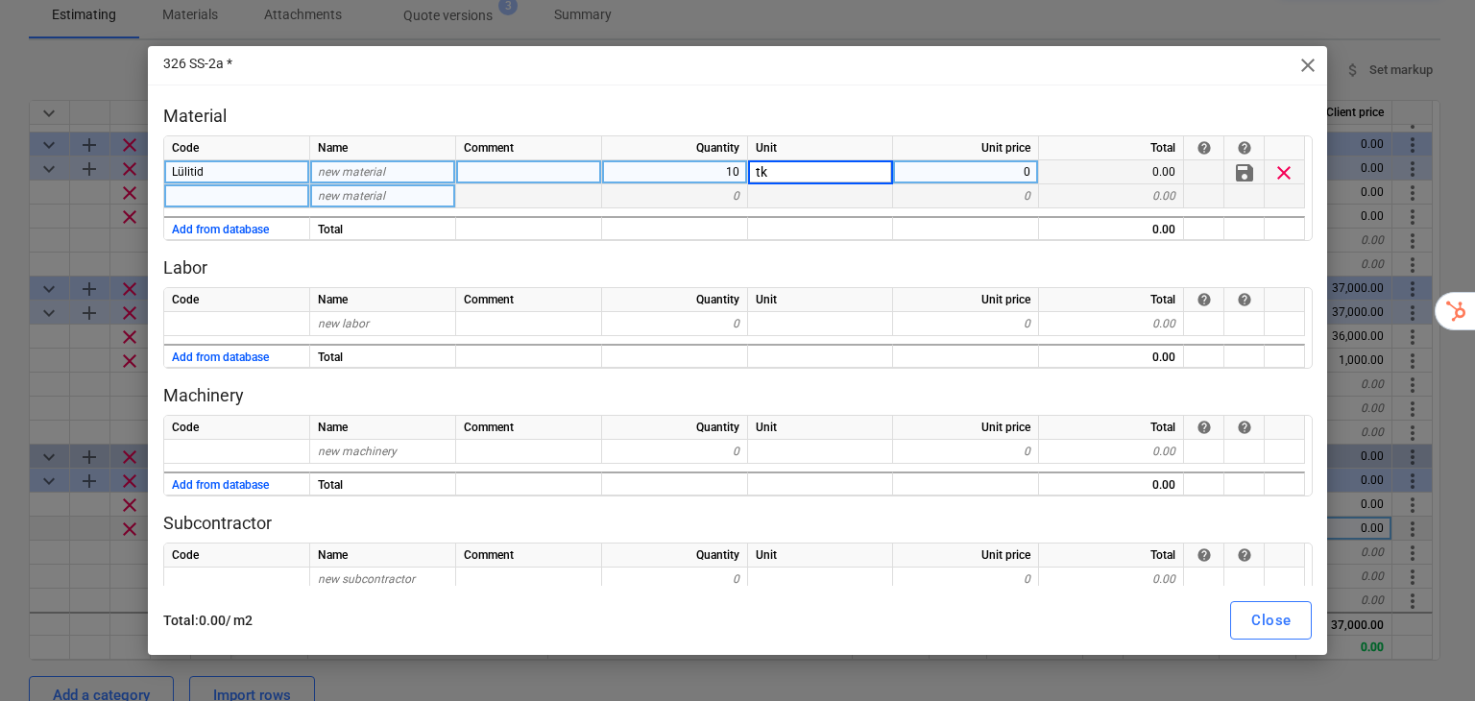
click at [289, 204] on div at bounding box center [237, 196] width 146 height 24
type textarea "x"
type input "Wire"
drag, startPoint x: 761, startPoint y: 190, endPoint x: 749, endPoint y: 187, distance: 12.8
click at [761, 188] on div at bounding box center [820, 196] width 145 height 24
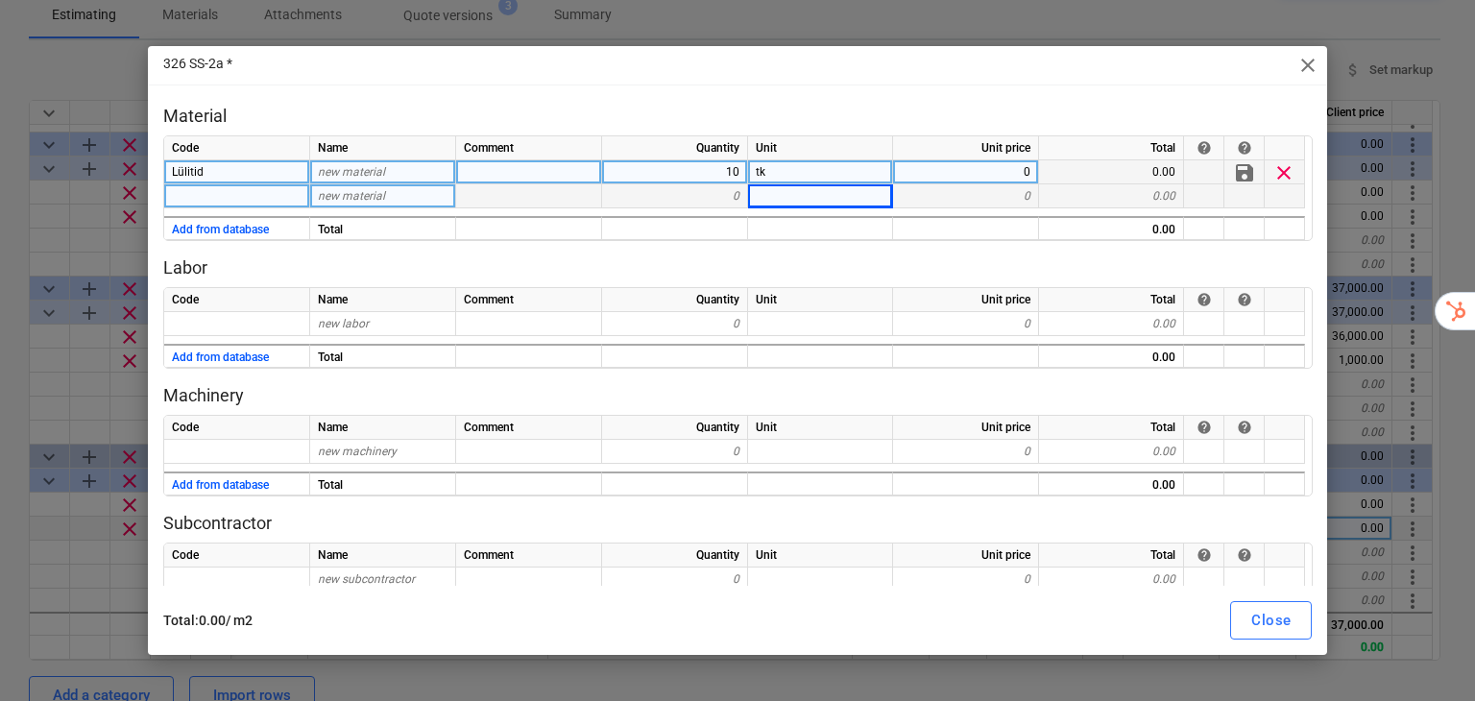
click at [723, 192] on div "0" at bounding box center [675, 196] width 146 height 24
click at [724, 204] on div "0" at bounding box center [675, 196] width 146 height 24
type textarea "x"
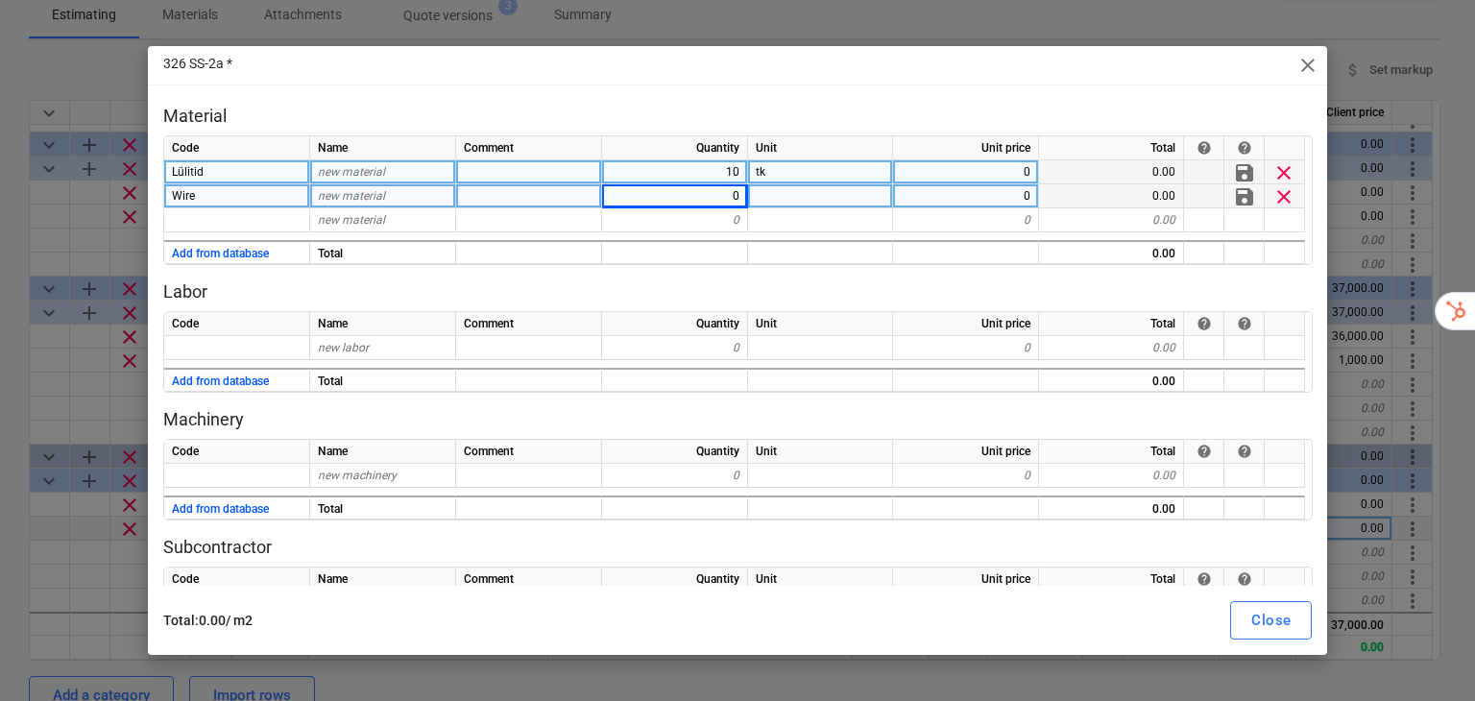
click at [725, 198] on div "0" at bounding box center [675, 196] width 146 height 24
type input "100"
click at [795, 199] on div at bounding box center [820, 196] width 145 height 24
click at [850, 106] on p "Material" at bounding box center [737, 116] width 1149 height 23
click at [1312, 61] on span "close" at bounding box center [1307, 65] width 23 height 23
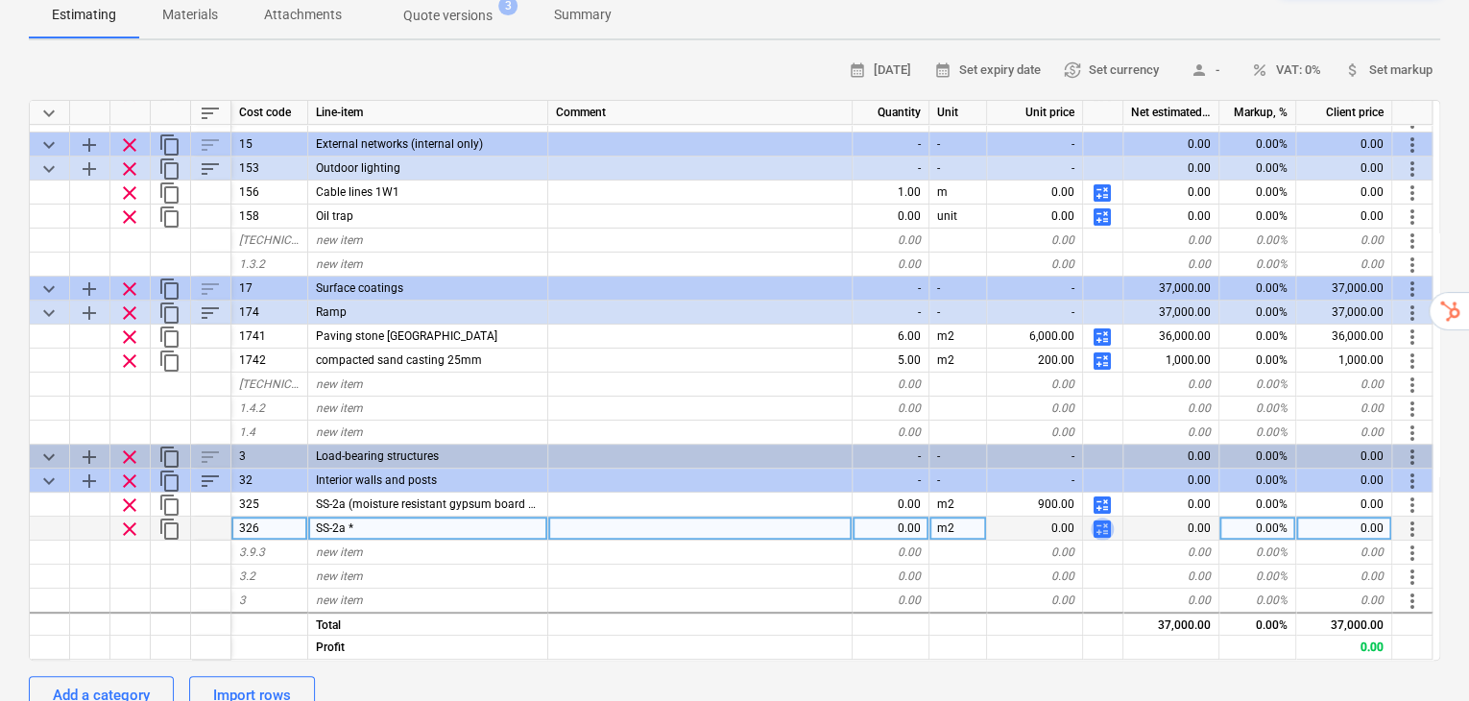
click at [1106, 517] on span "calculate" at bounding box center [1102, 528] width 23 height 23
type textarea "x"
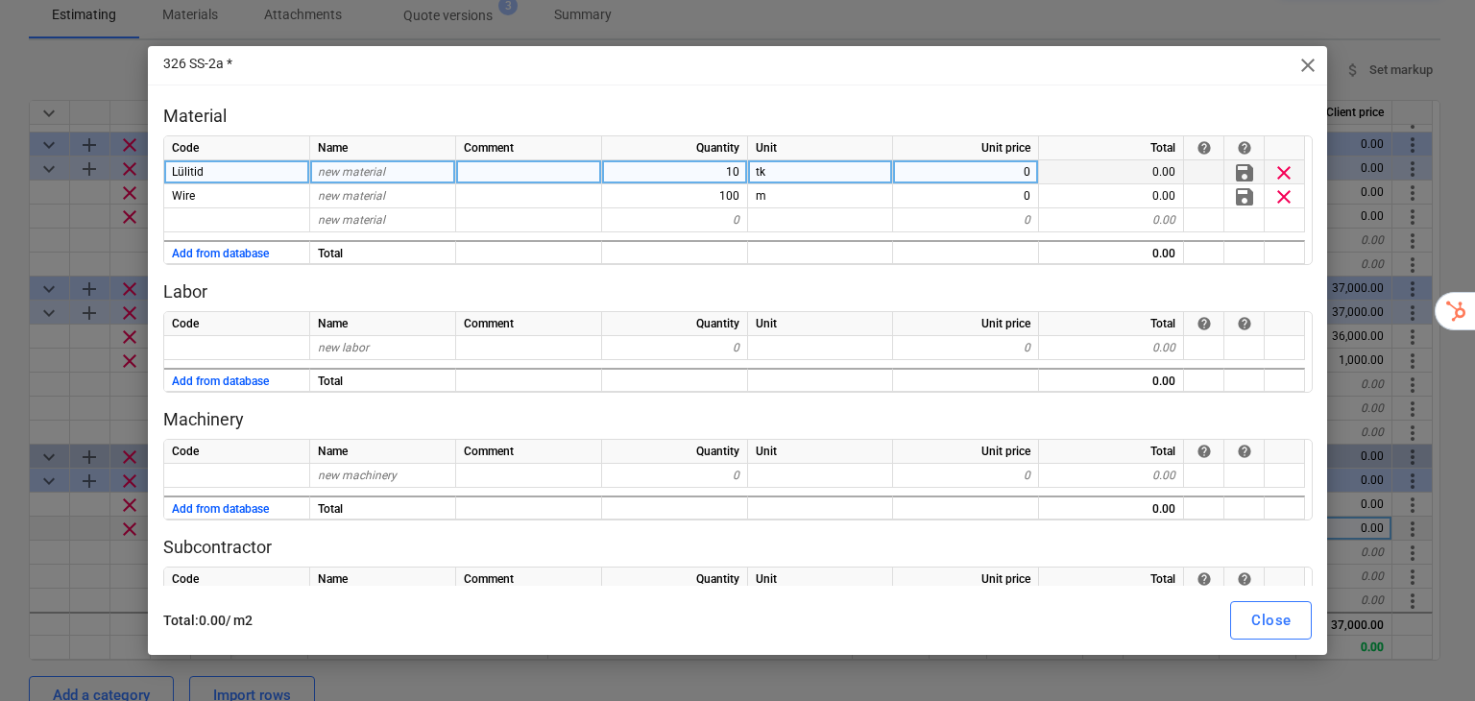
click at [981, 168] on div "0" at bounding box center [966, 172] width 146 height 24
type input "5"
click at [1008, 118] on p "Material" at bounding box center [737, 116] width 1149 height 23
click at [1308, 54] on span "close" at bounding box center [1307, 65] width 23 height 23
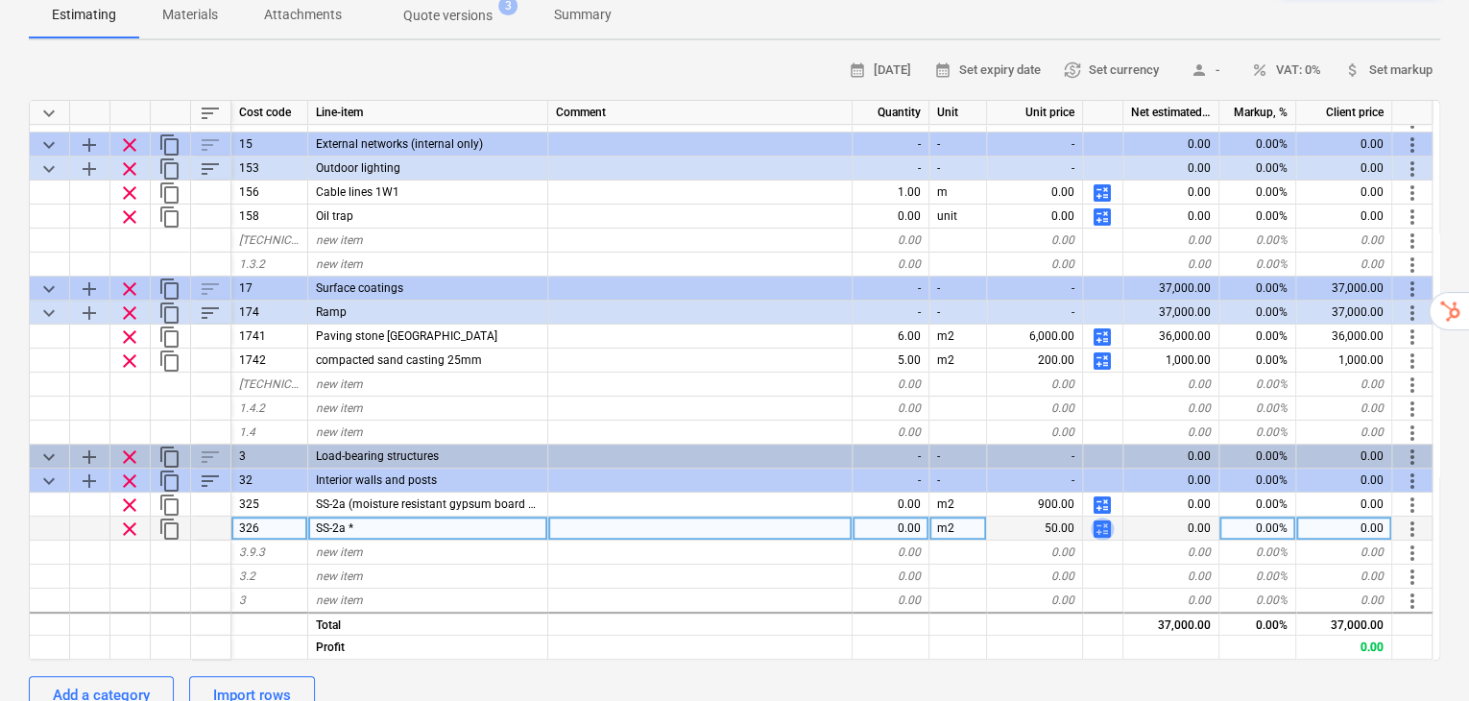
click at [1108, 517] on span "calculate" at bounding box center [1102, 528] width 23 height 23
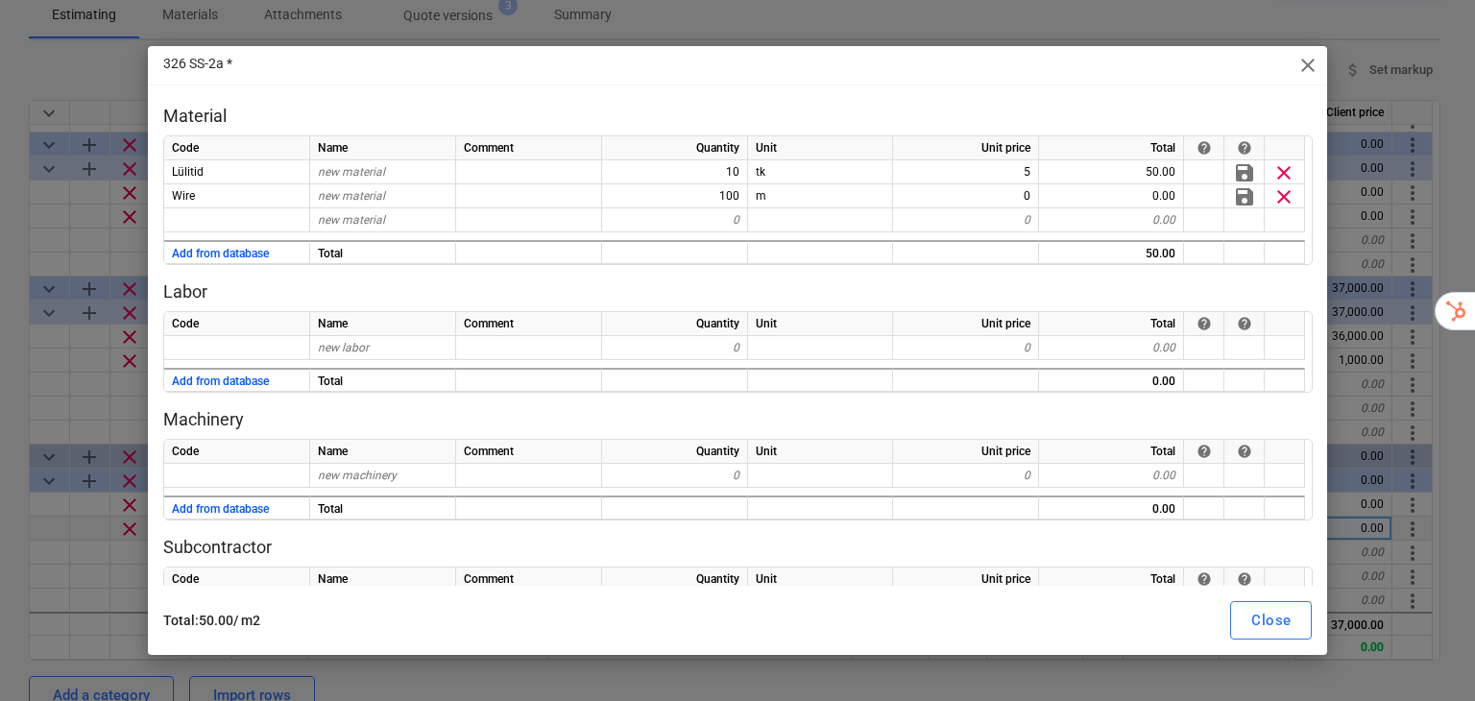
click at [1316, 63] on span "close" at bounding box center [1307, 65] width 23 height 23
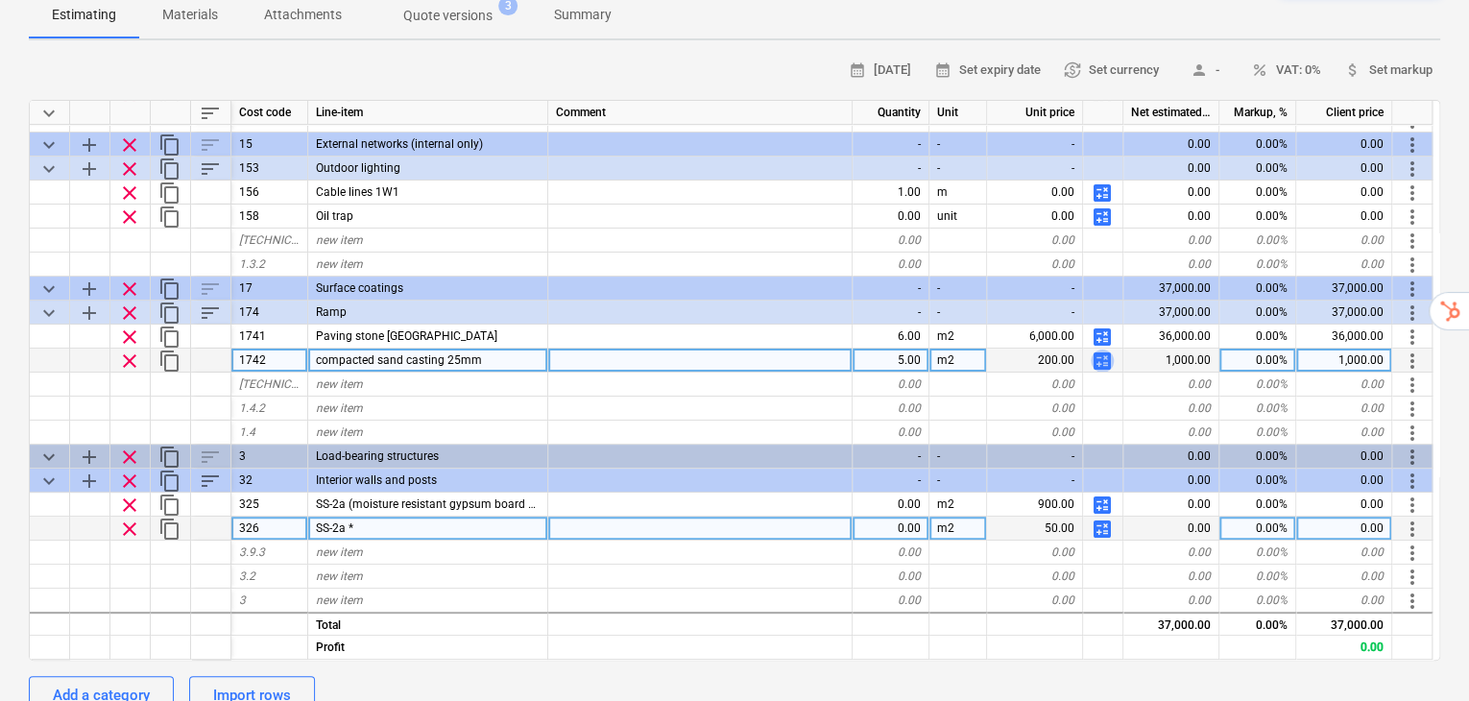
click at [1098, 349] on span "calculate" at bounding box center [1102, 360] width 23 height 23
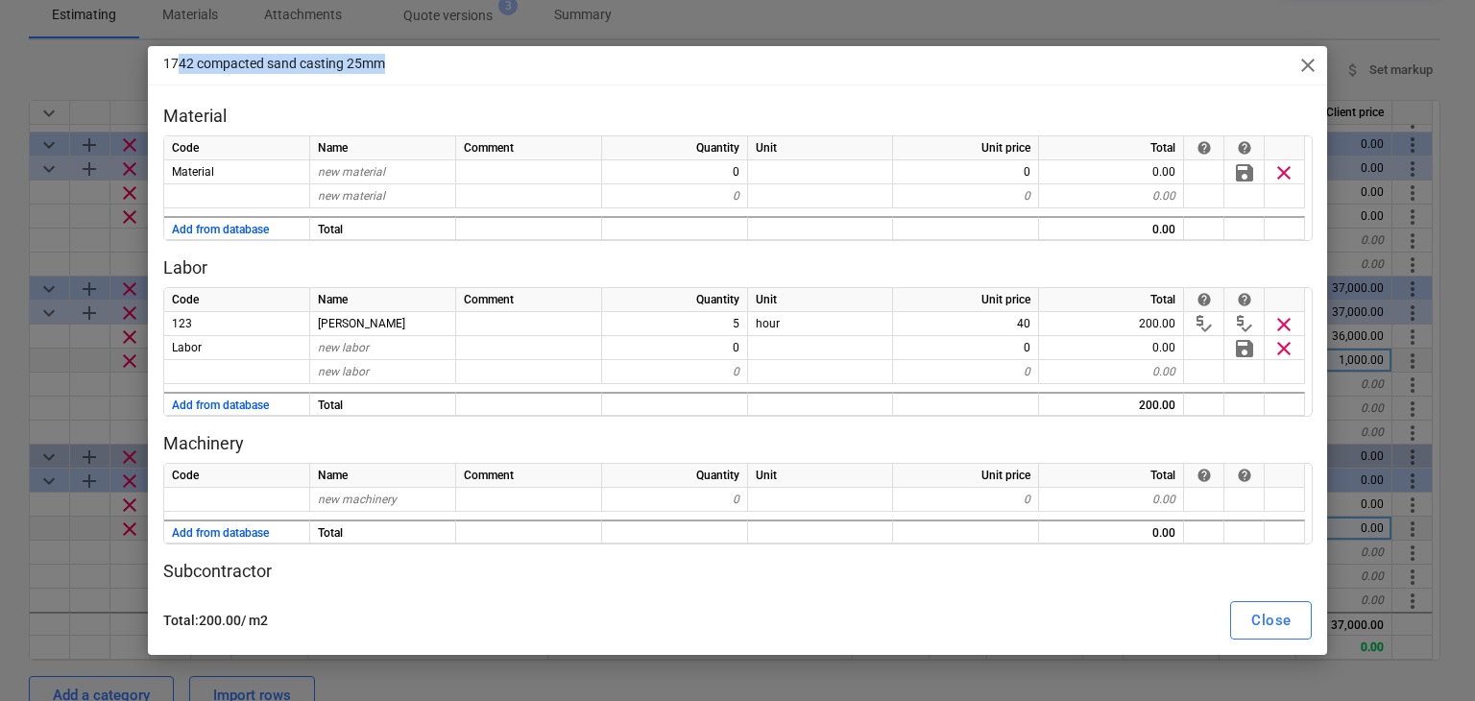
drag, startPoint x: 175, startPoint y: 59, endPoint x: 397, endPoint y: 70, distance: 222.1
click at [397, 70] on div "1742 compacted sand casting 25mm close" at bounding box center [738, 65] width 1180 height 38
drag, startPoint x: 385, startPoint y: 66, endPoint x: 300, endPoint y: 56, distance: 86.1
click at [169, 65] on p "1742 compacted sand casting 25mm" at bounding box center [274, 64] width 222 height 20
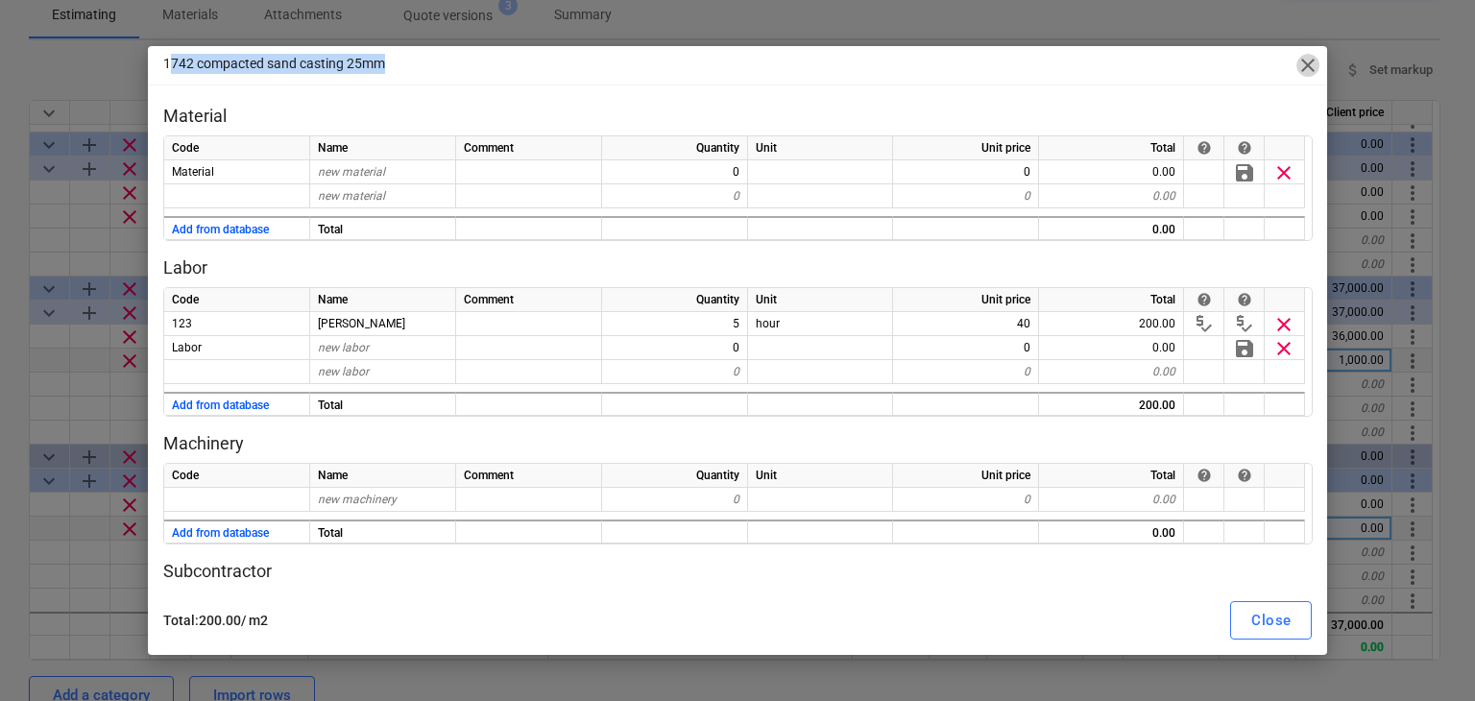
click at [1306, 62] on span "close" at bounding box center [1307, 65] width 23 height 23
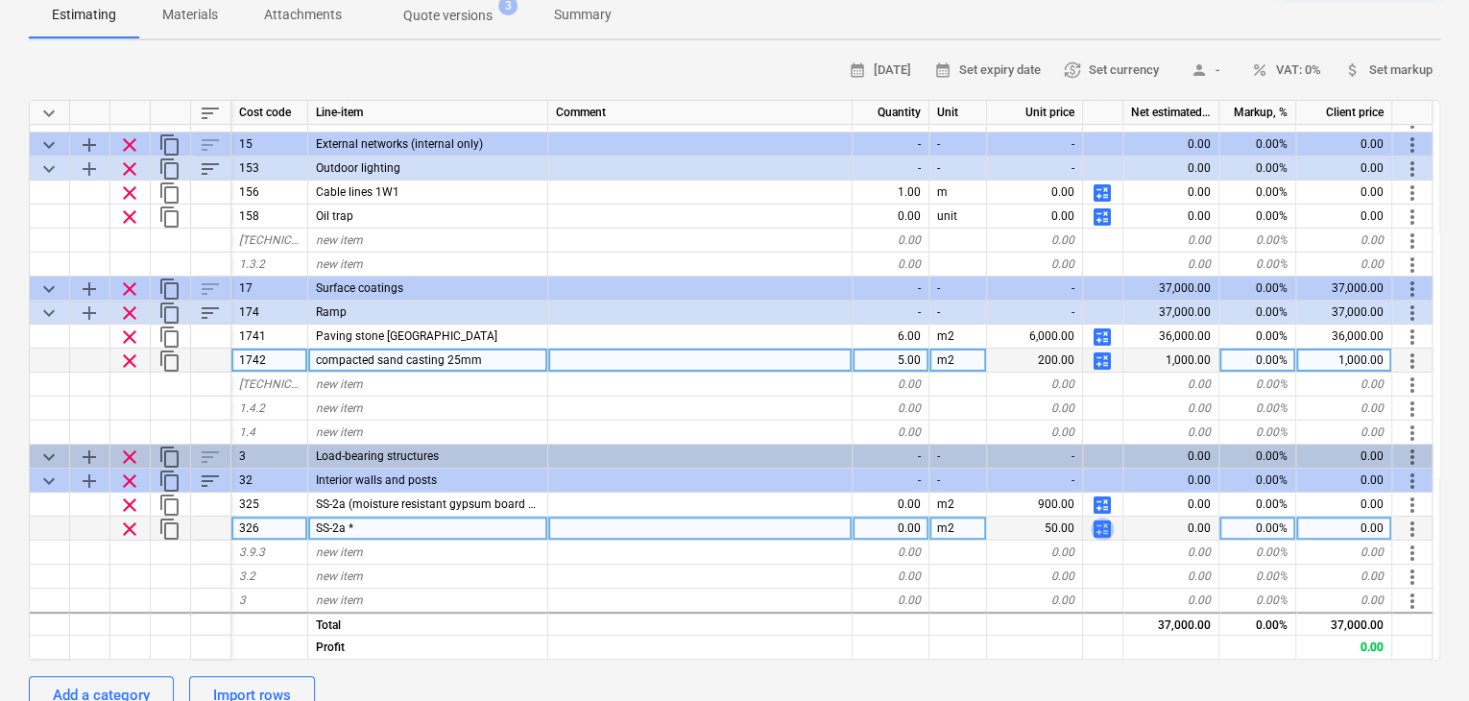
click at [1098, 517] on span "calculate" at bounding box center [1102, 528] width 23 height 23
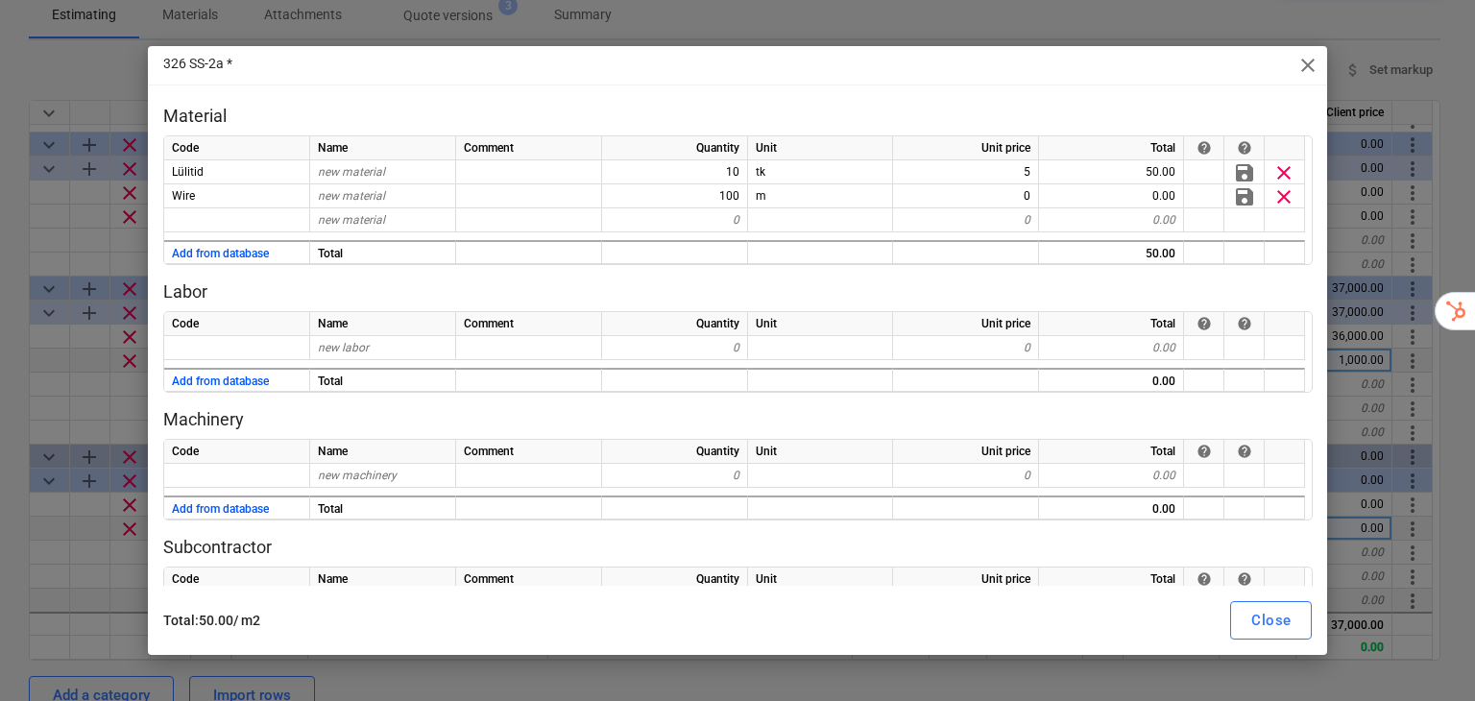
drag, startPoint x: 1300, startPoint y: 58, endPoint x: 1043, endPoint y: 563, distance: 566.8
click at [1300, 58] on span "close" at bounding box center [1307, 65] width 23 height 23
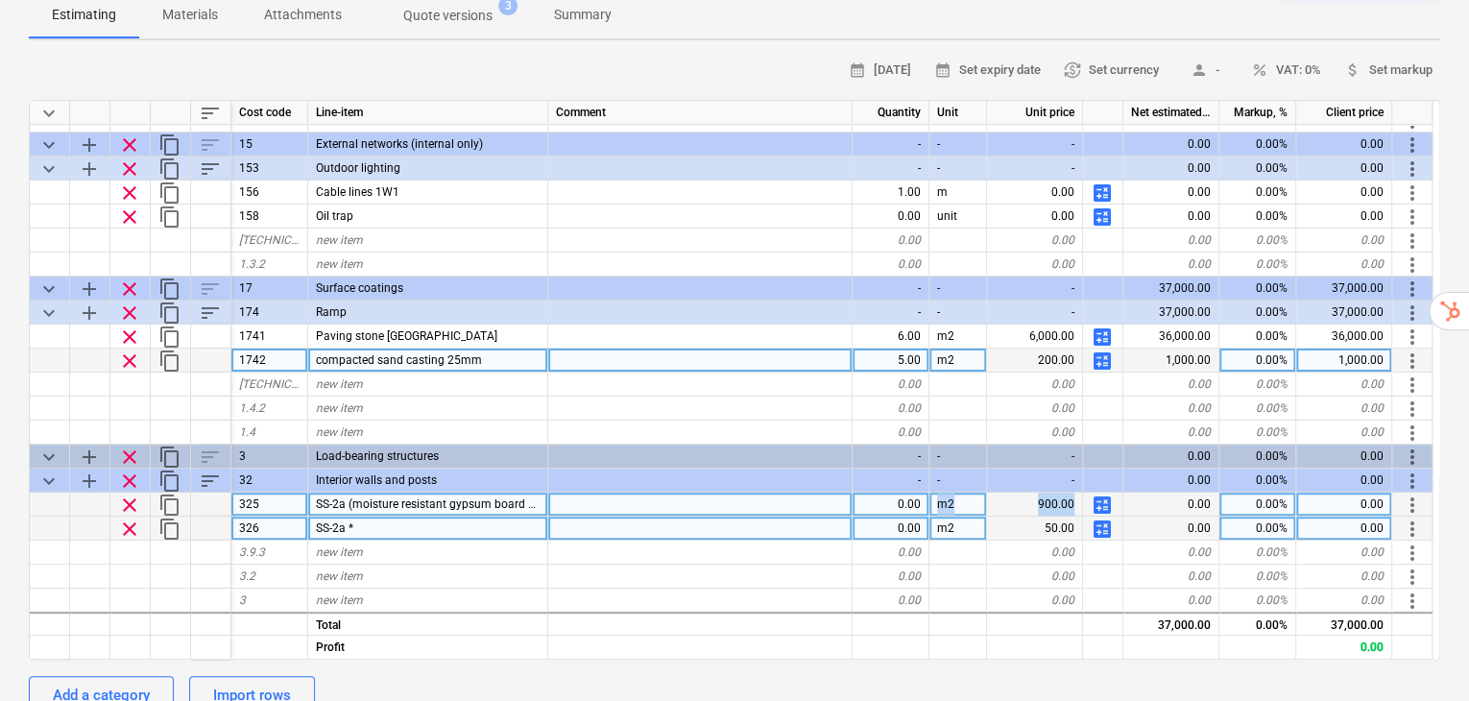
drag, startPoint x: 1080, startPoint y: 458, endPoint x: 924, endPoint y: 457, distance: 156.5
click at [0, 0] on div "clear content_copy 325 SS-2a (moisture resistant gypsum board 12.5mm / frame + …" at bounding box center [0, 0] width 0 height 0
click at [1112, 493] on span "calculate" at bounding box center [1102, 504] width 23 height 23
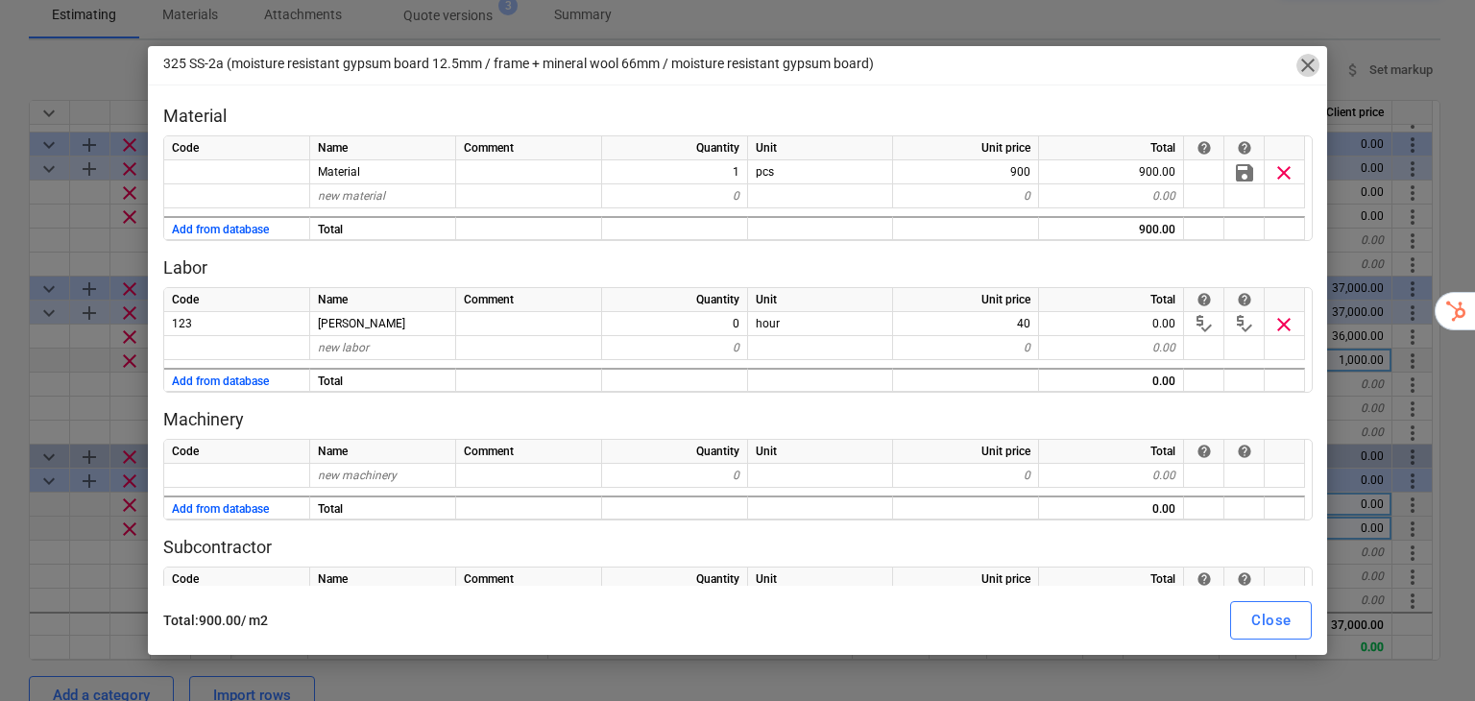
click at [1312, 62] on span "close" at bounding box center [1307, 65] width 23 height 23
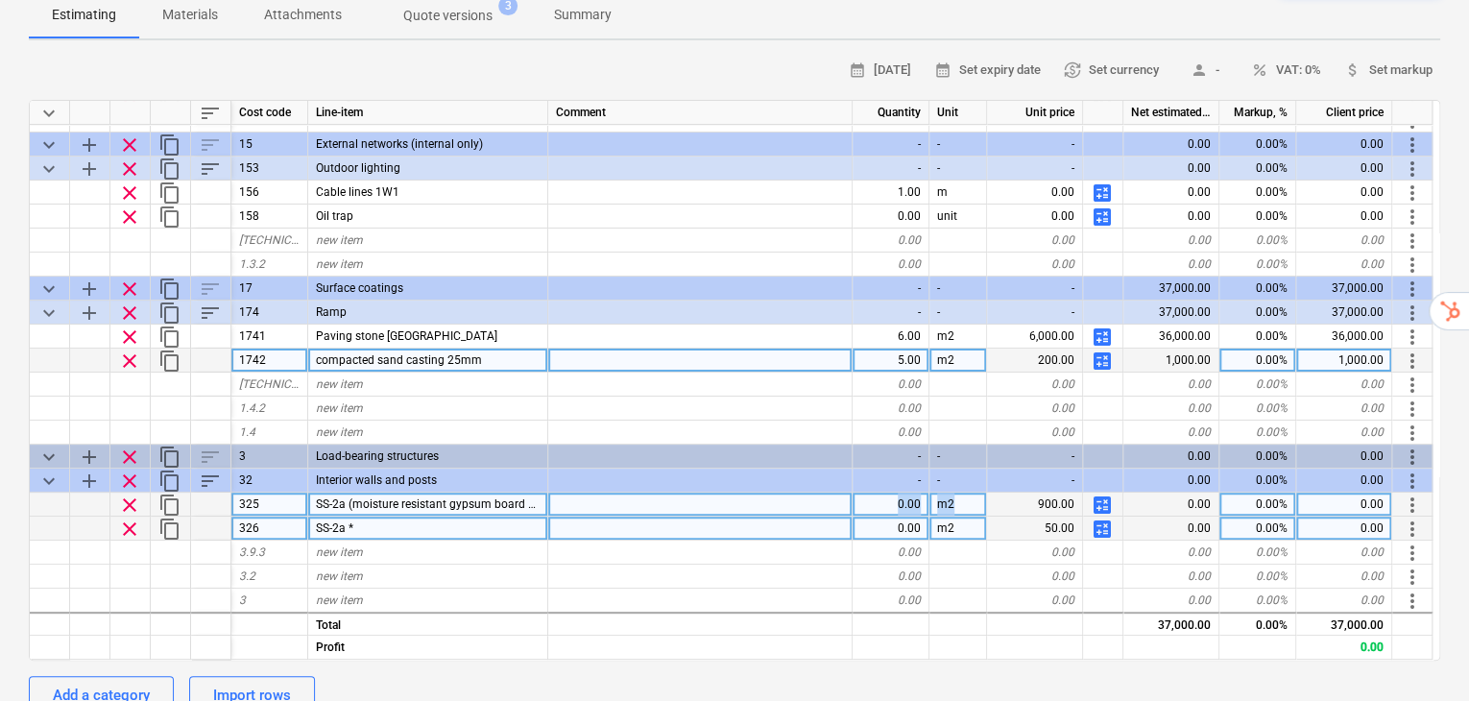
click at [944, 493] on div "m2" at bounding box center [958, 505] width 58 height 24
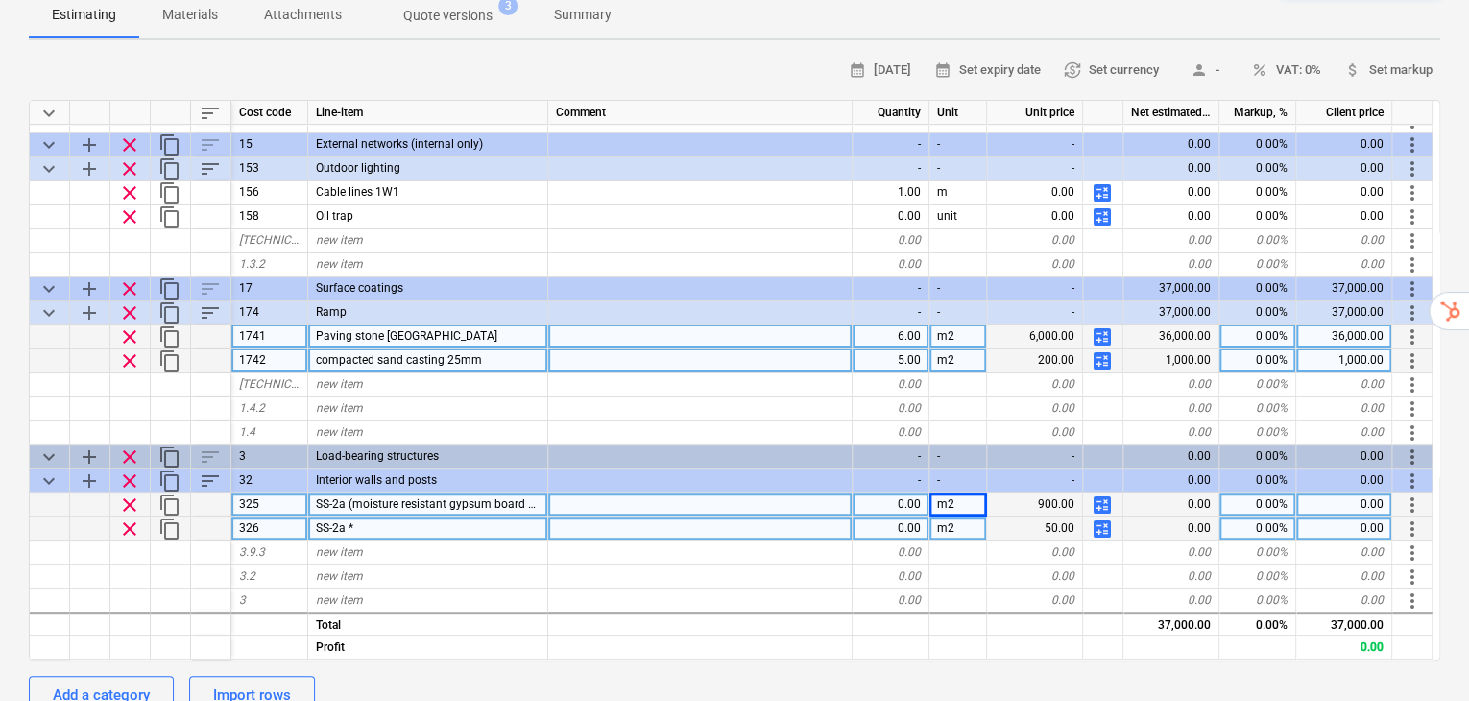
drag, startPoint x: 884, startPoint y: 286, endPoint x: 945, endPoint y: 294, distance: 61.0
click at [0, 0] on div "clear content_copy 1741 Paving stone [GEOGRAPHIC_DATA] 6.00 m2 6,000.00 calcula…" at bounding box center [0, 0] width 0 height 0
click at [1094, 325] on span "calculate" at bounding box center [1102, 336] width 23 height 23
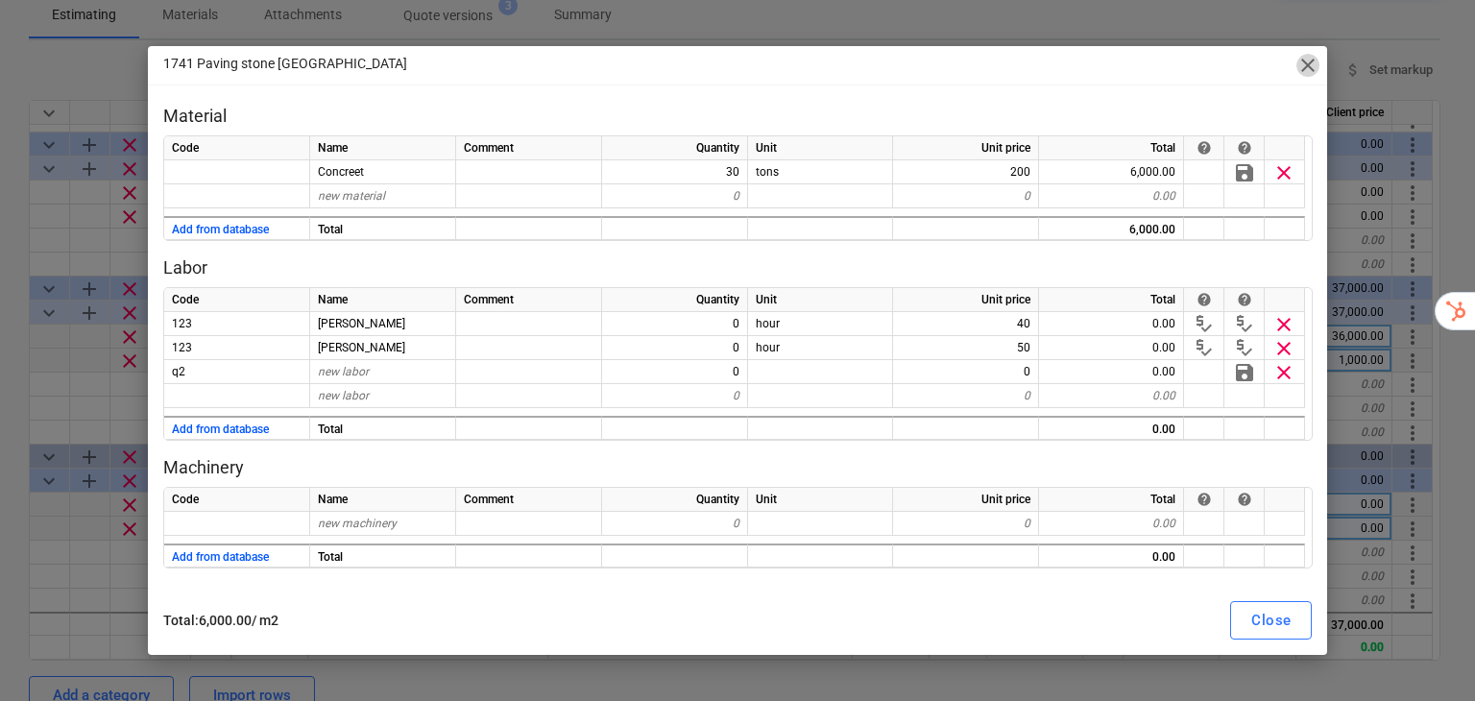
click at [1302, 54] on span "close" at bounding box center [1307, 65] width 23 height 23
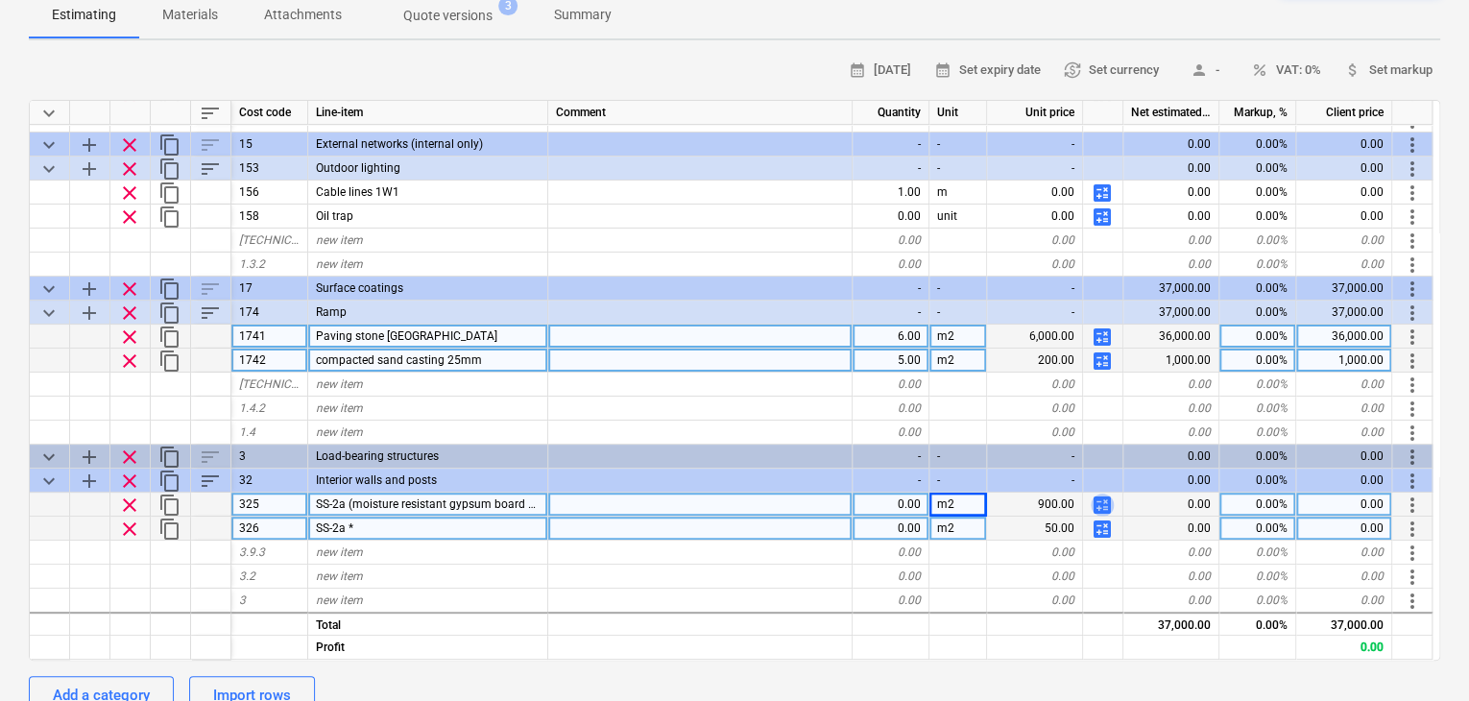
click at [1104, 493] on span "calculate" at bounding box center [1102, 504] width 23 height 23
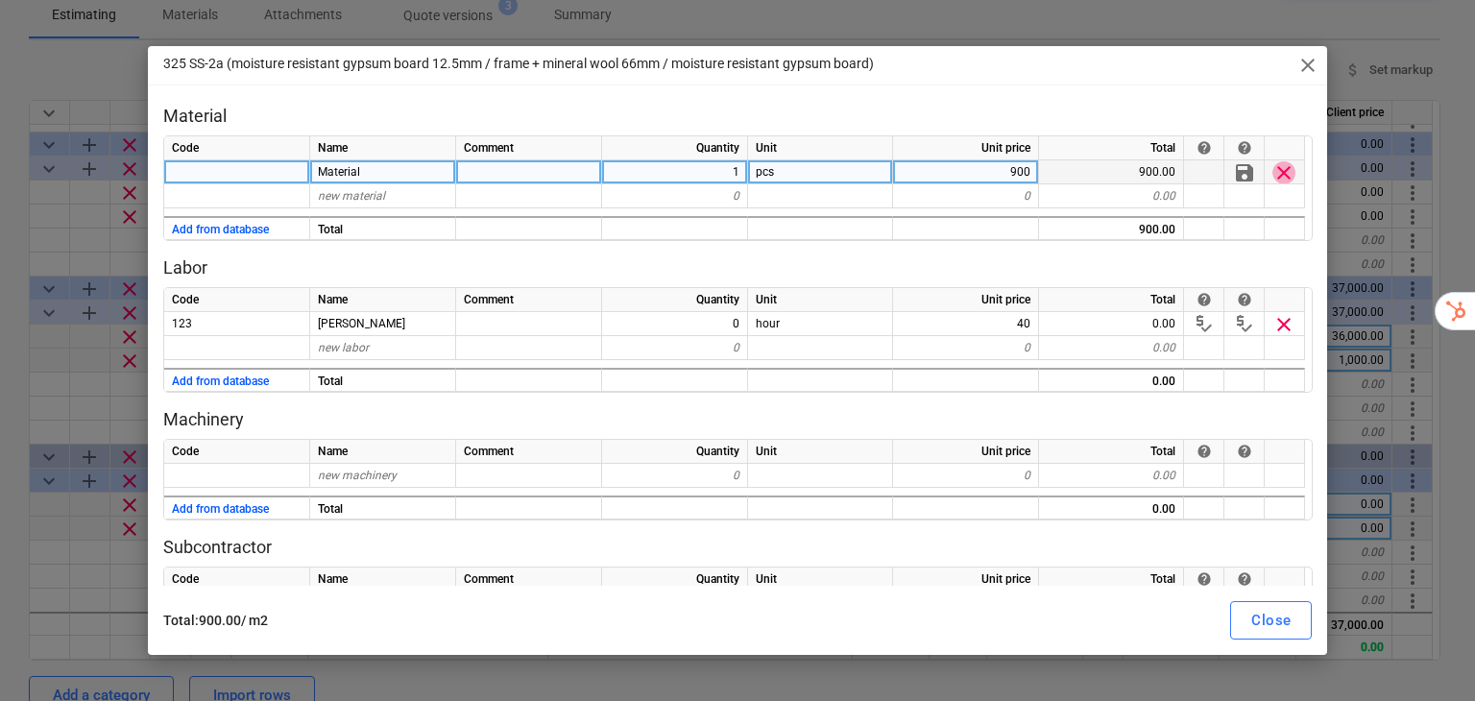
click at [1287, 170] on span "clear" at bounding box center [1283, 172] width 23 height 23
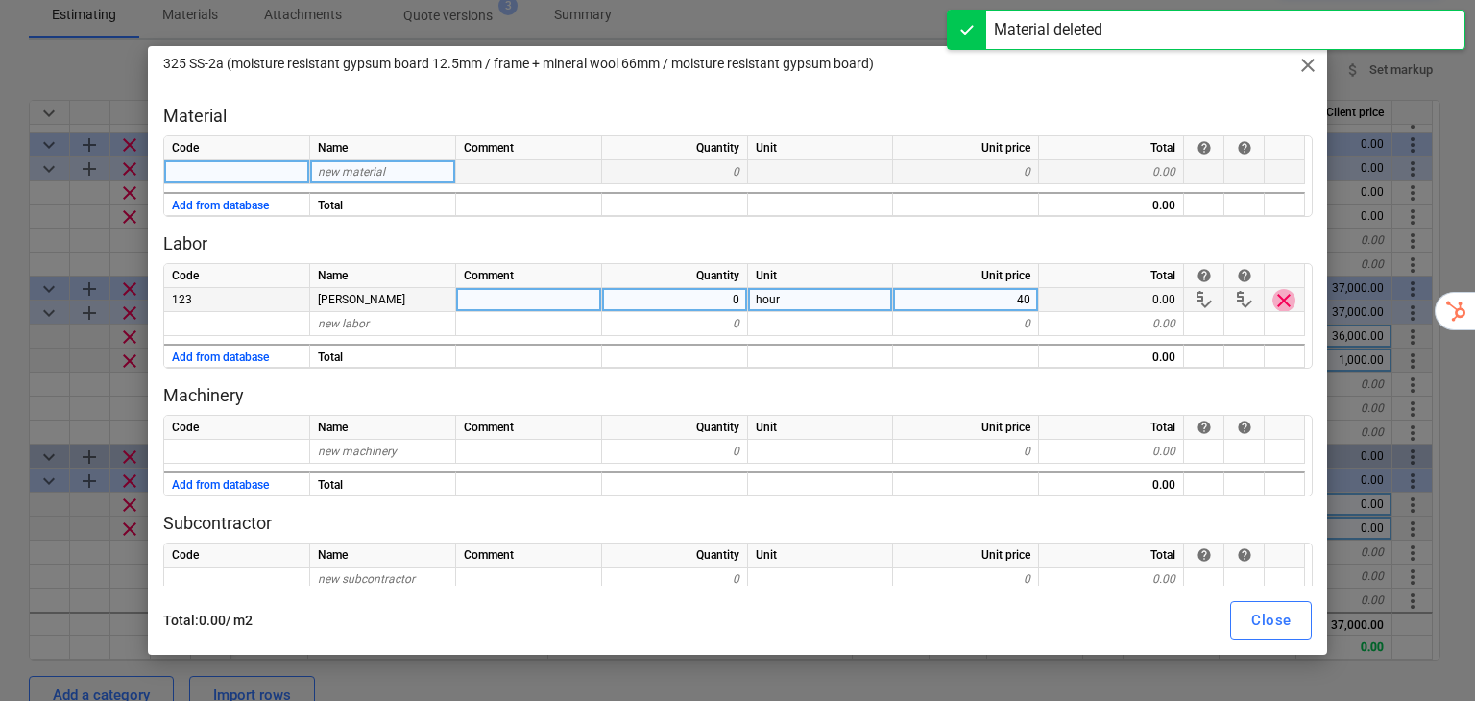
click at [1282, 301] on span "clear" at bounding box center [1283, 300] width 23 height 23
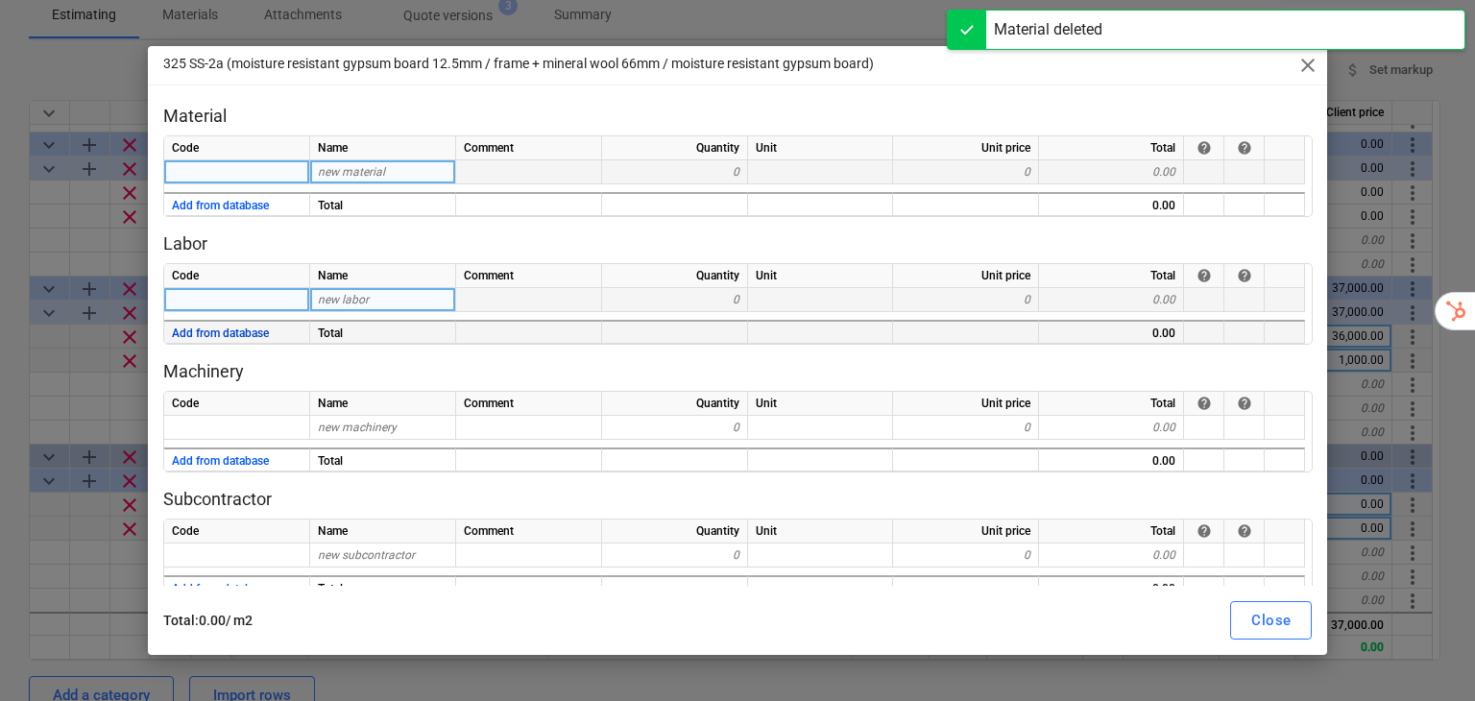
click at [192, 332] on button "Add from database" at bounding box center [220, 334] width 97 height 24
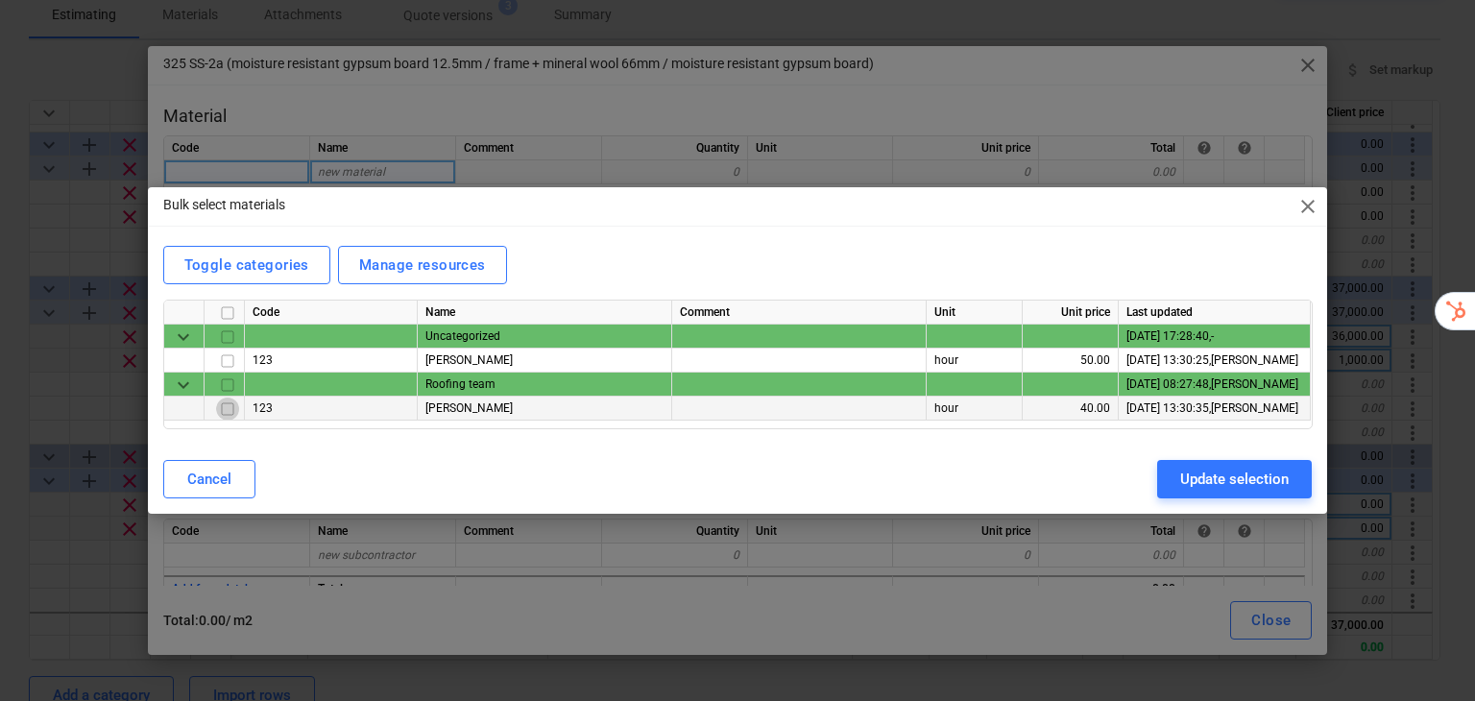
click at [234, 409] on input "checkbox" at bounding box center [227, 408] width 23 height 23
click at [1186, 472] on div "Update selection" at bounding box center [1234, 479] width 108 height 25
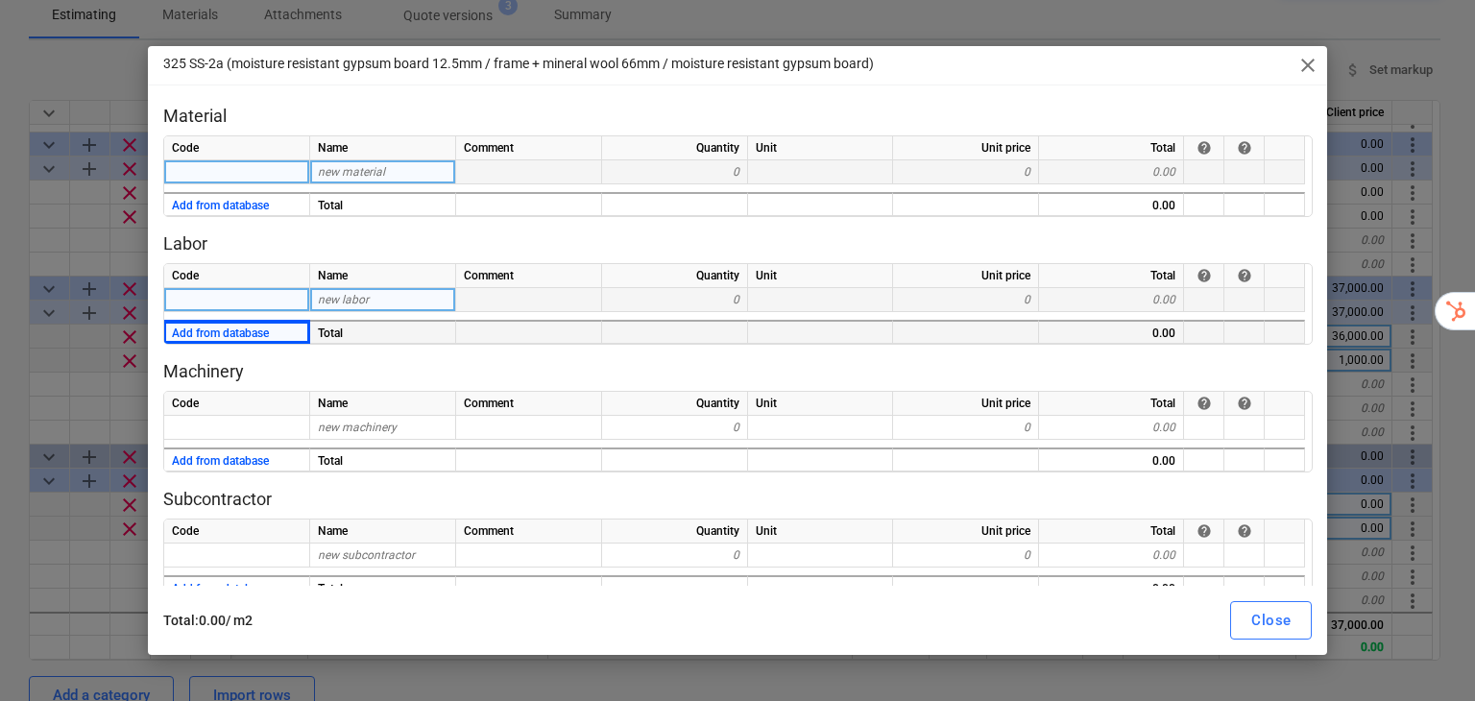
type textarea "x"
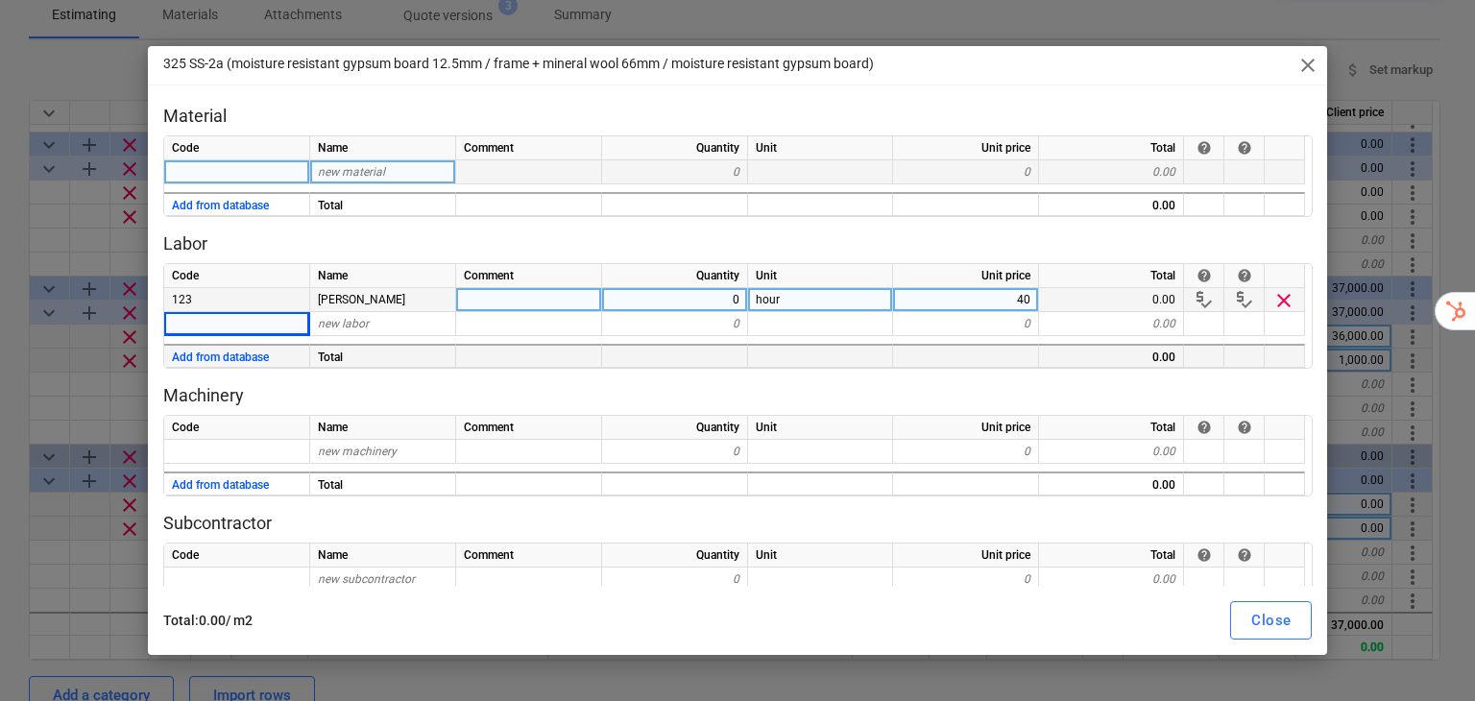
click at [1144, 296] on div "0.00" at bounding box center [1111, 300] width 145 height 24
click at [1161, 294] on div "0.00" at bounding box center [1111, 300] width 145 height 24
click at [718, 305] on div "0" at bounding box center [675, 300] width 146 height 24
type input "50"
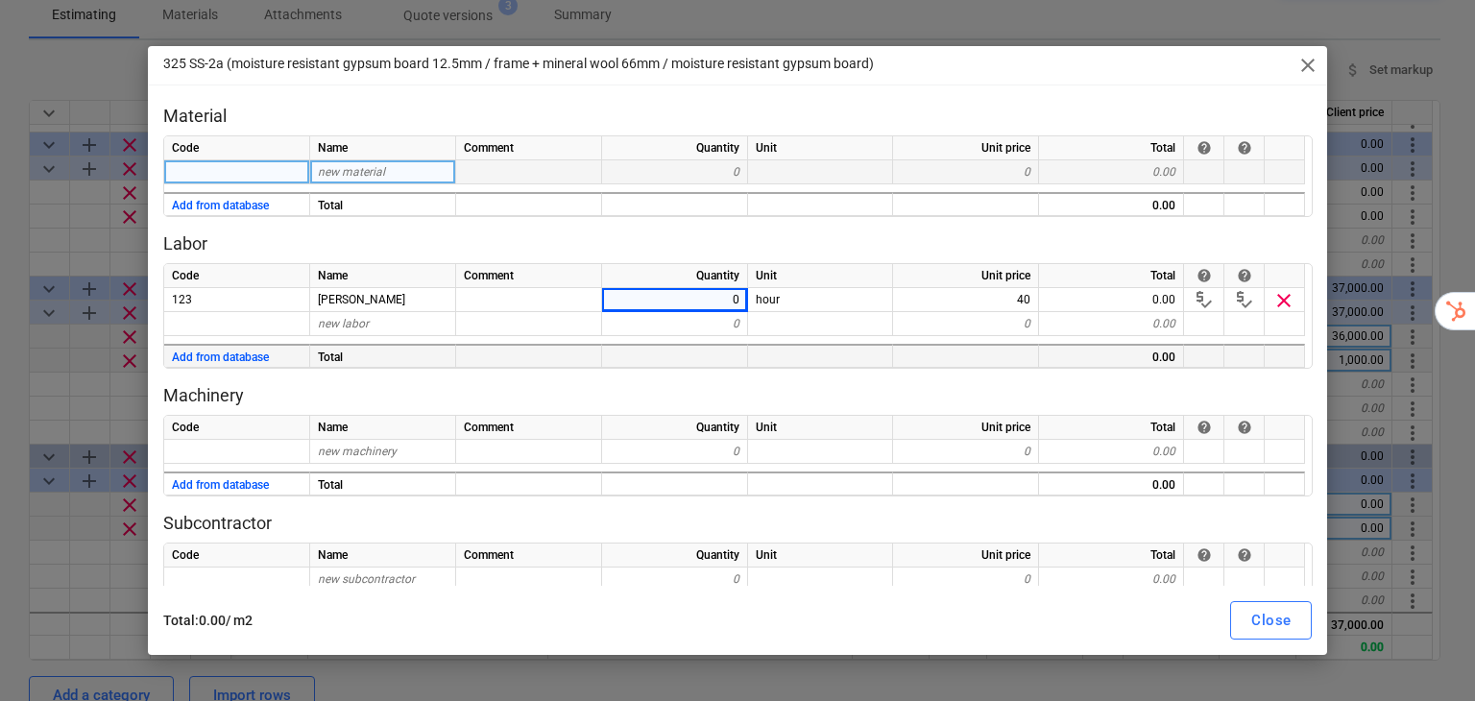
click at [897, 239] on p "Labor" at bounding box center [737, 243] width 1149 height 23
click at [1300, 55] on span "close" at bounding box center [1307, 65] width 23 height 23
type textarea "x"
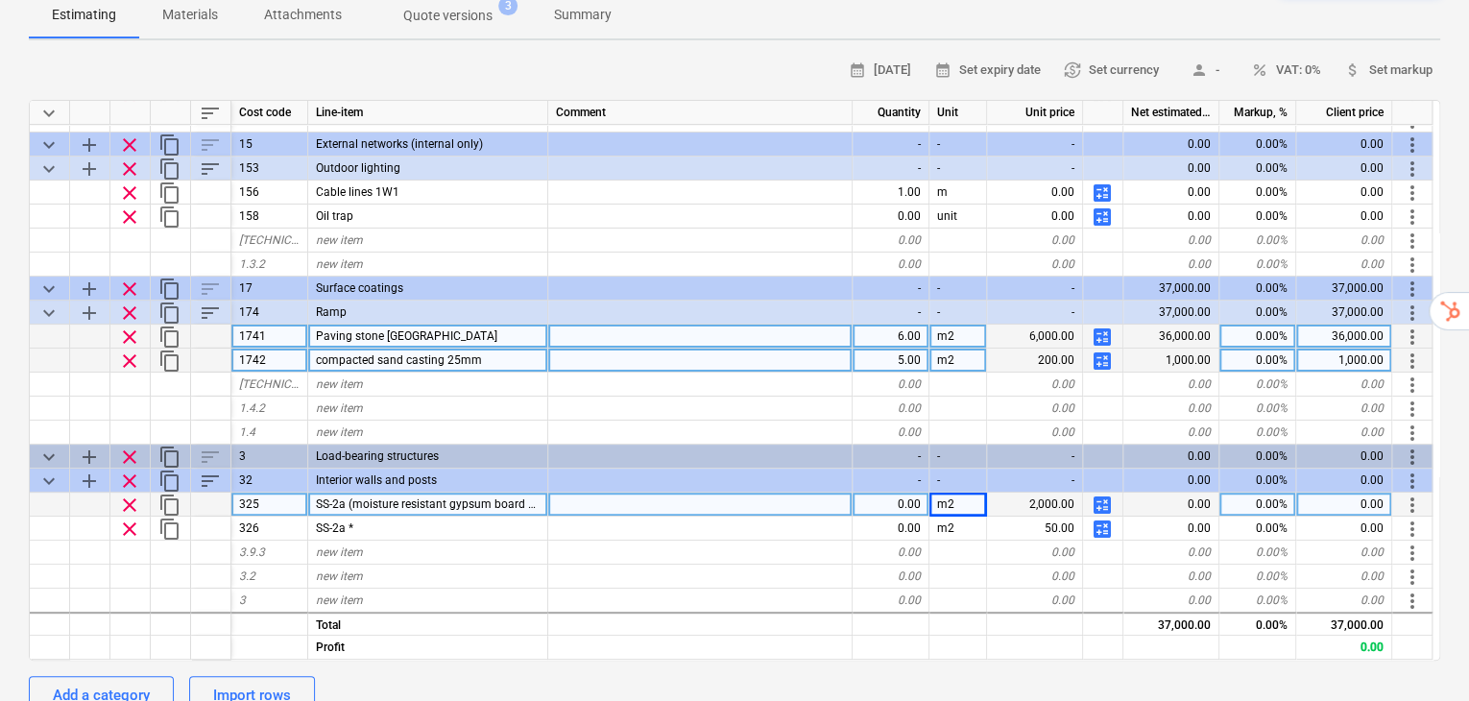
click at [919, 493] on div "0.00" at bounding box center [891, 505] width 77 height 24
type input "5"
click at [1110, 493] on span "calculate" at bounding box center [1102, 504] width 23 height 23
type textarea "x"
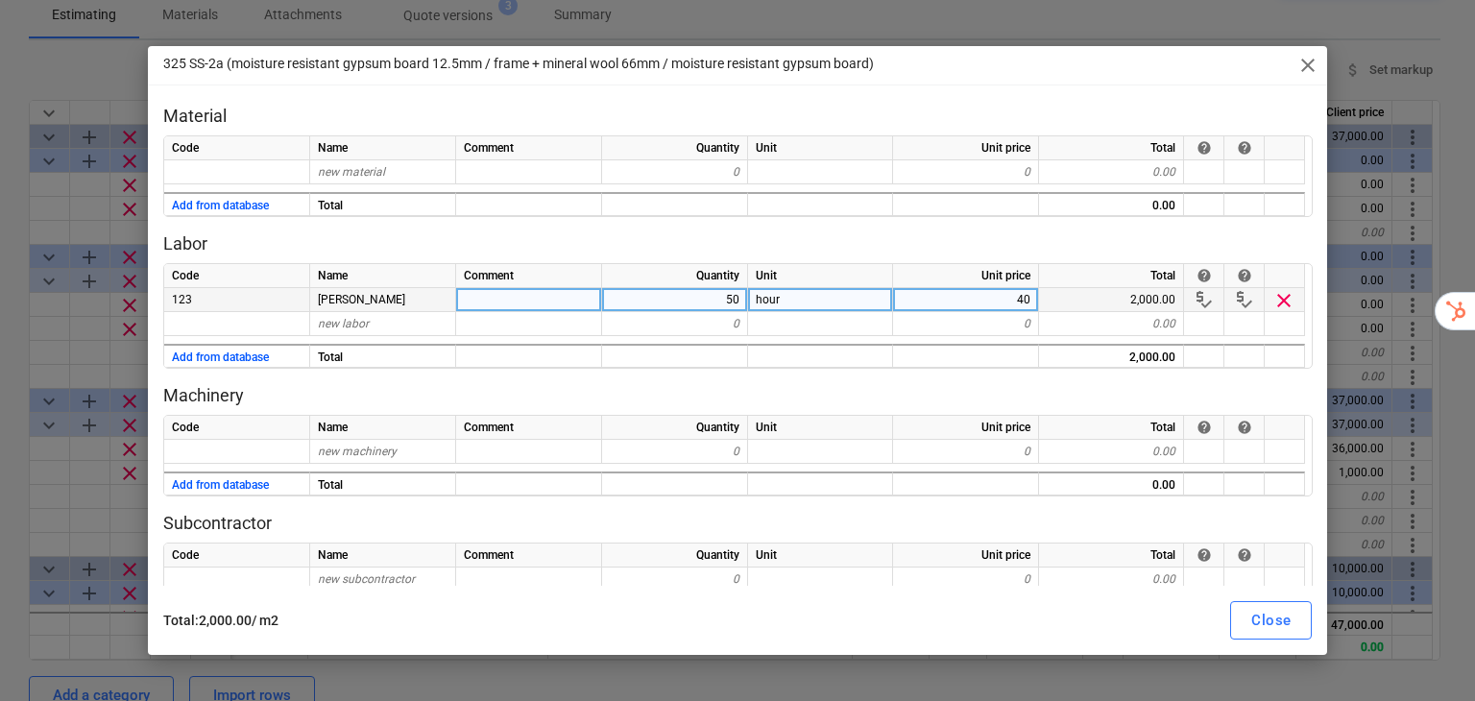
scroll to position [112, 0]
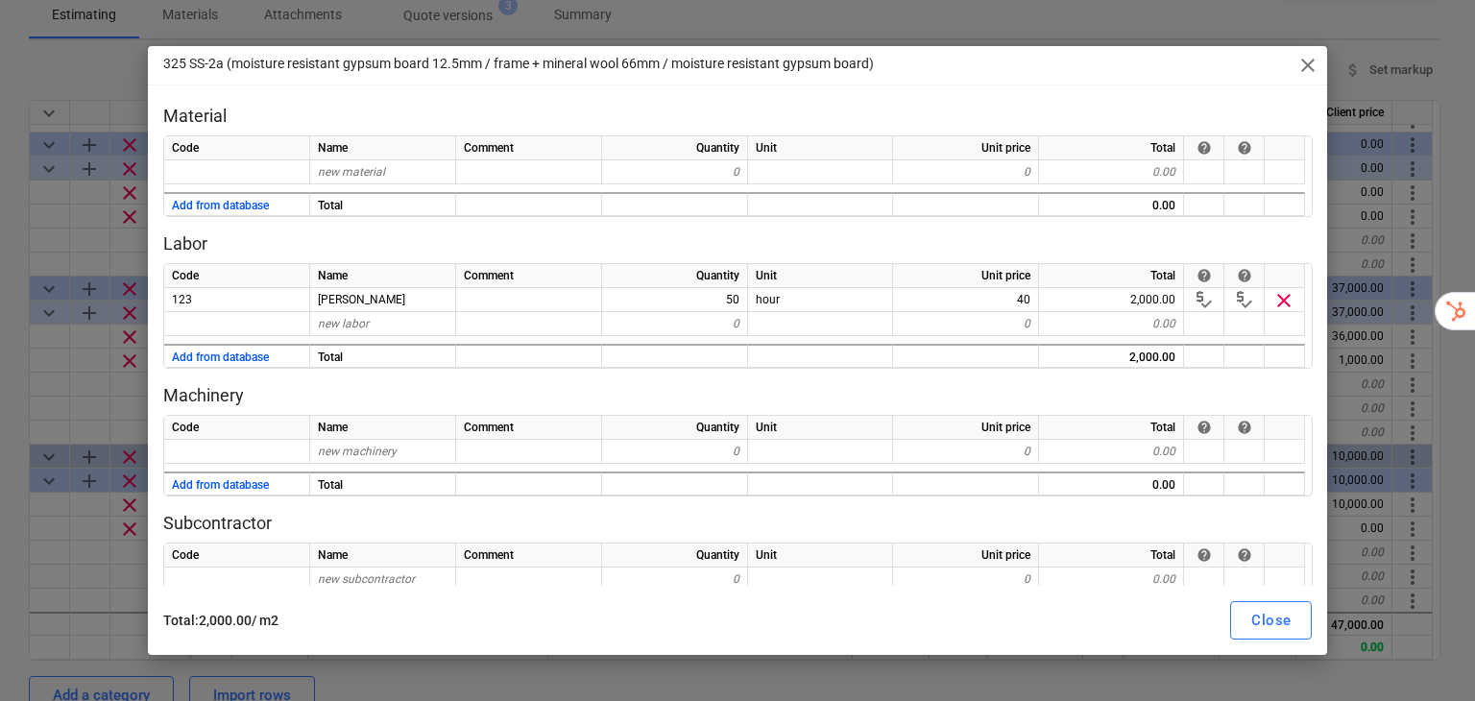
click at [1307, 64] on span "close" at bounding box center [1307, 65] width 23 height 23
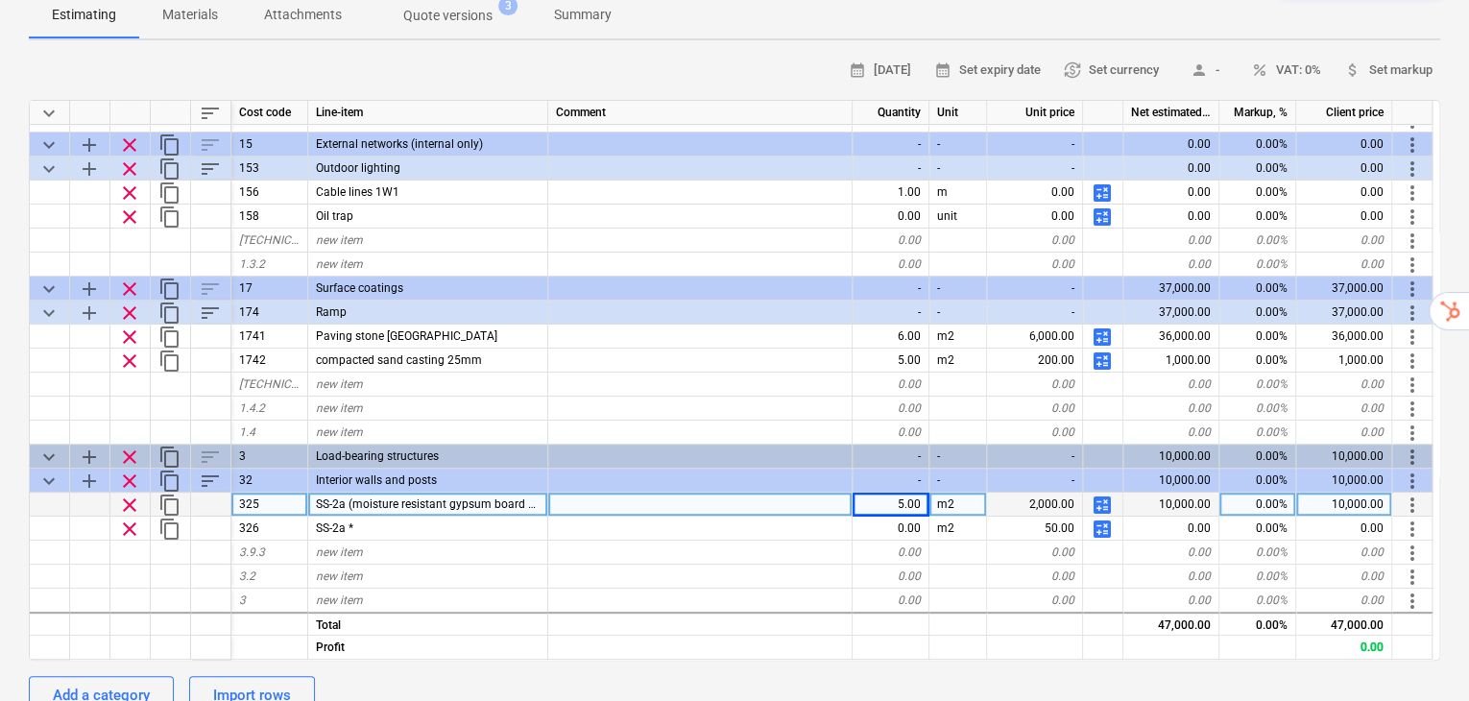
click at [1195, 493] on div "10,000.00" at bounding box center [1171, 505] width 96 height 24
click at [1102, 493] on span "calculate" at bounding box center [1102, 504] width 23 height 23
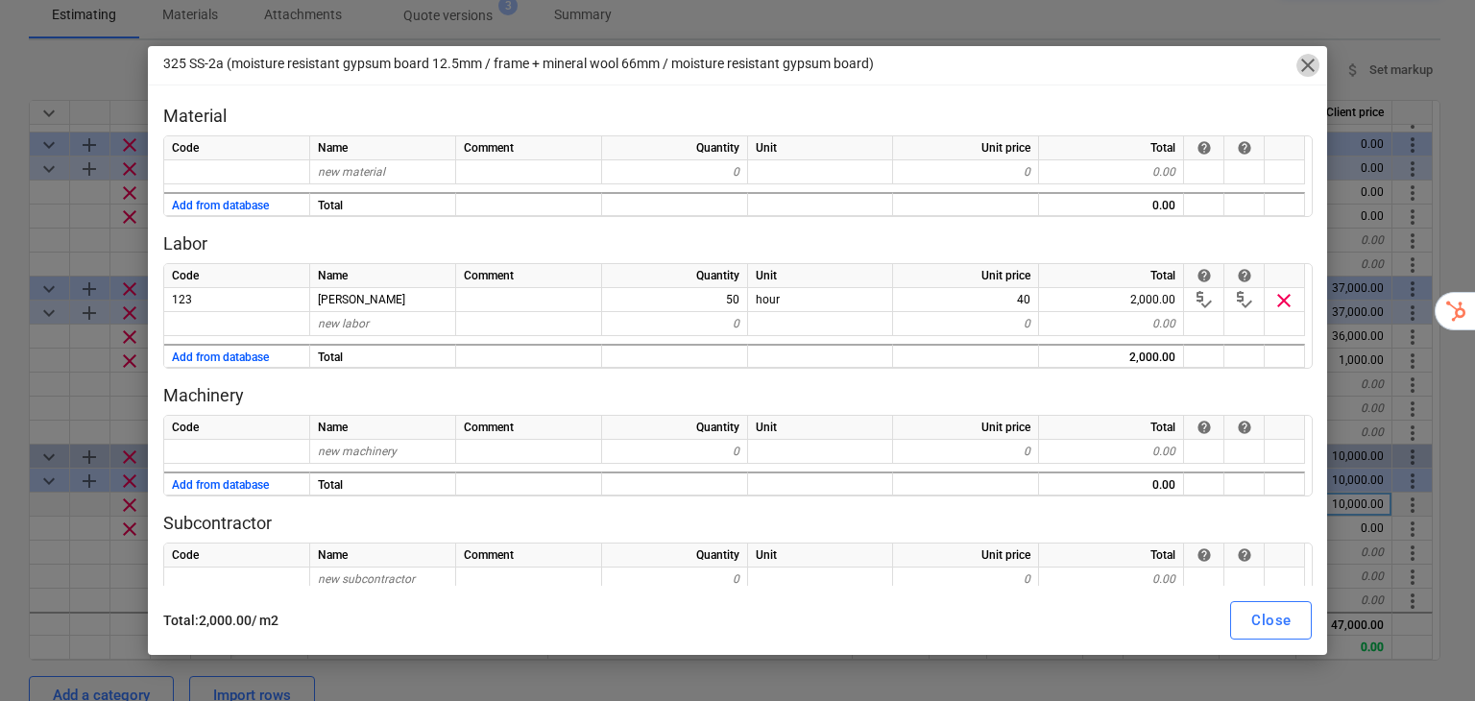
click at [1310, 61] on span "close" at bounding box center [1307, 65] width 23 height 23
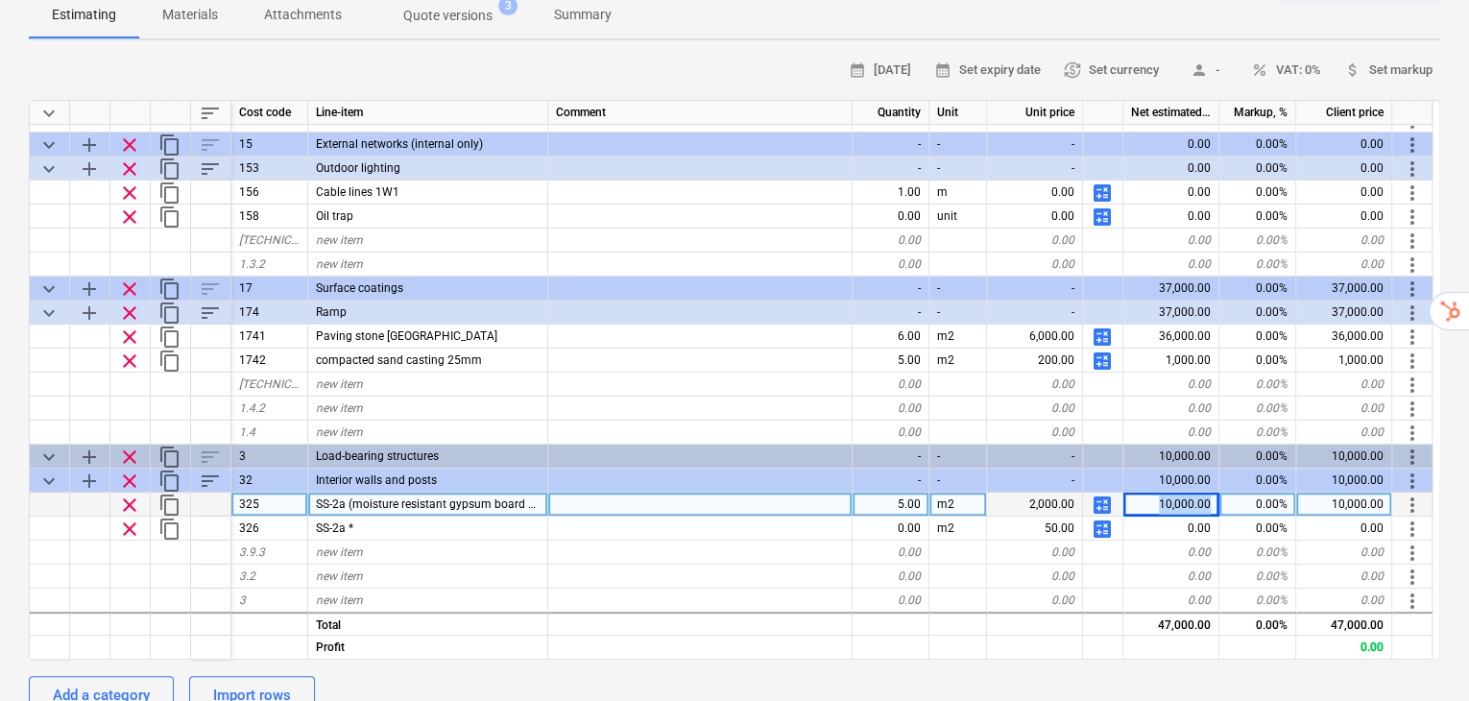
drag, startPoint x: 1217, startPoint y: 453, endPoint x: 1156, endPoint y: 456, distance: 61.5
click at [1156, 493] on div "10,000.00" at bounding box center [1171, 505] width 96 height 24
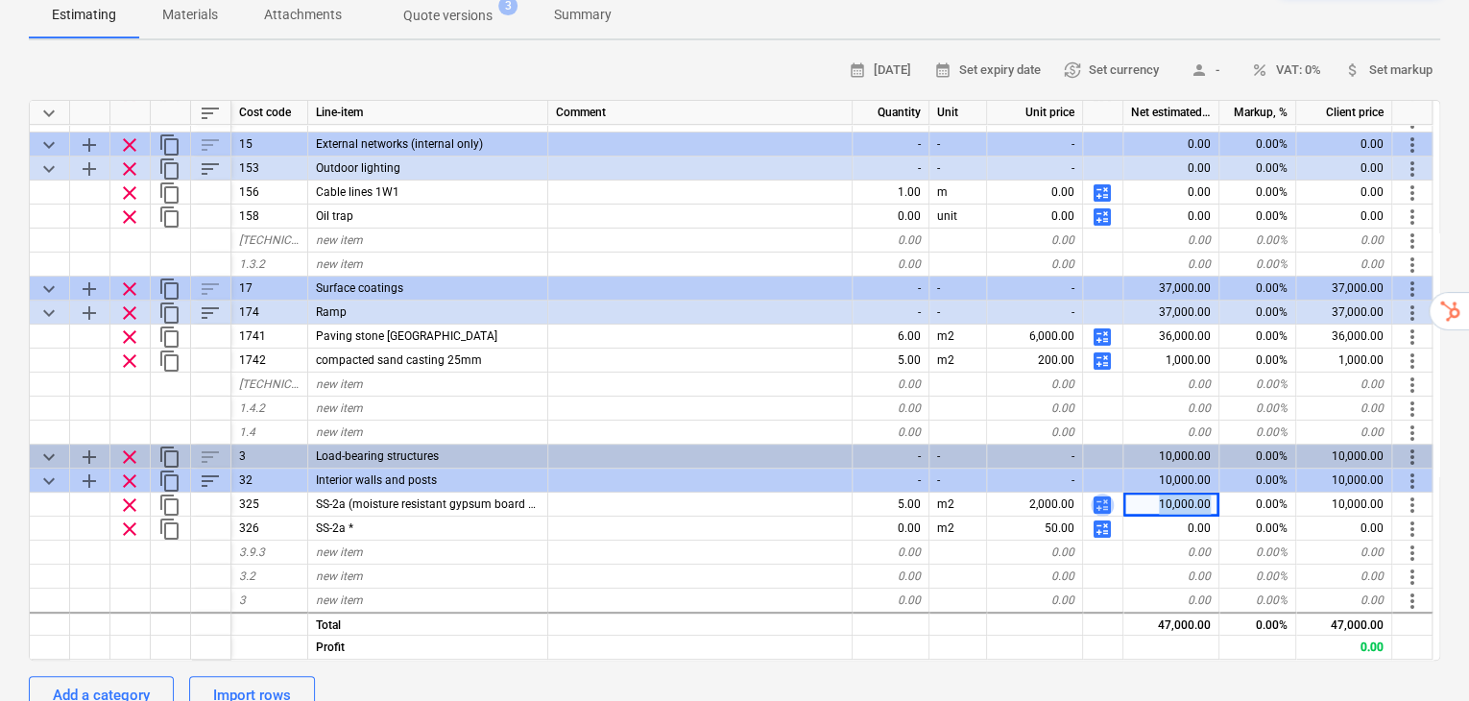
click at [1103, 493] on span "calculate" at bounding box center [1102, 504] width 23 height 23
type textarea "x"
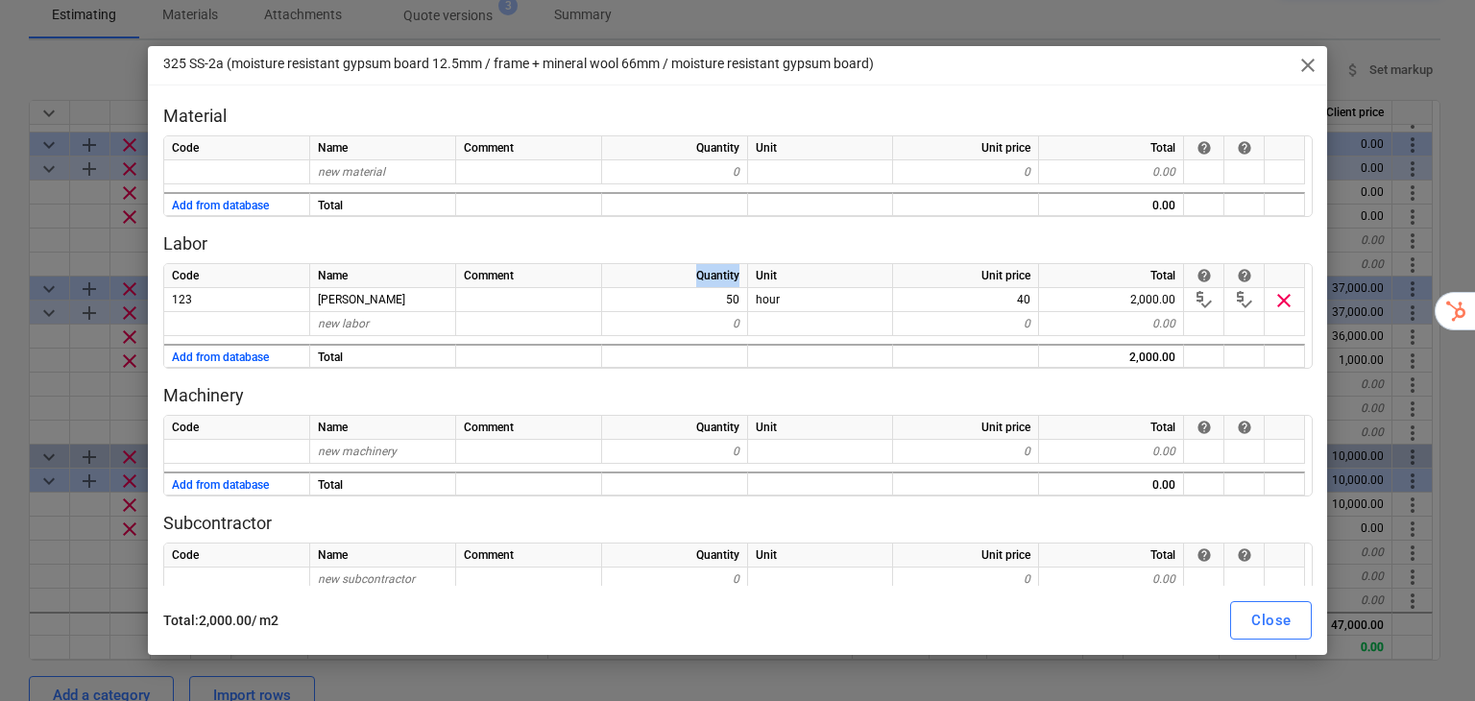
drag, startPoint x: 694, startPoint y: 264, endPoint x: 738, endPoint y: 271, distance: 44.7
click at [738, 271] on div "Quantity" at bounding box center [675, 276] width 146 height 24
drag, startPoint x: 740, startPoint y: 273, endPoint x: 684, endPoint y: 274, distance: 56.7
click at [684, 274] on div "Quantity" at bounding box center [675, 276] width 146 height 24
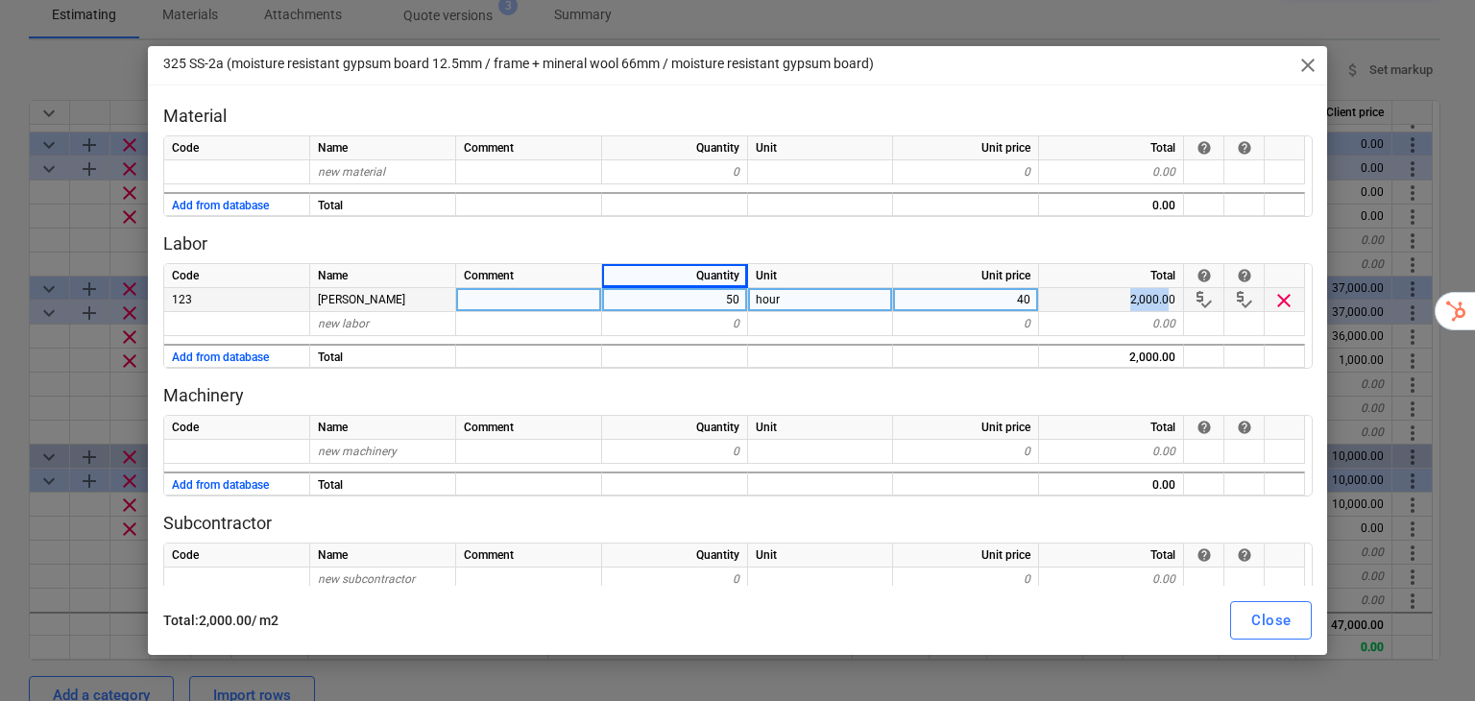
drag, startPoint x: 1167, startPoint y: 295, endPoint x: 1132, endPoint y: 298, distance: 35.6
click at [1132, 298] on div "2,000.00" at bounding box center [1111, 300] width 145 height 24
